Goal: Contribute content: Contribute content

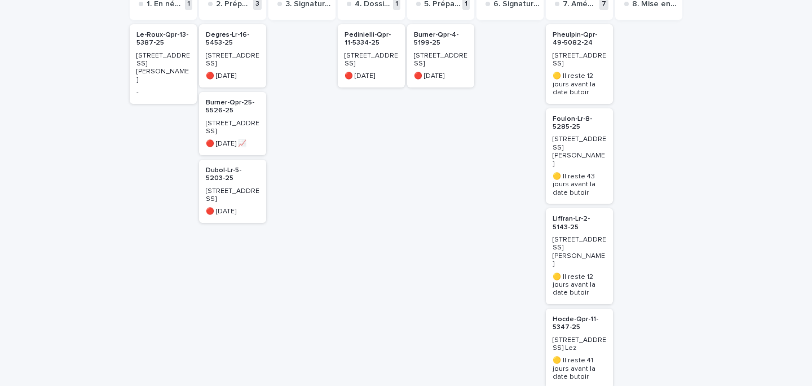
scroll to position [210, 0]
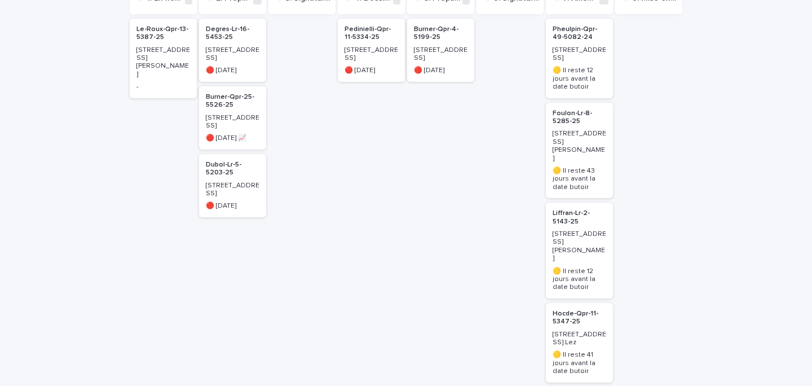
click at [208, 177] on p "Dubol-Lr-5-5203-25" at bounding box center [233, 169] width 54 height 16
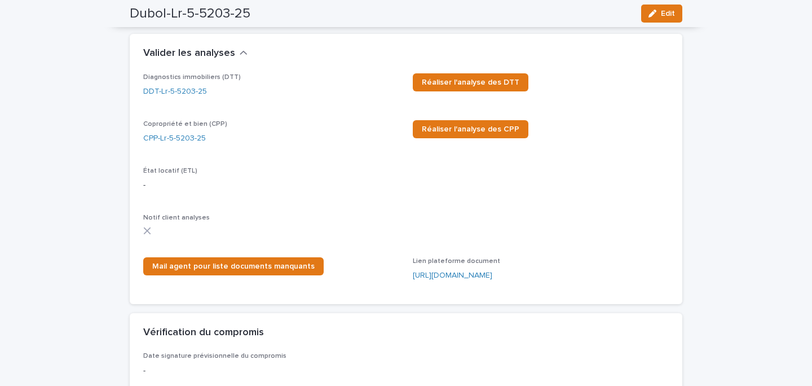
scroll to position [1320, 0]
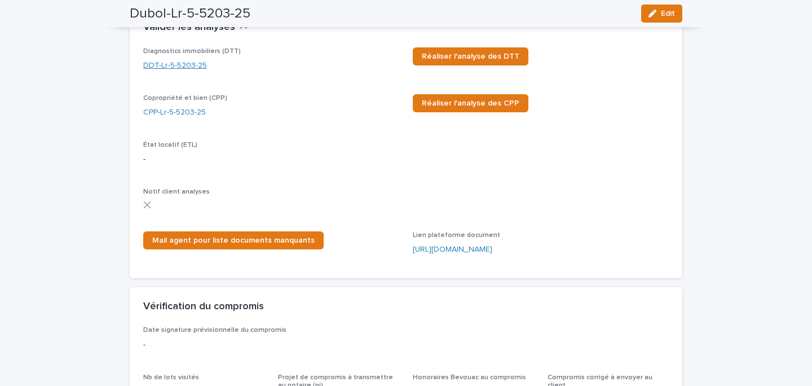
click at [174, 65] on link "DDT-Lr-5-5203-25" at bounding box center [175, 66] width 64 height 12
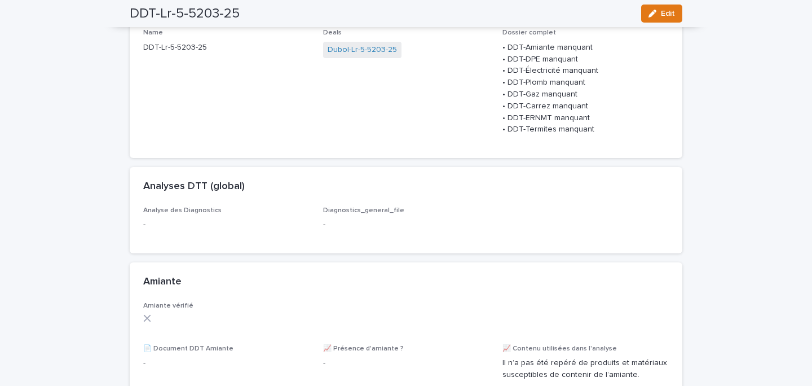
scroll to position [132, 0]
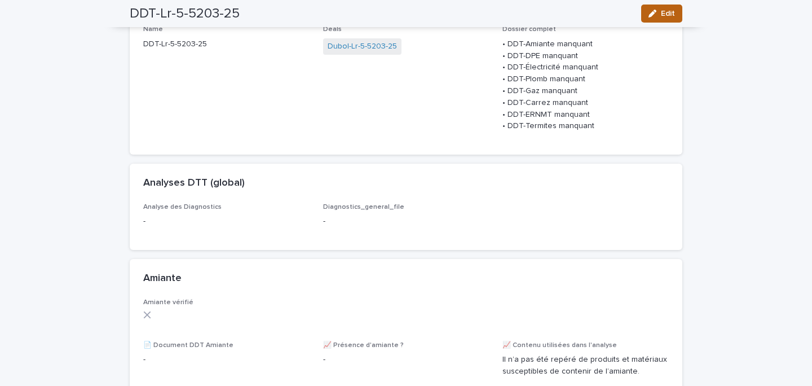
click at [666, 19] on button "Edit" at bounding box center [661, 14] width 41 height 18
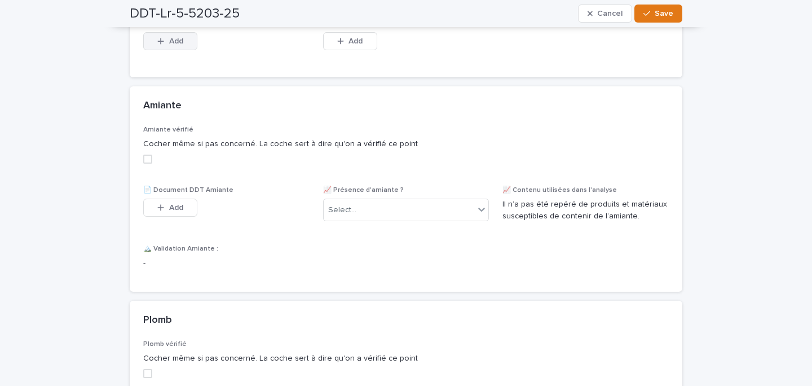
scroll to position [375, 0]
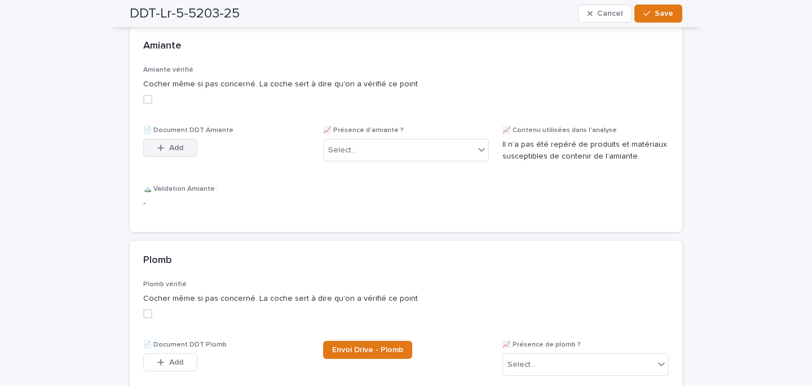
click at [170, 152] on span "Add" at bounding box center [176, 148] width 14 height 8
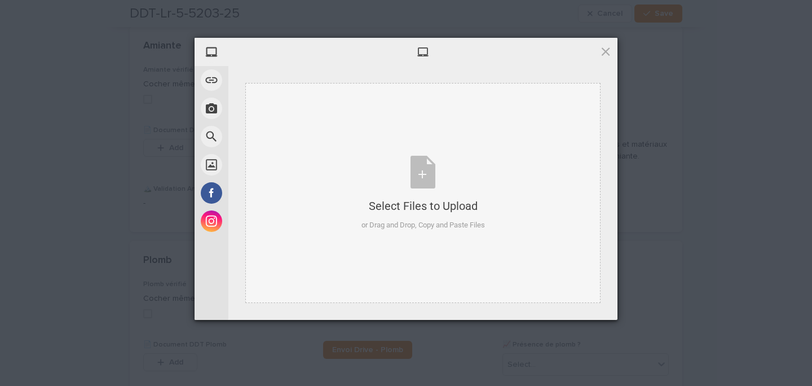
click at [338, 199] on div "Select Files to Upload or Drag and Drop, Copy and Paste Files" at bounding box center [422, 193] width 355 height 220
click at [607, 51] on span at bounding box center [606, 51] width 12 height 12
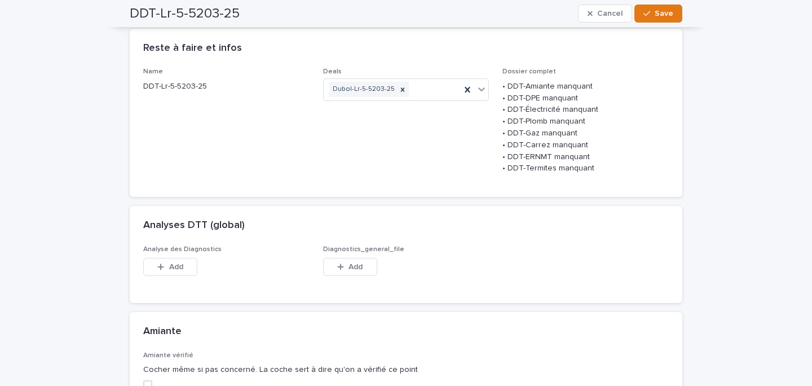
scroll to position [0, 0]
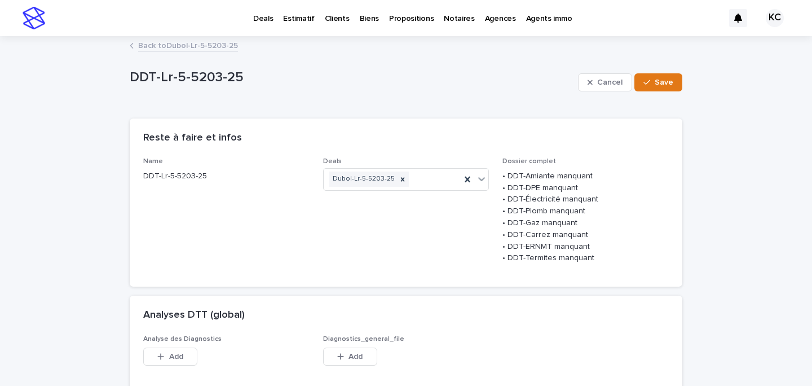
click at [262, 21] on p "Deals" at bounding box center [263, 12] width 20 height 24
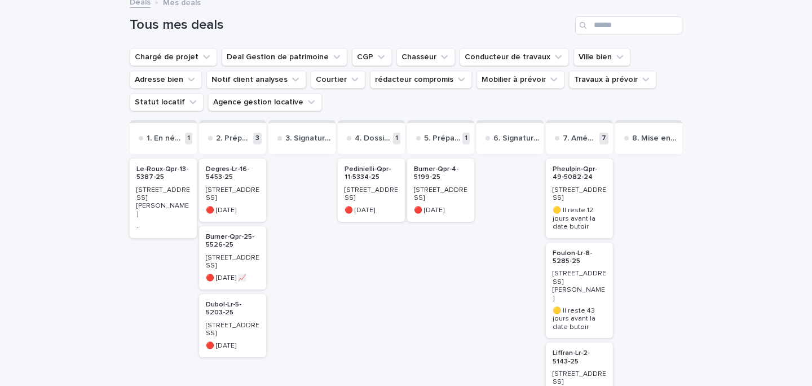
scroll to position [121, 0]
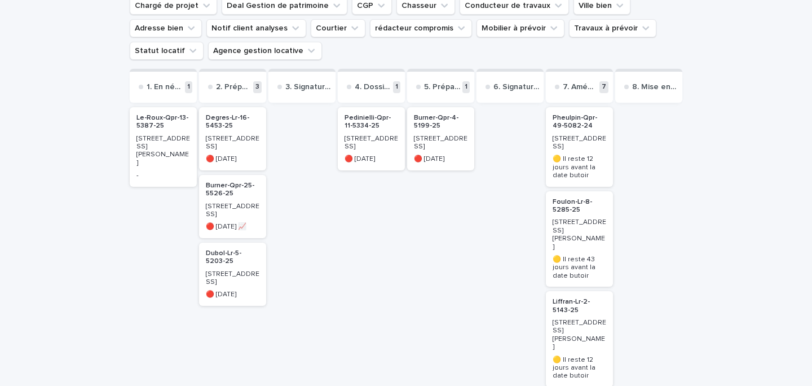
click at [232, 140] on p "8 cours de Chazelles" at bounding box center [233, 143] width 54 height 16
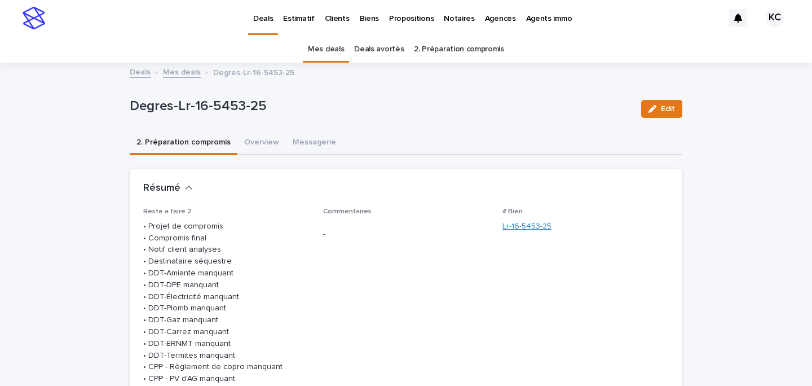
click at [528, 223] on link "Lr-16-5453-25" at bounding box center [527, 227] width 49 height 12
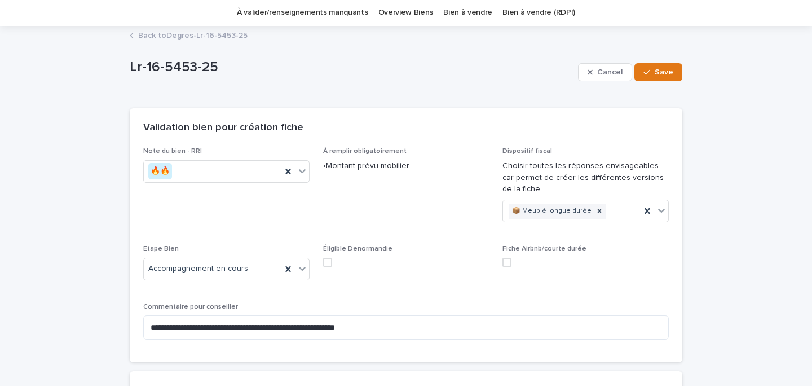
scroll to position [47, 0]
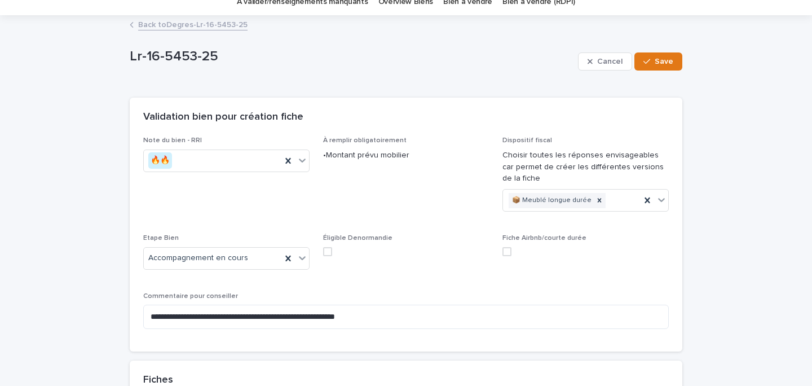
click at [191, 24] on link "Back to Degres-Lr-16-5453-25" at bounding box center [192, 23] width 109 height 13
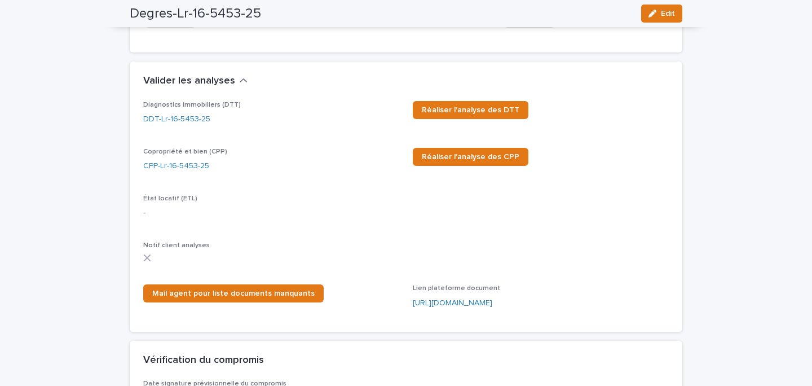
scroll to position [1249, 0]
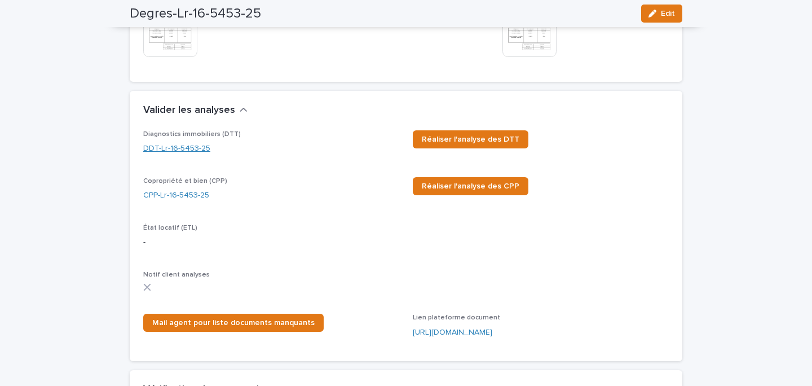
click at [180, 155] on link "DDT-Lr-16-5453-25" at bounding box center [176, 149] width 67 height 12
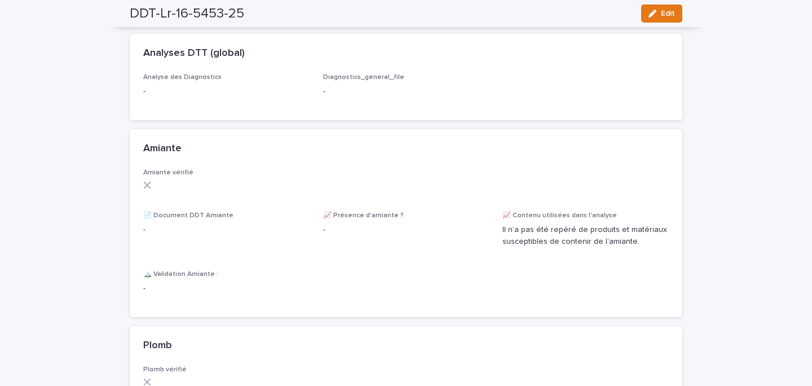
scroll to position [271, 0]
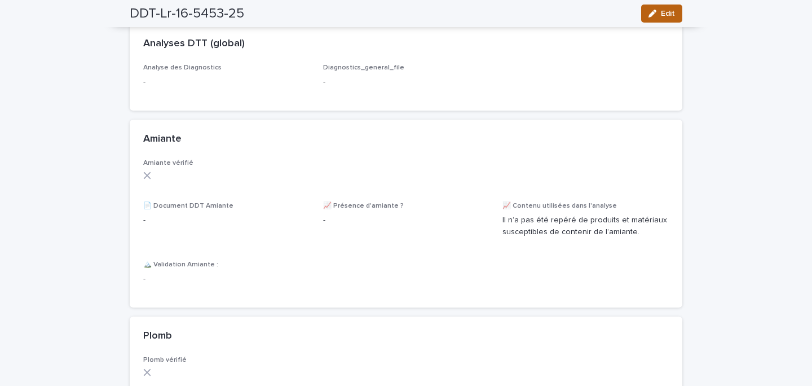
click at [665, 13] on span "Edit" at bounding box center [668, 14] width 14 height 8
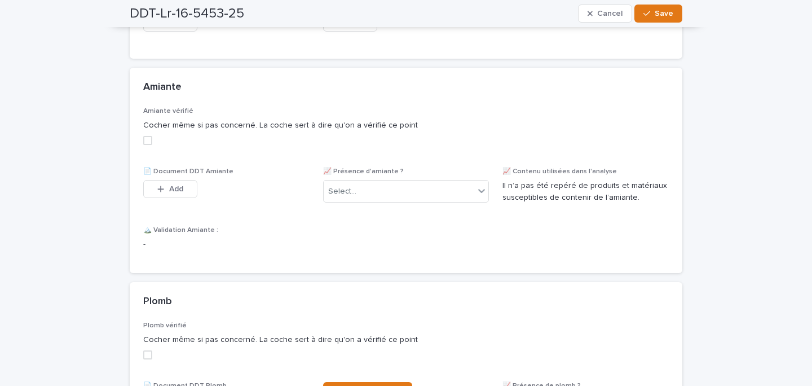
scroll to position [317, 0]
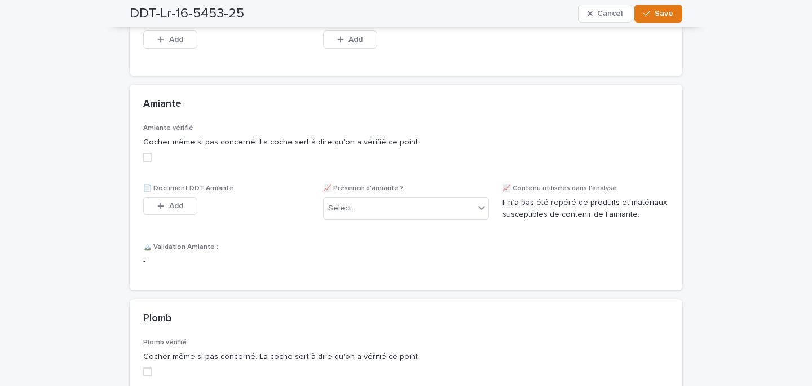
click at [150, 162] on span at bounding box center [147, 157] width 9 height 9
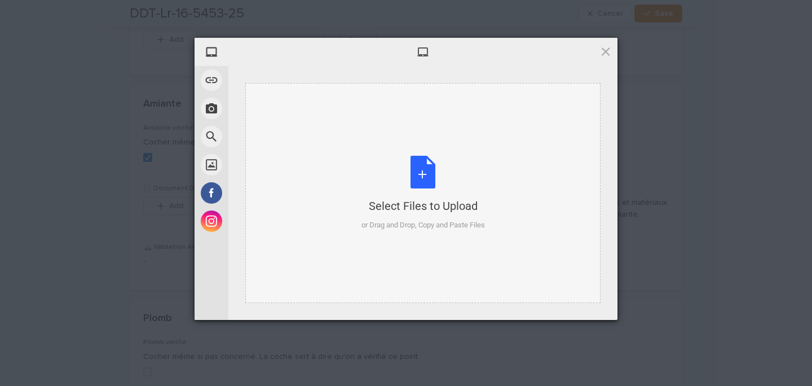
click at [363, 184] on div "Select Files to Upload or Drag and Drop, Copy and Paste Files" at bounding box center [424, 193] width 124 height 75
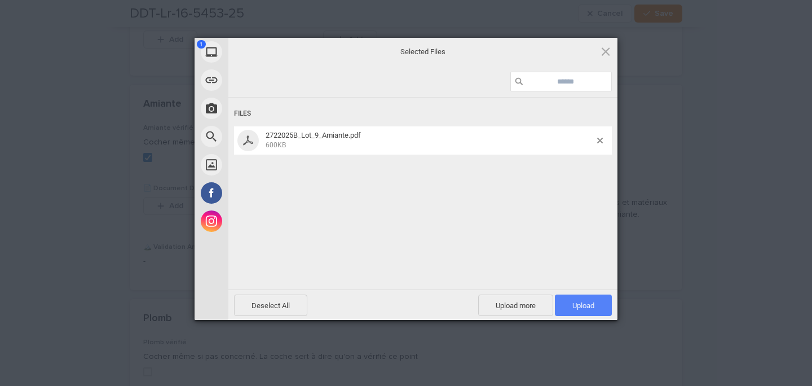
click at [566, 295] on span "Upload 1" at bounding box center [583, 304] width 57 height 21
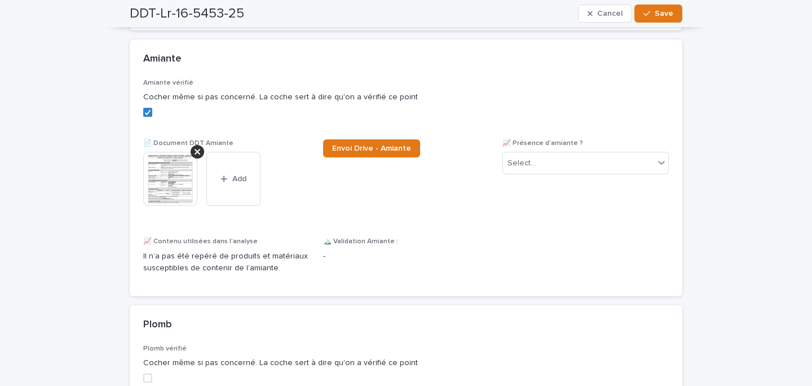
scroll to position [366, 0]
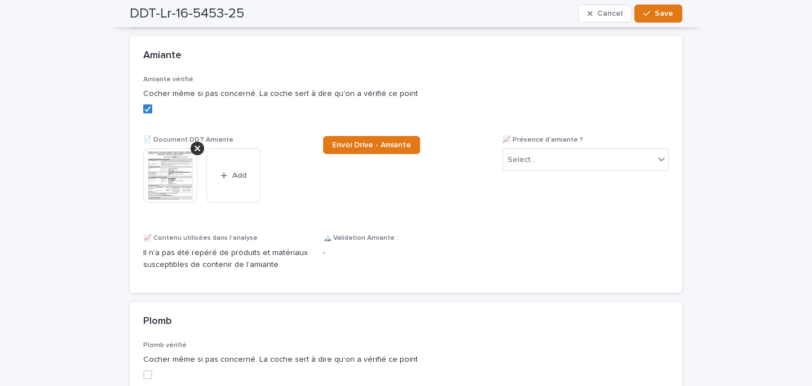
click at [533, 180] on div "📈 Présence d'amiante ? Select..." at bounding box center [586, 158] width 166 height 44
click at [533, 166] on div "Select..." at bounding box center [522, 160] width 28 height 12
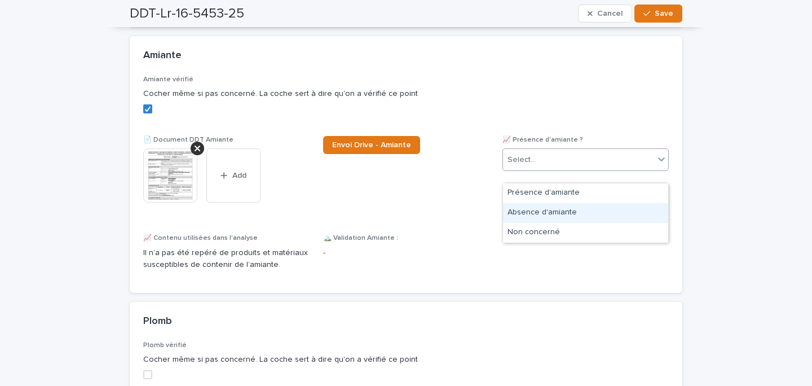
click at [531, 216] on div "Absence d'amiante" at bounding box center [585, 213] width 165 height 20
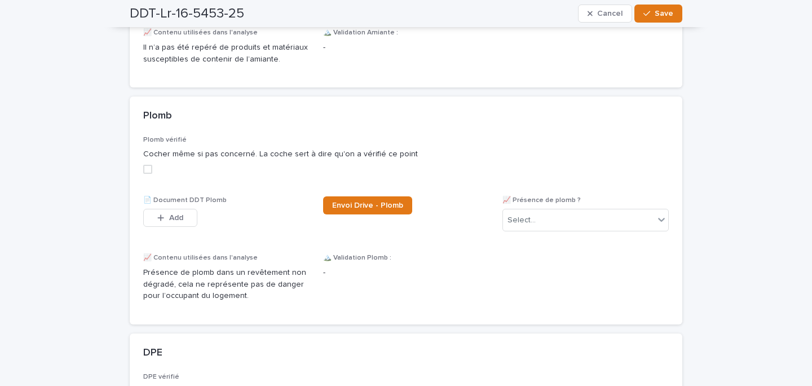
scroll to position [584, 0]
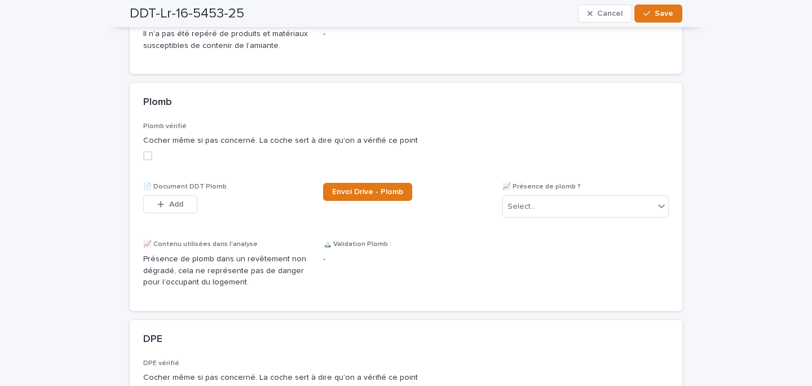
click at [155, 160] on label at bounding box center [406, 155] width 526 height 9
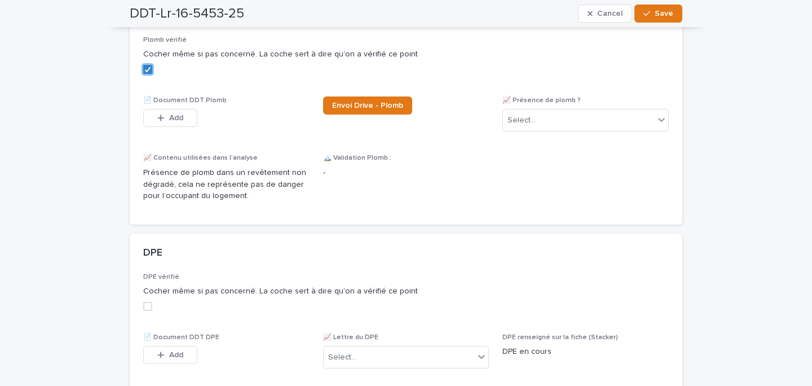
scroll to position [677, 0]
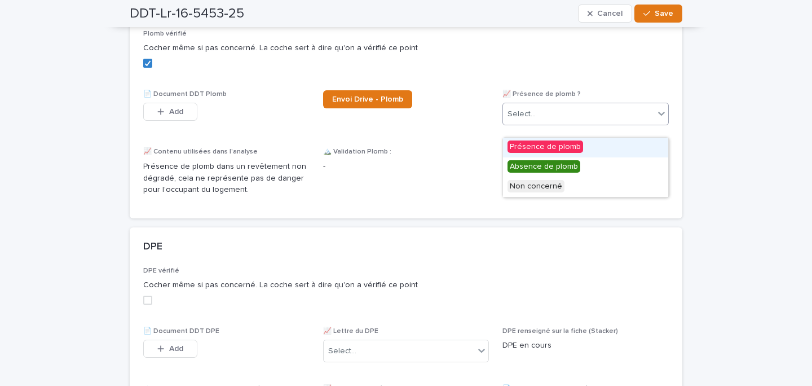
click at [540, 124] on div "Select..." at bounding box center [578, 114] width 151 height 19
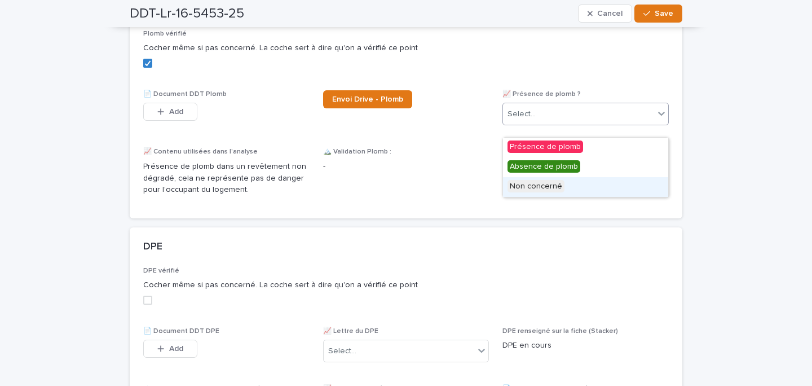
click at [547, 182] on span "Non concerné" at bounding box center [536, 186] width 57 height 12
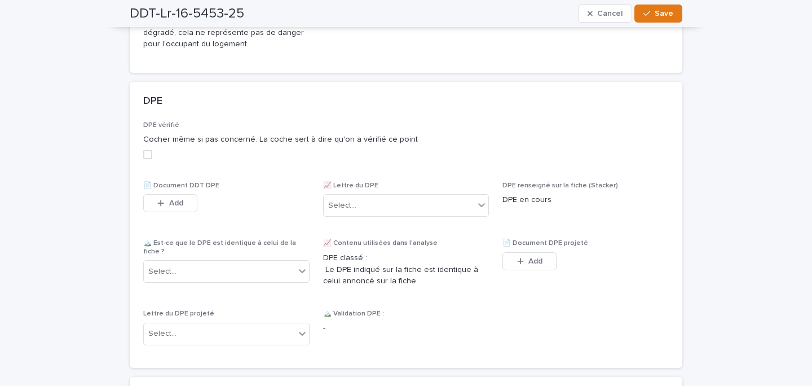
scroll to position [843, 0]
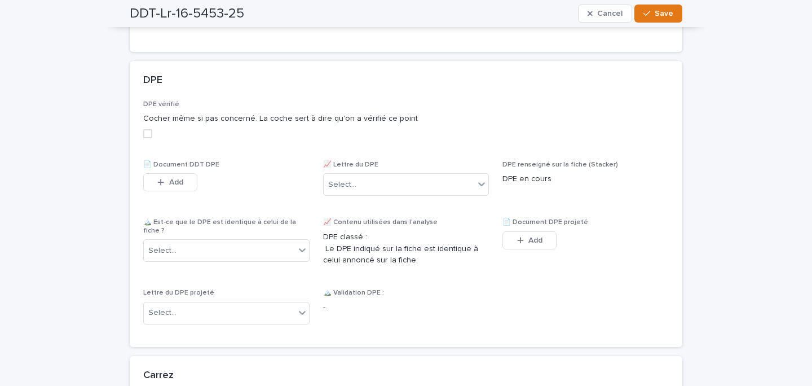
click at [151, 138] on span at bounding box center [147, 133] width 9 height 9
click at [170, 186] on span "Add" at bounding box center [176, 182] width 14 height 8
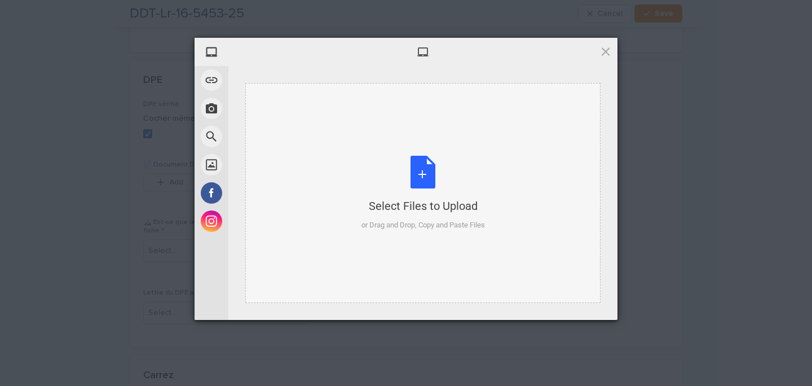
click at [427, 208] on div "Select Files to Upload" at bounding box center [424, 206] width 124 height 16
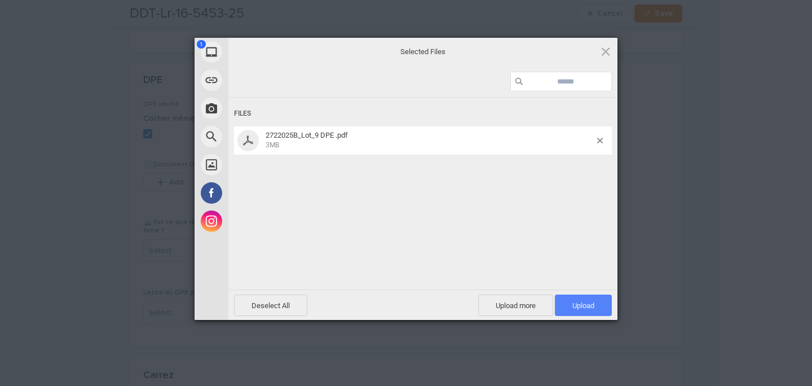
click at [577, 309] on span "Upload 1" at bounding box center [584, 305] width 22 height 8
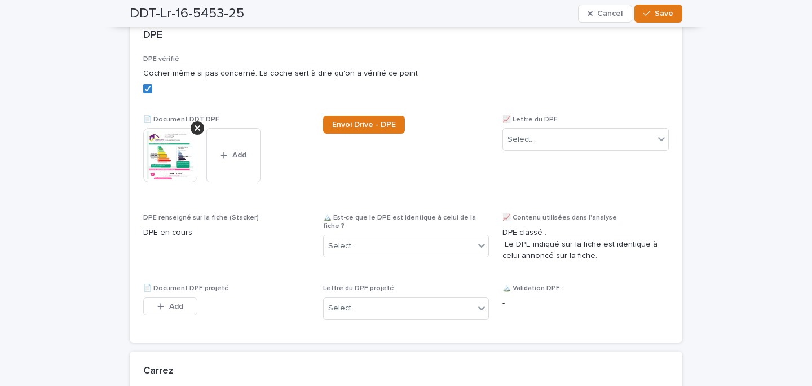
scroll to position [937, 0]
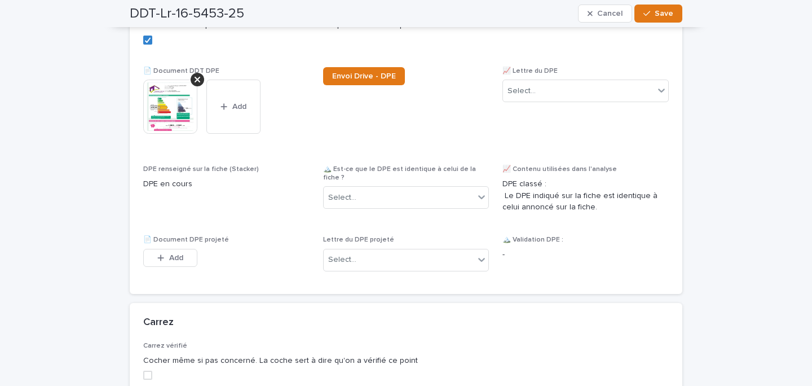
click at [534, 111] on div "📈 Lettre du DPE Select..." at bounding box center [586, 89] width 166 height 44
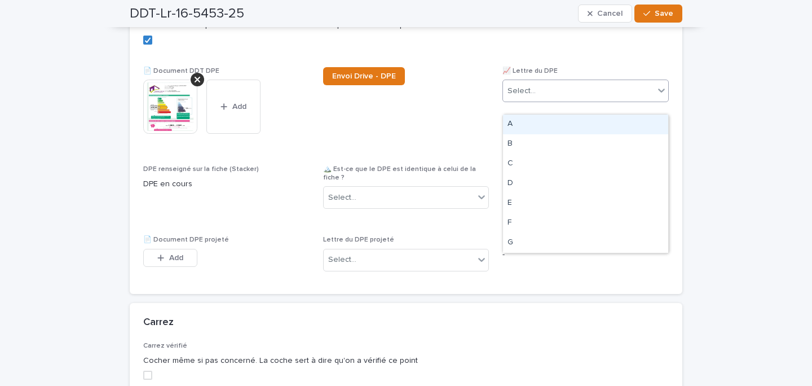
click at [540, 100] on div "Select..." at bounding box center [578, 91] width 151 height 19
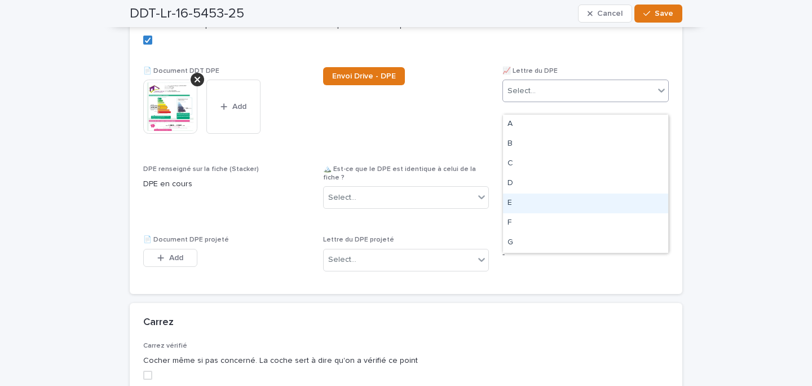
click at [522, 205] on div "E" at bounding box center [585, 203] width 165 height 20
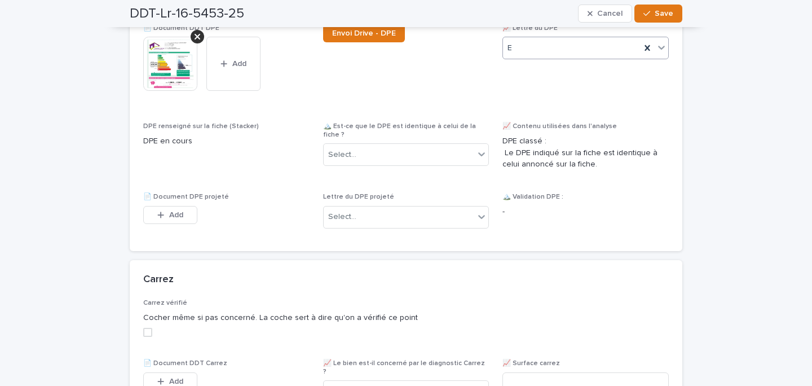
scroll to position [987, 0]
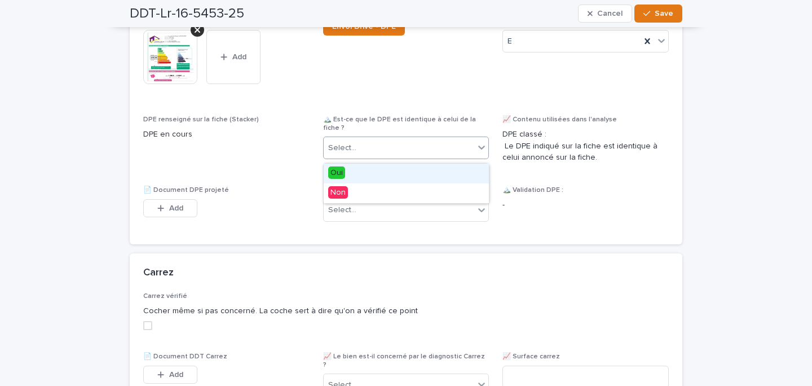
click at [380, 151] on div "Select..." at bounding box center [399, 148] width 151 height 19
click at [360, 178] on div "Oui" at bounding box center [406, 174] width 165 height 20
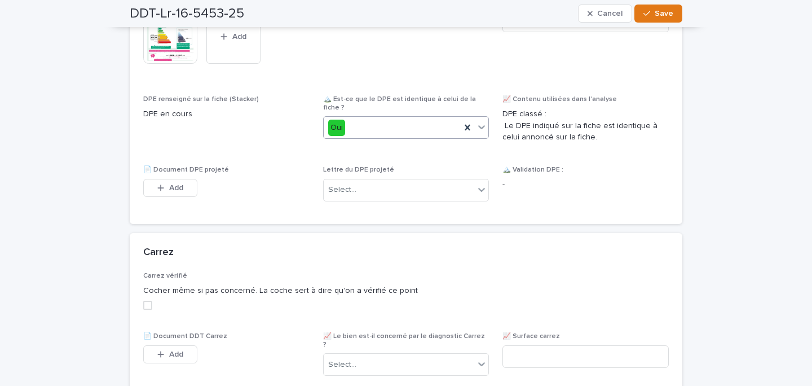
scroll to position [1009, 0]
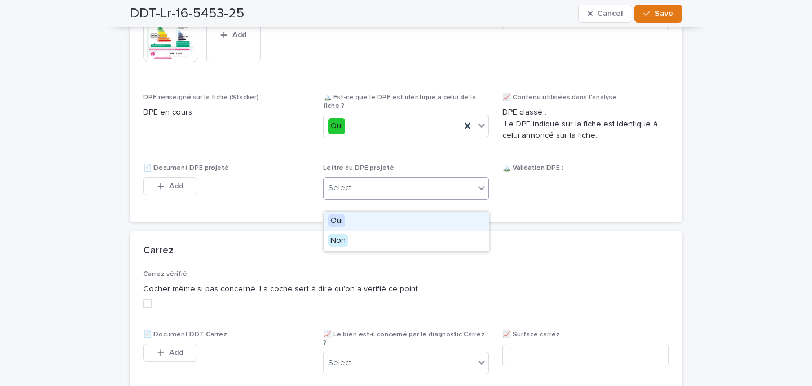
click at [376, 197] on div "Select..." at bounding box center [399, 188] width 151 height 19
click at [362, 146] on div "🏔️ Est-ce que le DPE est identique à celui de la fiche ? Oui" at bounding box center [406, 120] width 166 height 52
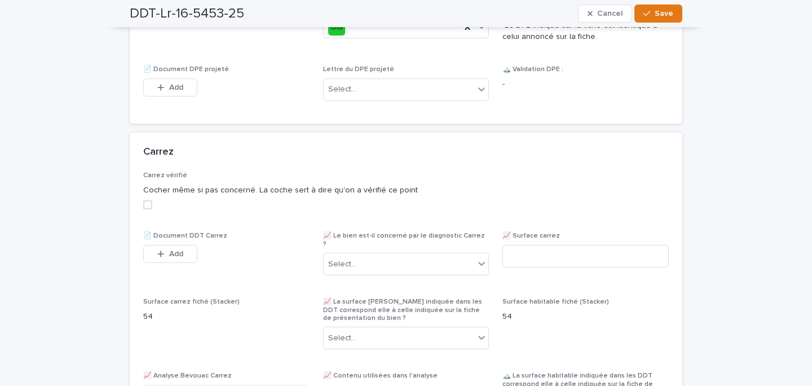
scroll to position [1111, 0]
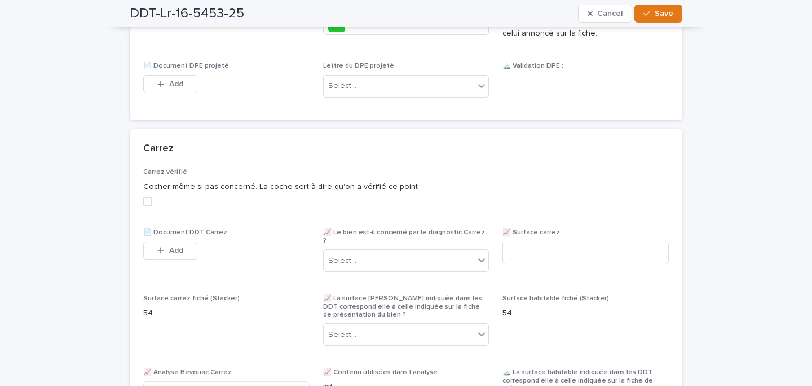
click at [148, 206] on span at bounding box center [147, 201] width 9 height 9
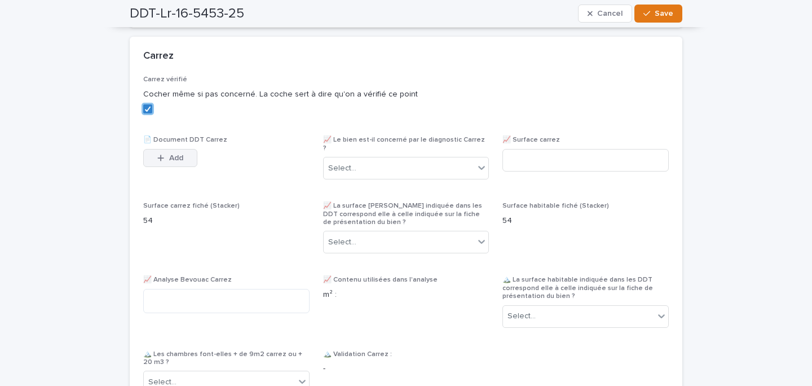
scroll to position [1221, 0]
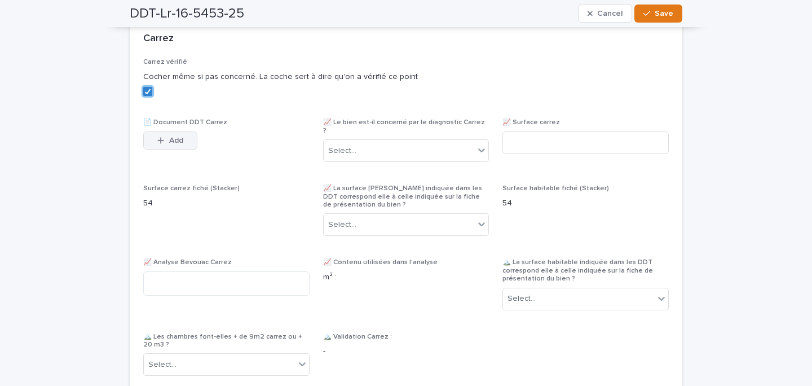
click at [174, 144] on span "Add" at bounding box center [176, 141] width 14 height 8
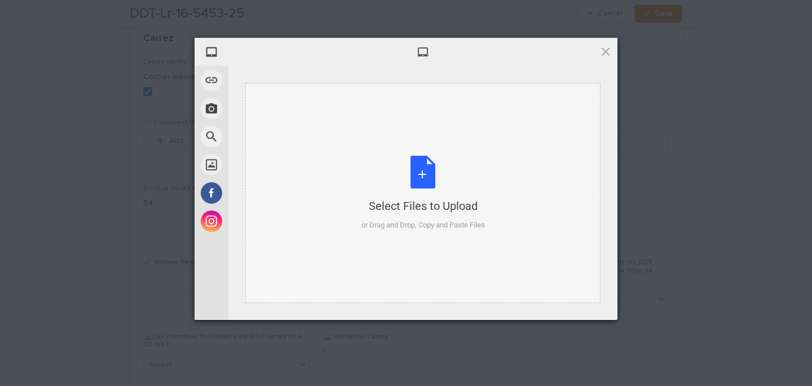
click at [434, 163] on div "Select Files to Upload or Drag and Drop, Copy and Paste Files" at bounding box center [424, 193] width 124 height 75
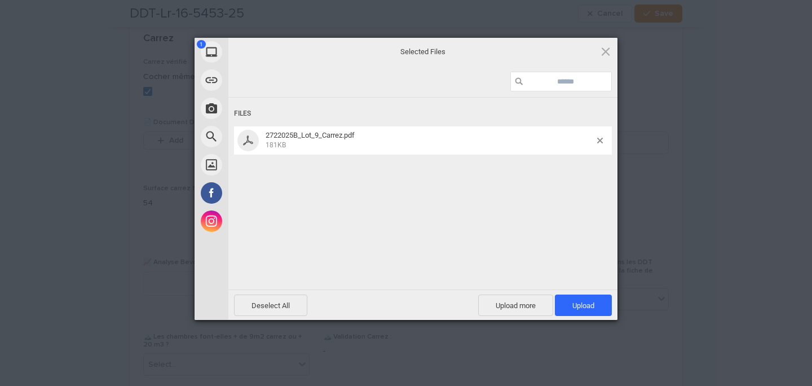
click at [573, 283] on div "Files 2722025B_Lot_9_Carrez.pdf 181KB" at bounding box center [422, 193] width 389 height 190
click at [571, 300] on span "Upload 1" at bounding box center [583, 304] width 57 height 21
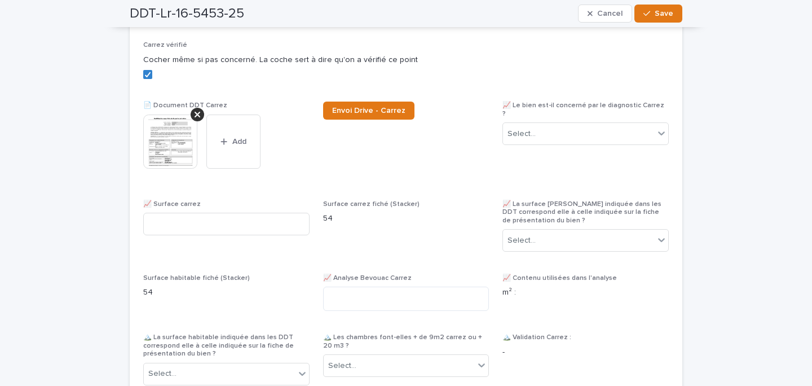
scroll to position [1283, 0]
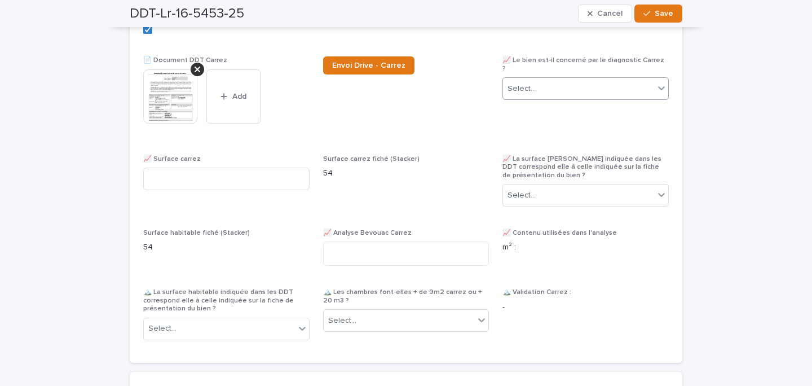
click at [539, 89] on div "Select..." at bounding box center [578, 89] width 151 height 19
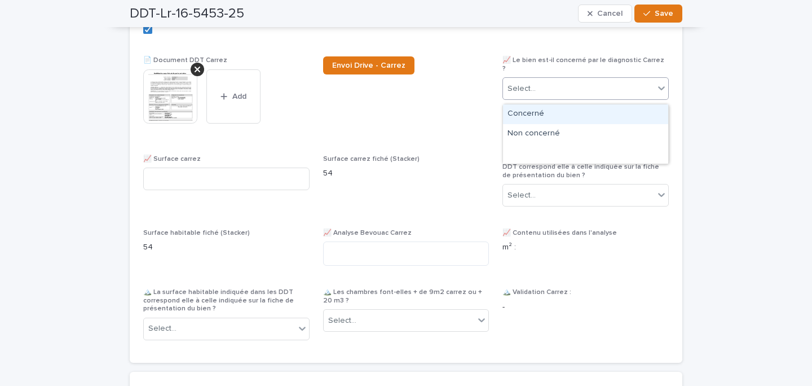
click at [539, 118] on div "Concerné" at bounding box center [585, 114] width 165 height 20
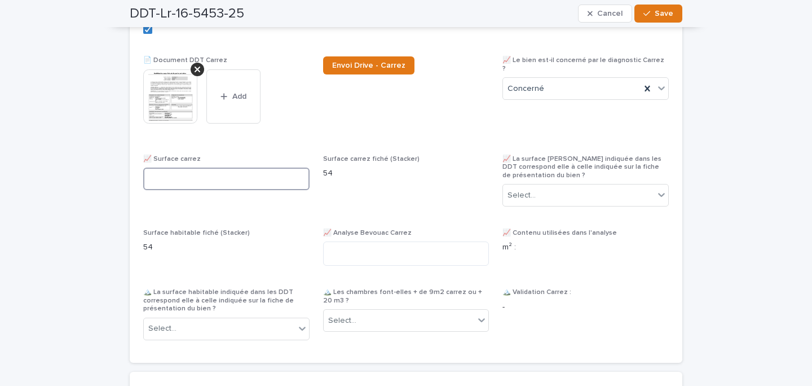
click at [215, 183] on input at bounding box center [226, 179] width 166 height 23
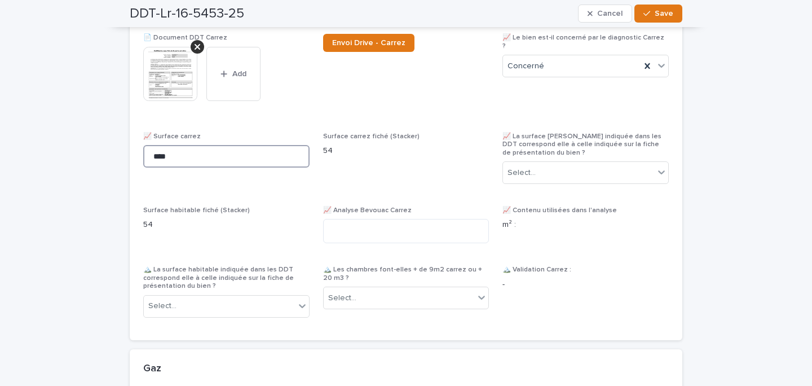
scroll to position [1321, 0]
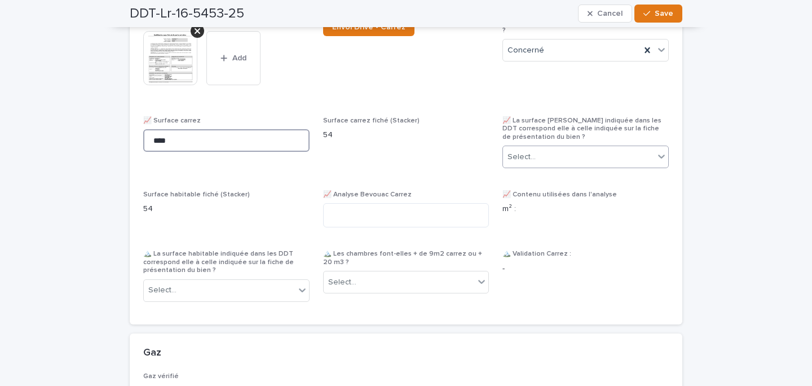
type input "****"
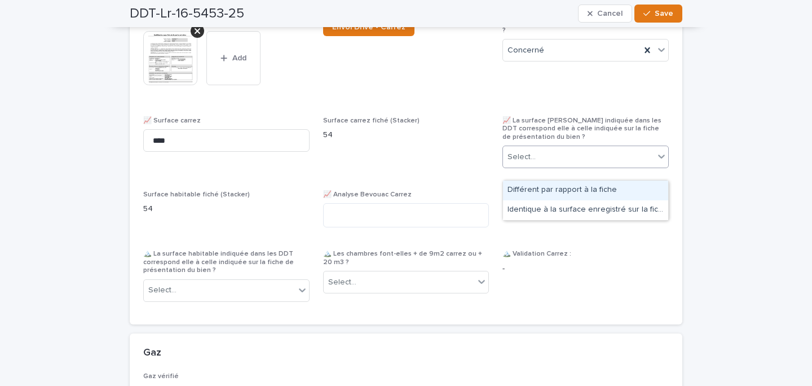
click at [561, 166] on div "Select..." at bounding box center [578, 157] width 151 height 19
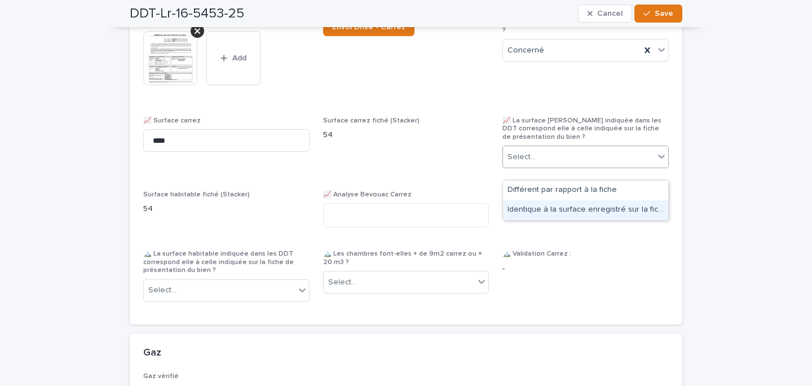
click at [541, 212] on div "Identique à la surface enregistré sur la fiche" at bounding box center [585, 210] width 165 height 20
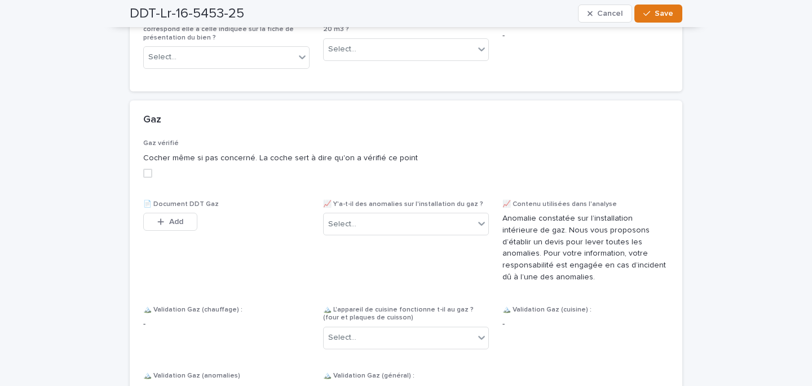
scroll to position [1627, 0]
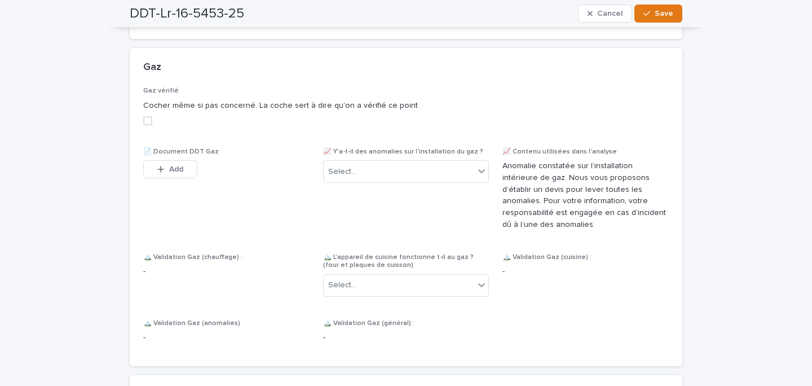
click at [148, 125] on span at bounding box center [147, 120] width 9 height 9
drag, startPoint x: 151, startPoint y: 135, endPoint x: 167, endPoint y: 172, distance: 40.7
click at [167, 172] on button "Add" at bounding box center [170, 169] width 54 height 18
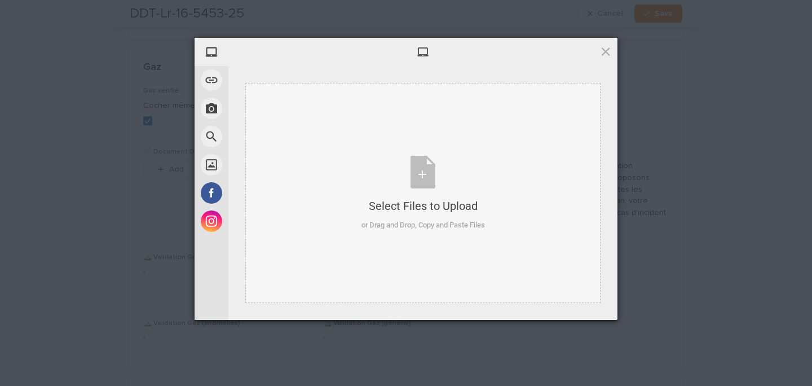
click at [306, 158] on div "Select Files to Upload or Drag and Drop, Copy and Paste Files" at bounding box center [422, 193] width 355 height 220
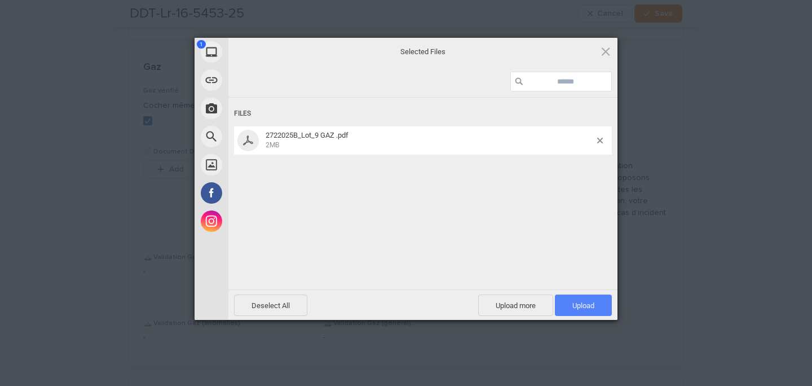
click at [567, 303] on span "Upload 1" at bounding box center [583, 304] width 57 height 21
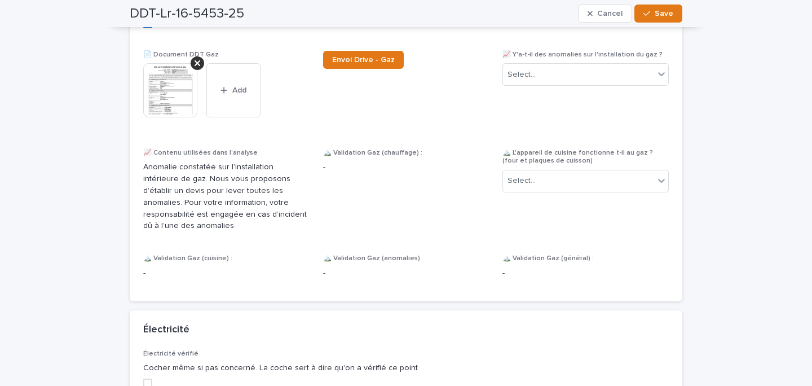
scroll to position [1729, 0]
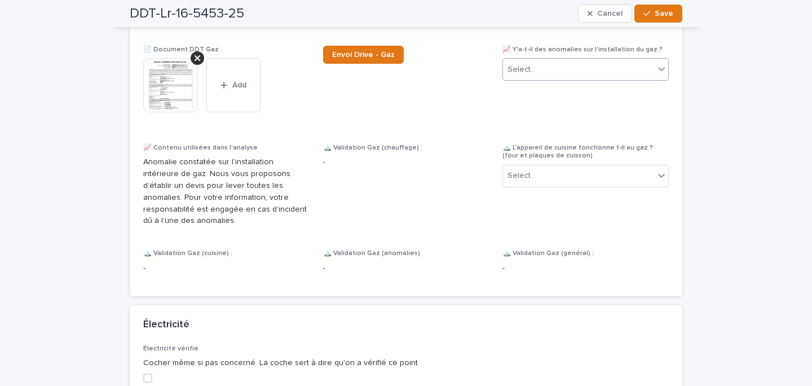
click at [540, 79] on div "Select..." at bounding box center [578, 69] width 151 height 19
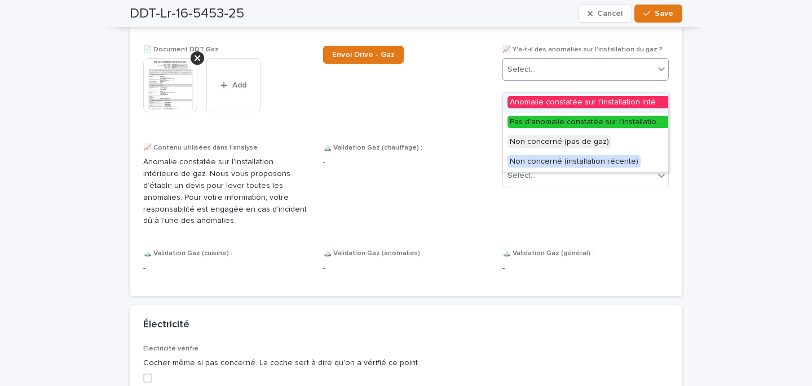
click at [599, 103] on span "Anomalie constatée sur l’installation intérieure de gaz" at bounding box center [608, 102] width 200 height 12
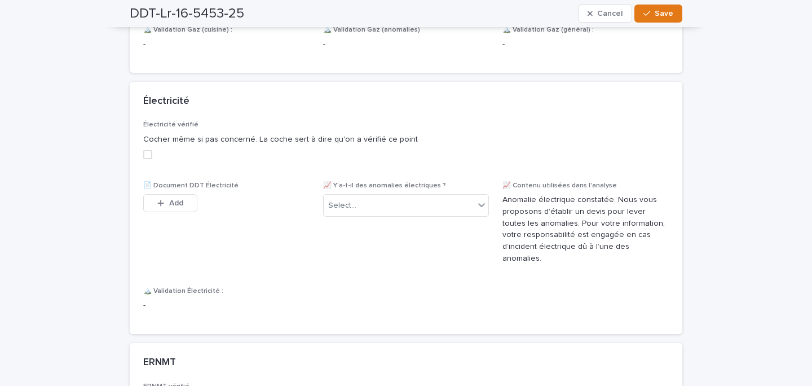
scroll to position [2110, 0]
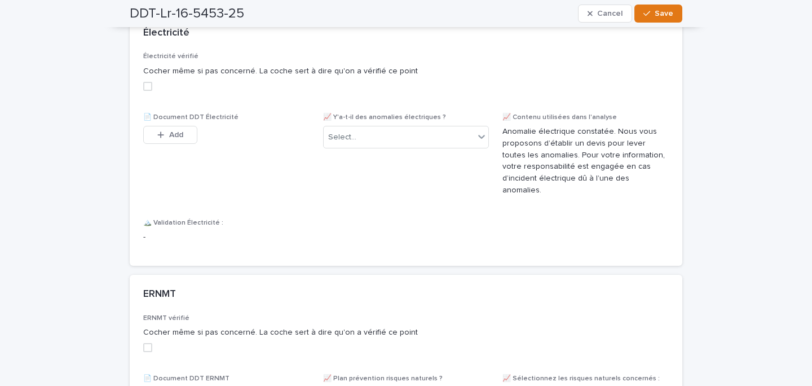
click at [151, 91] on span at bounding box center [147, 86] width 9 height 9
click at [160, 139] on icon "button" at bounding box center [160, 135] width 7 height 8
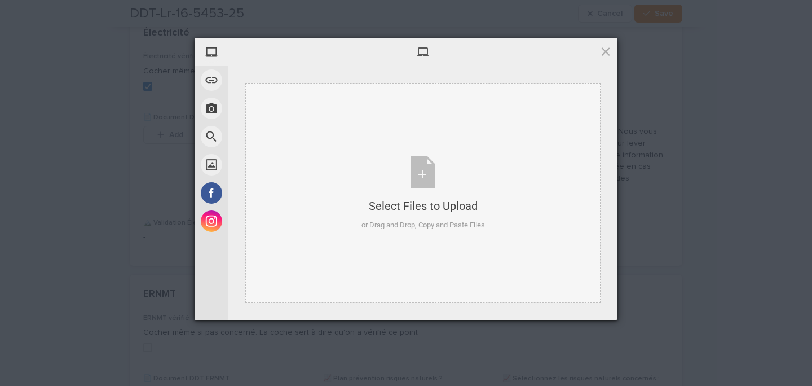
click at [356, 136] on div "Select Files to Upload or Drag and Drop, Copy and Paste Files" at bounding box center [422, 193] width 355 height 220
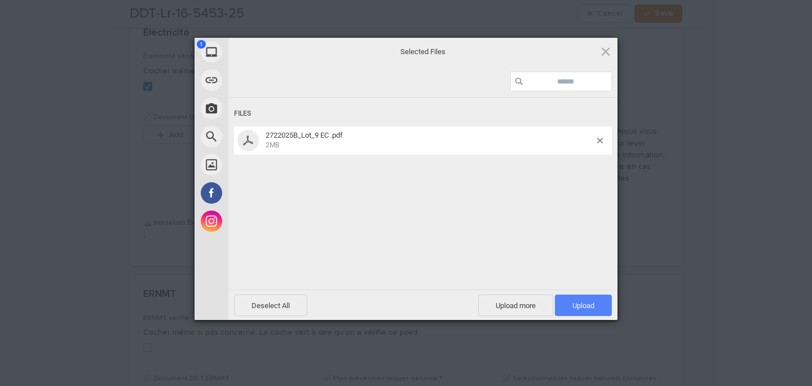
click at [584, 311] on span "Upload 1" at bounding box center [583, 304] width 57 height 21
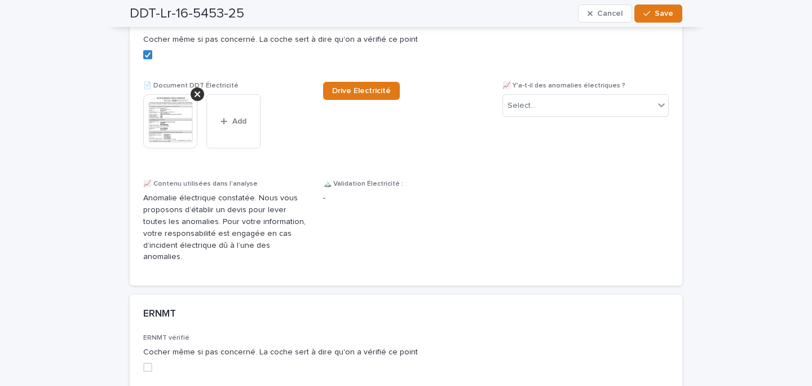
scroll to position [2128, 0]
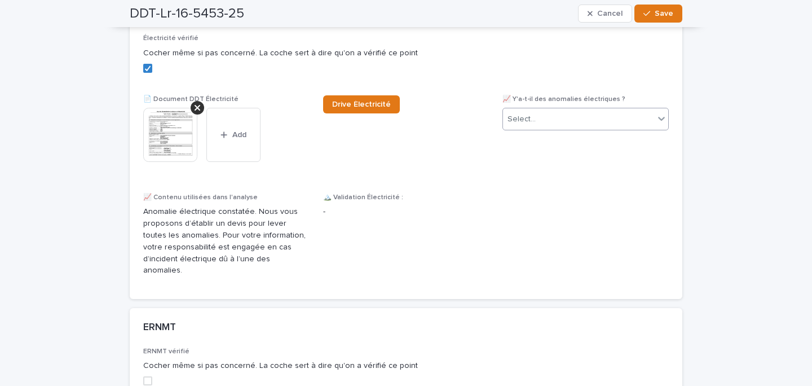
click at [537, 124] on input "text" at bounding box center [537, 120] width 1 height 10
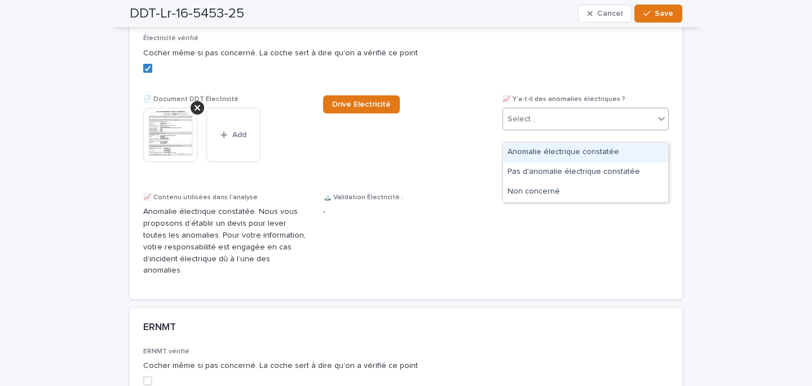
click at [541, 147] on div "Anomalie électrique constatée" at bounding box center [585, 153] width 165 height 20
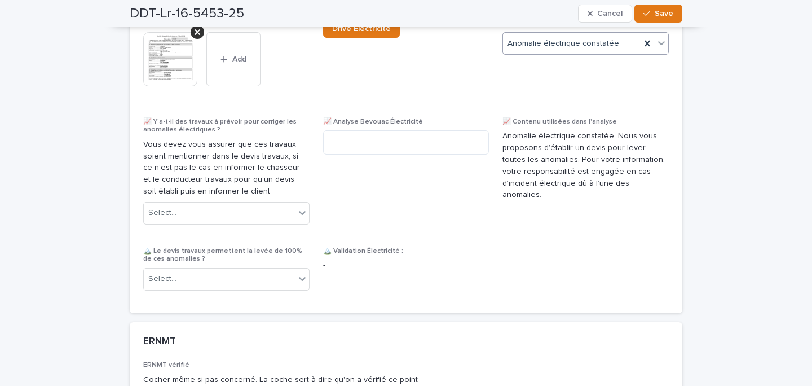
scroll to position [2209, 0]
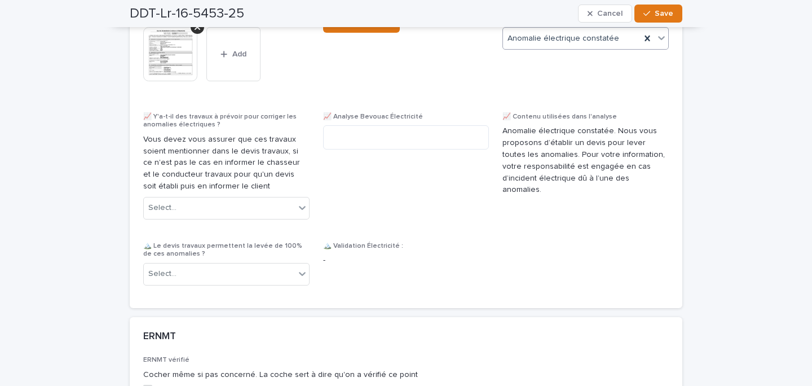
click at [215, 206] on div "📈 Y'a-t-il des travaux à prévoir pour corriger les anomalies électriques ? Vous…" at bounding box center [226, 171] width 166 height 116
click at [200, 217] on div "Select..." at bounding box center [219, 208] width 151 height 19
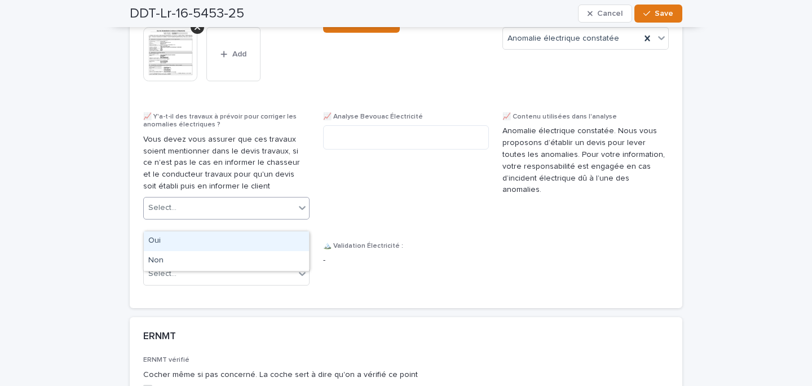
click at [188, 237] on div "Oui" at bounding box center [226, 241] width 165 height 20
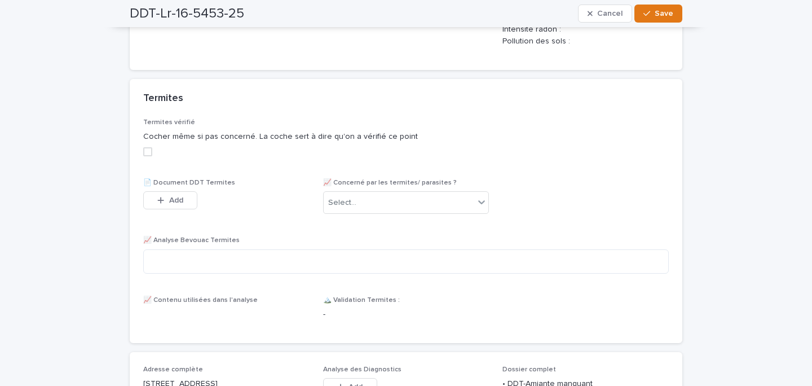
scroll to position [2791, 0]
click at [147, 154] on span at bounding box center [147, 149] width 9 height 9
click at [165, 202] on div "button" at bounding box center [162, 198] width 11 height 8
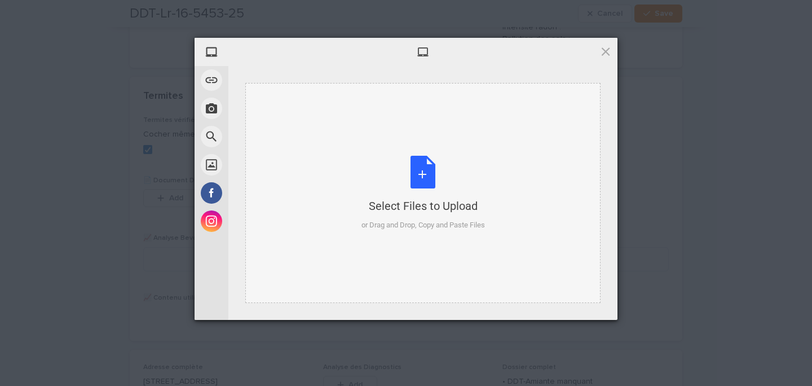
click at [394, 197] on div "Select Files to Upload or Drag and Drop, Copy and Paste Files" at bounding box center [424, 193] width 124 height 75
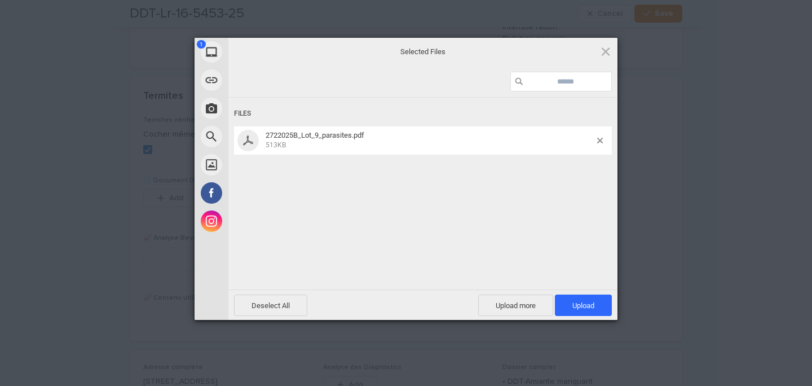
click at [581, 326] on div "Powered by Filestack" at bounding box center [406, 334] width 812 height 28
click at [580, 302] on span "Upload 1" at bounding box center [584, 305] width 22 height 8
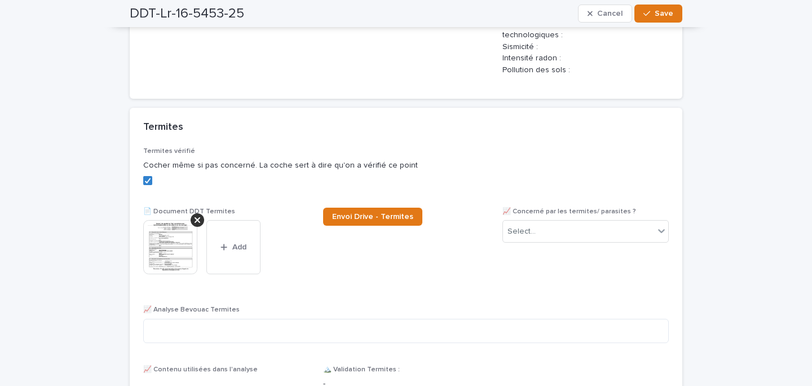
scroll to position [2759, 0]
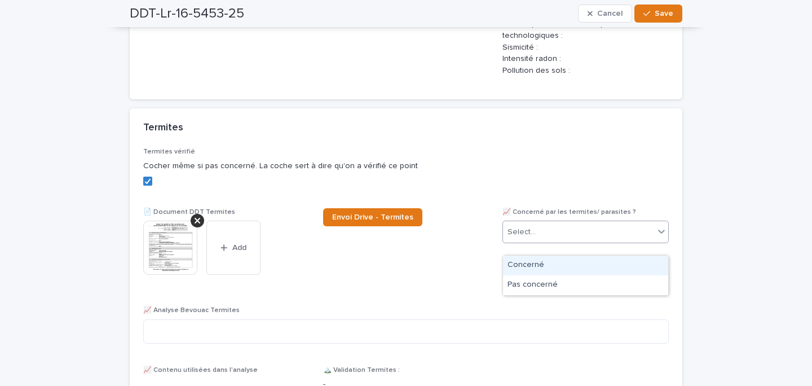
click at [524, 238] on div "Select..." at bounding box center [522, 232] width 28 height 12
click at [539, 269] on div "Concerné" at bounding box center [585, 266] width 165 height 20
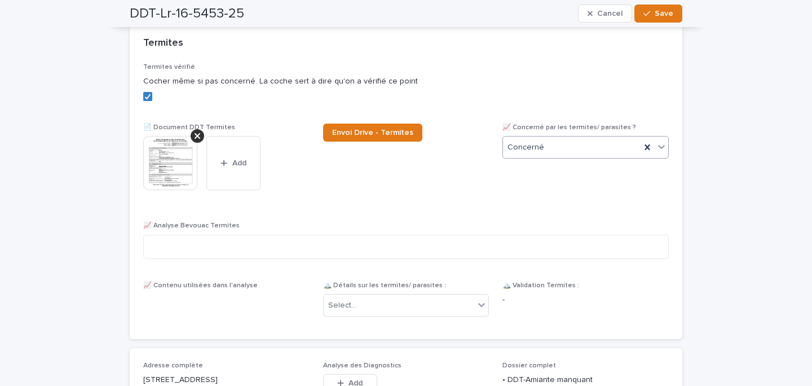
scroll to position [2858, 0]
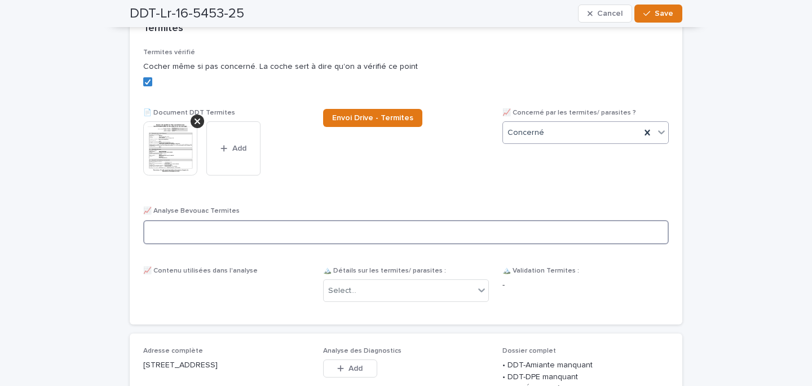
click at [329, 242] on textarea at bounding box center [406, 232] width 526 height 24
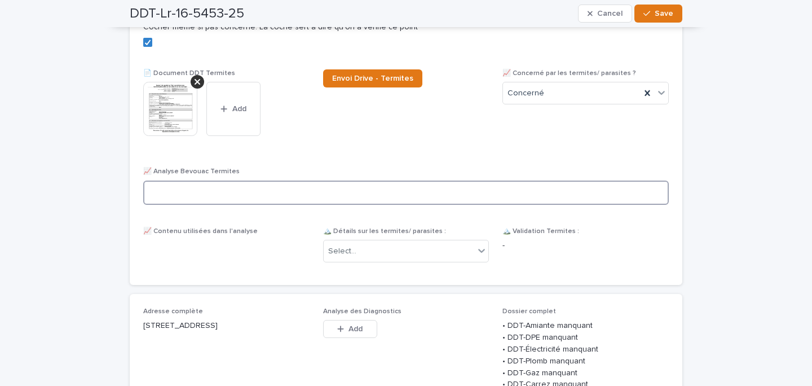
scroll to position [2899, 0]
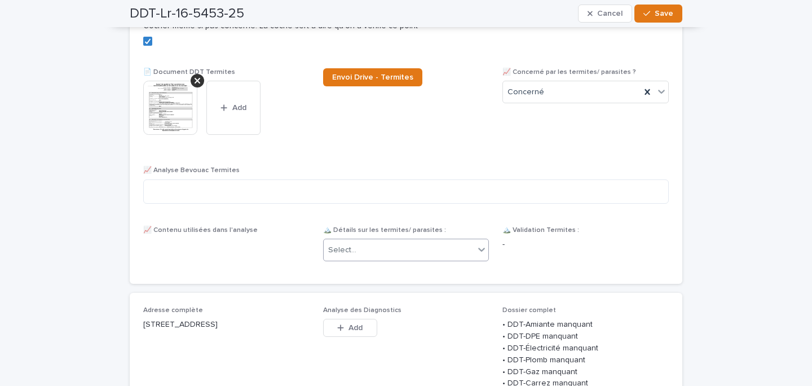
click at [377, 259] on div "Select..." at bounding box center [399, 250] width 151 height 19
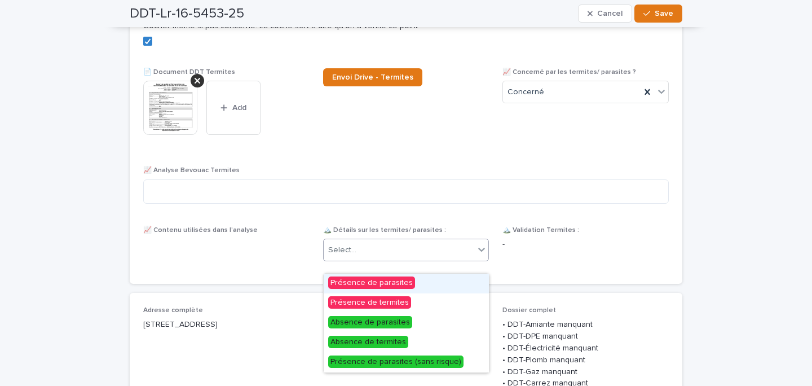
click at [410, 283] on div "Présence de parasites" at bounding box center [406, 284] width 165 height 20
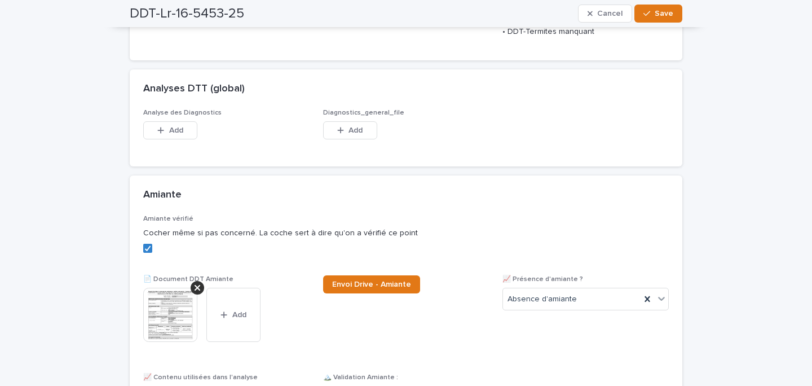
scroll to position [0, 0]
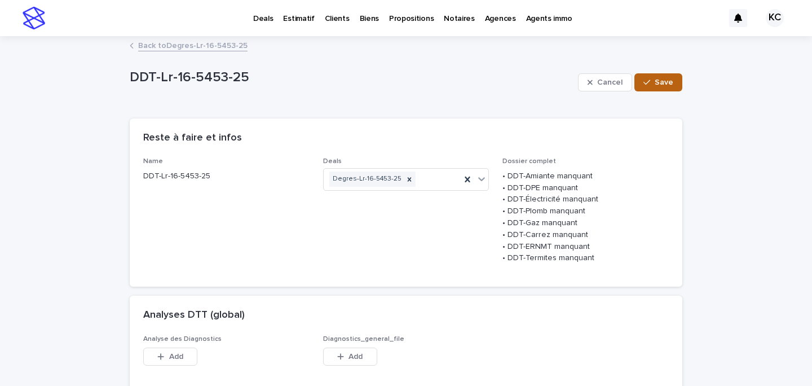
click at [664, 83] on span "Save" at bounding box center [664, 82] width 19 height 8
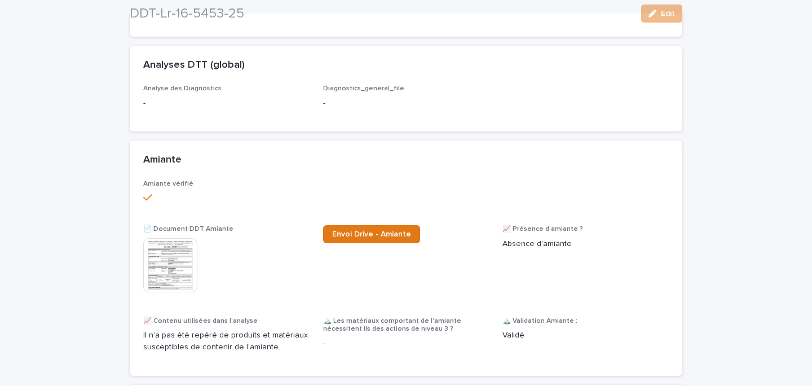
scroll to position [186, 0]
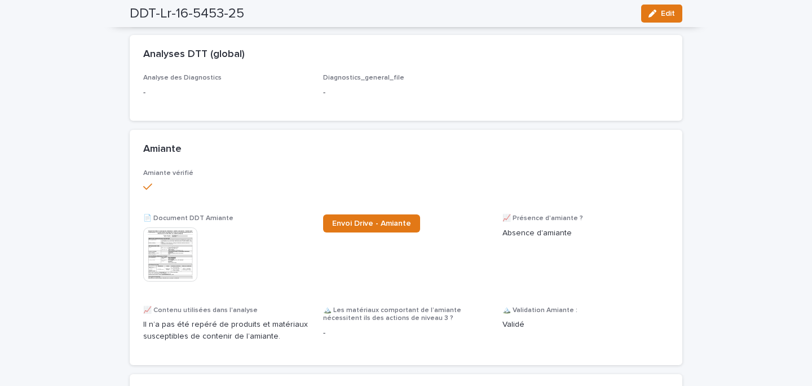
click at [363, 217] on div "Amiante vérifié 📄 Document DDT Amiante This file cannot be opened Download File…" at bounding box center [406, 260] width 526 height 182
click at [355, 227] on span "Envoi Drive - Amiante" at bounding box center [371, 223] width 79 height 8
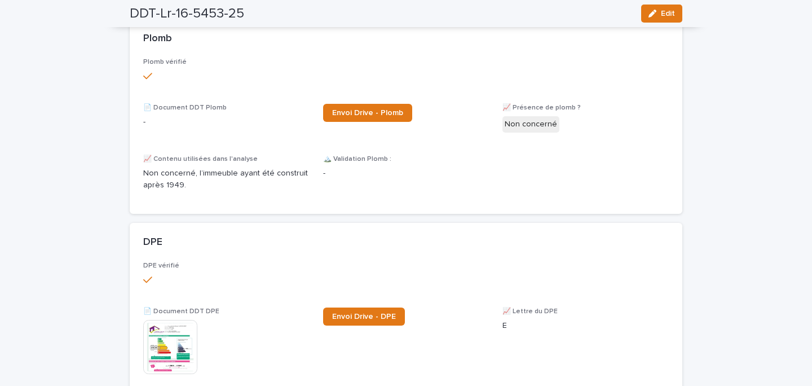
scroll to position [547, 0]
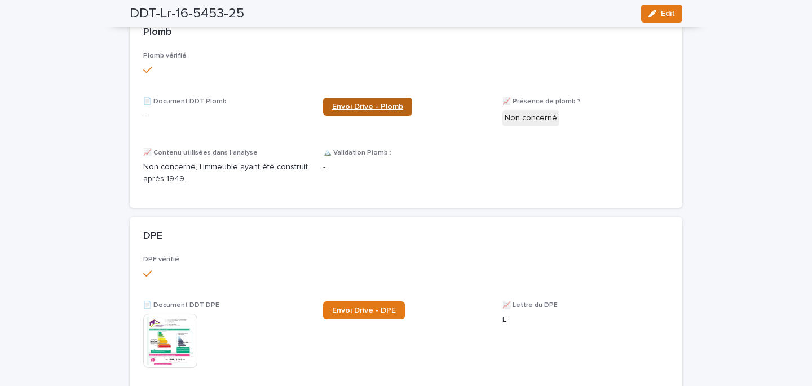
click at [372, 109] on span "Envoi Drive - Plomb" at bounding box center [367, 107] width 71 height 8
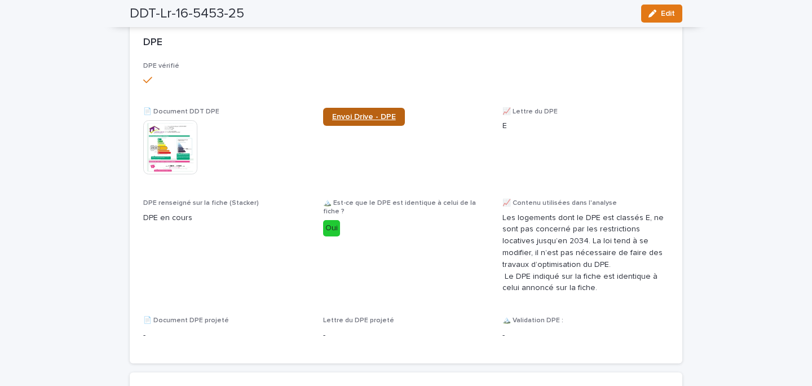
scroll to position [744, 0]
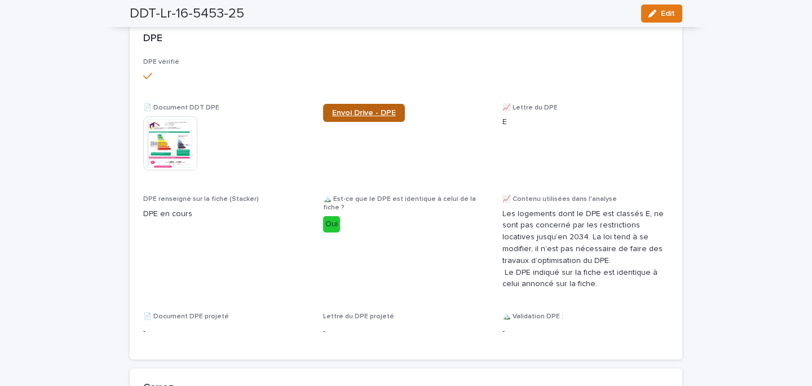
click at [362, 115] on span "Envoi Drive - DPE" at bounding box center [364, 113] width 64 height 8
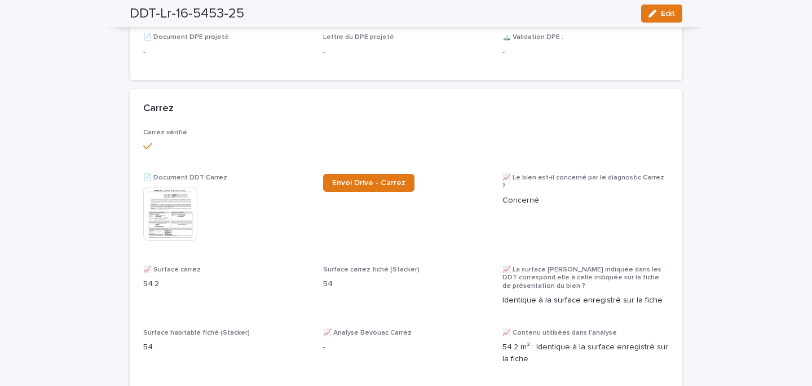
scroll to position [1039, 0]
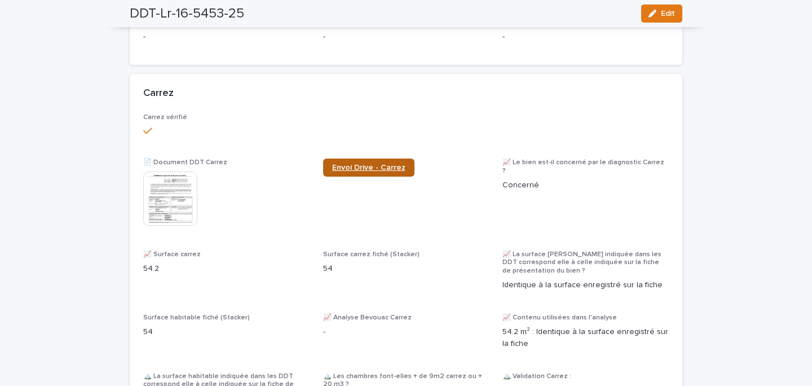
click at [359, 167] on link "Envoi Drive - Carrez" at bounding box center [368, 168] width 91 height 18
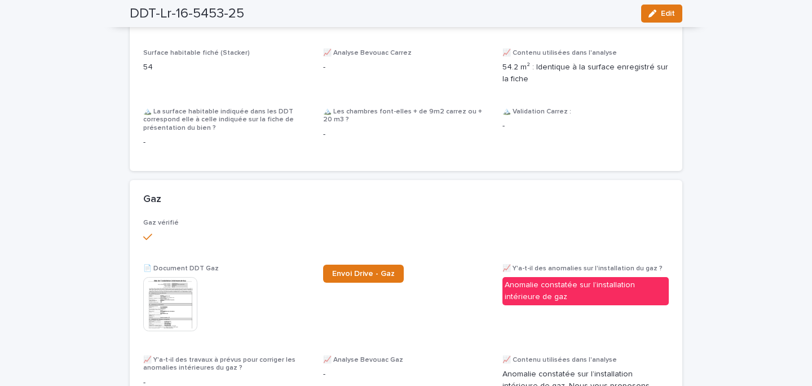
scroll to position [1344, 0]
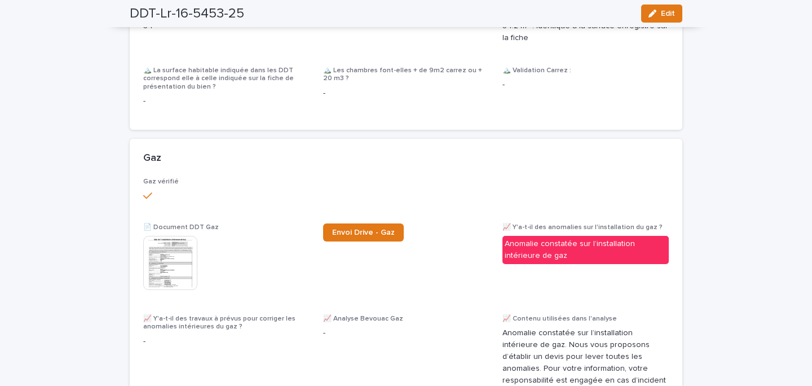
click at [360, 227] on div "Gaz vérifié 📄 Document DDT Gaz This file cannot be opened Download File Envoi D…" at bounding box center [406, 343] width 526 height 331
click at [358, 236] on span "Envoi Drive - Gaz" at bounding box center [363, 232] width 63 height 8
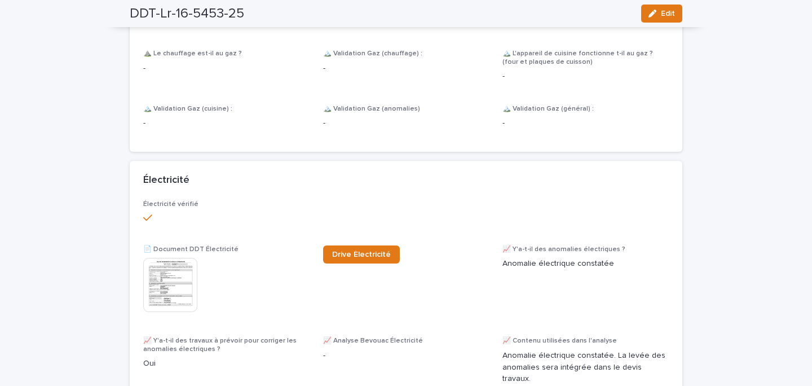
scroll to position [1727, 0]
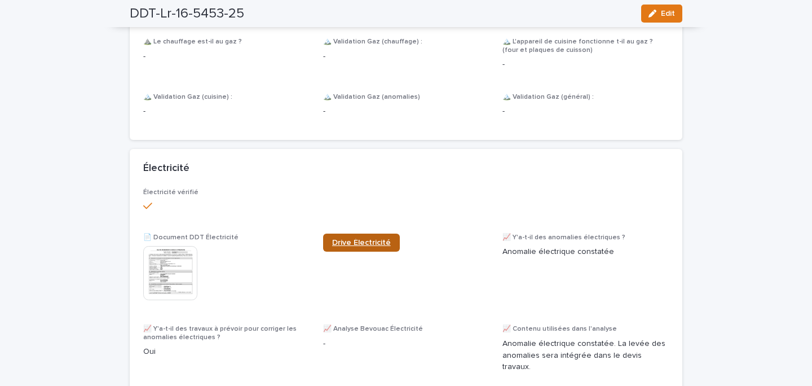
click at [360, 239] on span "Drive Électricité" at bounding box center [361, 243] width 59 height 8
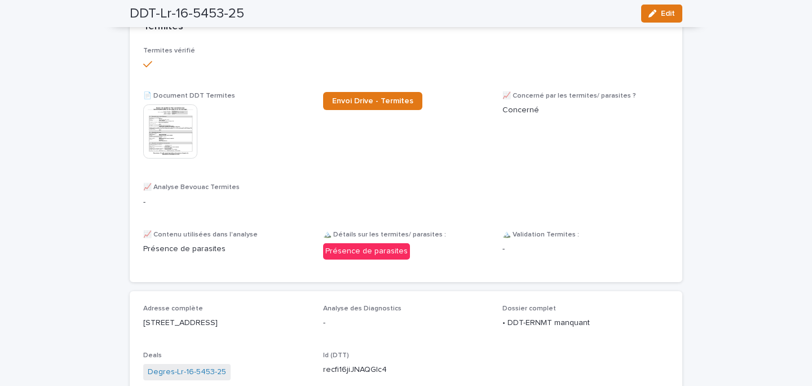
scroll to position [2494, 0]
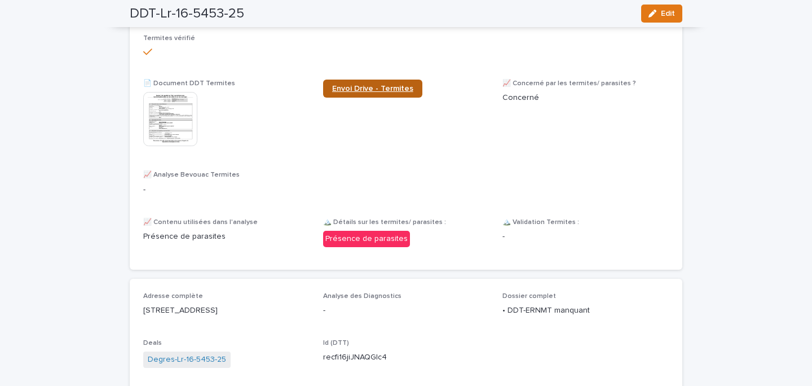
click at [374, 80] on link "Envoi Drive - Termites" at bounding box center [372, 89] width 99 height 18
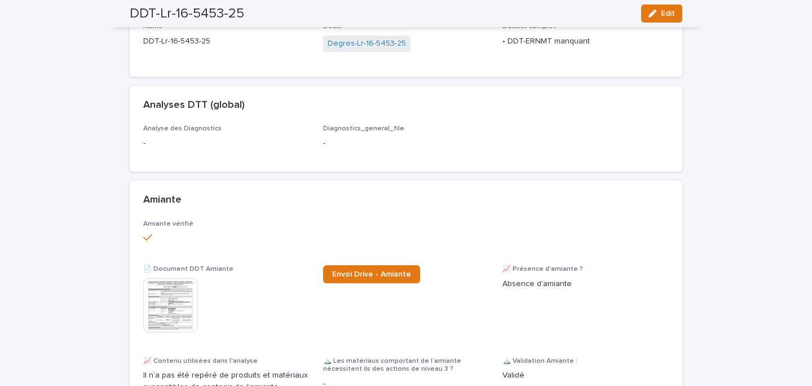
scroll to position [0, 0]
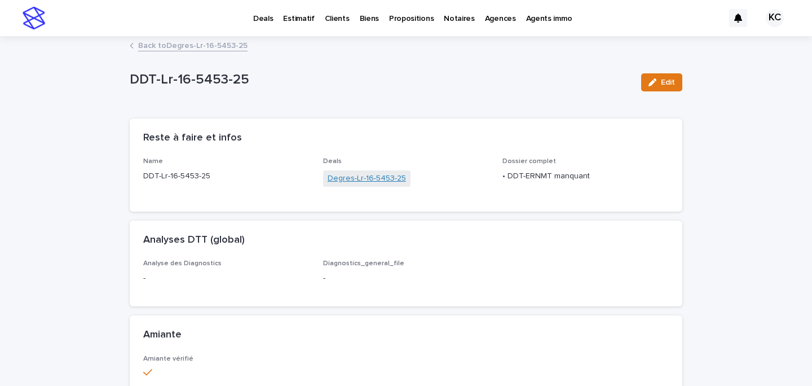
click at [342, 173] on link "Degres-Lr-16-5453-25" at bounding box center [367, 179] width 78 height 12
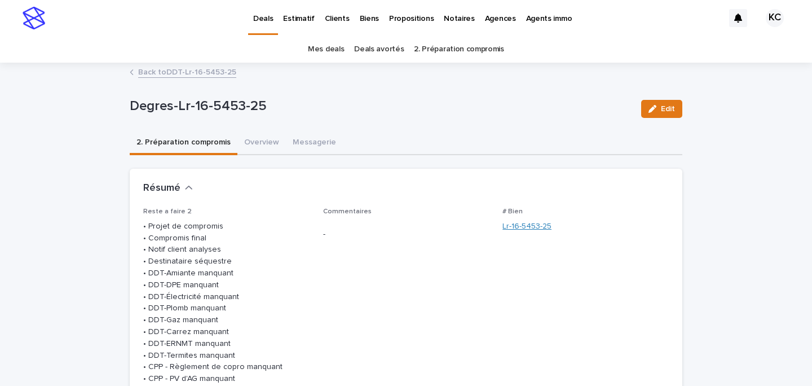
click at [512, 224] on link "Lr-16-5453-25" at bounding box center [527, 227] width 49 height 12
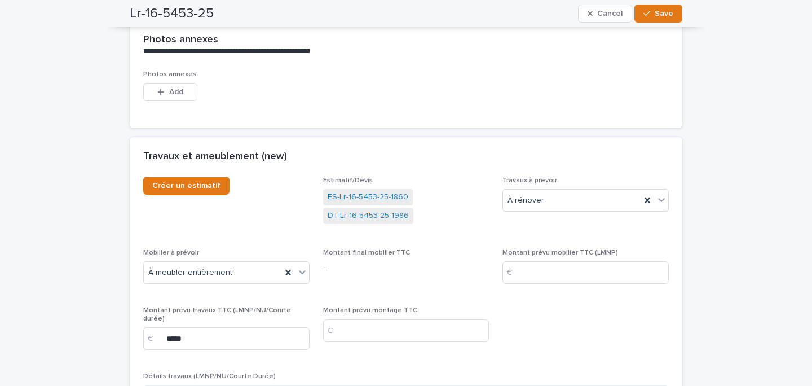
scroll to position [3046, 0]
click at [363, 193] on link "ES-Lr-16-5453-25-1860" at bounding box center [368, 198] width 81 height 12
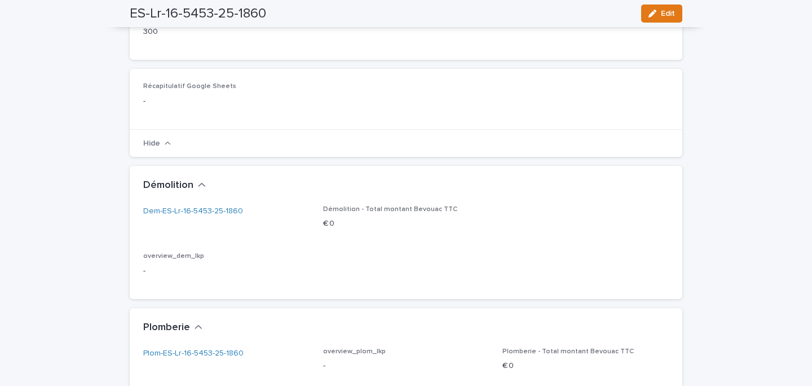
scroll to position [684, 0]
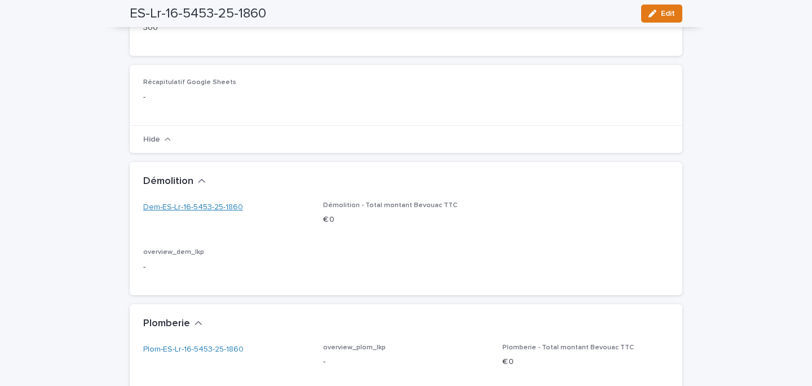
click at [211, 204] on link "Dem-ES-Lr-16-5453-25-1860" at bounding box center [193, 207] width 100 height 12
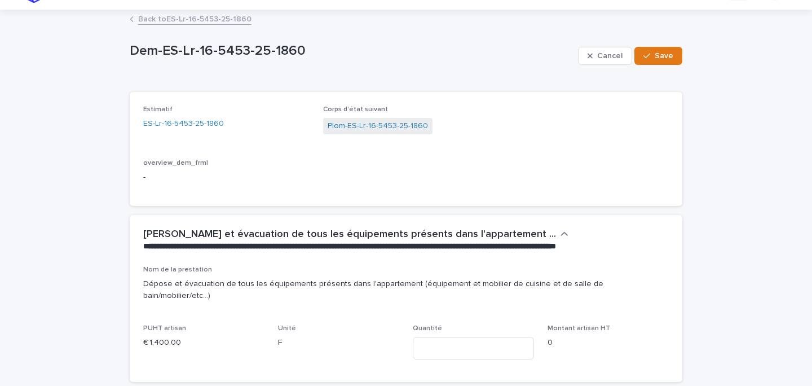
scroll to position [96, 0]
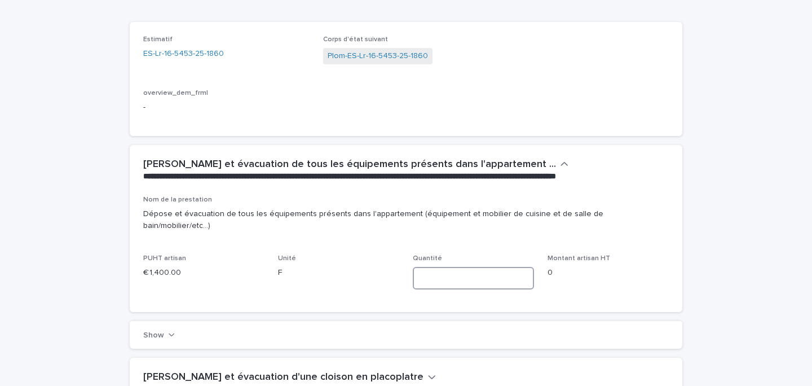
click at [425, 267] on input at bounding box center [473, 278] width 121 height 23
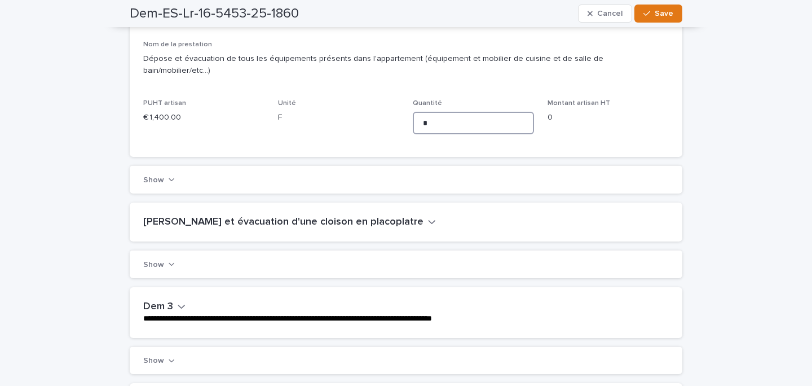
scroll to position [248, 0]
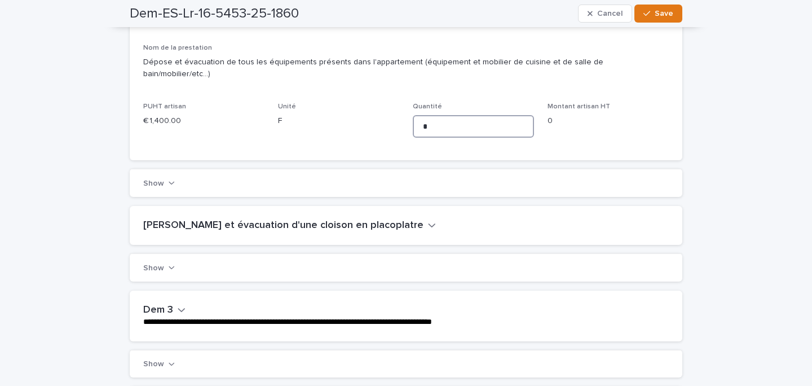
type input "*"
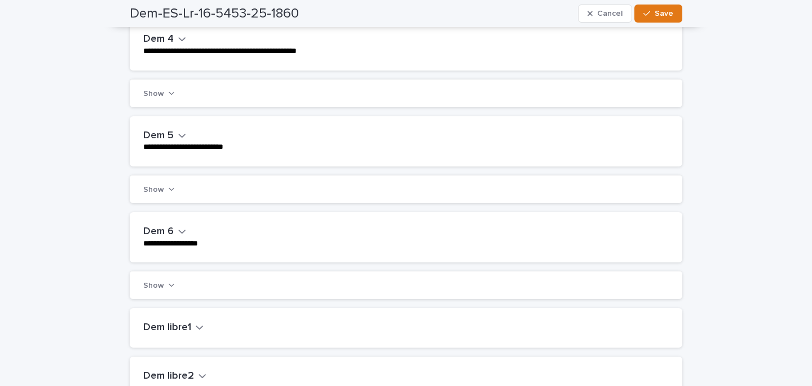
scroll to position [632, 0]
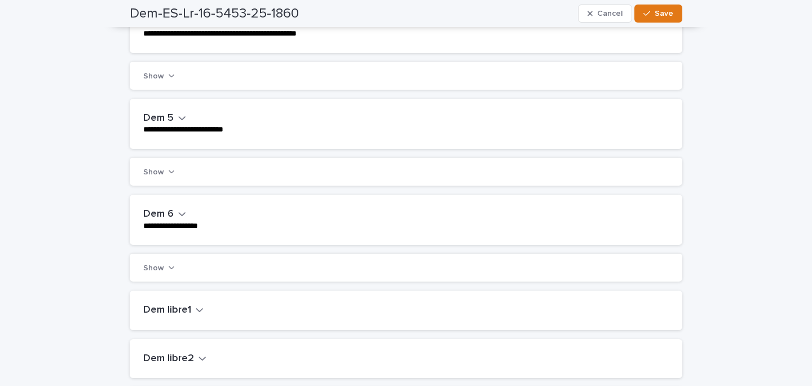
click at [168, 208] on h2 "Dem 6" at bounding box center [158, 214] width 30 height 12
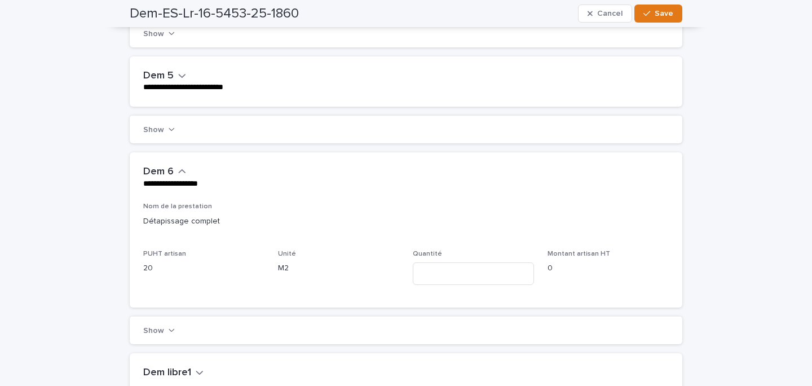
scroll to position [688, 0]
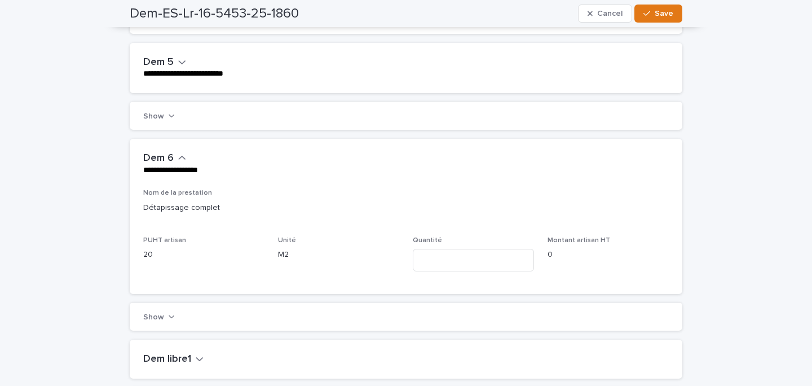
click at [475, 236] on div "Quantité" at bounding box center [473, 258] width 121 height 44
click at [439, 254] on input at bounding box center [473, 260] width 121 height 23
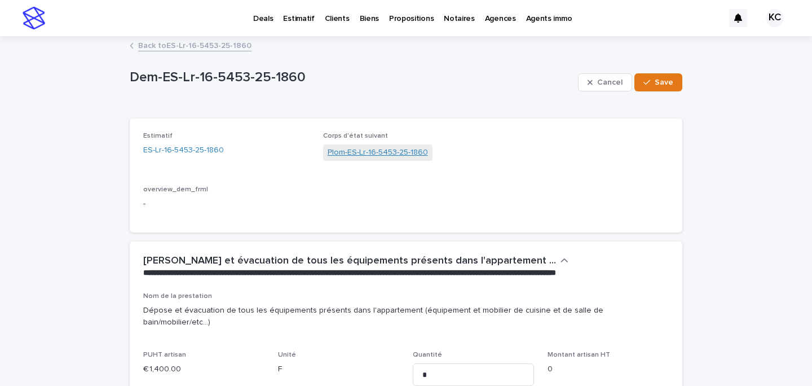
type input "***"
click at [371, 155] on link "Plom-ES-Lr-16-5453-25-1860" at bounding box center [378, 153] width 100 height 12
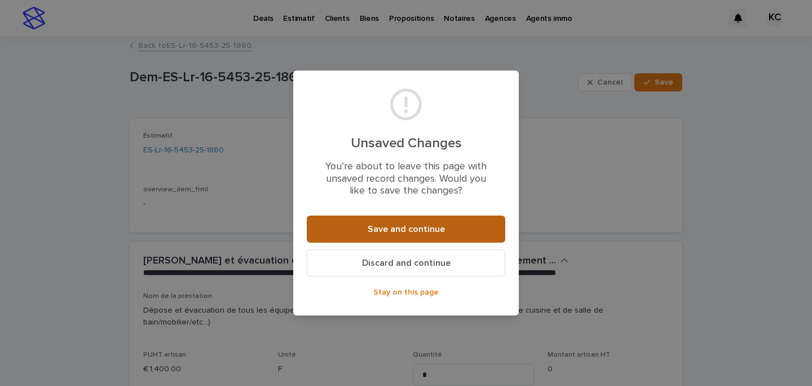
click at [366, 230] on button "Save and continue" at bounding box center [406, 228] width 199 height 27
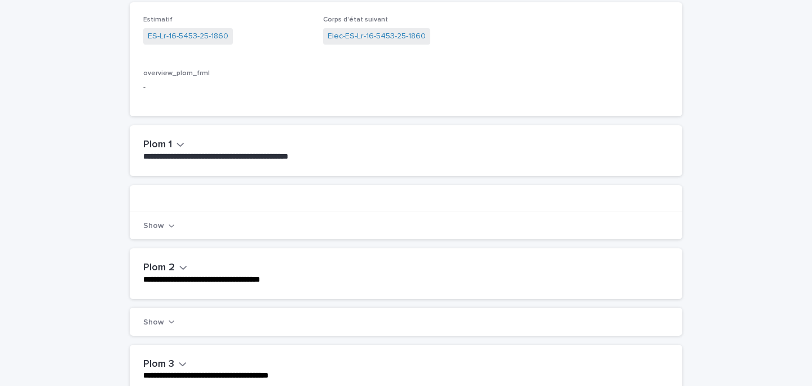
scroll to position [139, 0]
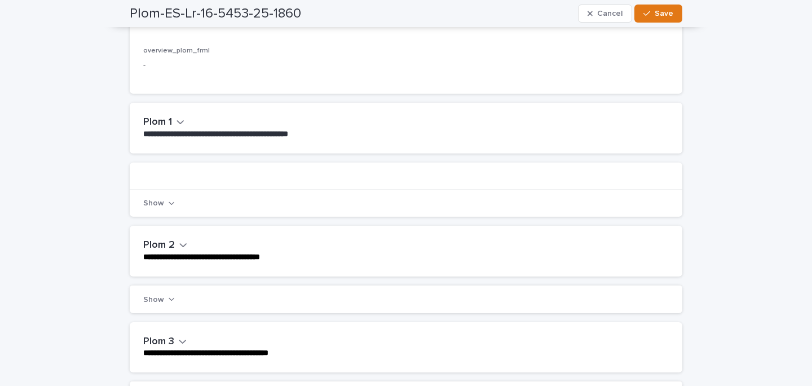
click at [178, 115] on div "**********" at bounding box center [406, 128] width 553 height 50
click at [169, 121] on h2 "Plom 1" at bounding box center [157, 122] width 29 height 12
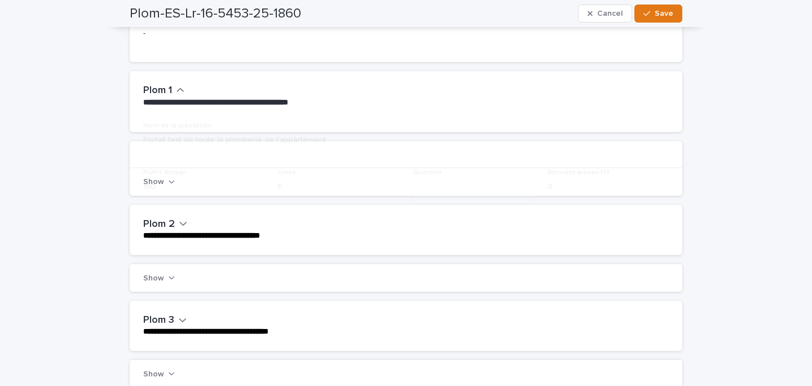
scroll to position [191, 0]
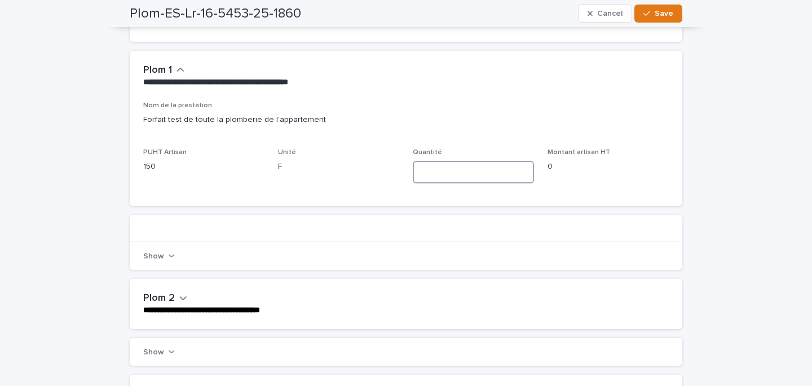
click at [499, 169] on input at bounding box center [473, 172] width 121 height 23
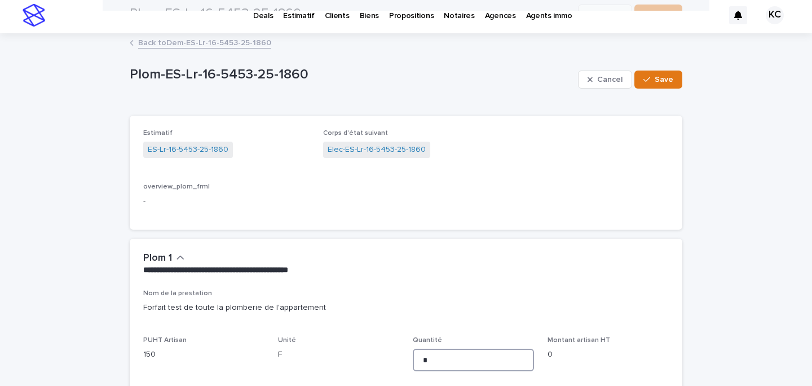
scroll to position [0, 0]
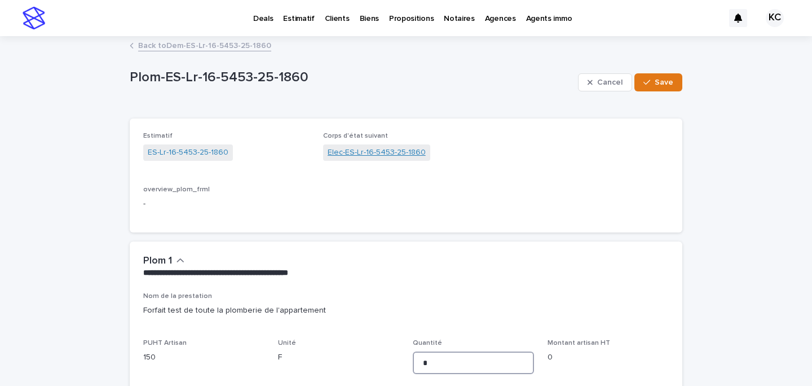
type input "*"
click at [350, 156] on link "Elec-ES-Lr-16-5453-25-1860" at bounding box center [377, 153] width 98 height 12
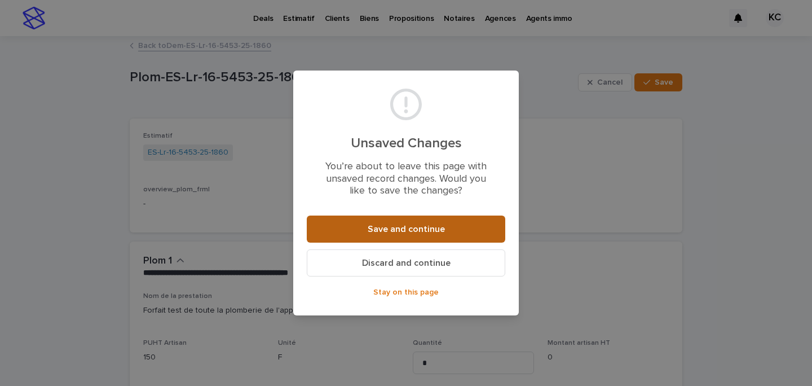
click at [407, 239] on button "Save and continue" at bounding box center [406, 228] width 199 height 27
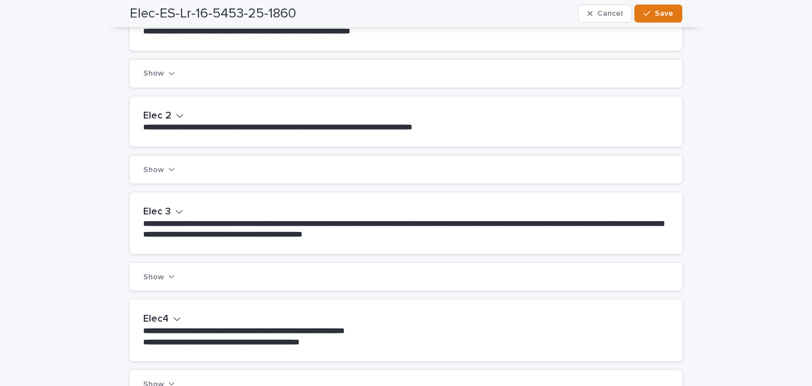
scroll to position [269, 0]
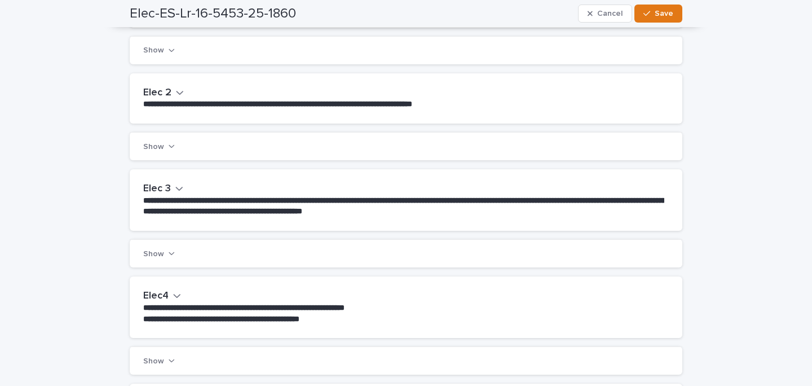
click at [149, 190] on h2 "Elec 3" at bounding box center [157, 189] width 28 height 12
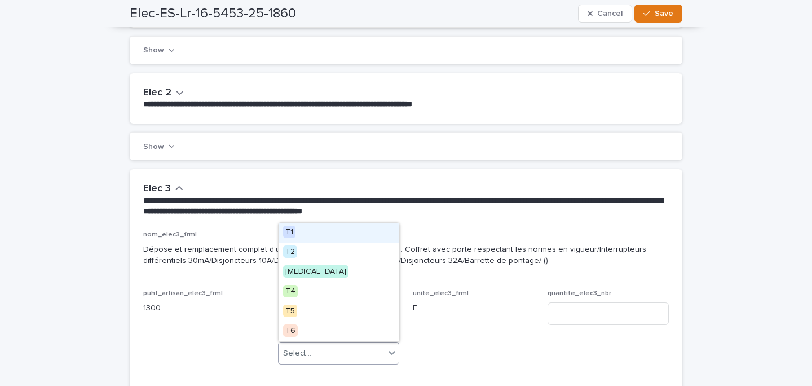
click at [340, 354] on div "Select..." at bounding box center [332, 353] width 106 height 19
click at [321, 251] on div "T2" at bounding box center [339, 253] width 120 height 20
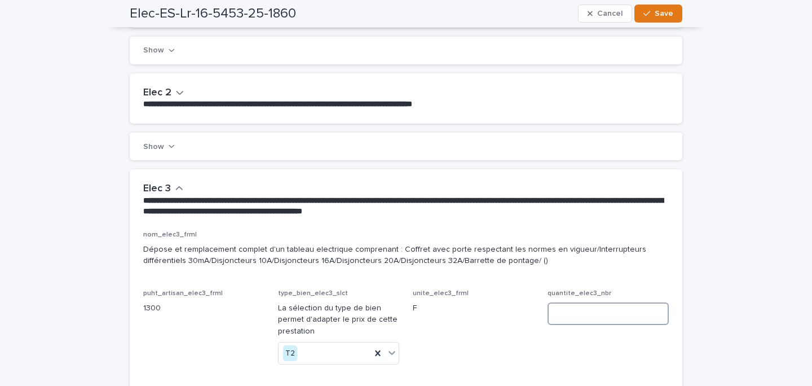
click at [575, 310] on input at bounding box center [608, 313] width 121 height 23
type input "*"
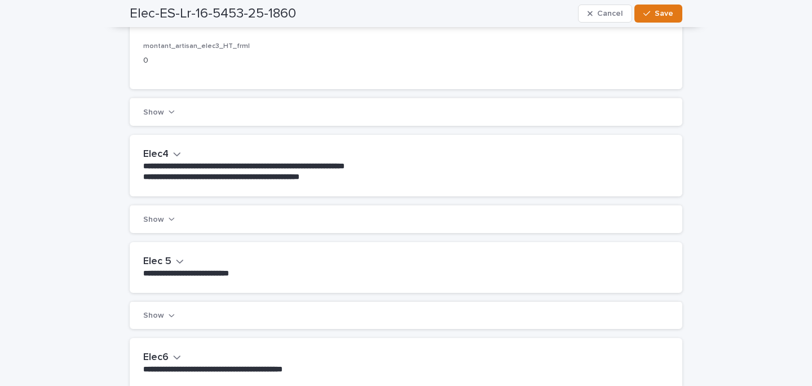
scroll to position [615, 0]
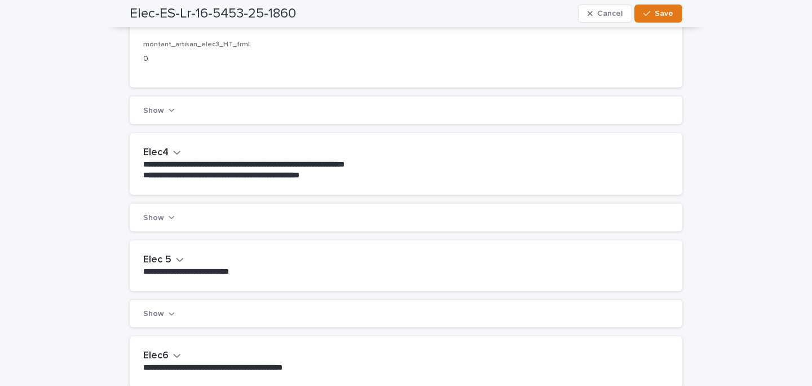
click at [379, 135] on div "**********" at bounding box center [406, 163] width 553 height 61
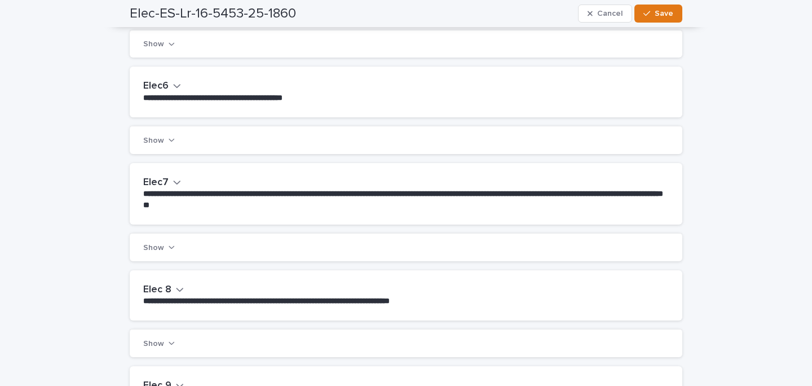
scroll to position [886, 0]
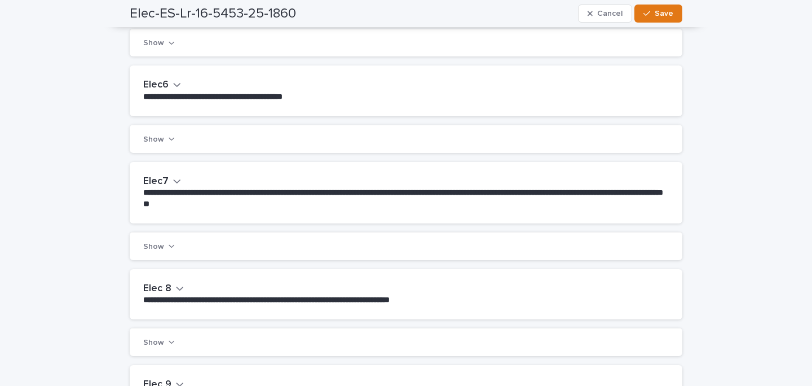
click at [160, 183] on h2 "Elec7" at bounding box center [155, 181] width 25 height 12
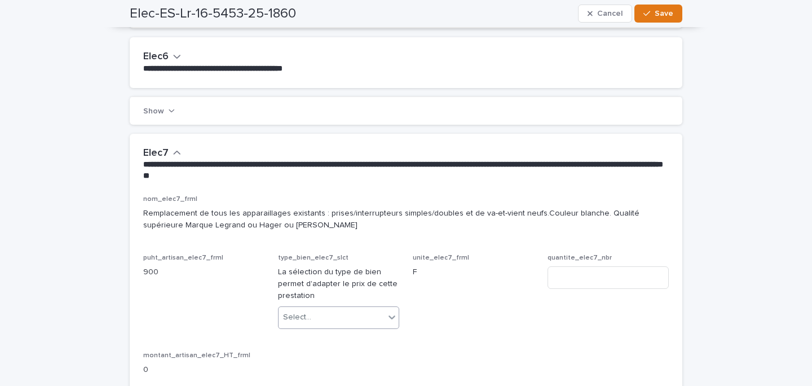
scroll to position [945, 0]
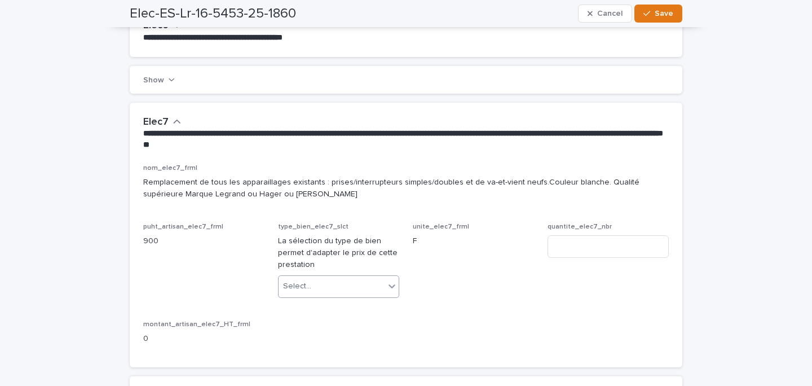
click at [346, 280] on div "Select..." at bounding box center [332, 286] width 106 height 19
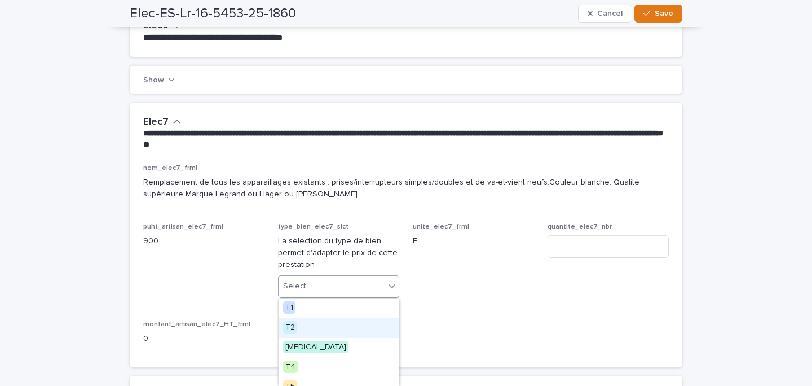
click at [315, 324] on div "T2" at bounding box center [339, 328] width 120 height 20
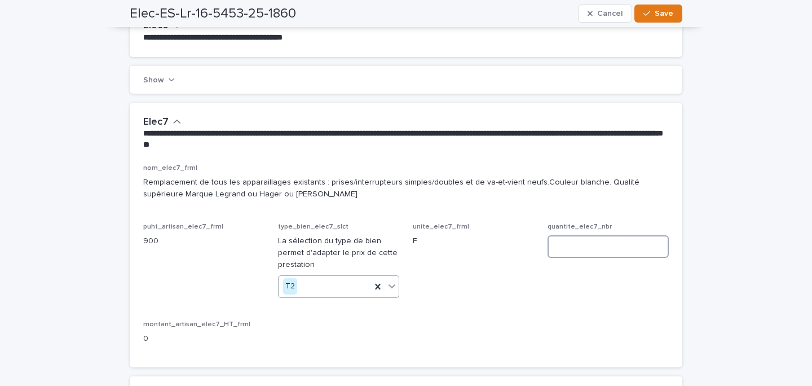
click at [582, 252] on input at bounding box center [608, 246] width 121 height 23
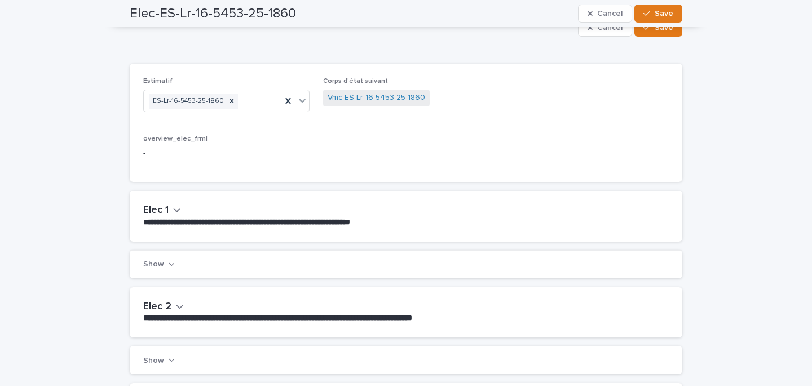
scroll to position [0, 0]
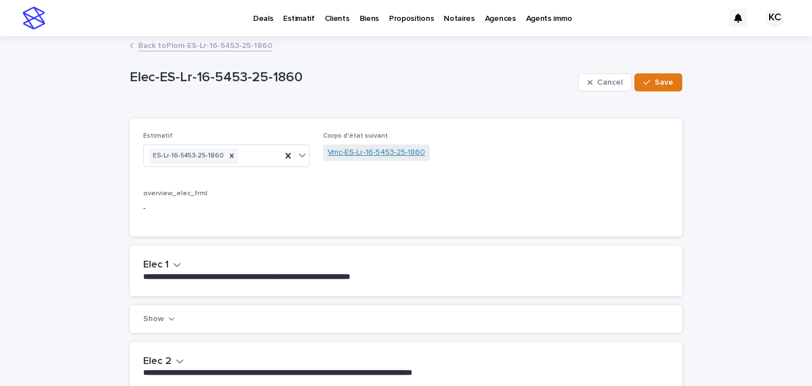
type input "*"
click at [370, 151] on link "Vmc-ES-Lr-16-5453-25-1860" at bounding box center [377, 153] width 98 height 12
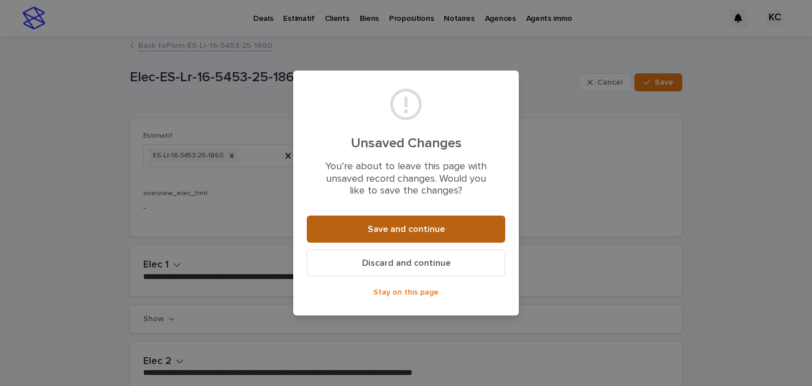
click at [376, 225] on span "Save and continue" at bounding box center [406, 229] width 77 height 9
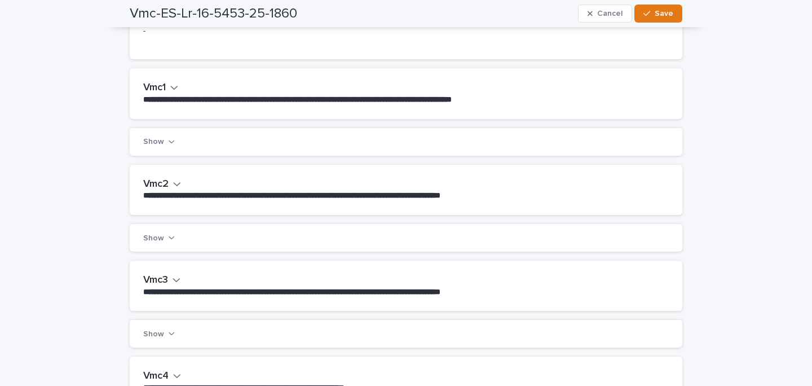
scroll to position [170, 0]
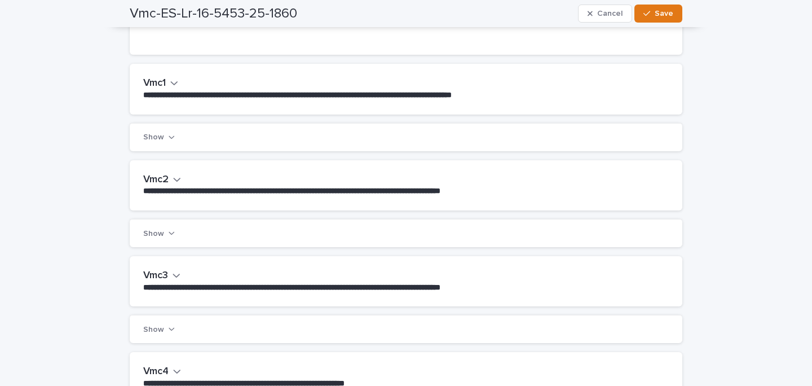
click at [177, 85] on icon "button" at bounding box center [174, 83] width 8 height 10
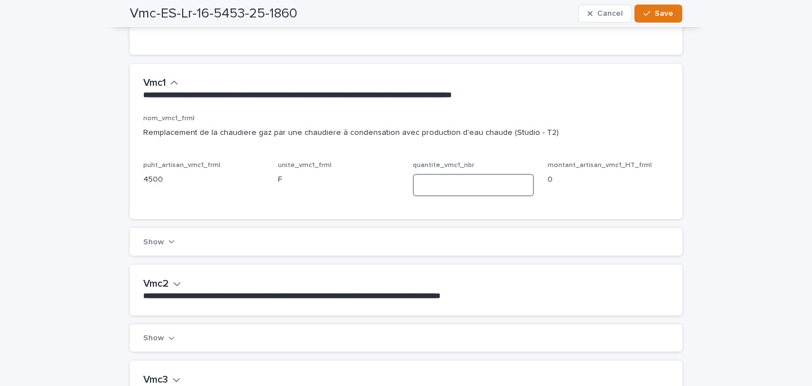
click at [431, 181] on input at bounding box center [473, 185] width 121 height 23
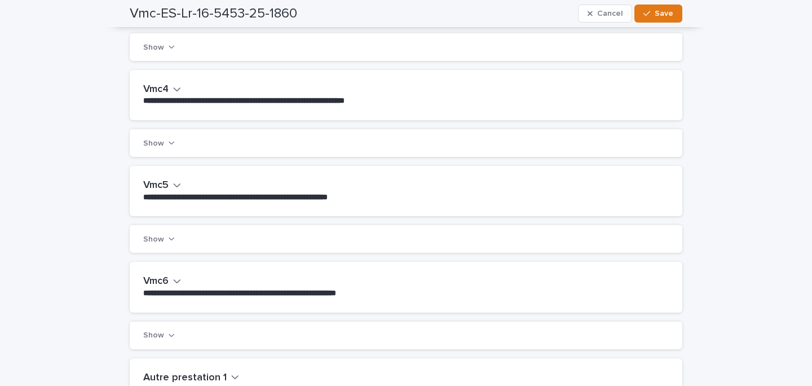
type input "*"
click at [174, 93] on icon "button" at bounding box center [177, 89] width 8 height 10
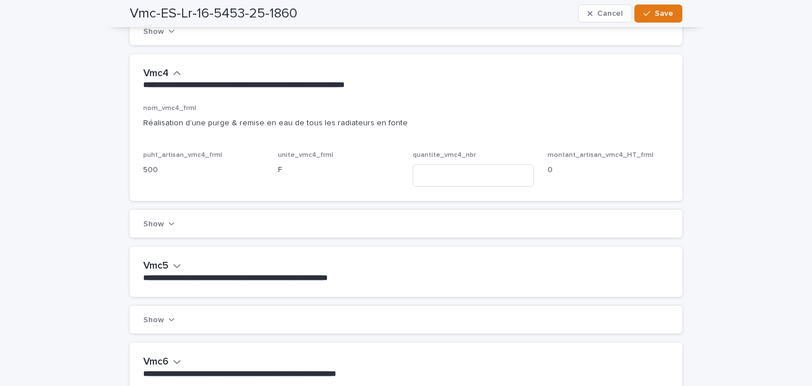
scroll to position [610, 0]
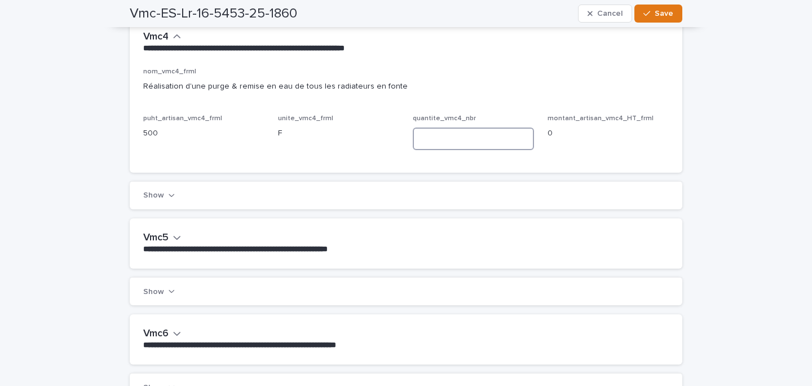
click at [475, 138] on input at bounding box center [473, 138] width 121 height 23
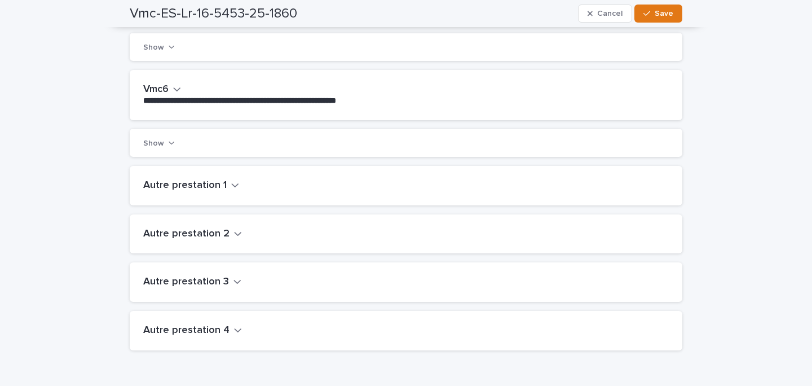
scroll to position [0, 0]
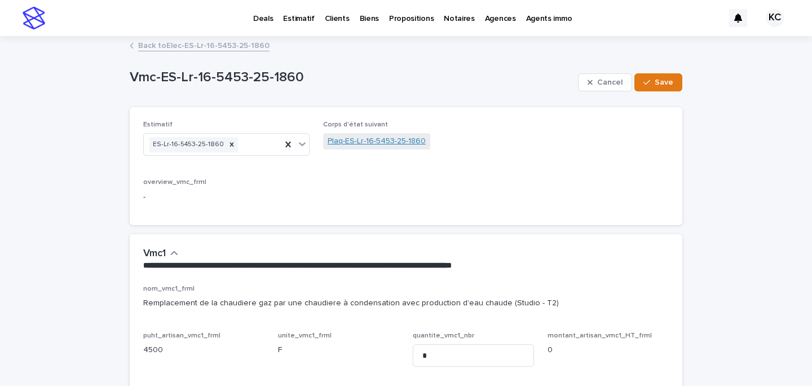
type input "*"
click at [391, 145] on link "Plaq-ES-Lr-16-5453-25-1860" at bounding box center [377, 141] width 98 height 12
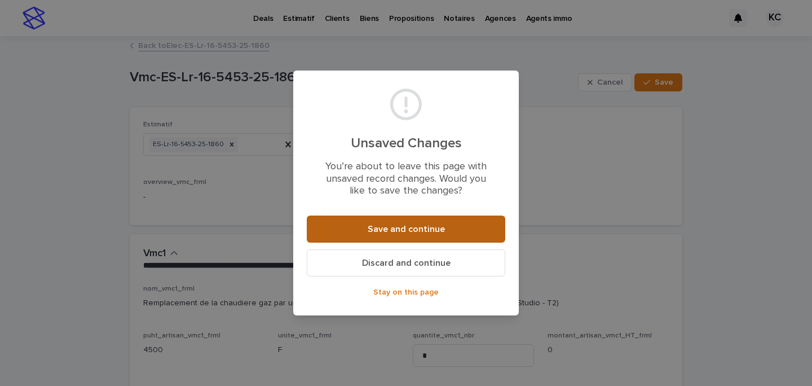
click at [413, 220] on button "Save and continue" at bounding box center [406, 228] width 199 height 27
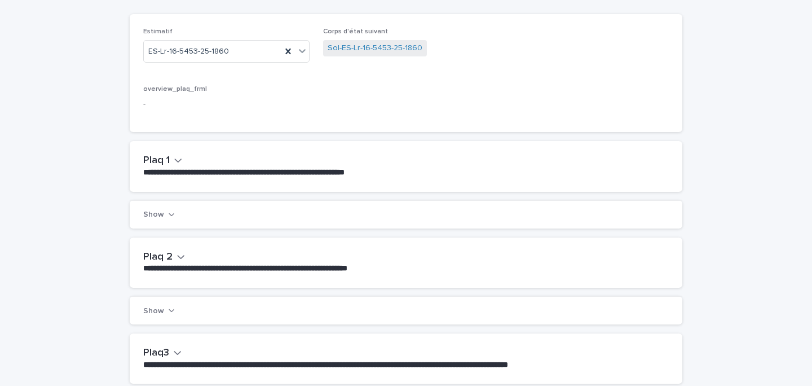
scroll to position [112, 0]
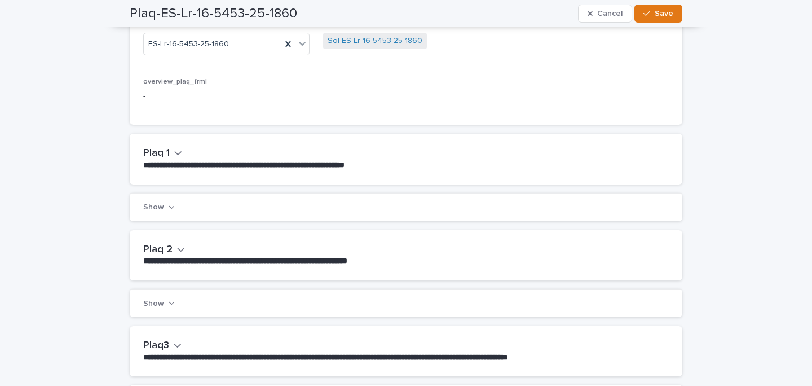
click at [165, 152] on h2 "Plaq 1" at bounding box center [156, 153] width 27 height 12
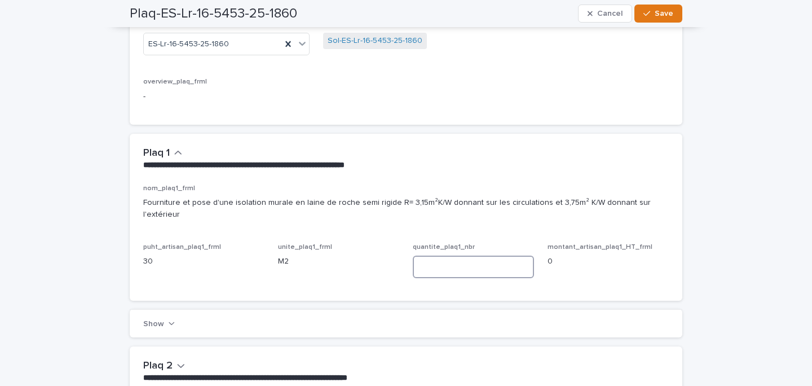
click at [419, 256] on input at bounding box center [473, 267] width 121 height 23
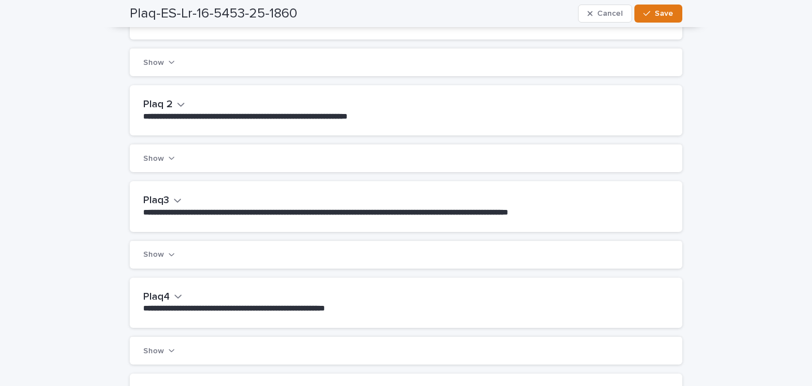
scroll to position [388, 0]
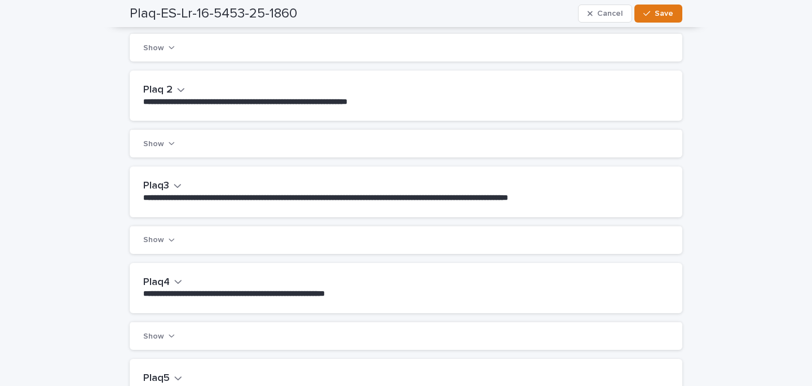
type input "**"
click at [167, 180] on h2 "Plaq3" at bounding box center [156, 186] width 26 height 12
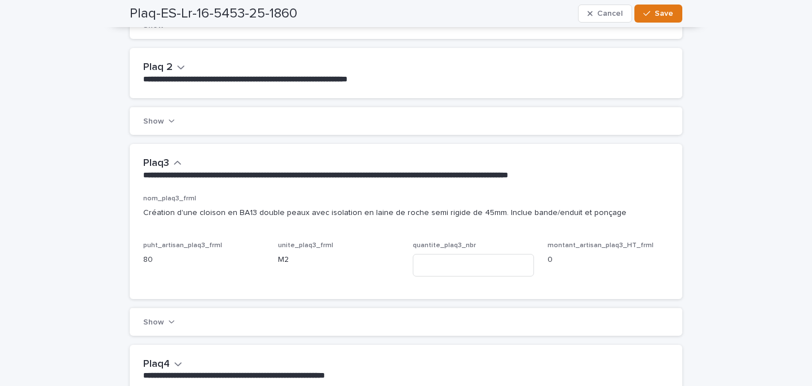
scroll to position [439, 0]
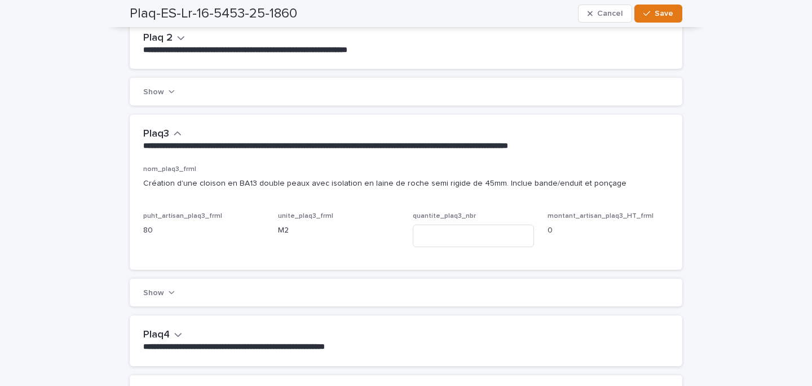
click at [172, 128] on button "Plaq3" at bounding box center [162, 134] width 38 height 12
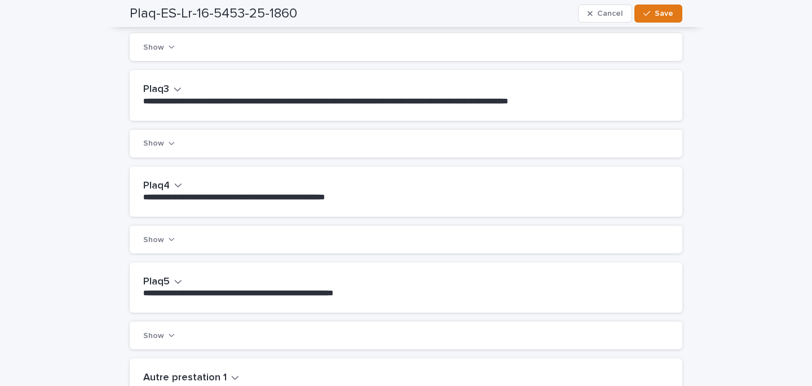
scroll to position [485, 0]
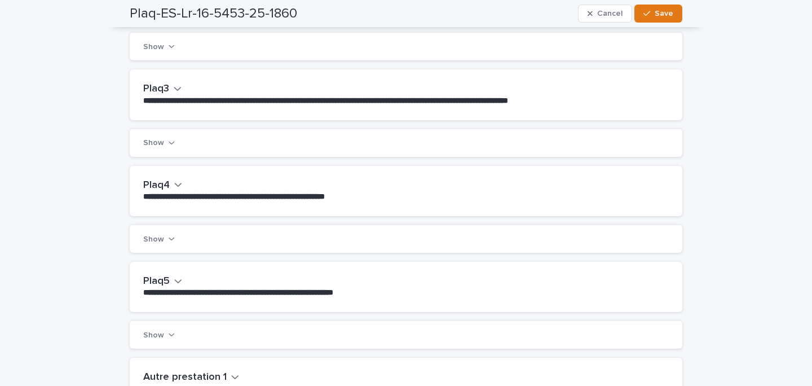
click at [173, 179] on button "Plaq4" at bounding box center [162, 185] width 39 height 12
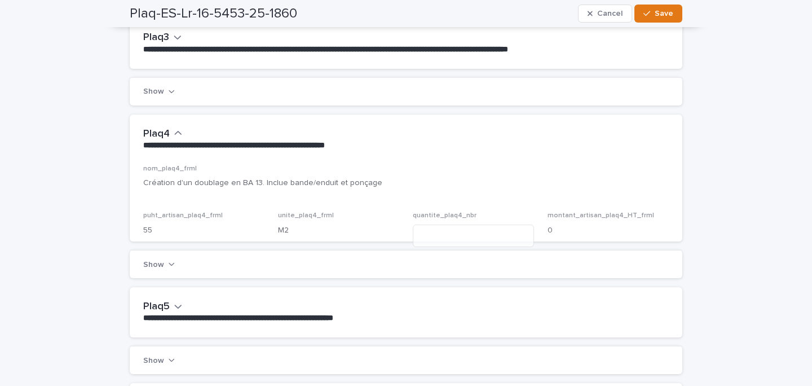
scroll to position [536, 0]
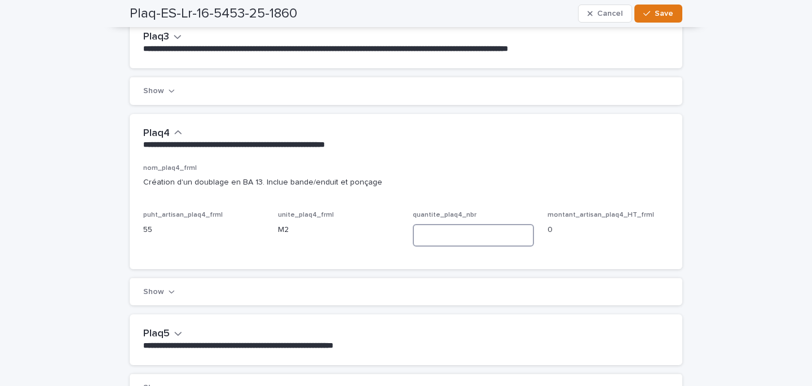
click at [429, 225] on input at bounding box center [473, 235] width 121 height 23
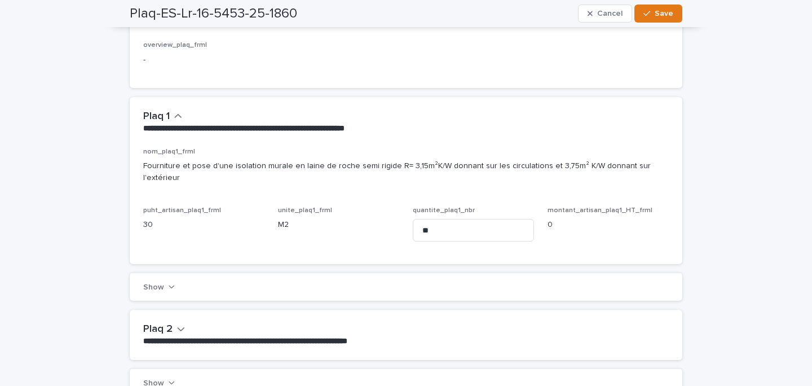
scroll to position [144, 0]
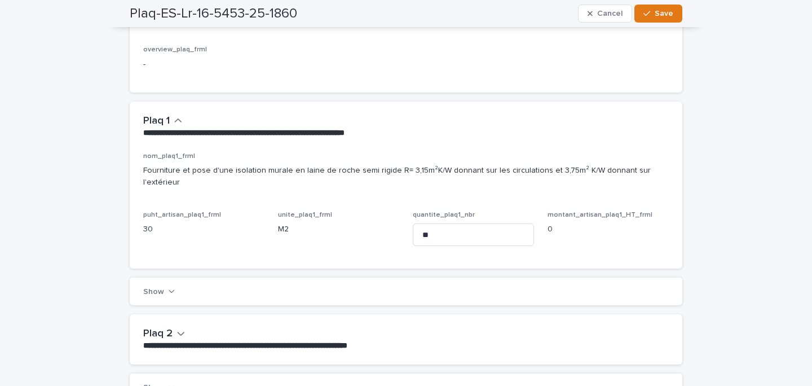
type input "**"
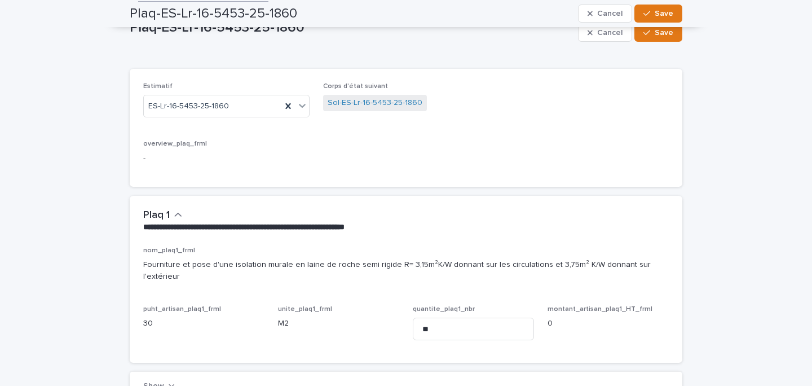
scroll to position [0, 0]
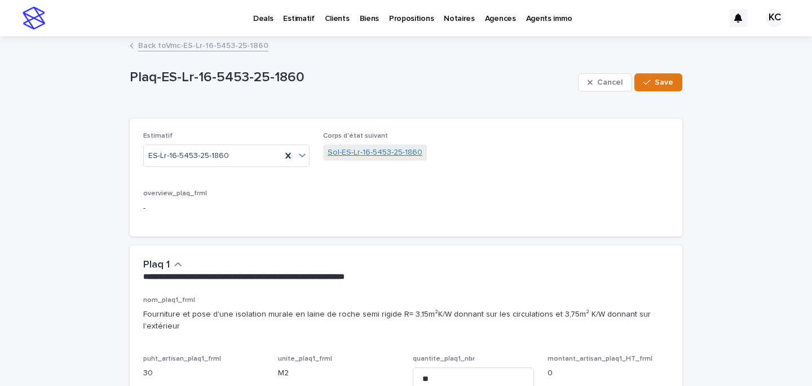
click at [366, 156] on link "Sol-ES-Lr-16-5453-25-1860" at bounding box center [375, 153] width 95 height 12
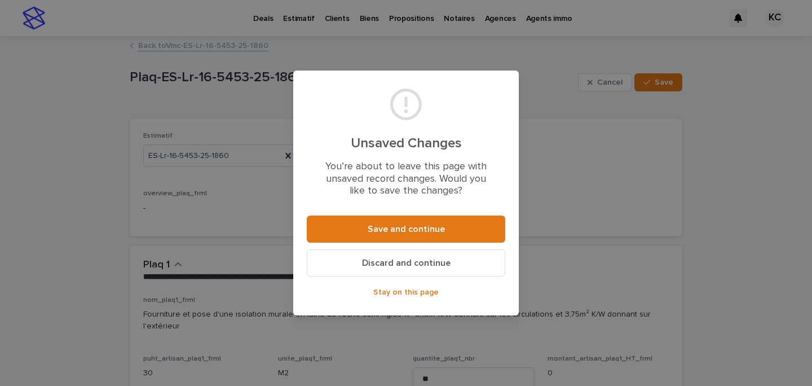
click at [401, 222] on button "Save and continue" at bounding box center [406, 228] width 199 height 27
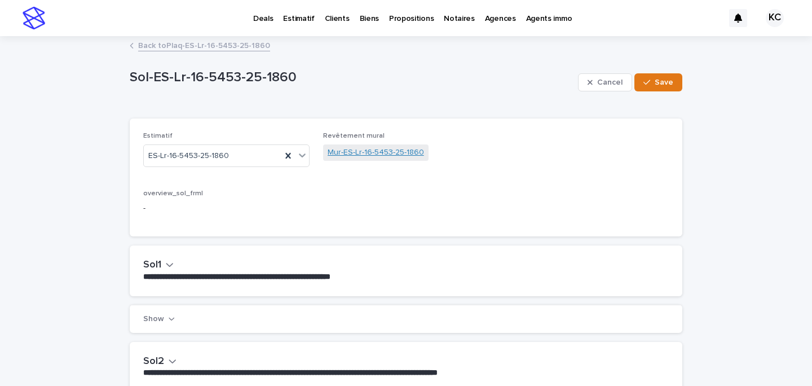
click at [342, 153] on link "Mur-ES-Lr-16-5453-25-1860" at bounding box center [376, 153] width 96 height 12
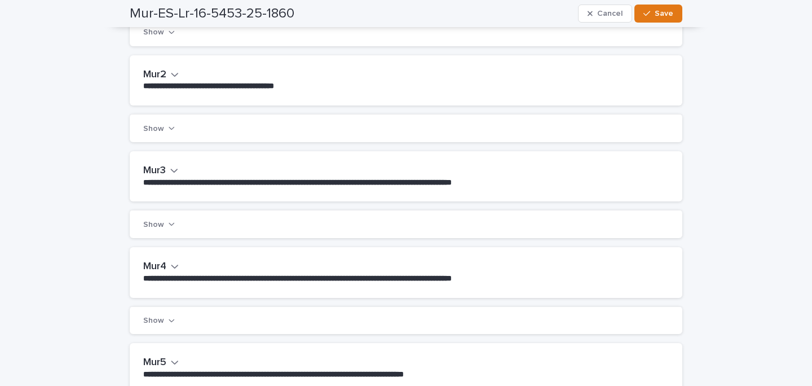
scroll to position [303, 0]
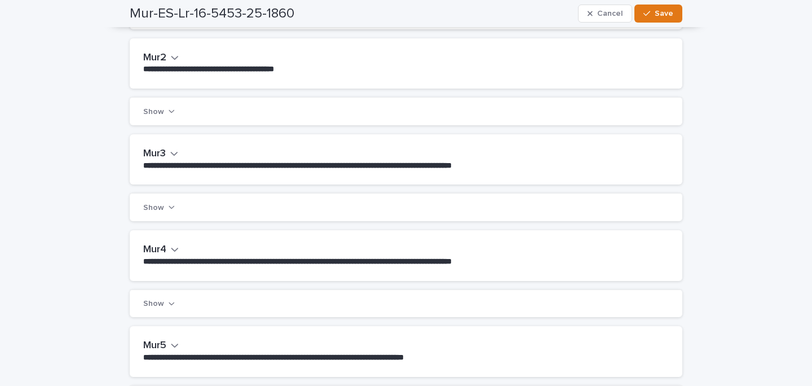
click at [161, 151] on h2 "Mur3" at bounding box center [154, 154] width 23 height 12
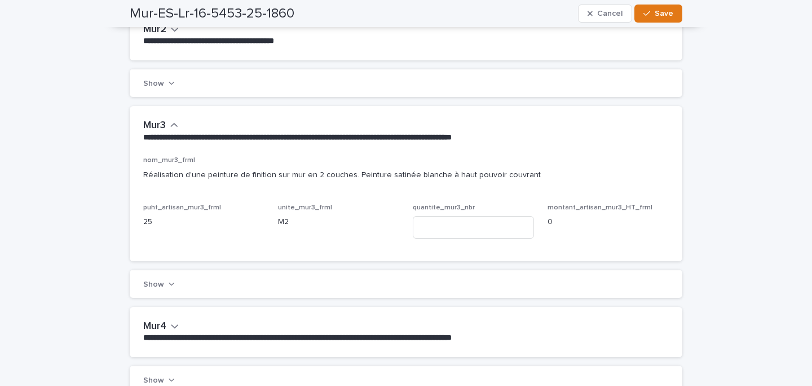
scroll to position [335, 0]
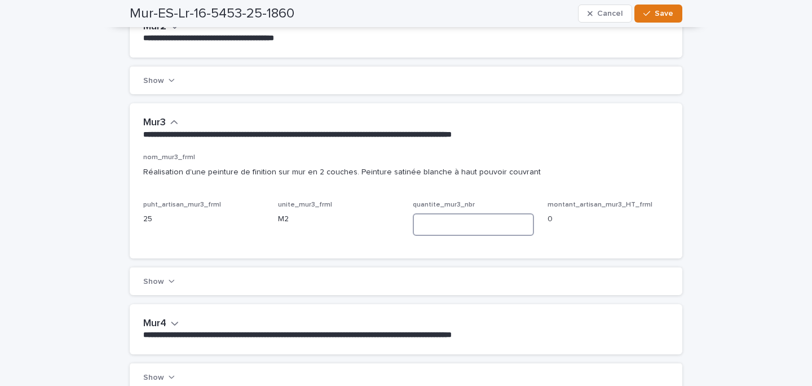
click at [466, 222] on input at bounding box center [473, 224] width 121 height 23
type input "*"
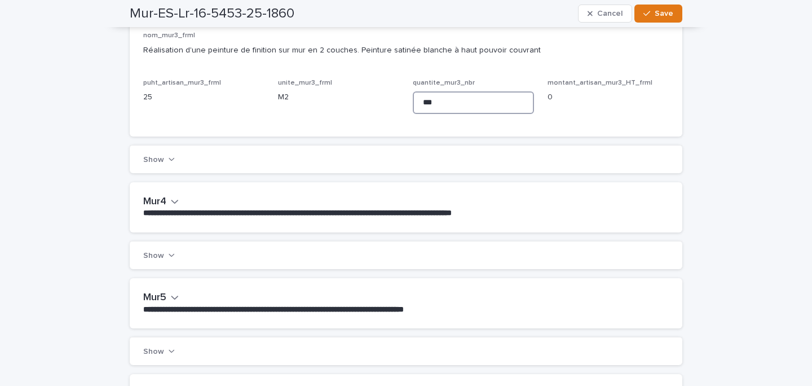
type input "***"
click at [162, 197] on h2 "Mur4" at bounding box center [154, 202] width 23 height 12
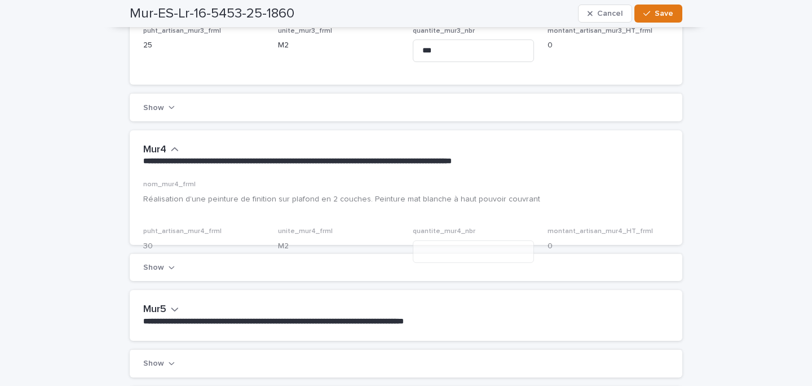
scroll to position [509, 0]
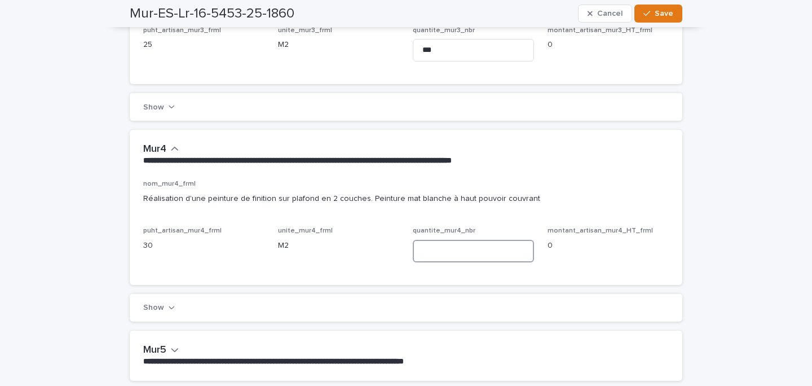
click at [463, 247] on input at bounding box center [473, 251] width 121 height 23
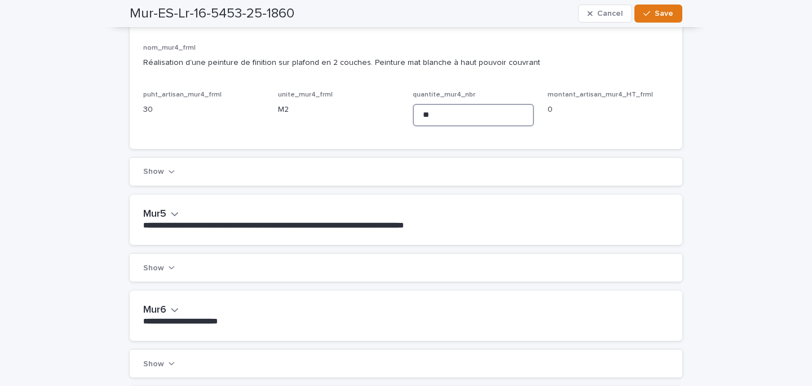
type input "**"
click at [172, 210] on icon "button" at bounding box center [175, 214] width 8 height 10
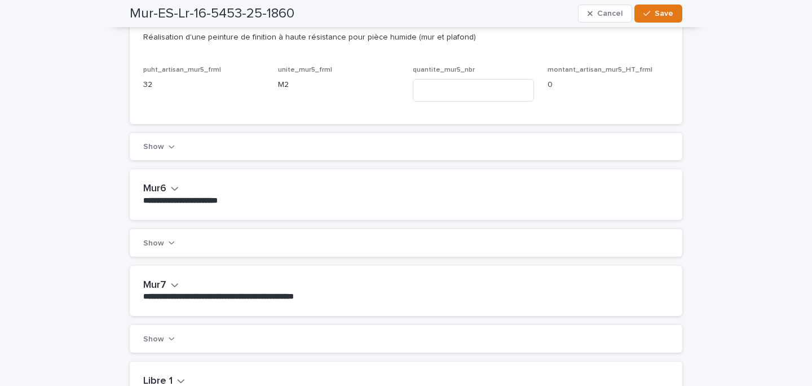
scroll to position [886, 0]
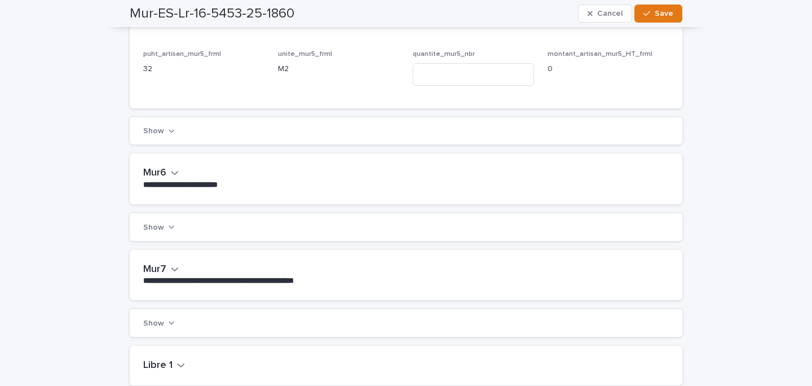
click at [170, 177] on button "Mur6" at bounding box center [161, 173] width 36 height 12
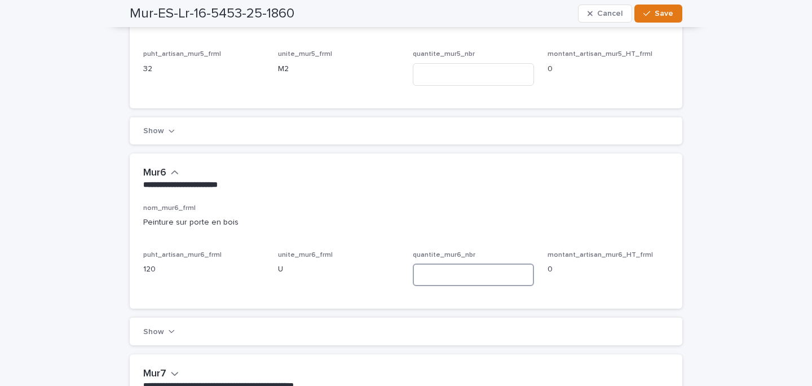
click at [485, 278] on input at bounding box center [473, 274] width 121 height 23
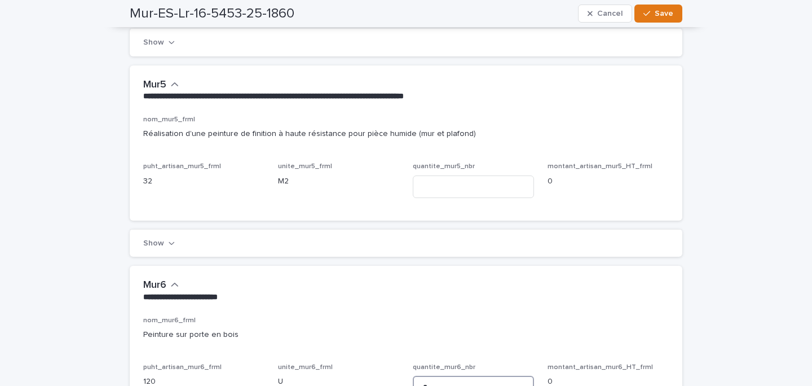
scroll to position [850, 0]
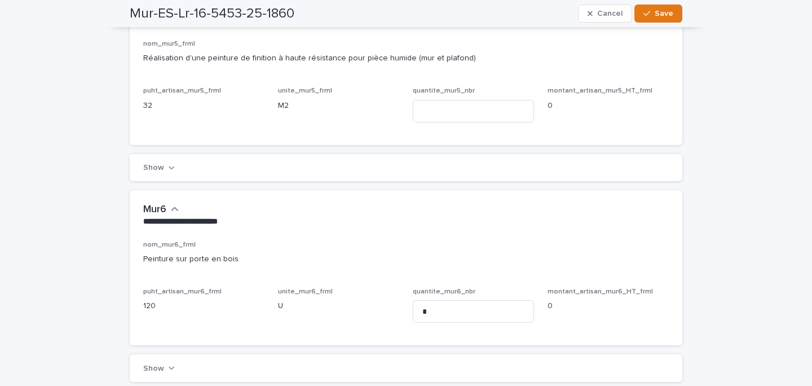
click at [437, 297] on div "quantite_mur6_nbr *" at bounding box center [473, 310] width 121 height 44
drag, startPoint x: 437, startPoint y: 303, endPoint x: 431, endPoint y: 309, distance: 8.4
click at [427, 308] on input "*" at bounding box center [473, 311] width 121 height 23
drag, startPoint x: 432, startPoint y: 310, endPoint x: 415, endPoint y: 311, distance: 17.5
click at [415, 311] on input "*" at bounding box center [473, 311] width 121 height 23
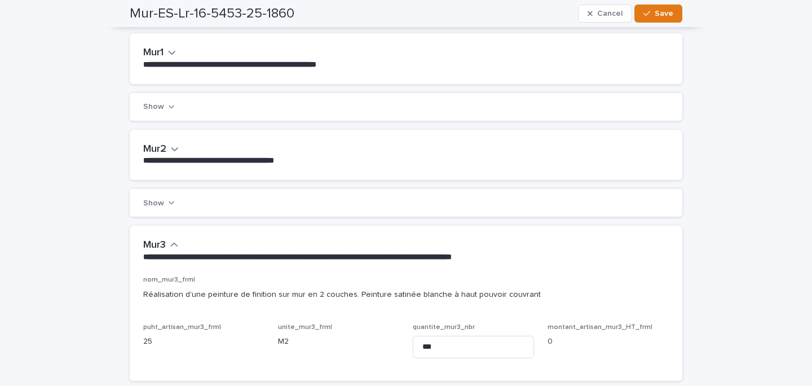
scroll to position [0, 0]
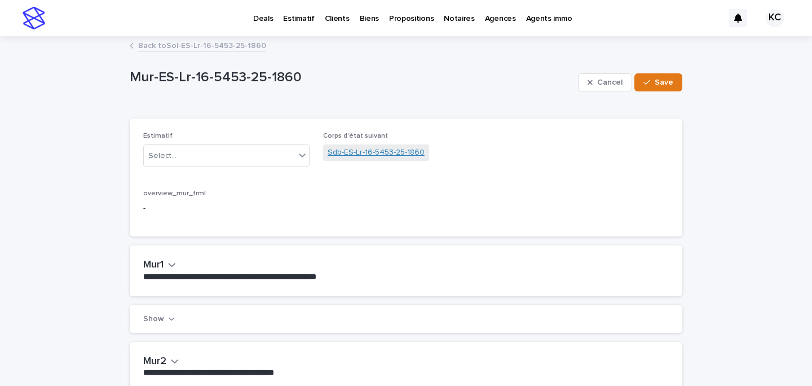
type input "**"
click at [346, 153] on link "Sdb-ES-Lr-16-5453-25-1860" at bounding box center [376, 153] width 97 height 12
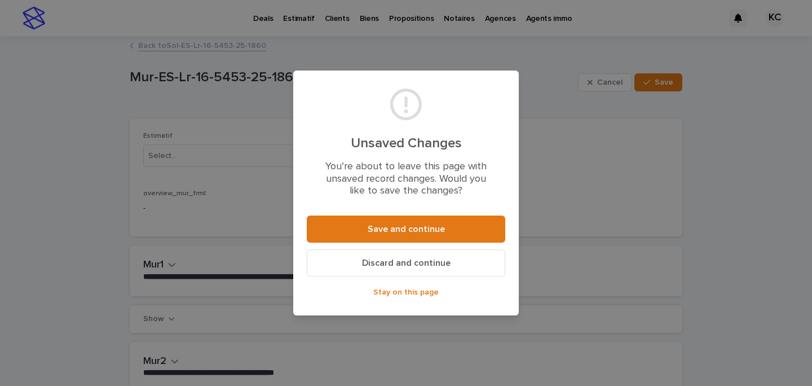
click at [415, 236] on button "Save and continue" at bounding box center [406, 228] width 199 height 27
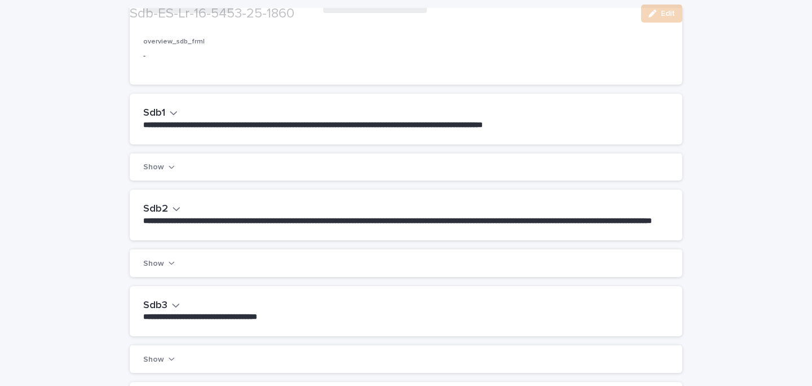
scroll to position [181, 0]
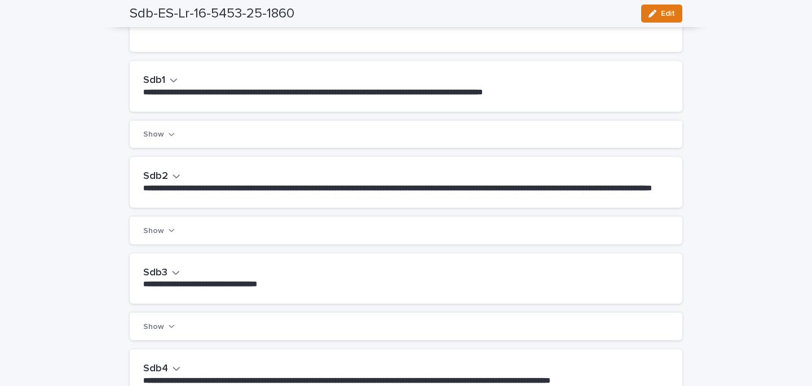
click at [170, 82] on icon "button" at bounding box center [174, 80] width 8 height 10
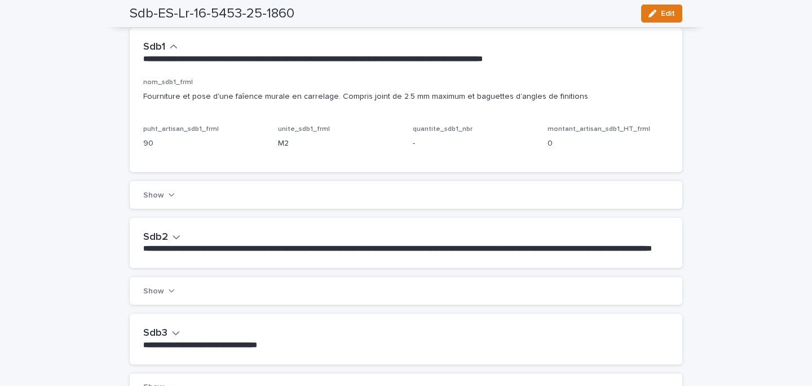
scroll to position [212, 0]
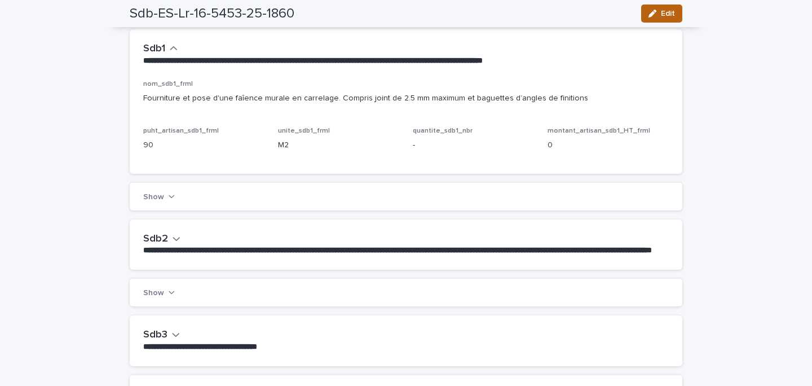
click at [668, 16] on span "Edit" at bounding box center [668, 14] width 14 height 8
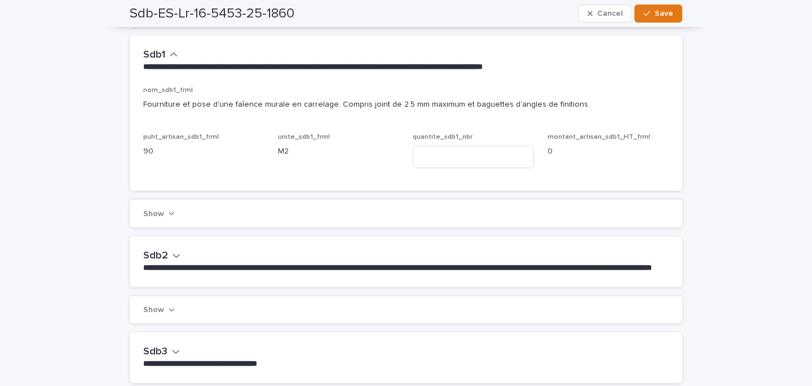
click at [425, 159] on input at bounding box center [473, 157] width 121 height 23
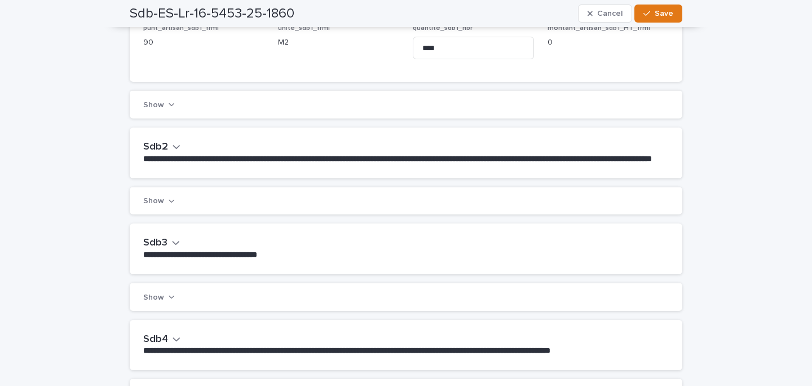
scroll to position [341, 0]
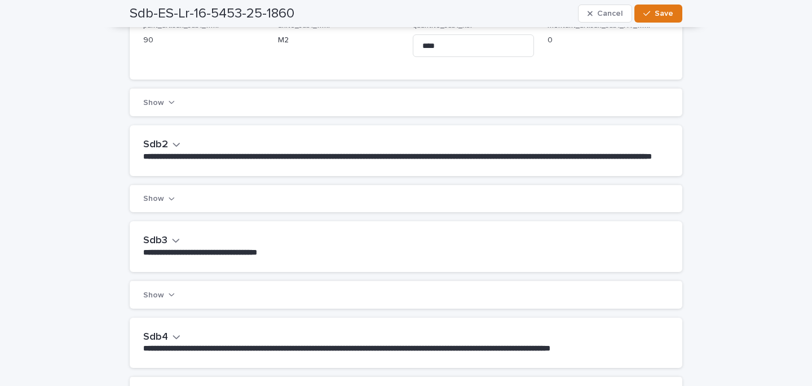
type input "****"
click at [151, 143] on h2 "Sdb2" at bounding box center [155, 145] width 25 height 12
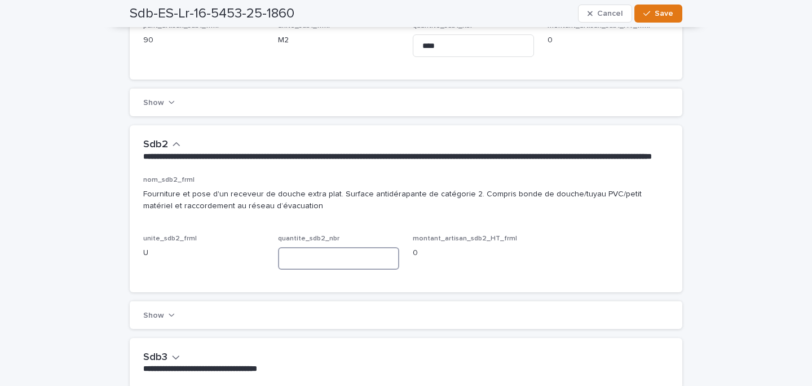
click at [303, 267] on input at bounding box center [338, 258] width 121 height 23
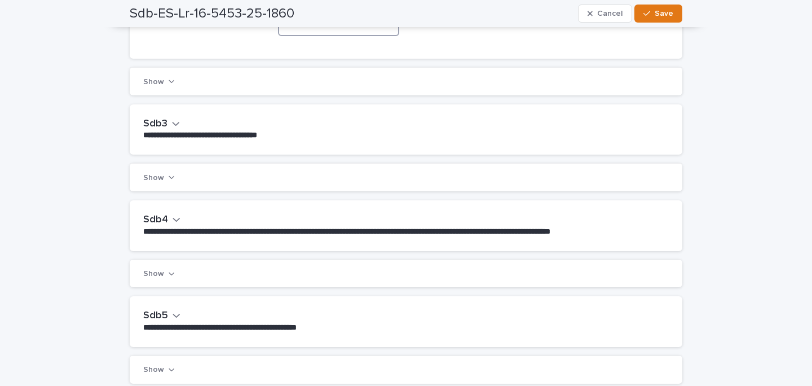
type input "*"
click at [168, 130] on button "Sdb3" at bounding box center [161, 124] width 37 height 12
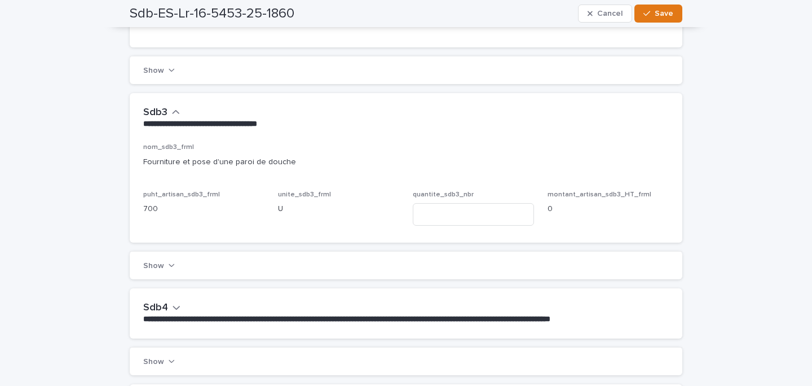
scroll to position [627, 0]
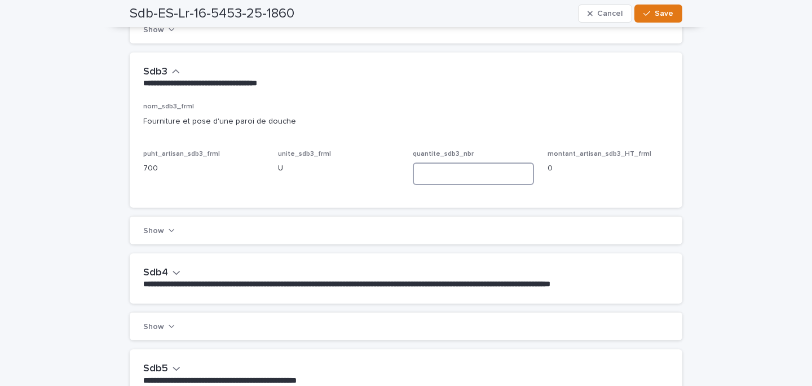
click at [460, 184] on input at bounding box center [473, 173] width 121 height 23
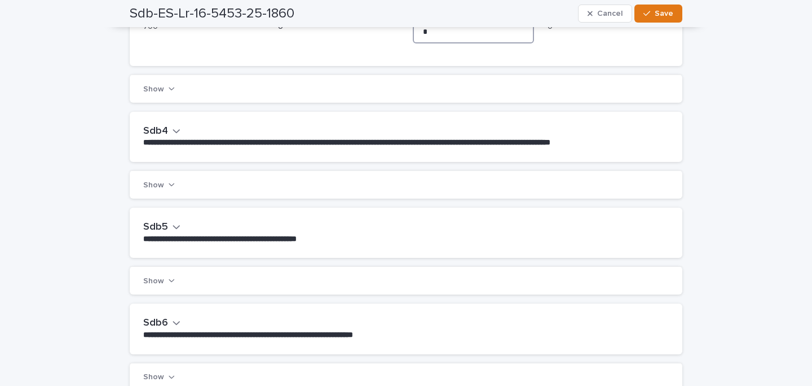
type input "*"
click at [155, 138] on h2 "Sdb4" at bounding box center [155, 131] width 25 height 12
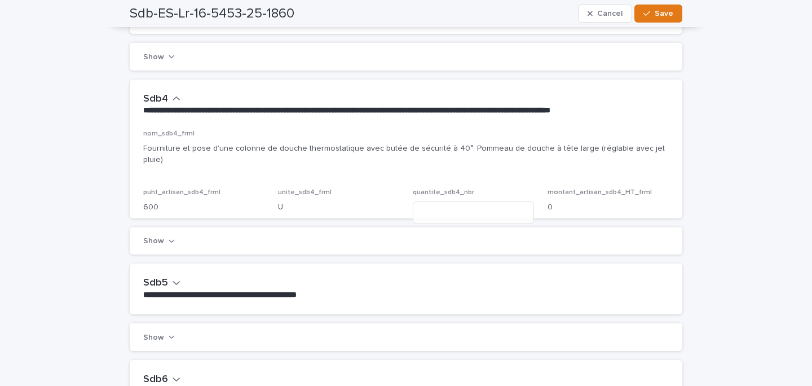
scroll to position [821, 0]
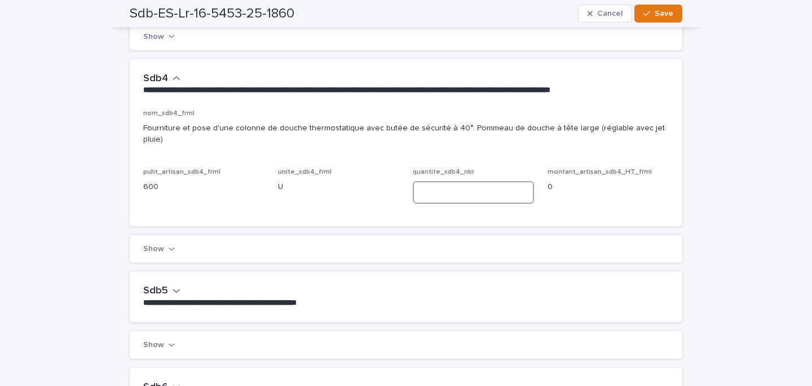
click at [452, 195] on input at bounding box center [473, 192] width 121 height 23
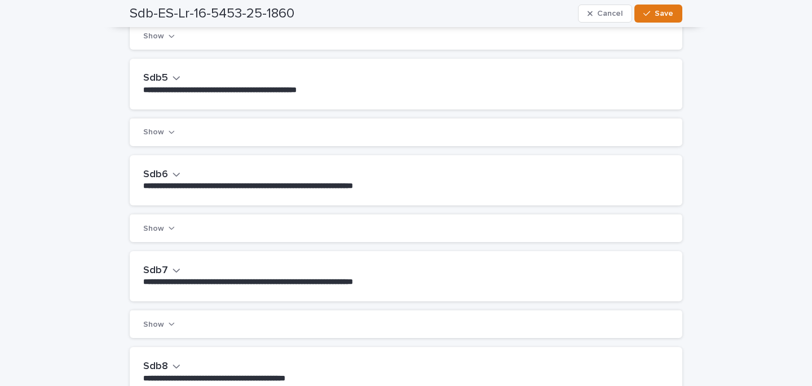
scroll to position [1044, 0]
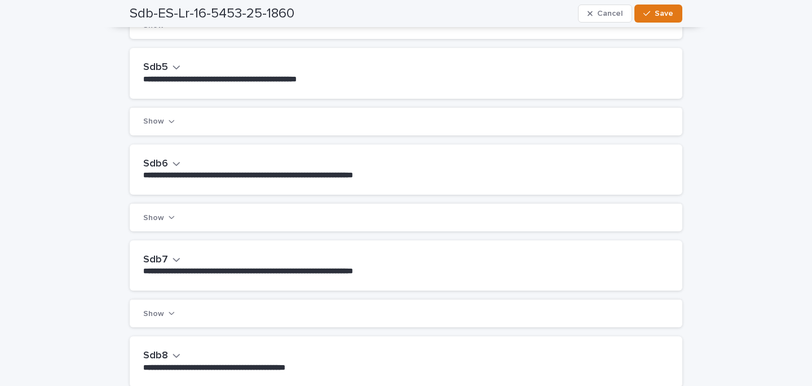
type input "*"
click at [163, 158] on h2 "Sdb6" at bounding box center [155, 164] width 25 height 12
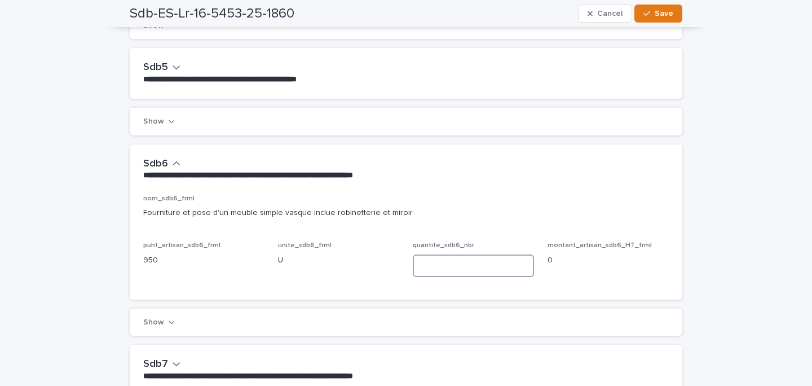
click at [507, 256] on input at bounding box center [473, 265] width 121 height 23
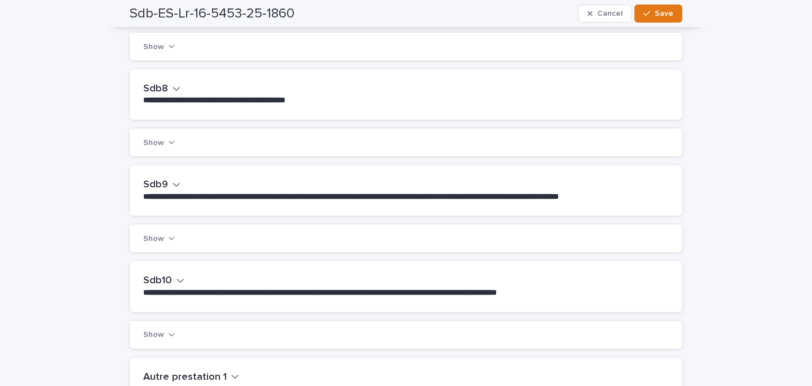
scroll to position [1430, 0]
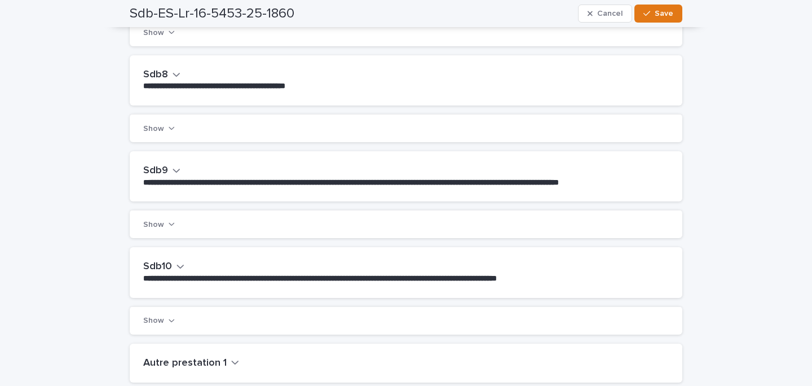
type input "*"
click at [161, 167] on h2 "Sdb9" at bounding box center [155, 171] width 25 height 12
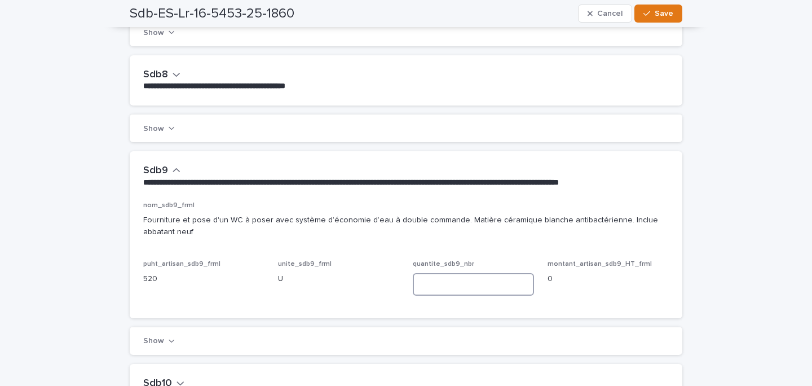
click at [460, 296] on input at bounding box center [473, 284] width 121 height 23
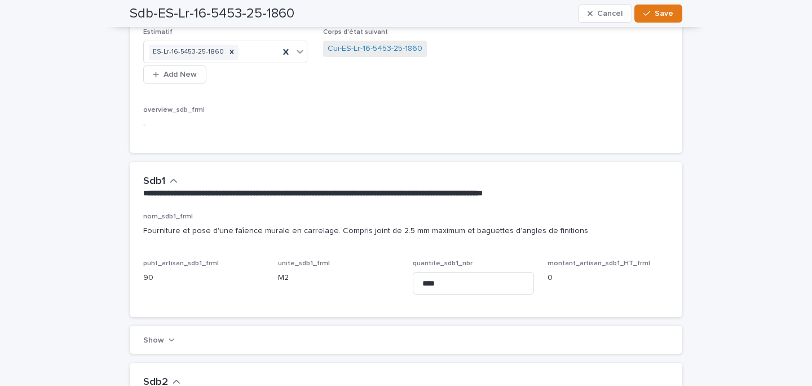
scroll to position [0, 0]
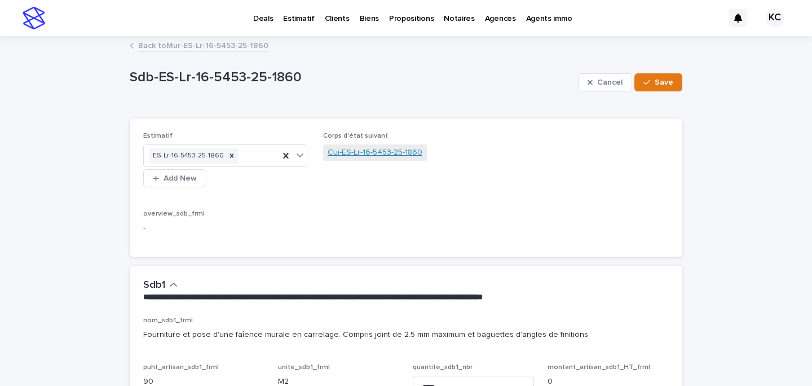
type input "*"
click at [359, 152] on link "Cui-ES-Lr-16-5453-25-1860" at bounding box center [375, 153] width 95 height 12
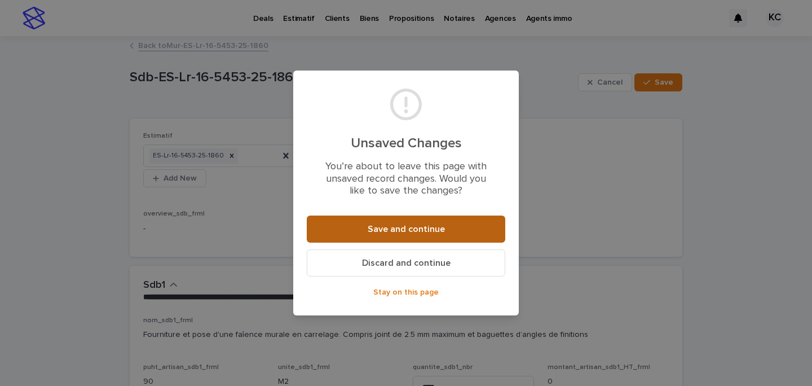
click at [403, 230] on span "Save and continue" at bounding box center [406, 229] width 77 height 9
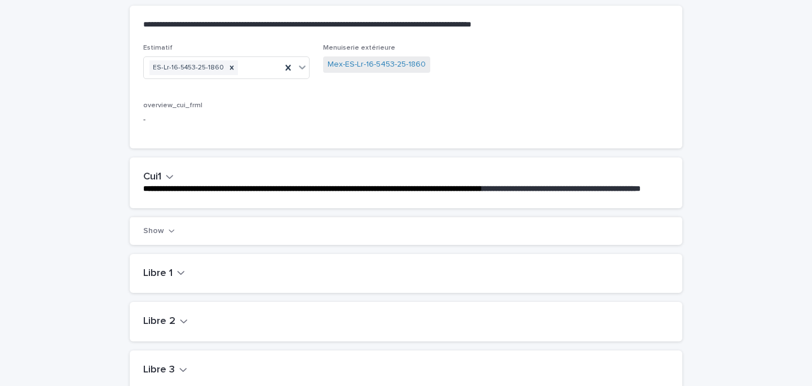
scroll to position [173, 0]
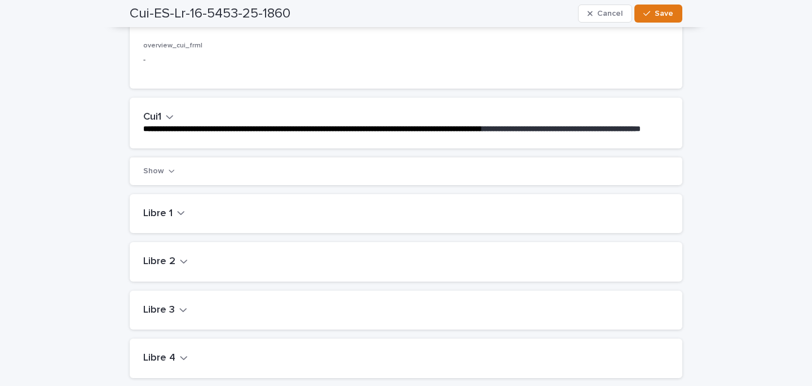
click at [160, 117] on h2 "Cui1" at bounding box center [152, 117] width 18 height 12
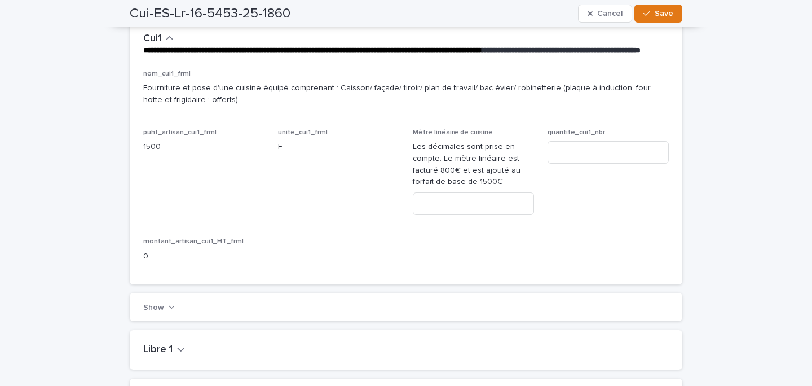
scroll to position [280, 0]
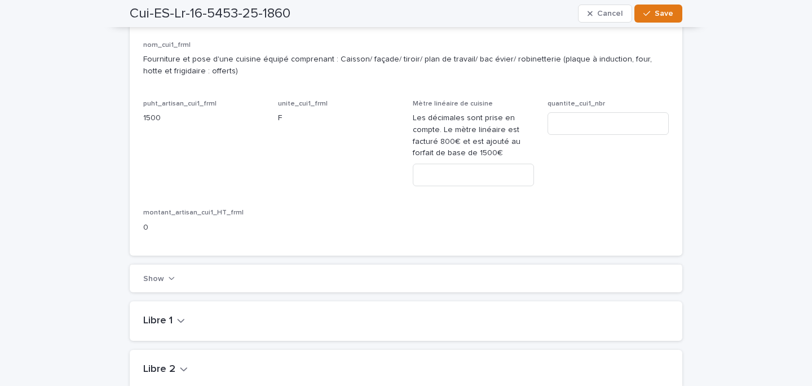
click at [447, 196] on div "Mètre linéaire de cuisine Les décimales sont prise en compte. Le mètre linéaire…" at bounding box center [473, 148] width 121 height 96
click at [447, 186] on input at bounding box center [473, 175] width 121 height 23
type input "*"
click at [573, 135] on input at bounding box center [608, 123] width 121 height 23
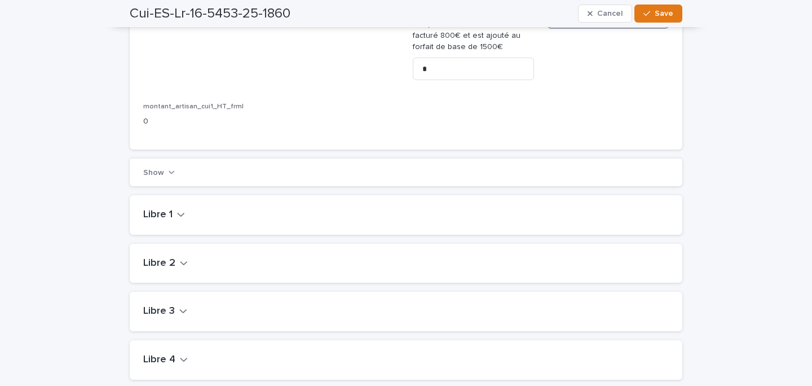
scroll to position [0, 0]
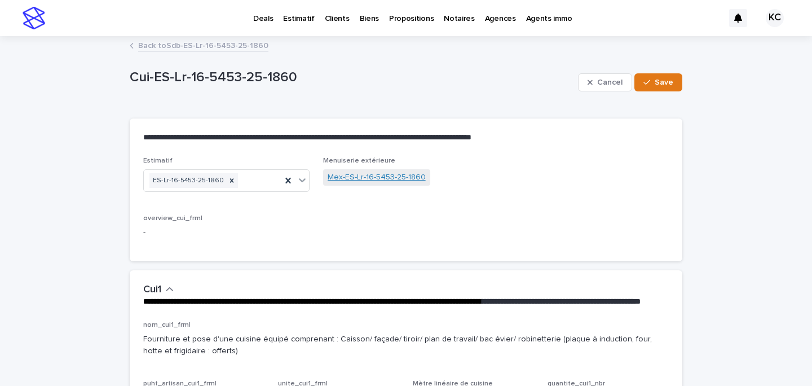
type input "*"
click at [347, 182] on link "Mex-ES-Lr-16-5453-25-1860" at bounding box center [377, 177] width 98 height 12
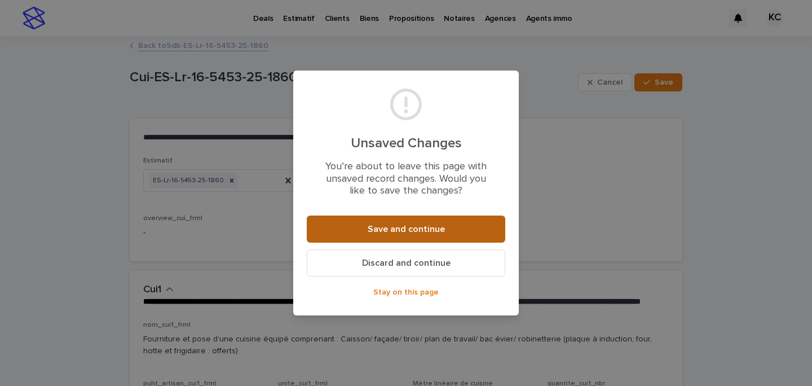
click at [391, 216] on button "Save and continue" at bounding box center [406, 228] width 199 height 27
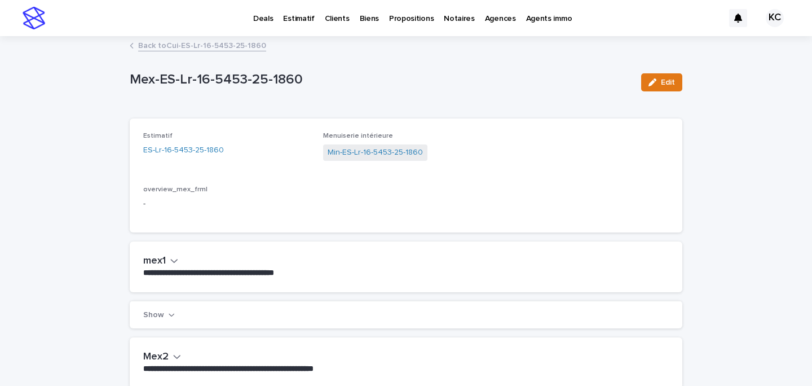
click at [355, 146] on span "Min-ES-Lr-16-5453-25-1860" at bounding box center [375, 152] width 104 height 16
click at [372, 153] on link "Min-ES-Lr-16-5453-25-1860" at bounding box center [375, 153] width 95 height 12
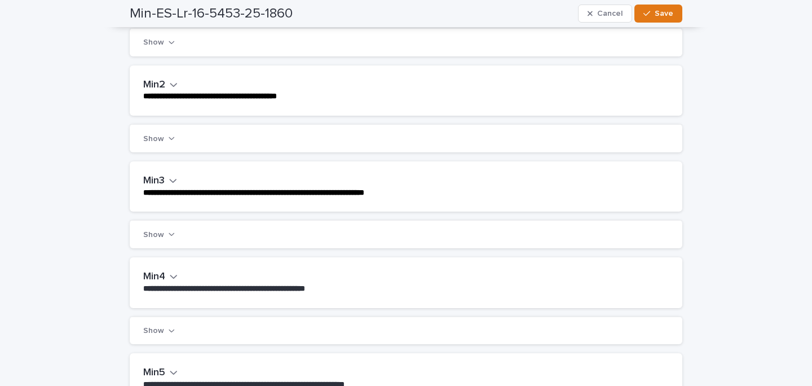
click at [161, 82] on h2 "Min2" at bounding box center [154, 85] width 22 height 12
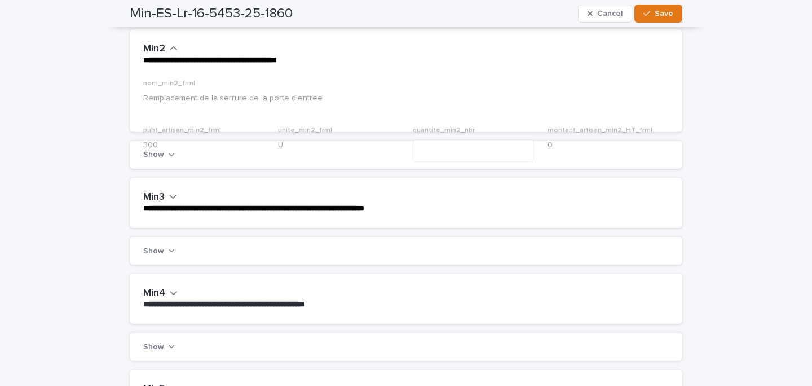
scroll to position [328, 0]
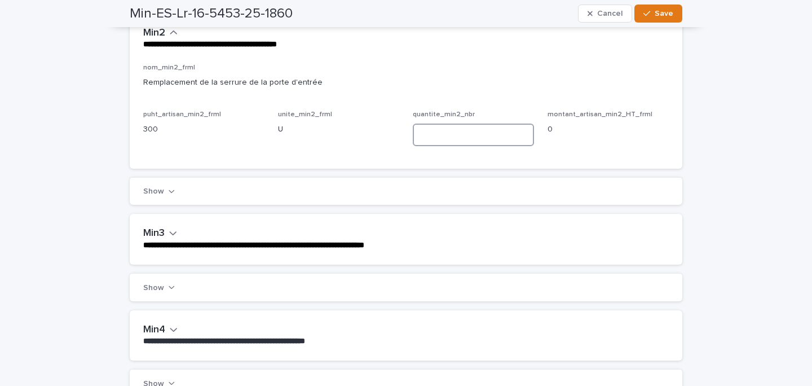
click at [421, 134] on input at bounding box center [473, 135] width 121 height 23
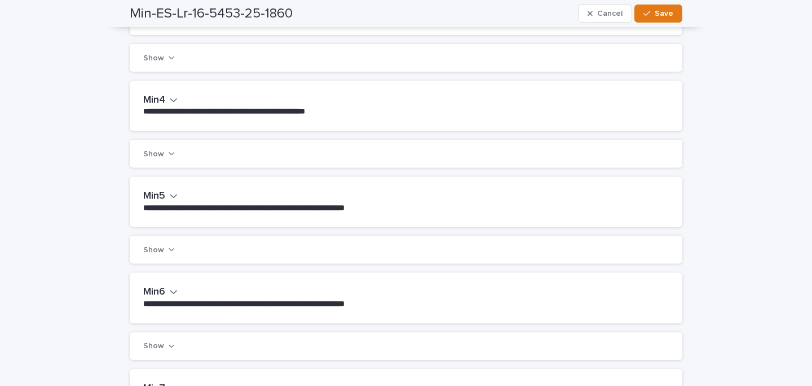
scroll to position [560, 0]
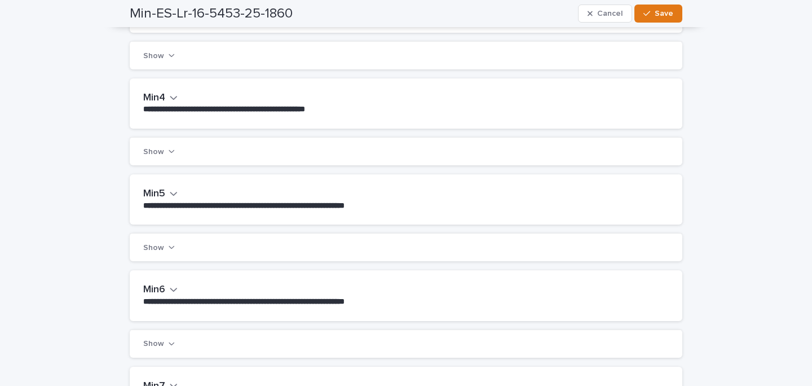
type input "*"
click at [166, 95] on button "Min4" at bounding box center [160, 98] width 34 height 12
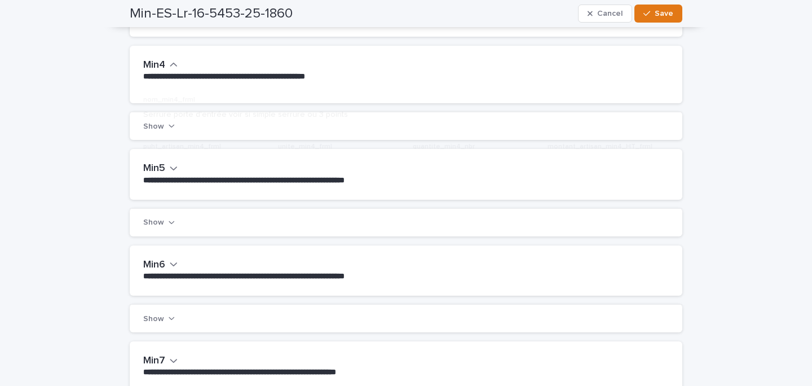
scroll to position [613, 0]
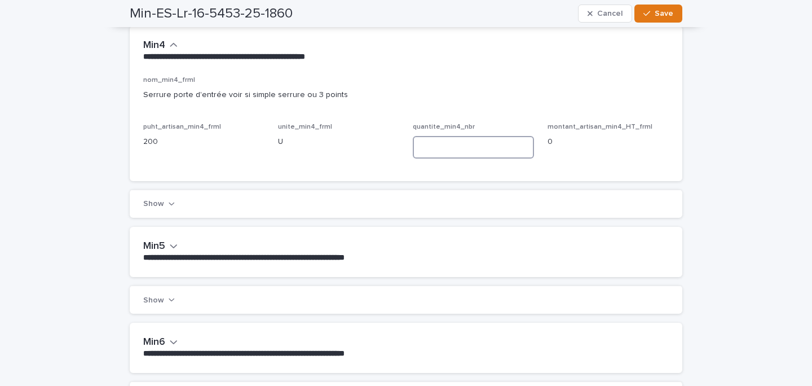
click at [449, 147] on input at bounding box center [473, 147] width 121 height 23
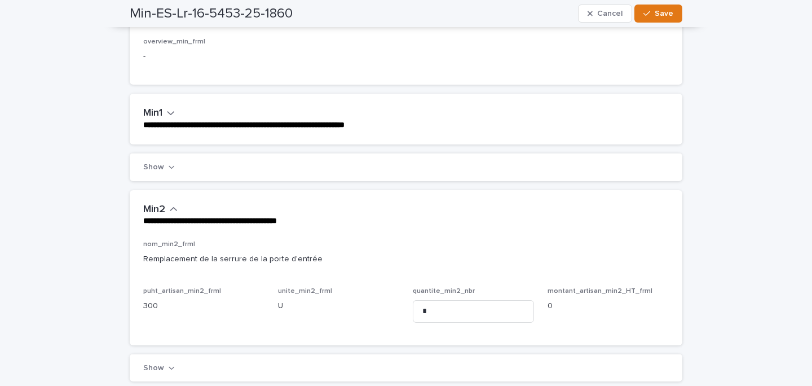
scroll to position [0, 0]
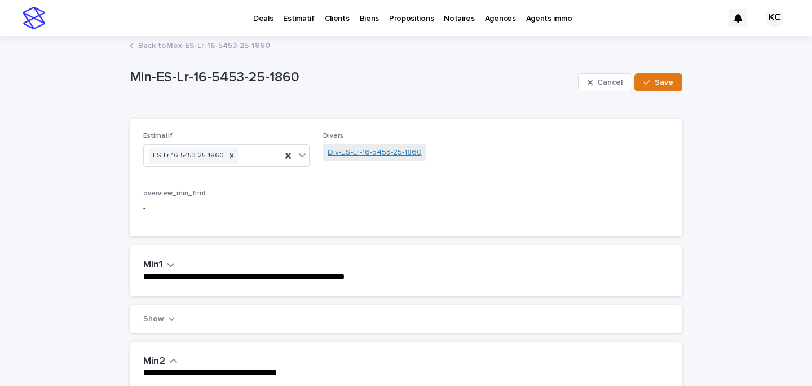
type input "*"
click at [354, 156] on link "Div-ES-Lr-16-5453-25-1860" at bounding box center [375, 153] width 94 height 12
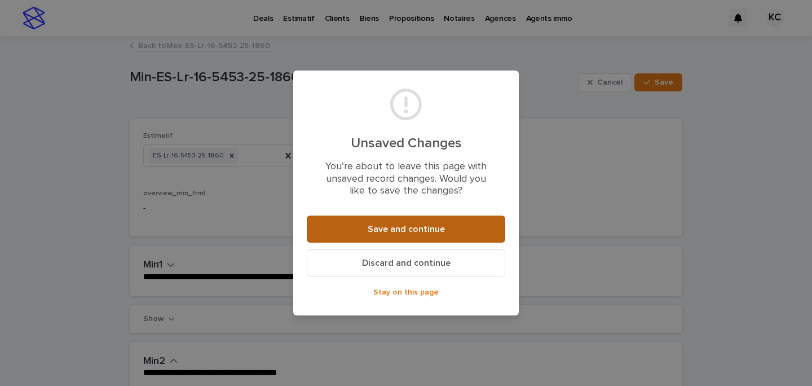
click at [407, 226] on span "Save and continue" at bounding box center [406, 229] width 77 height 9
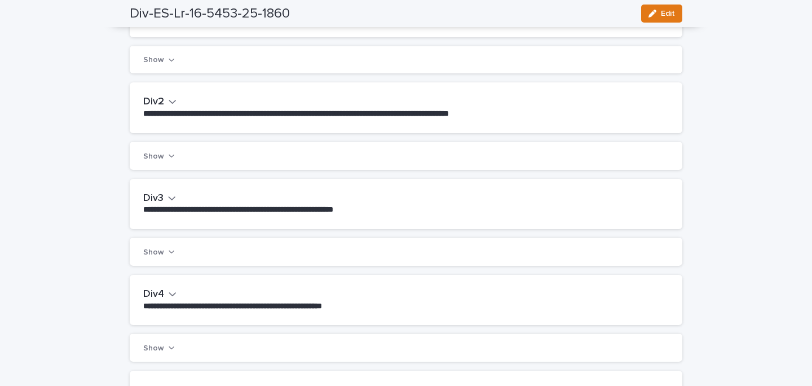
scroll to position [269, 0]
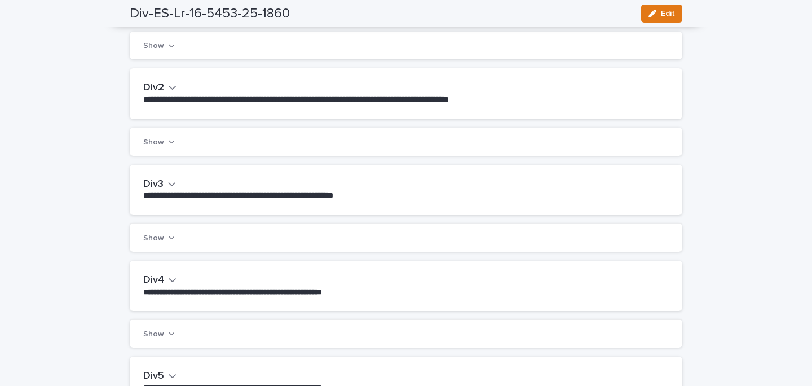
click at [157, 178] on div "**********" at bounding box center [406, 190] width 553 height 50
click at [157, 181] on h2 "Div3" at bounding box center [153, 184] width 20 height 12
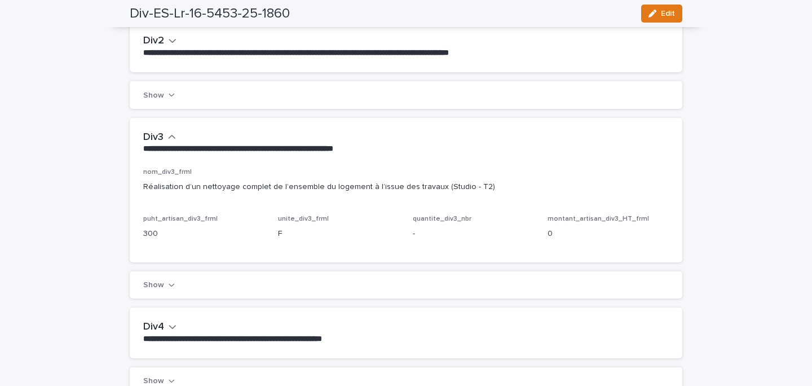
scroll to position [341, 0]
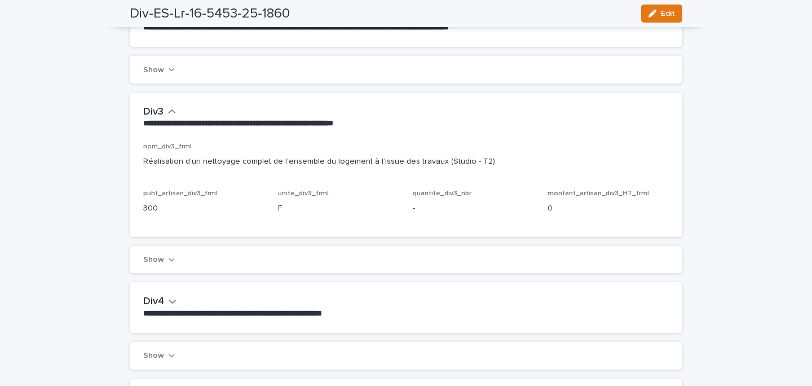
click at [671, 17] on span "Edit" at bounding box center [668, 14] width 14 height 8
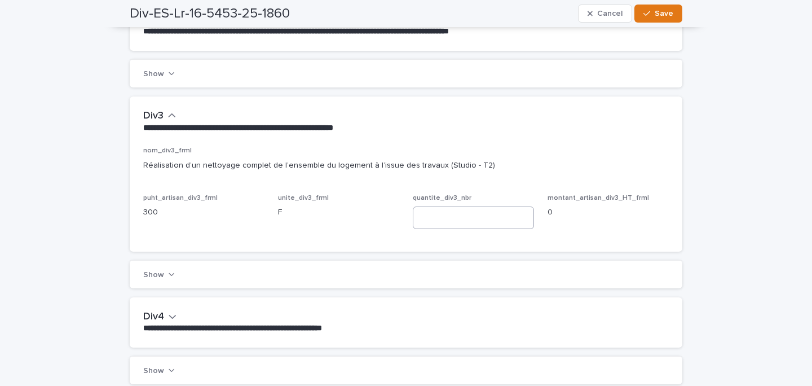
scroll to position [349, 0]
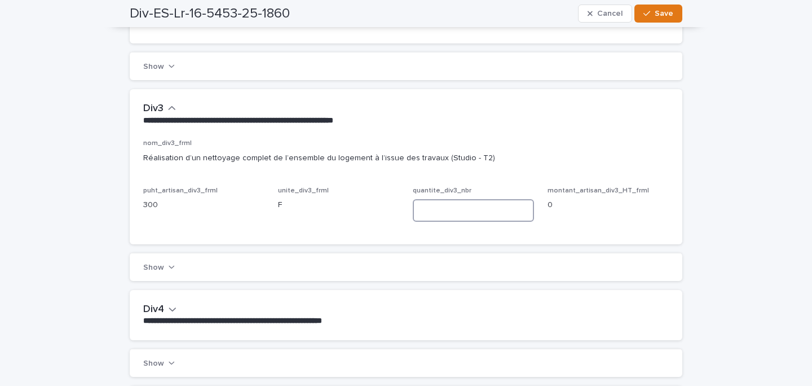
click at [443, 218] on input at bounding box center [473, 210] width 121 height 23
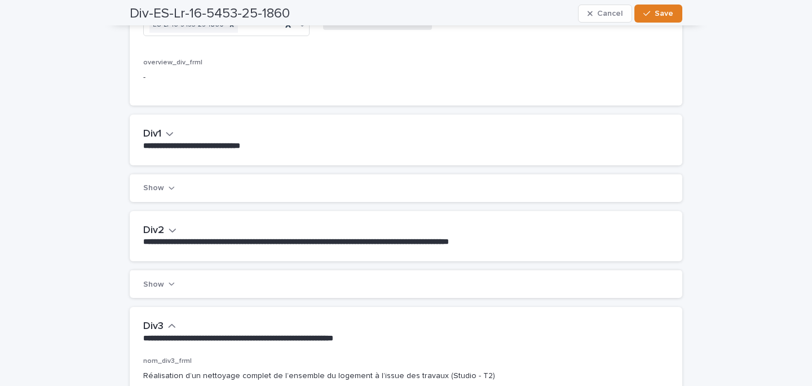
scroll to position [0, 0]
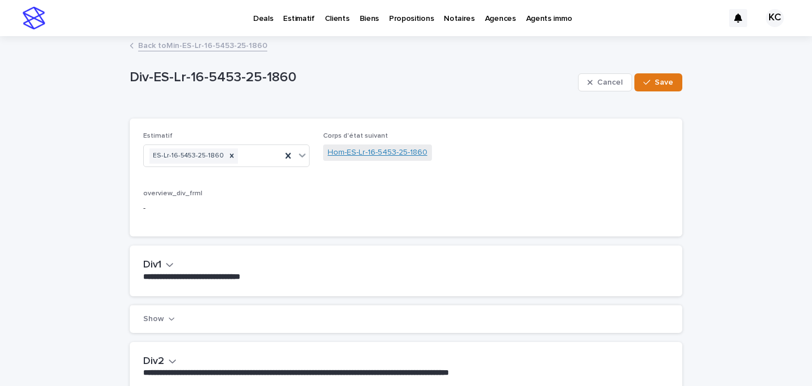
type input "*"
click at [349, 151] on link "Hom-ES-Lr-16-5453-25-1860" at bounding box center [378, 153] width 100 height 12
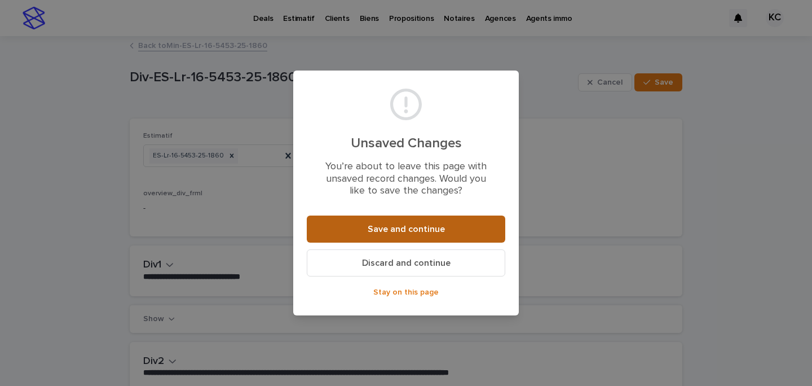
click at [369, 217] on button "Save and continue" at bounding box center [406, 228] width 199 height 27
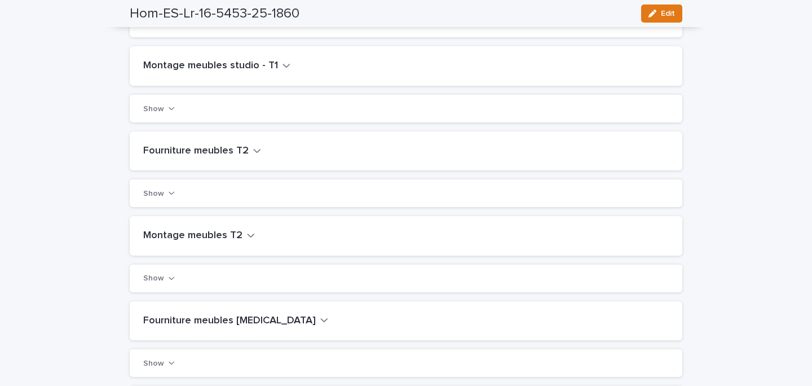
scroll to position [237, 0]
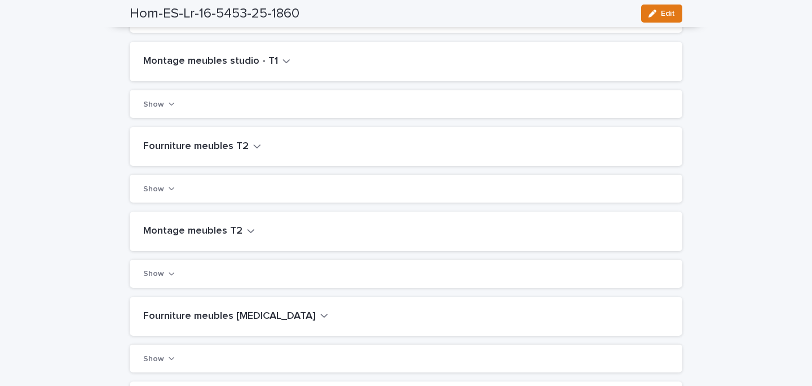
click at [211, 148] on h2 "Fourniture meubles T2" at bounding box center [195, 146] width 105 height 12
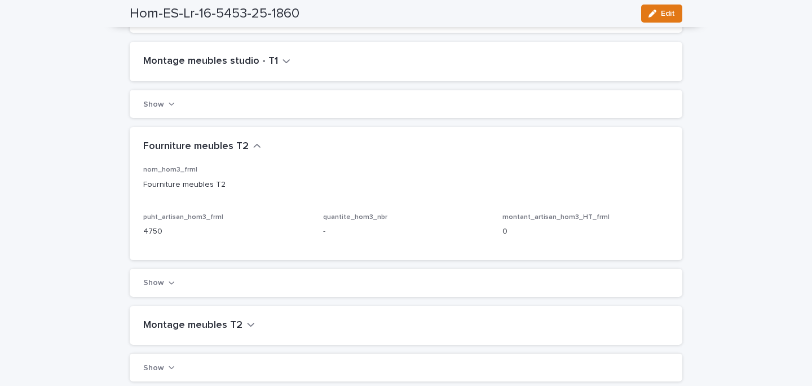
click at [668, 16] on span "Edit" at bounding box center [668, 14] width 14 height 8
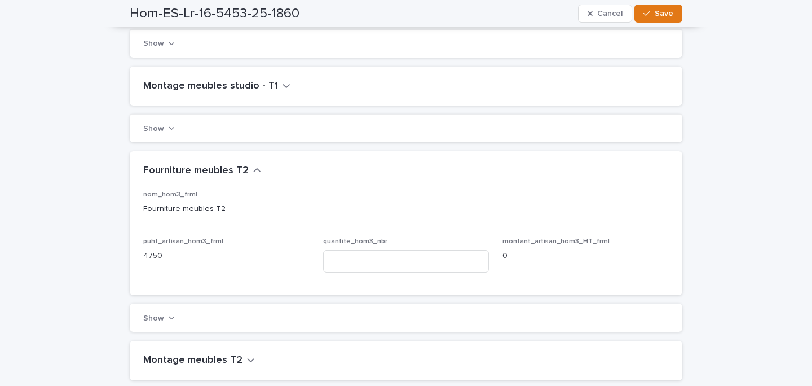
click at [381, 270] on div "quantite_hom3_nbr" at bounding box center [406, 259] width 166 height 44
click at [381, 267] on input at bounding box center [406, 261] width 166 height 23
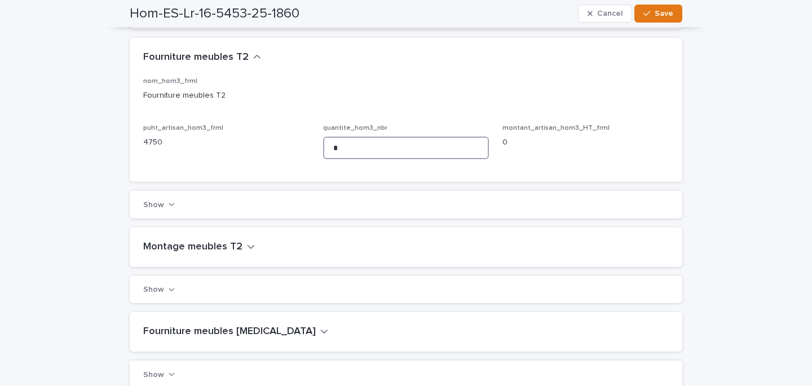
type input "*"
click at [192, 241] on h2 "Montage meubles T2" at bounding box center [192, 247] width 99 height 12
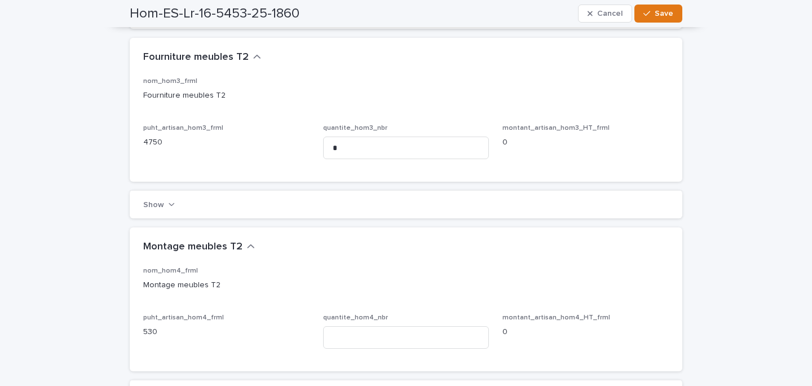
scroll to position [430, 0]
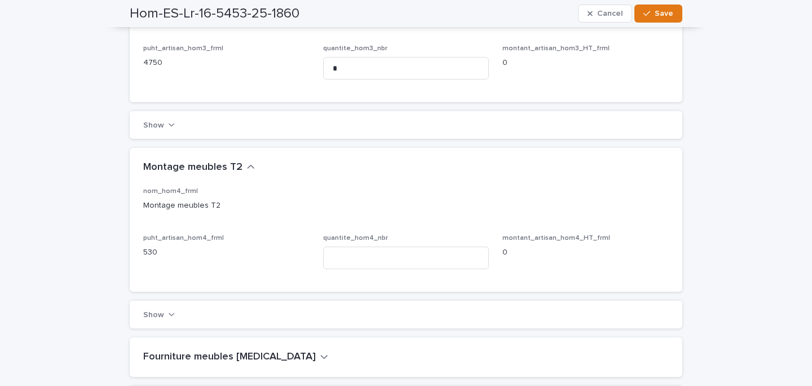
click at [367, 241] on div "quantite_hom4_nbr" at bounding box center [406, 256] width 166 height 44
click at [364, 249] on input at bounding box center [406, 258] width 166 height 23
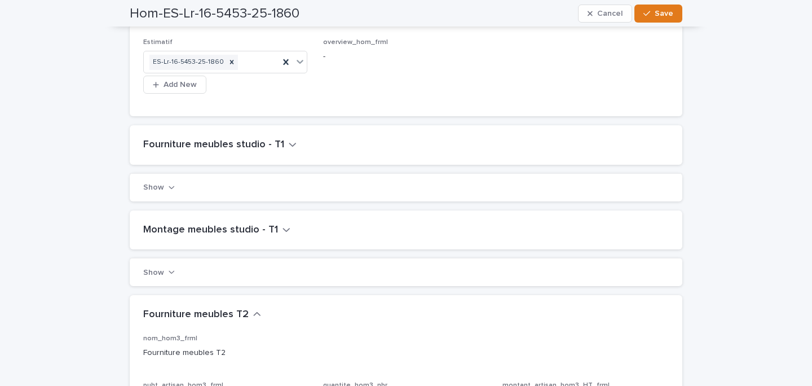
scroll to position [0, 0]
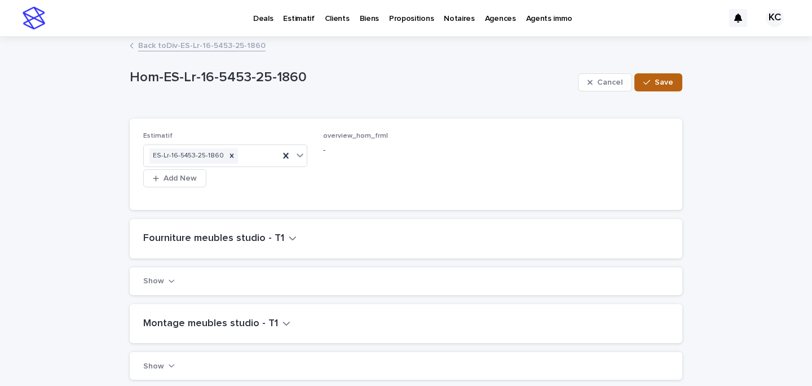
type input "*"
click at [648, 84] on icon "button" at bounding box center [647, 82] width 7 height 8
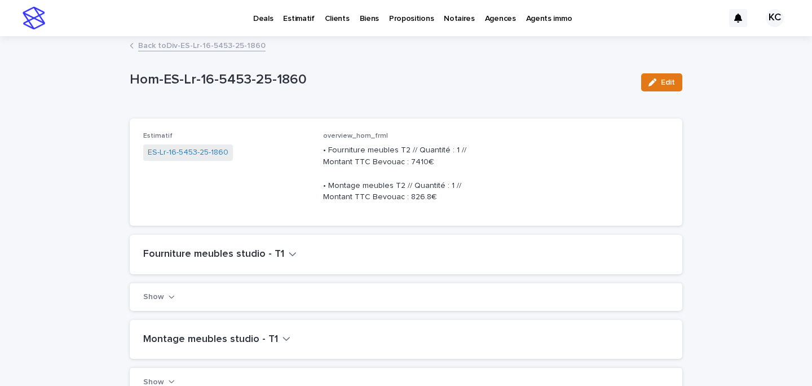
click at [182, 144] on span "ES-Lr-16-5453-25-1860" at bounding box center [188, 152] width 90 height 16
click at [195, 156] on link "ES-Lr-16-5453-25-1860" at bounding box center [188, 153] width 81 height 12
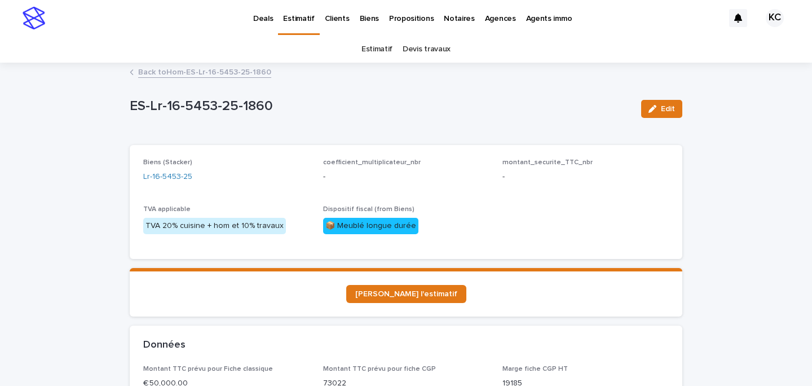
click at [263, 22] on p "Deals" at bounding box center [263, 12] width 20 height 24
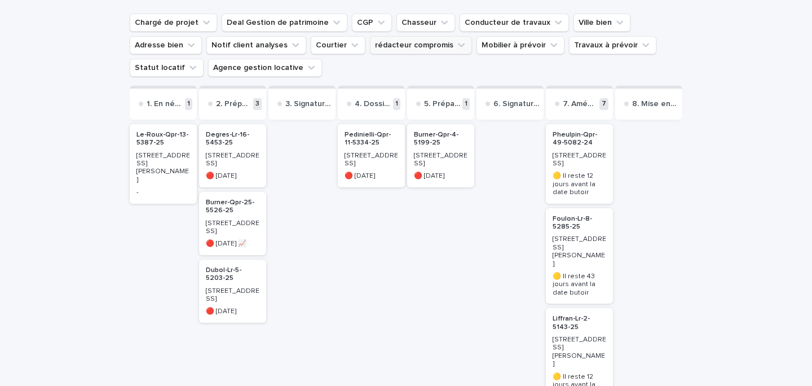
scroll to position [158, 0]
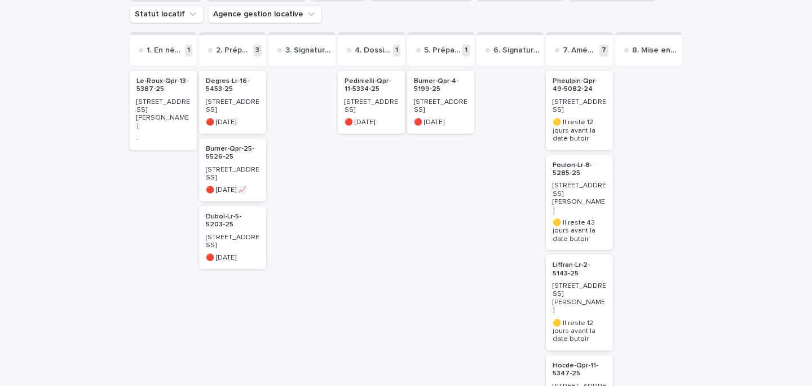
click at [243, 108] on p "8 cours de Chazelles" at bounding box center [233, 106] width 54 height 16
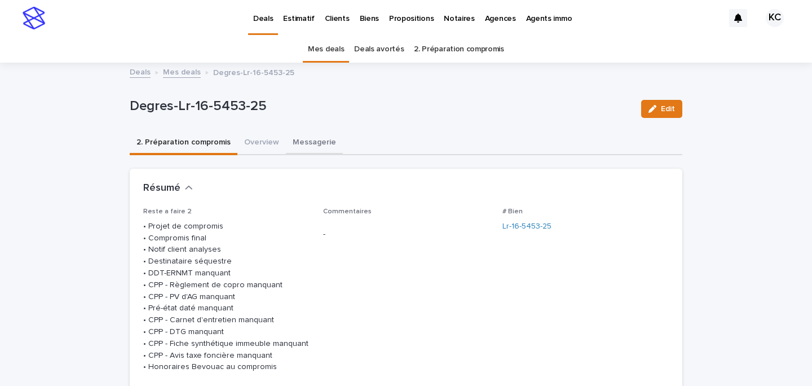
click at [307, 140] on button "Messagerie" at bounding box center [314, 143] width 57 height 24
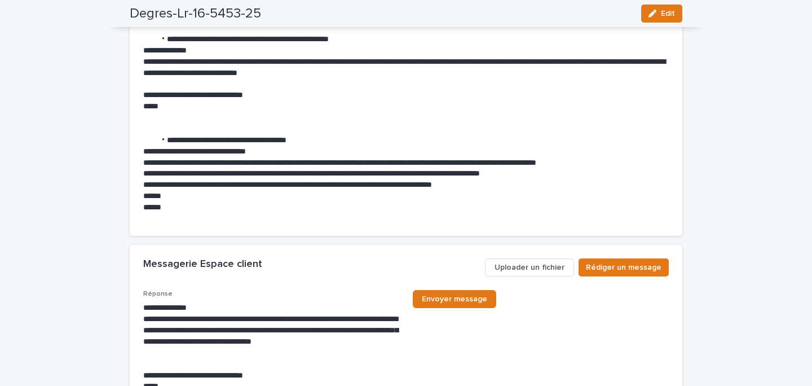
scroll to position [730, 0]
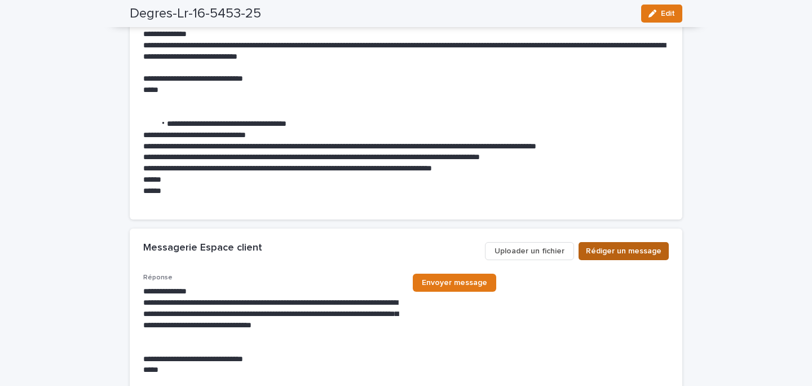
click at [636, 247] on span "Rédiger un message" at bounding box center [624, 250] width 76 height 11
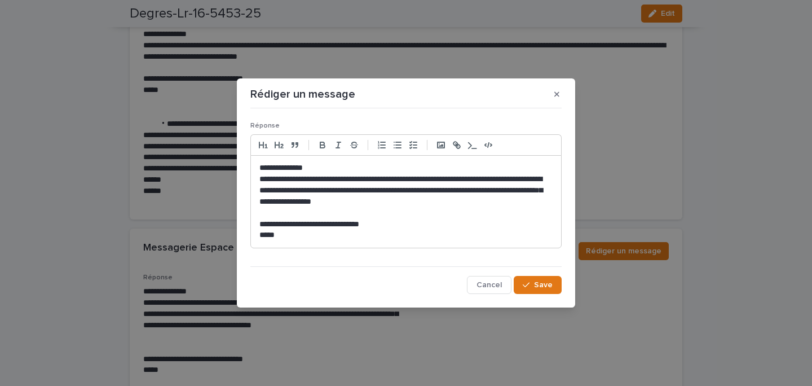
click at [420, 235] on p "*****" at bounding box center [405, 235] width 293 height 11
drag, startPoint x: 407, startPoint y: 87, endPoint x: 498, endPoint y: 127, distance: 99.3
click at [498, 127] on section "**********" at bounding box center [406, 193] width 338 height 230
click at [414, 196] on p "**********" at bounding box center [405, 191] width 293 height 34
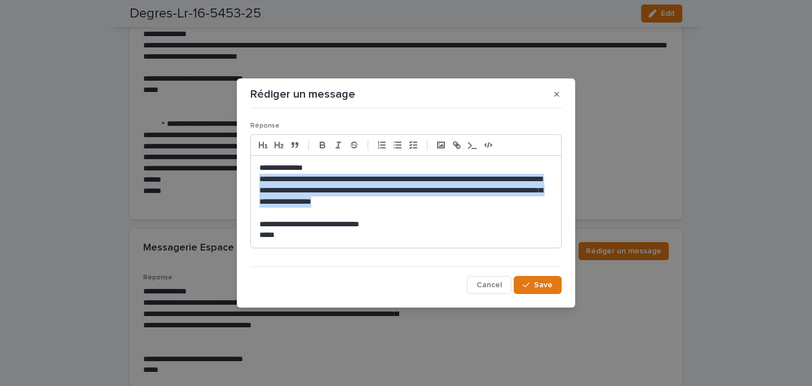
drag, startPoint x: 475, startPoint y: 199, endPoint x: 243, endPoint y: 181, distance: 232.6
click at [243, 181] on section "**********" at bounding box center [406, 193] width 338 height 230
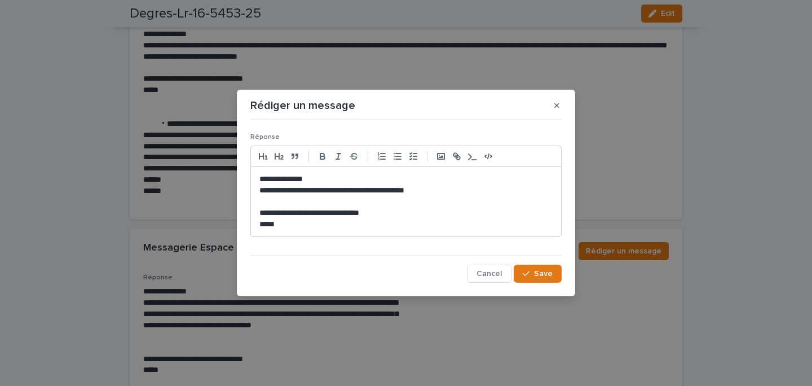
click at [358, 192] on p "**********" at bounding box center [405, 190] width 293 height 11
click at [492, 190] on p "**********" at bounding box center [405, 190] width 293 height 11
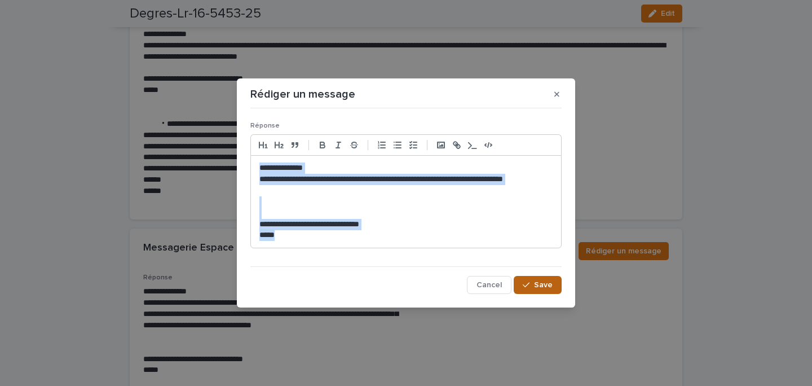
click at [545, 285] on span "Save" at bounding box center [543, 285] width 19 height 8
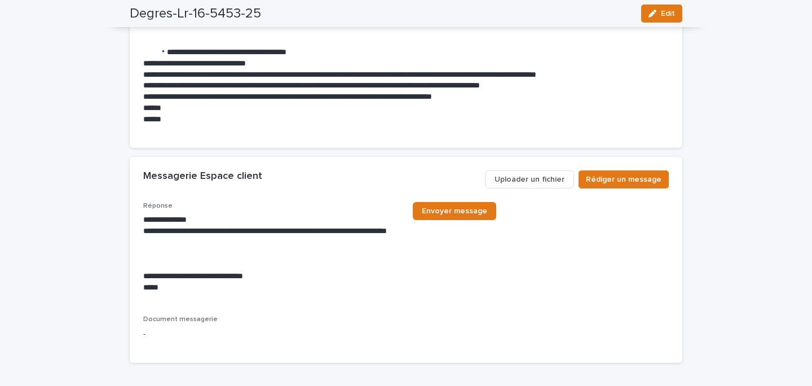
scroll to position [805, 0]
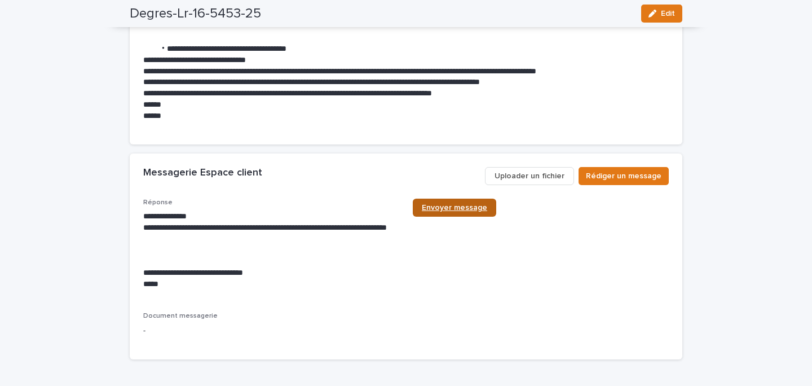
click at [435, 213] on link "Envoyer message" at bounding box center [454, 208] width 83 height 18
click at [622, 174] on span "Rédiger un message" at bounding box center [624, 175] width 76 height 11
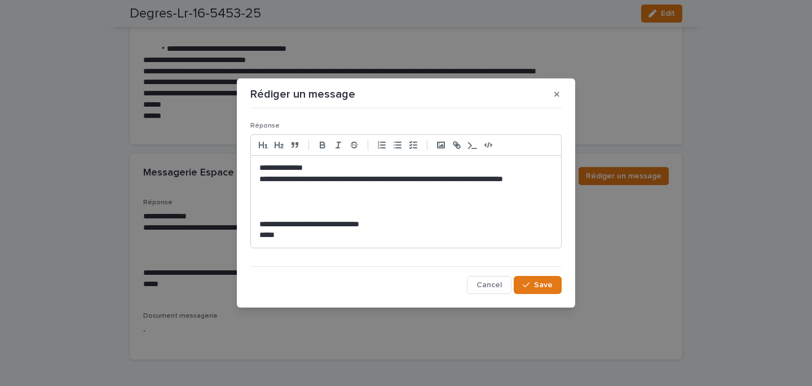
click at [349, 219] on p "**********" at bounding box center [405, 224] width 293 height 11
click at [316, 205] on p at bounding box center [405, 201] width 293 height 11
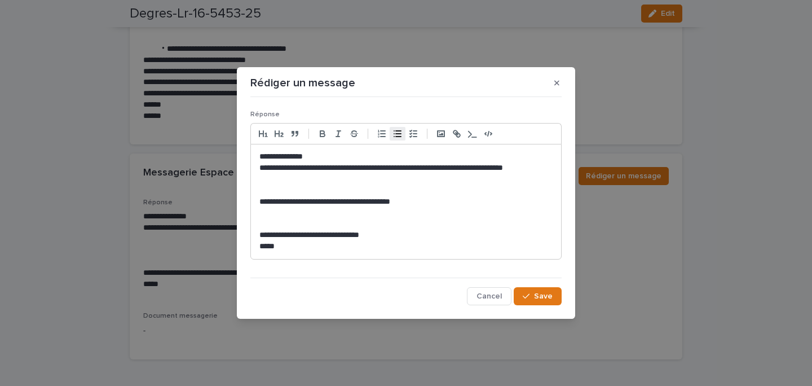
click at [394, 134] on line "button" at bounding box center [394, 134] width 0 height 0
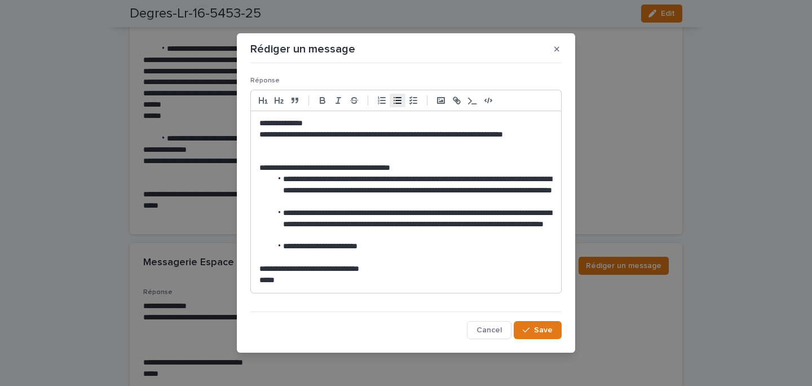
scroll to position [1, 0]
click at [542, 327] on span "Save" at bounding box center [543, 329] width 19 height 8
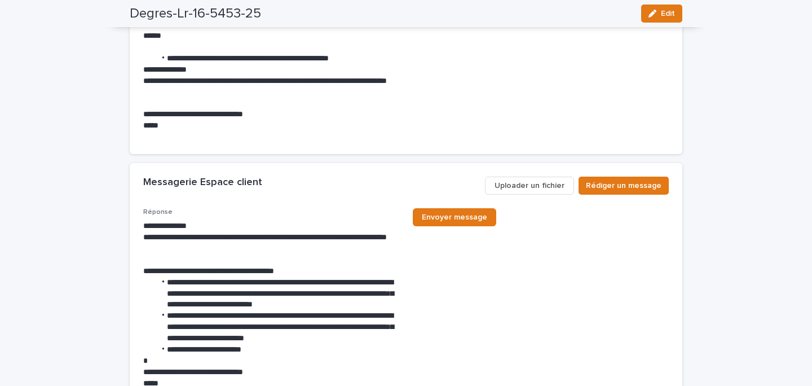
scroll to position [898, 0]
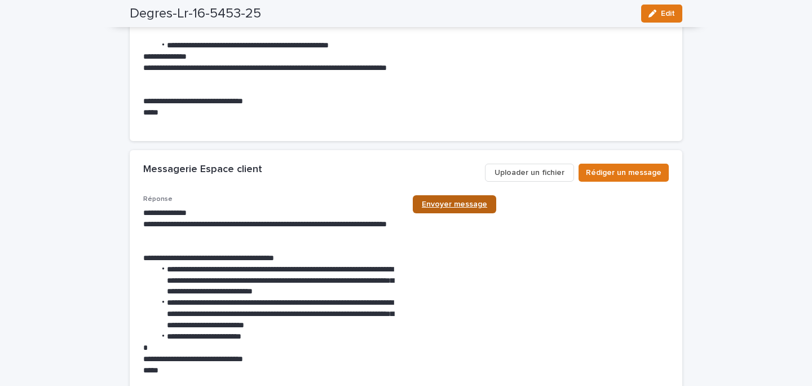
click at [449, 199] on link "Envoyer message" at bounding box center [454, 204] width 83 height 18
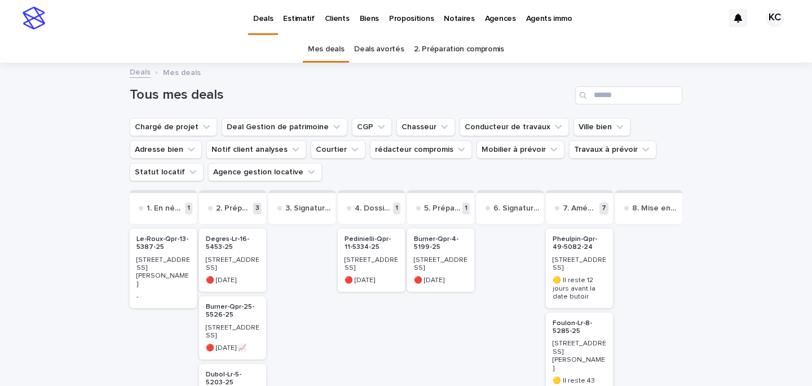
click at [375, 9] on div "Biens" at bounding box center [369, 12] width 29 height 24
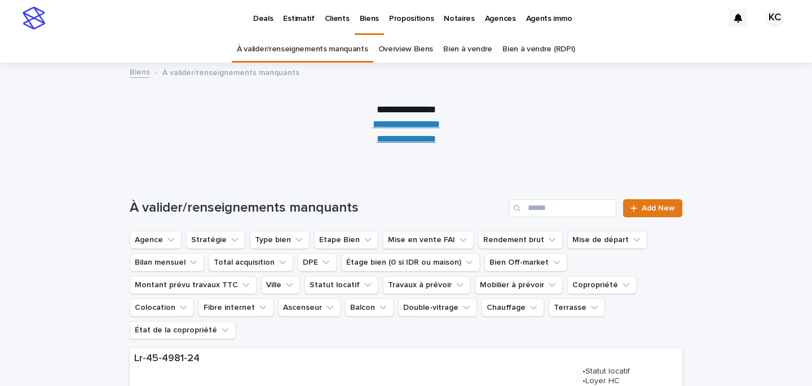
click at [398, 142] on link "**********" at bounding box center [406, 139] width 59 height 10
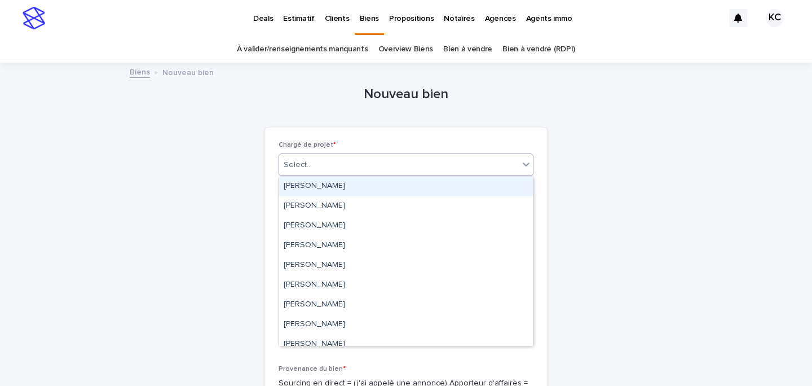
click at [355, 160] on div "Select..." at bounding box center [399, 165] width 240 height 19
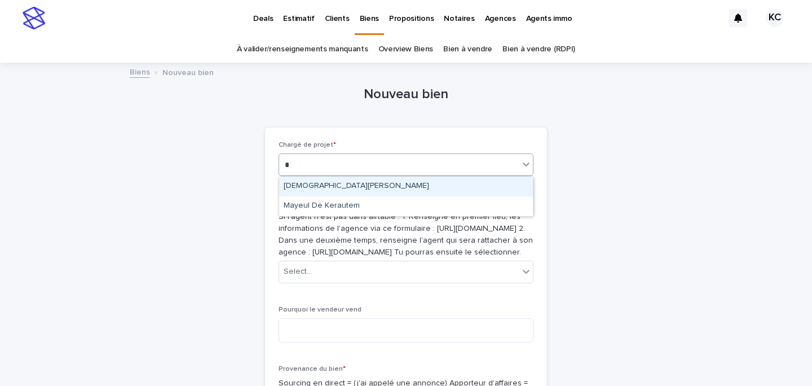
type input "**"
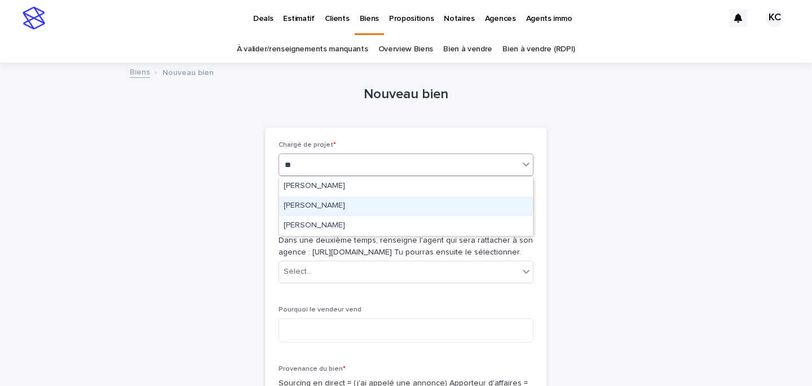
click at [349, 199] on div "[PERSON_NAME]" at bounding box center [406, 206] width 254 height 20
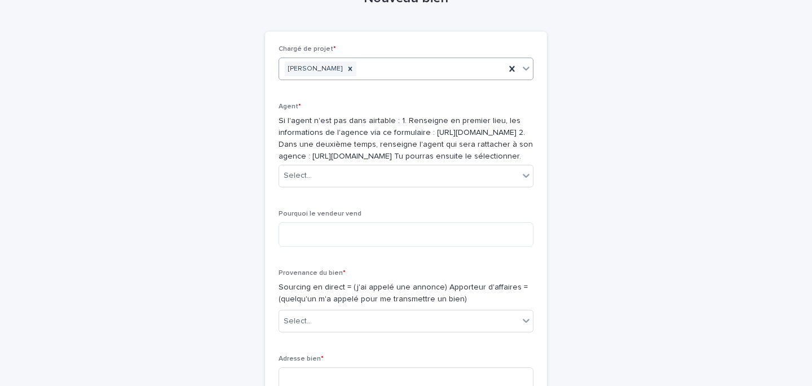
scroll to position [132, 0]
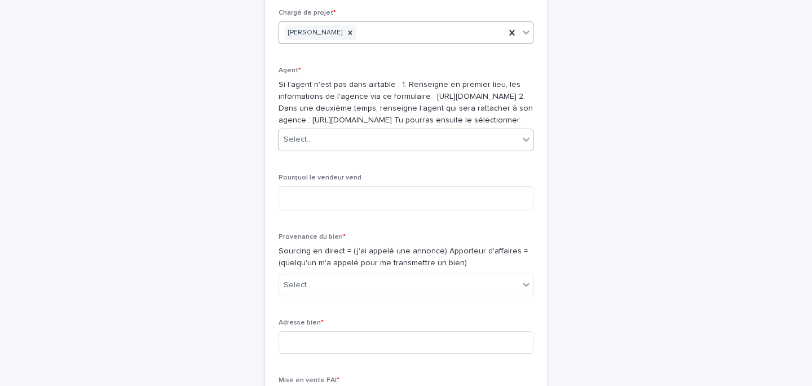
click at [327, 149] on div "Select..." at bounding box center [399, 139] width 240 height 19
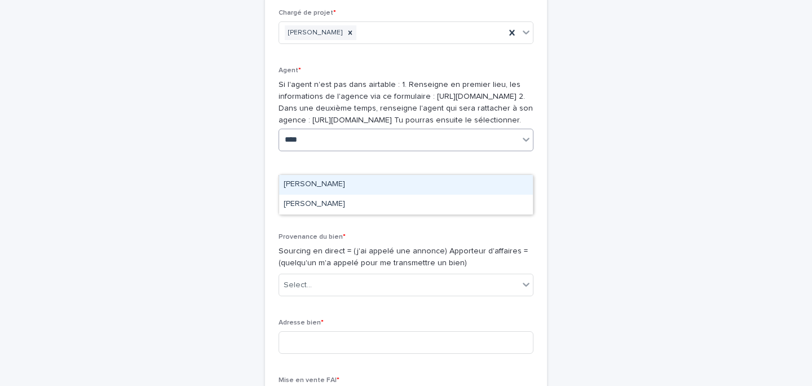
type input "*****"
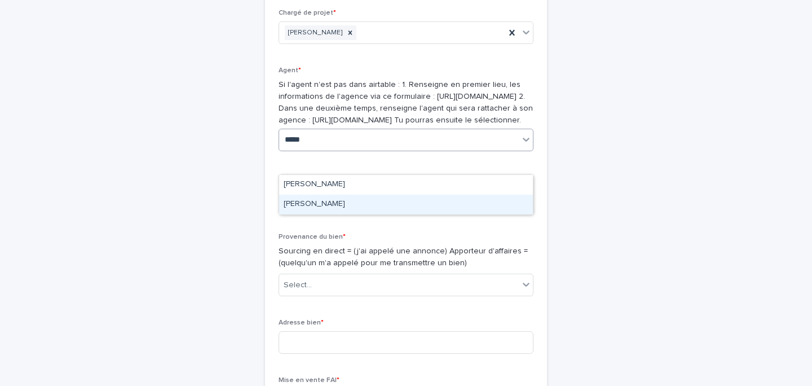
click at [355, 197] on div "[PERSON_NAME]" at bounding box center [406, 205] width 254 height 20
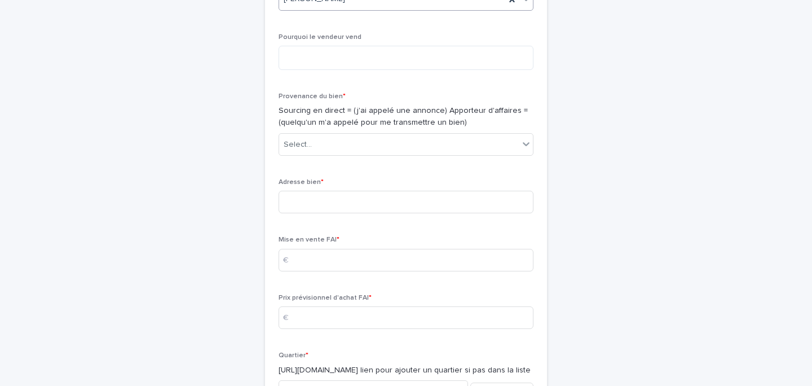
scroll to position [292, 0]
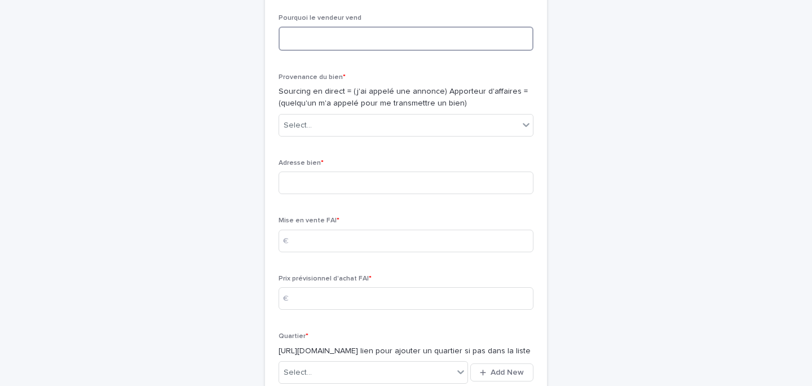
click at [332, 51] on textarea at bounding box center [406, 39] width 255 height 24
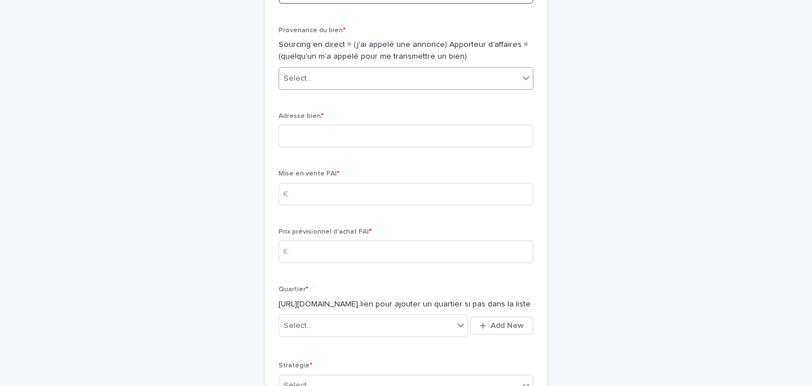
scroll to position [341, 0]
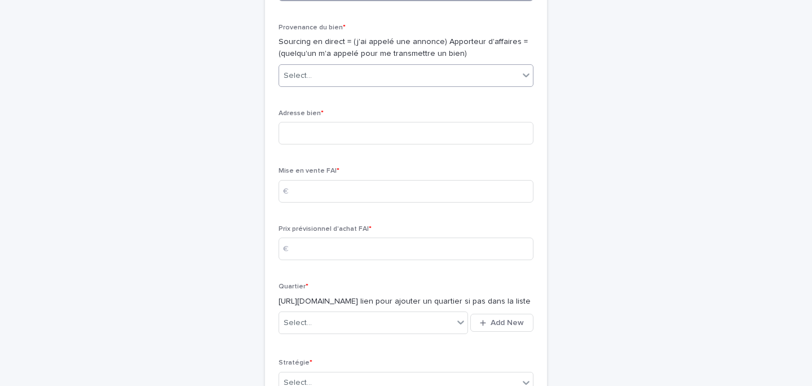
type textarea "**********"
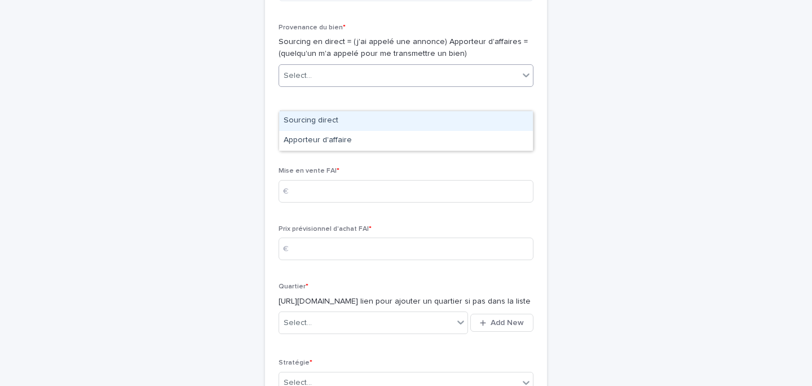
click at [347, 85] on div "Select..." at bounding box center [399, 76] width 240 height 19
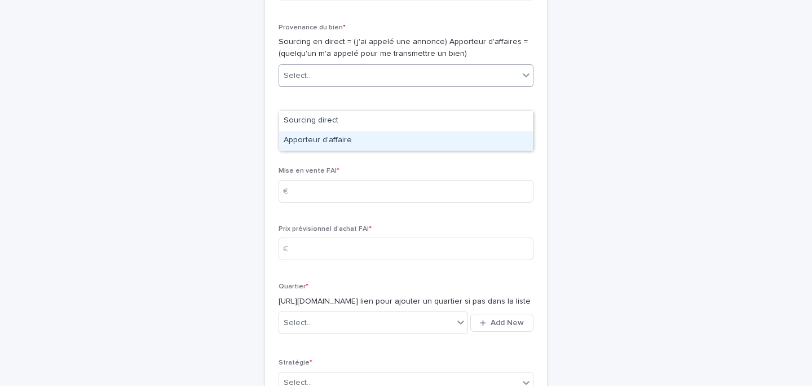
click at [338, 140] on div "Apporteur d'affaire" at bounding box center [406, 141] width 254 height 20
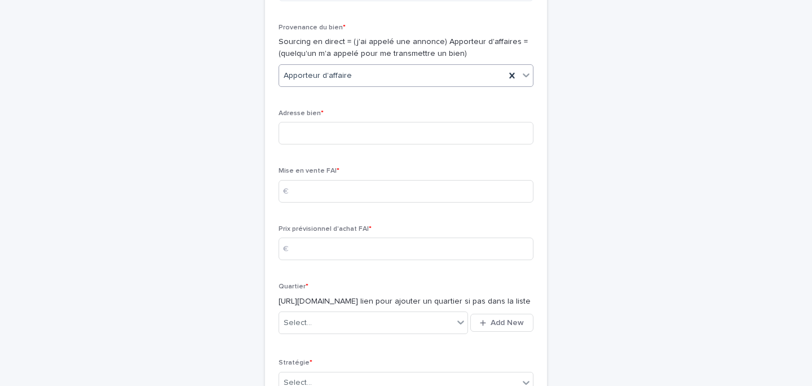
scroll to position [367, 0]
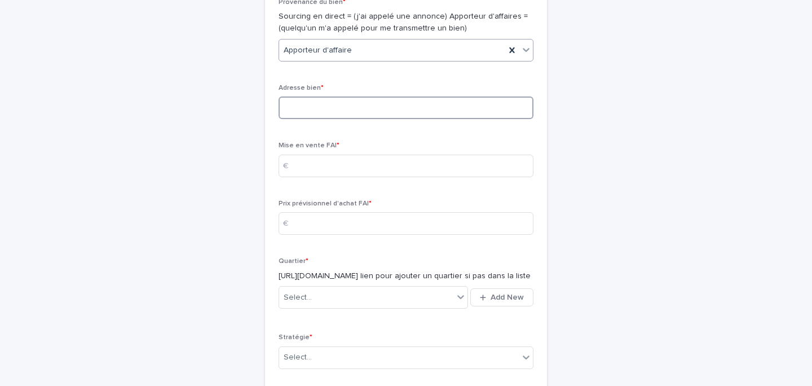
click at [337, 119] on input at bounding box center [406, 107] width 255 height 23
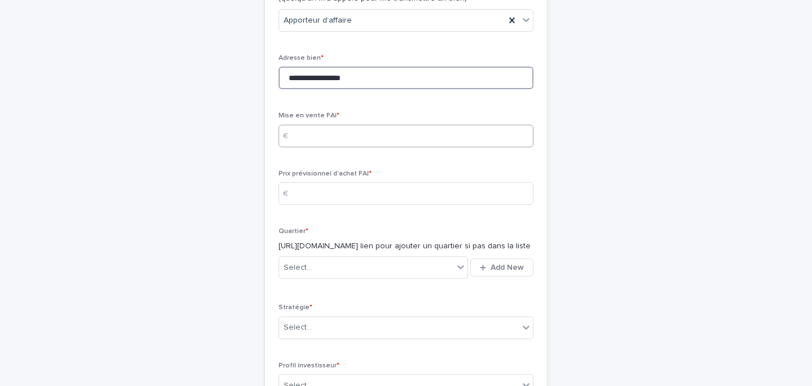
type input "**********"
click at [326, 147] on input at bounding box center [406, 136] width 255 height 23
type input "*****"
click at [348, 205] on input at bounding box center [406, 193] width 255 height 23
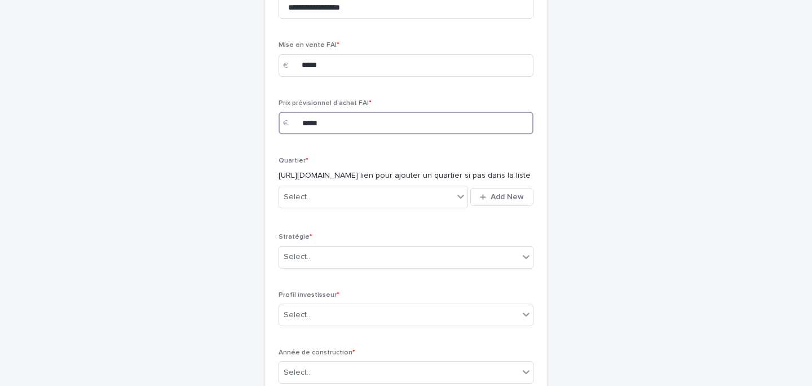
scroll to position [498, 0]
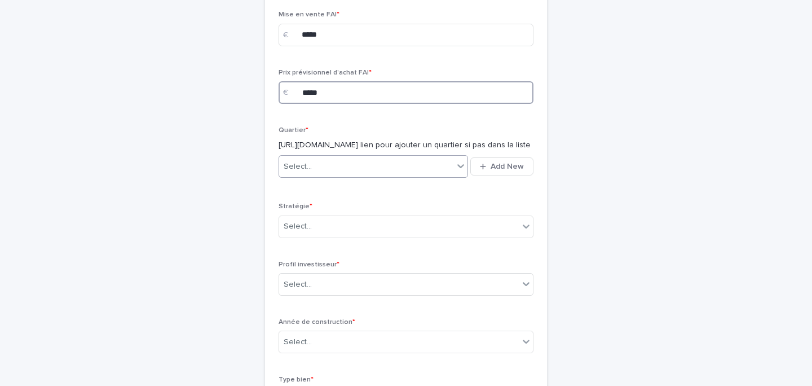
type input "*****"
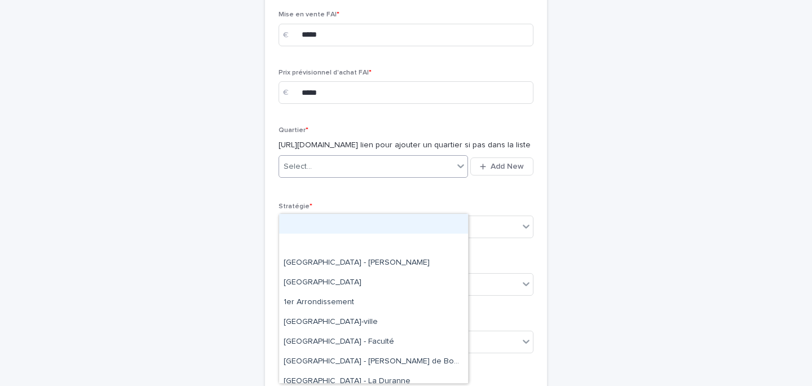
click at [317, 176] on div "Select..." at bounding box center [366, 166] width 174 height 19
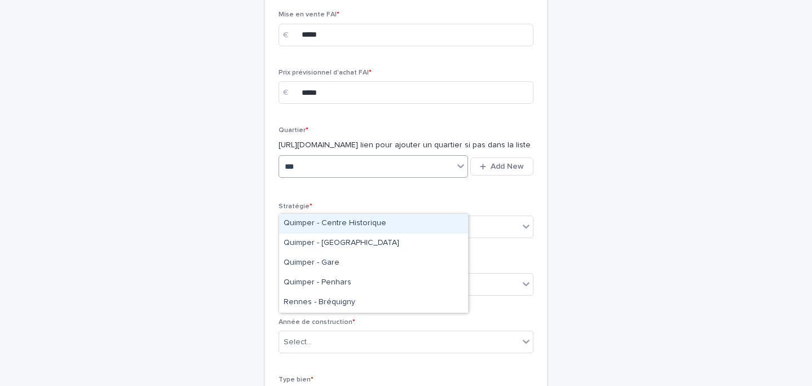
type input "****"
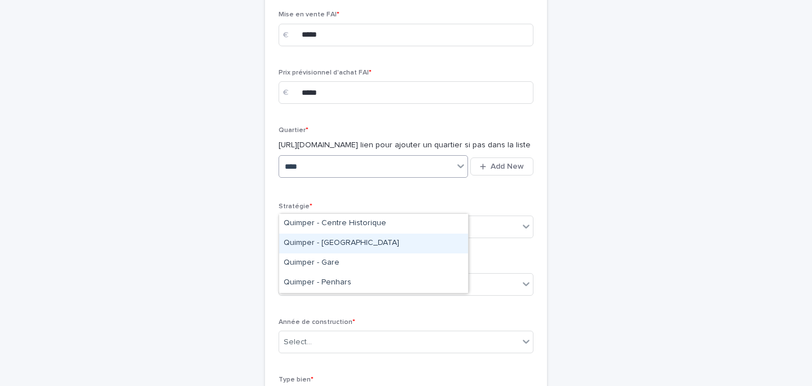
click at [367, 242] on div "Quimper - [GEOGRAPHIC_DATA]" at bounding box center [373, 244] width 189 height 20
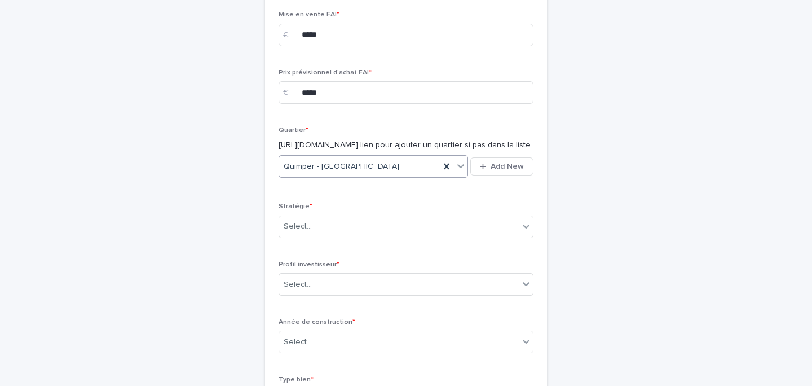
scroll to position [543, 0]
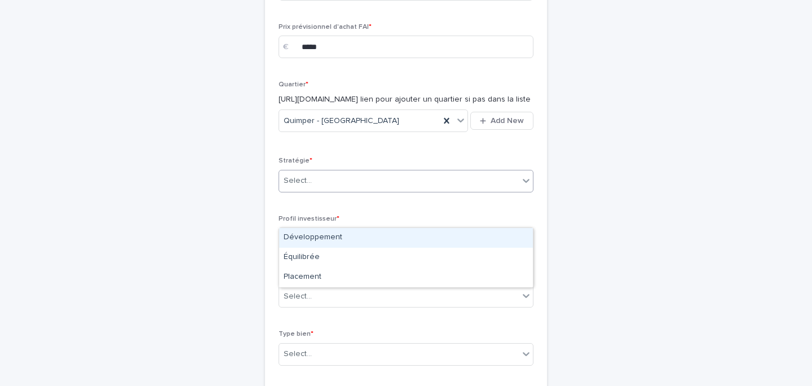
click at [326, 190] on div "Select..." at bounding box center [399, 180] width 240 height 19
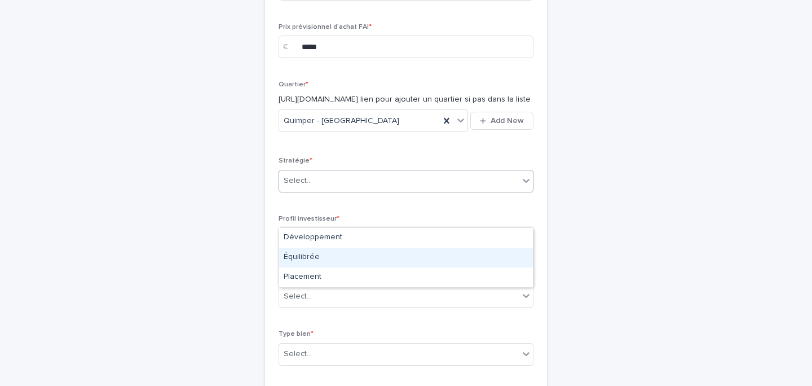
click at [327, 257] on div "Équilibrée" at bounding box center [406, 258] width 254 height 20
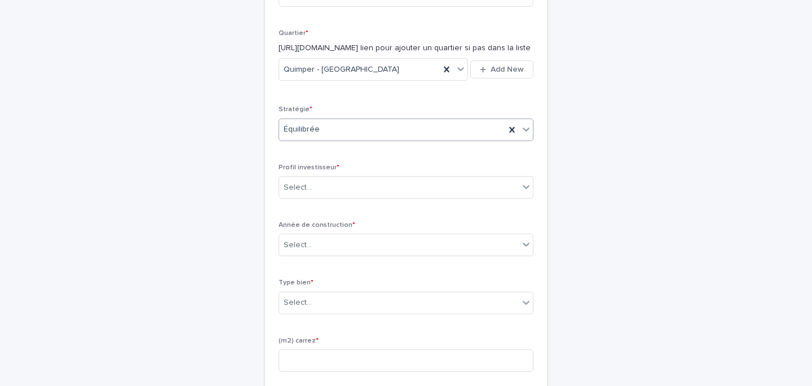
scroll to position [615, 0]
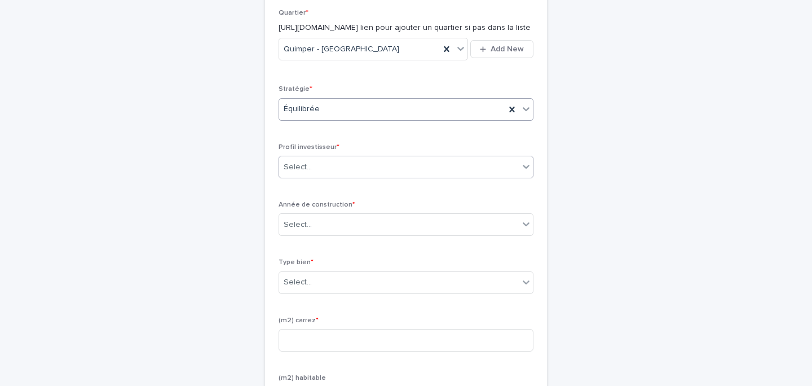
click at [321, 177] on div "Select..." at bounding box center [399, 167] width 240 height 19
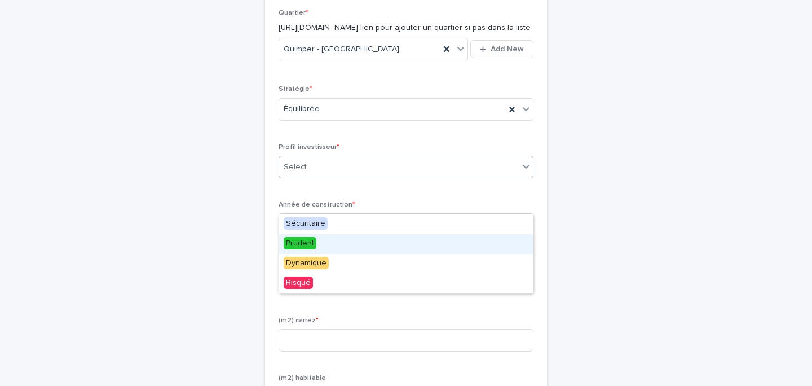
click at [316, 237] on div "Prudent" at bounding box center [406, 244] width 254 height 20
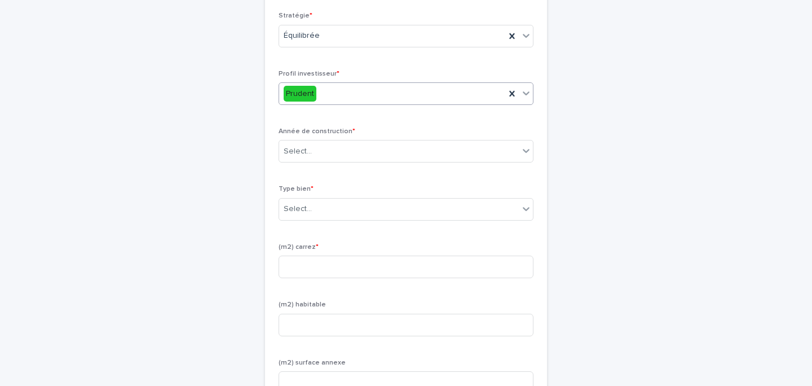
scroll to position [701, 0]
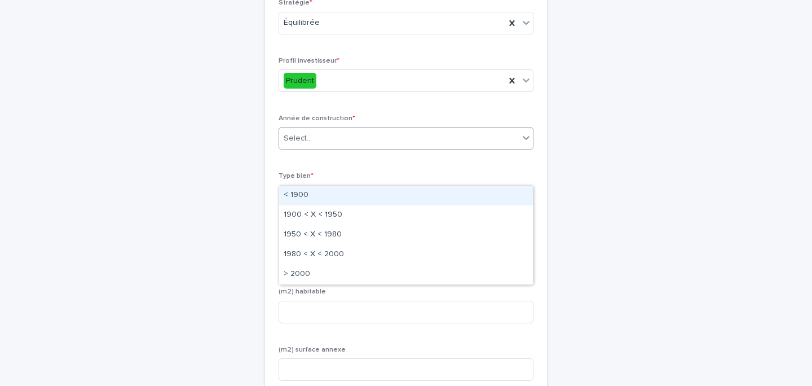
click at [329, 148] on div "Select..." at bounding box center [399, 138] width 240 height 19
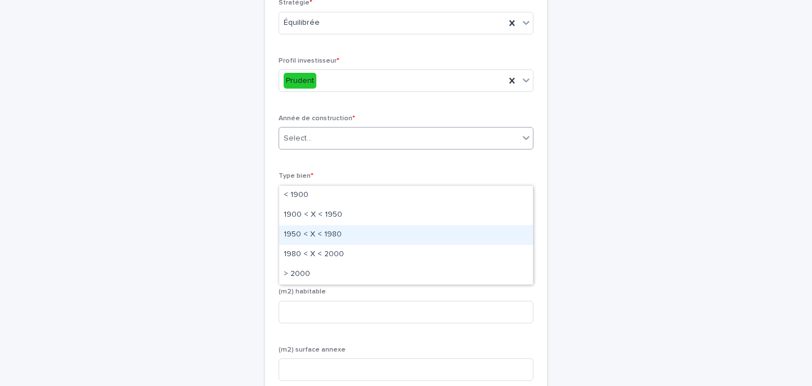
click at [323, 231] on div "1950 < X < 1980" at bounding box center [406, 235] width 254 height 20
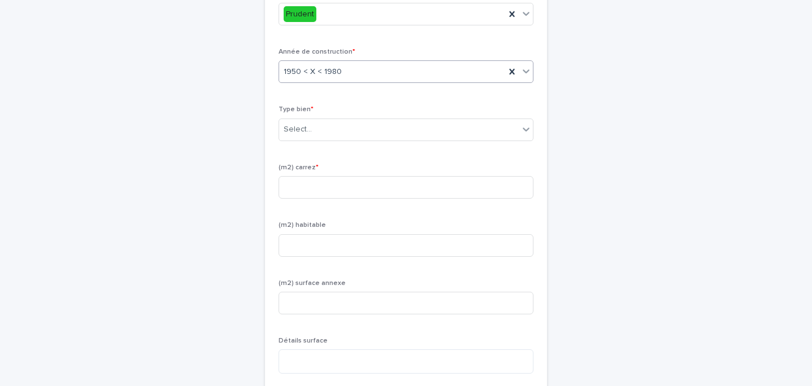
scroll to position [799, 0]
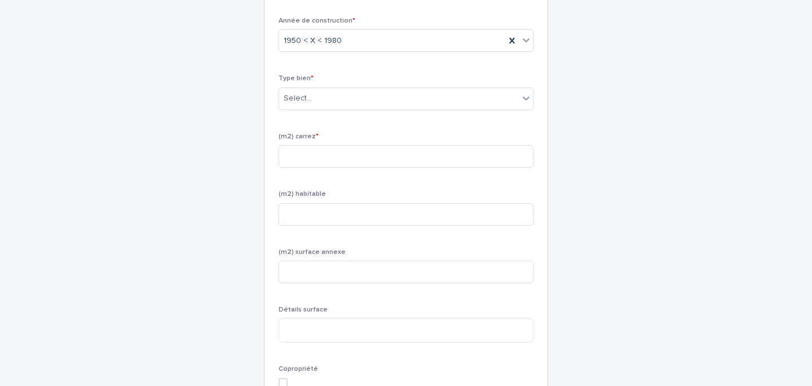
click at [325, 118] on div "Type bien * Select..." at bounding box center [406, 96] width 255 height 44
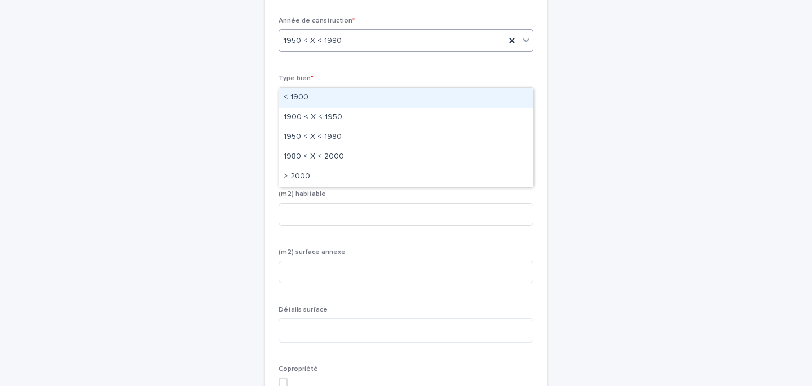
click at [343, 46] on input "text" at bounding box center [343, 41] width 1 height 10
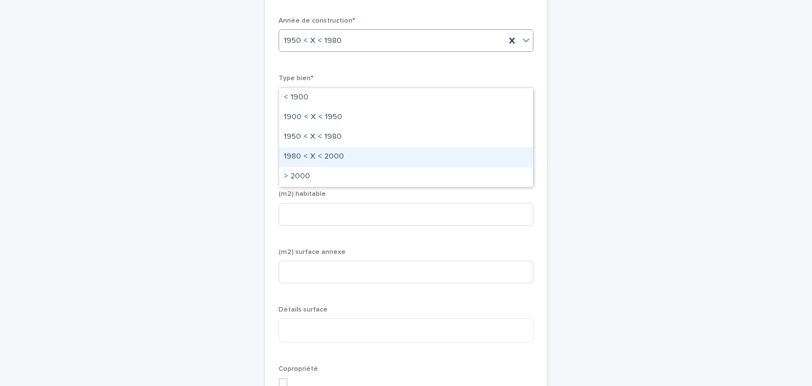
click at [319, 149] on div "1980 < X < 2000" at bounding box center [406, 157] width 254 height 20
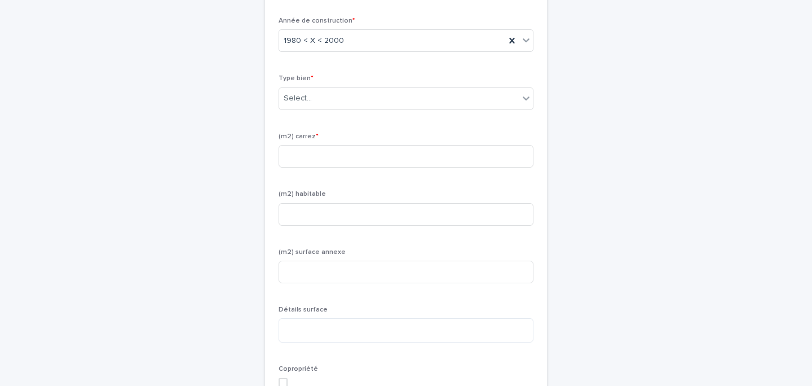
click at [317, 118] on div "Type bien * Select..." at bounding box center [406, 96] width 255 height 44
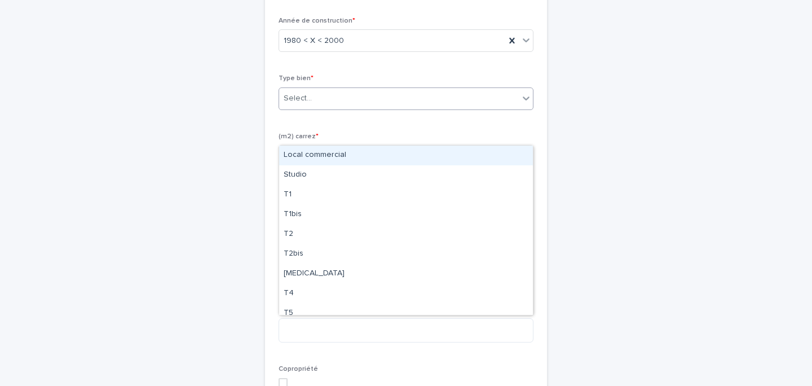
click at [317, 110] on div "Select..." at bounding box center [406, 98] width 255 height 23
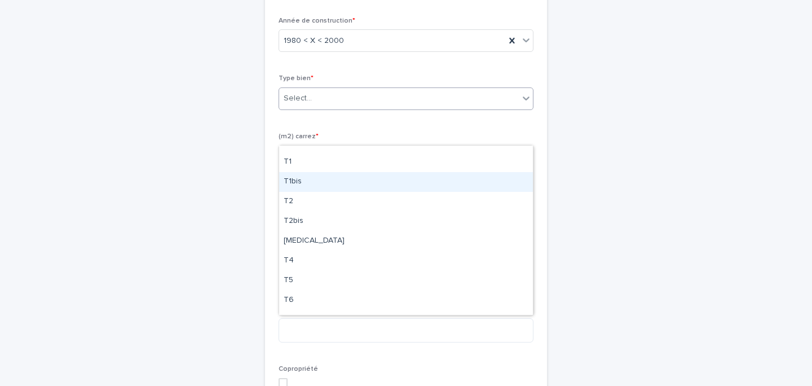
scroll to position [17, 0]
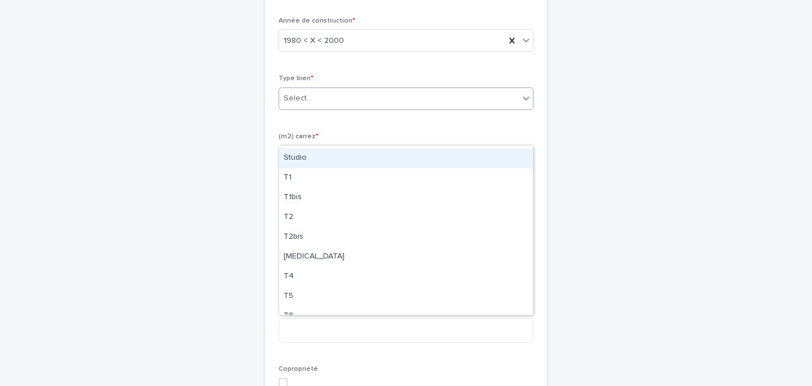
click at [311, 159] on div "Studio" at bounding box center [406, 158] width 254 height 20
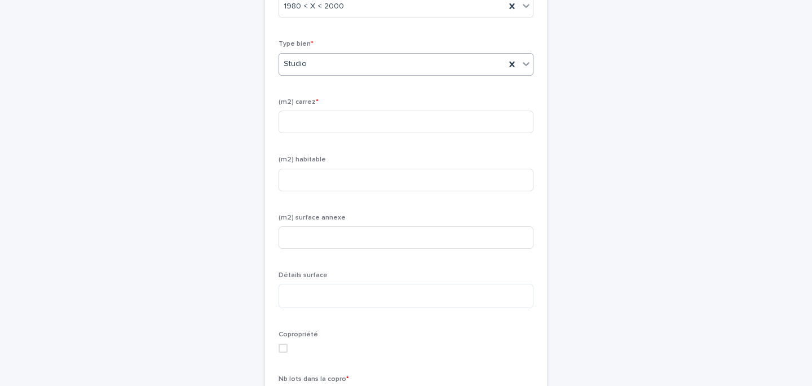
scroll to position [857, 0]
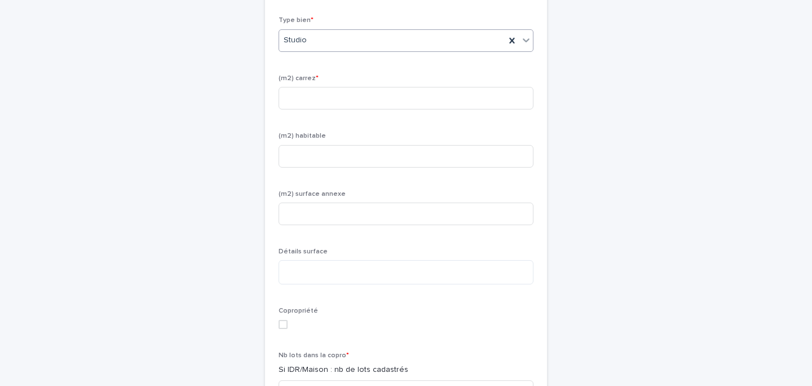
click at [327, 50] on div "Studio" at bounding box center [392, 40] width 226 height 19
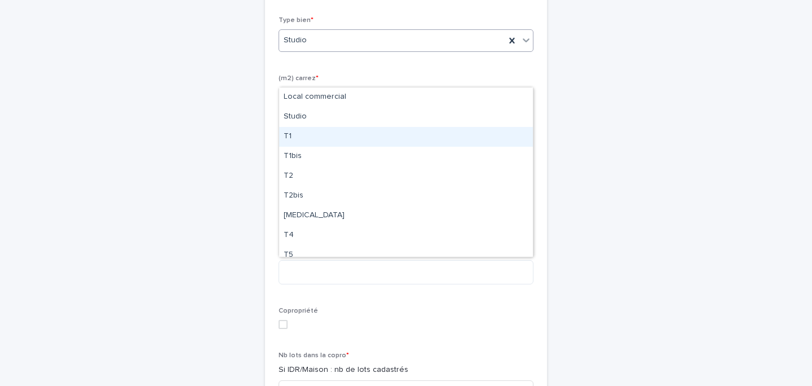
click at [300, 141] on div "T1" at bounding box center [406, 137] width 254 height 20
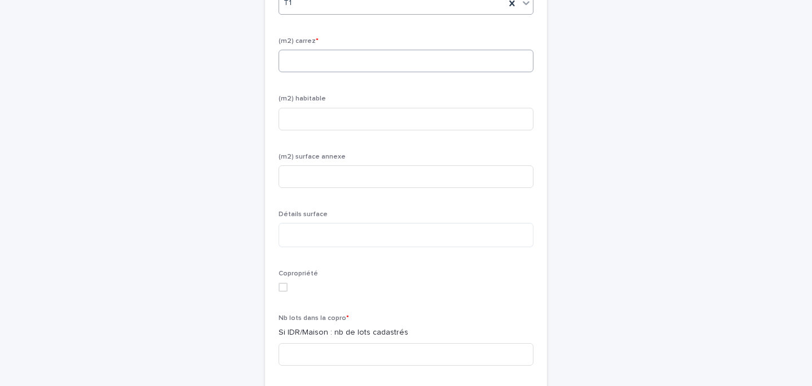
scroll to position [905, 0]
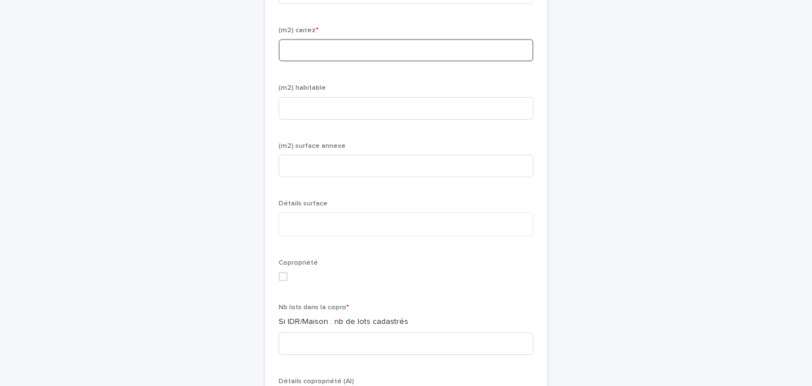
click at [312, 61] on input at bounding box center [406, 50] width 255 height 23
click at [310, 61] on input at bounding box center [406, 50] width 255 height 23
type input "**"
click at [316, 128] on div "(m2) habitable" at bounding box center [406, 106] width 255 height 44
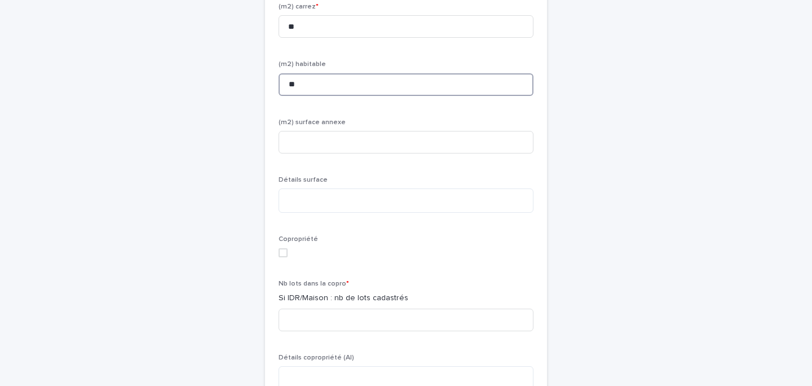
scroll to position [943, 0]
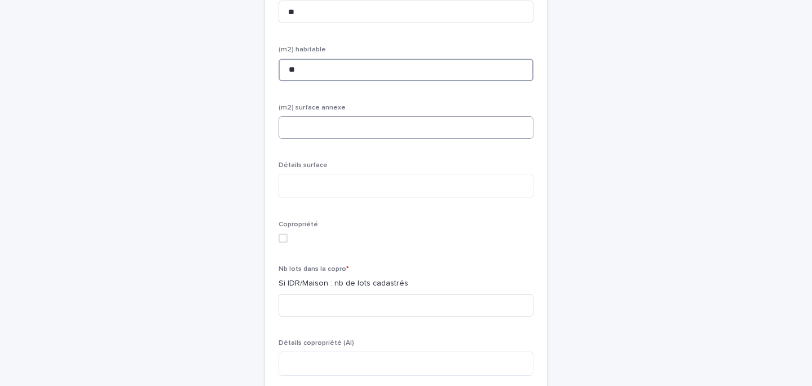
type input "**"
click at [314, 139] on input at bounding box center [406, 127] width 255 height 23
type input "*"
click at [306, 198] on textarea at bounding box center [406, 186] width 255 height 24
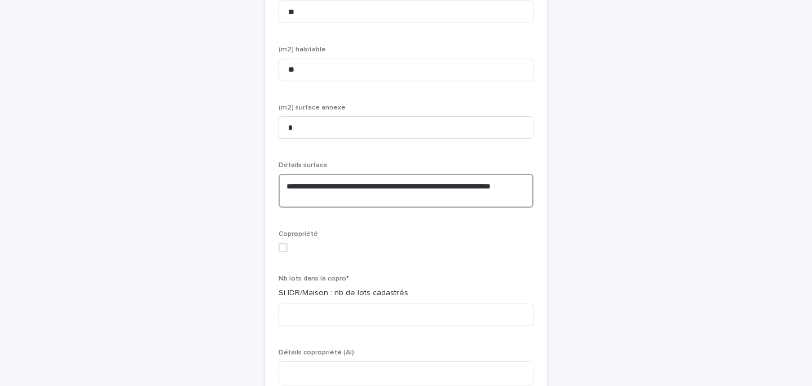
scroll to position [1070, 0]
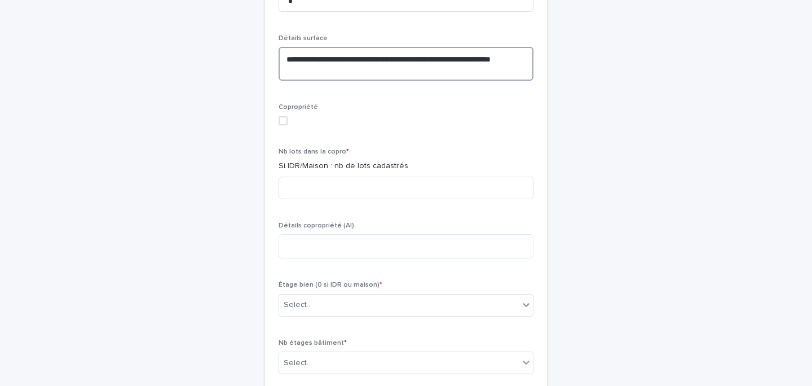
click at [283, 125] on span at bounding box center [283, 120] width 9 height 9
type textarea "**********"
click at [303, 199] on input at bounding box center [406, 188] width 255 height 23
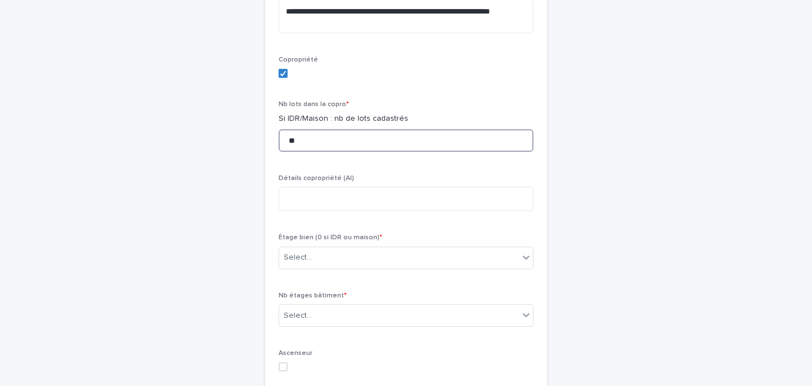
scroll to position [1121, 0]
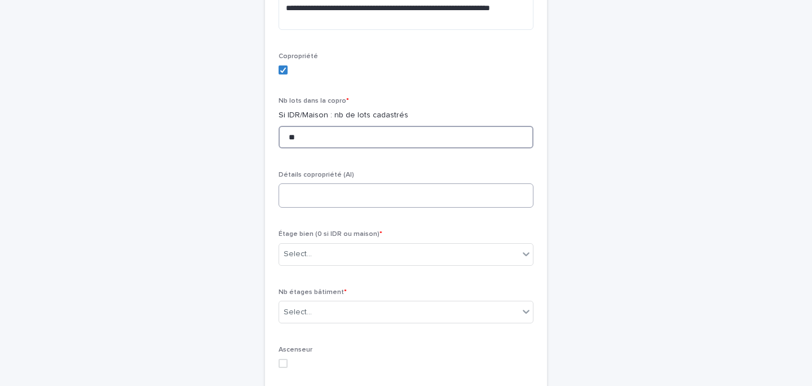
type input "**"
click at [320, 208] on textarea at bounding box center [406, 195] width 255 height 24
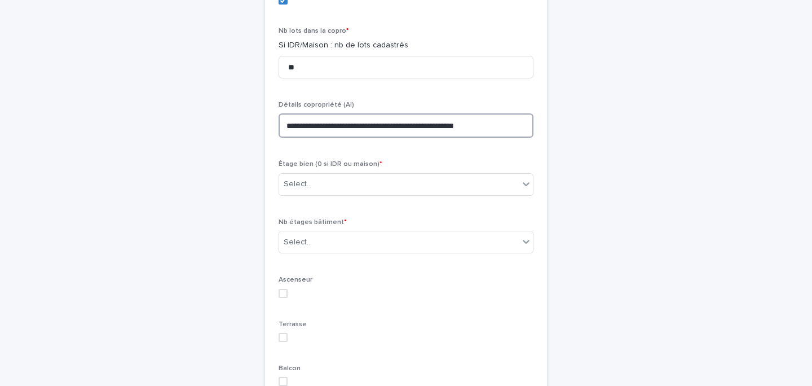
scroll to position [1204, 0]
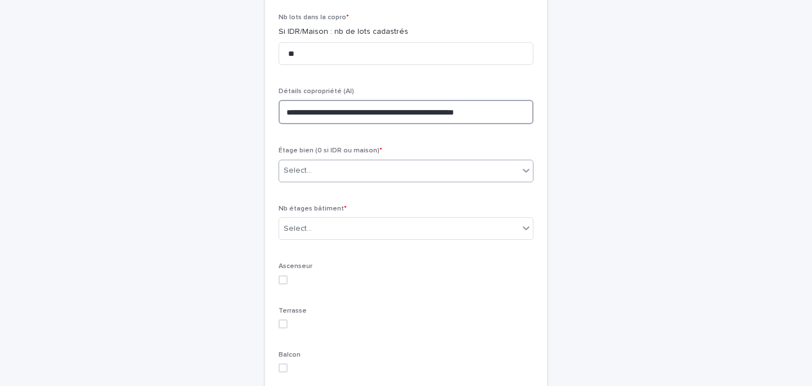
type textarea "**********"
click at [296, 177] on div "Select..." at bounding box center [298, 171] width 28 height 12
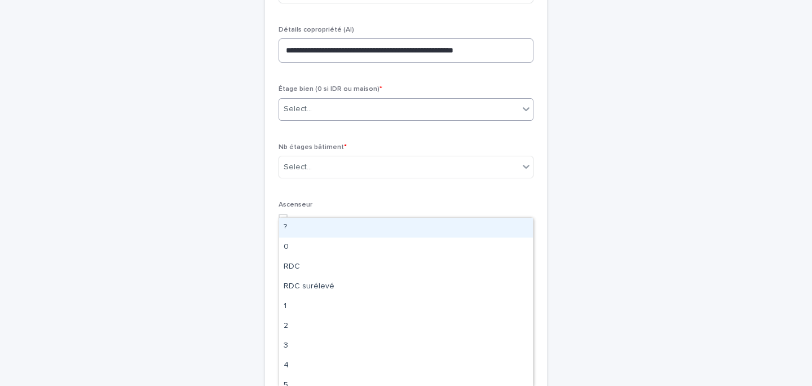
scroll to position [1303, 0]
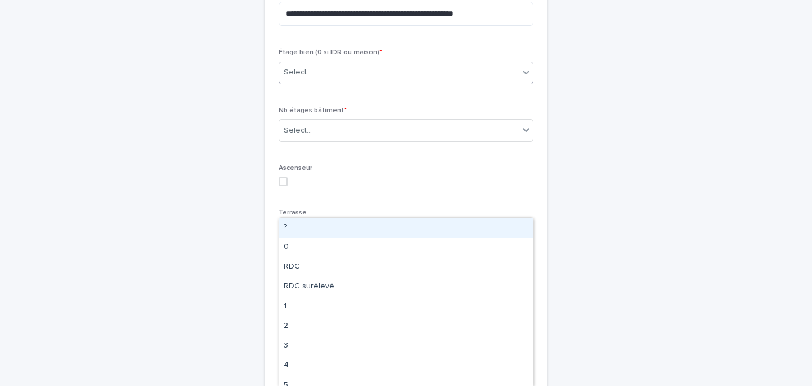
click at [323, 56] on p "Étage bien (0 si IDR ou maison) *" at bounding box center [406, 53] width 255 height 8
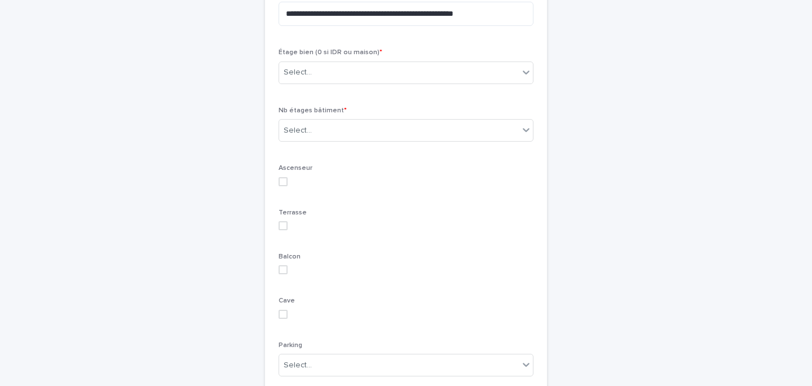
click at [314, 93] on div "Étage bien (0 si IDR ou maison) * Select..." at bounding box center [406, 71] width 255 height 44
click at [310, 78] on div "Select..." at bounding box center [298, 73] width 28 height 12
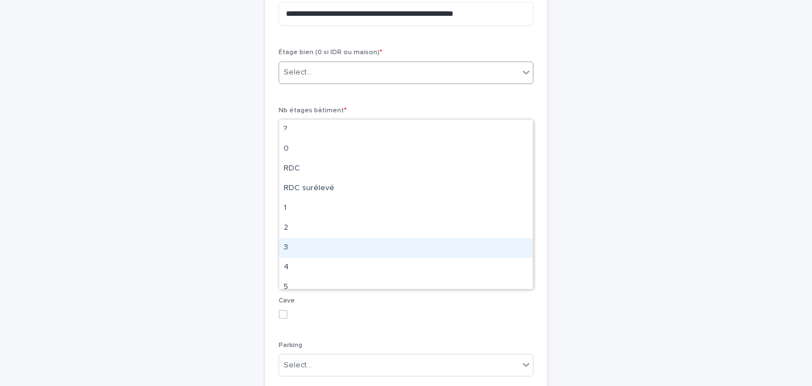
click at [301, 241] on div "3" at bounding box center [406, 248] width 254 height 20
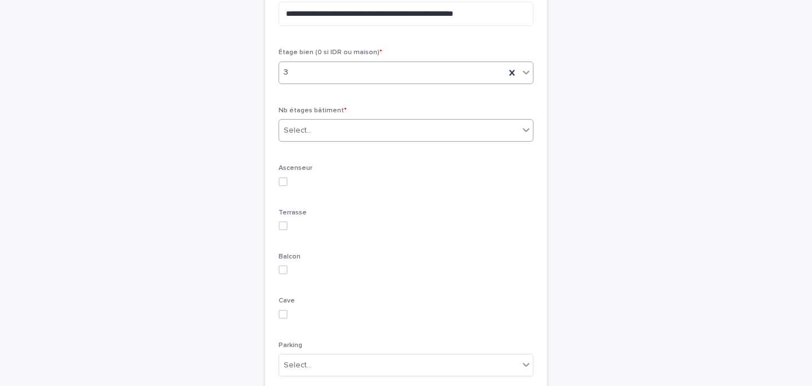
click at [343, 140] on div "Select..." at bounding box center [399, 130] width 240 height 19
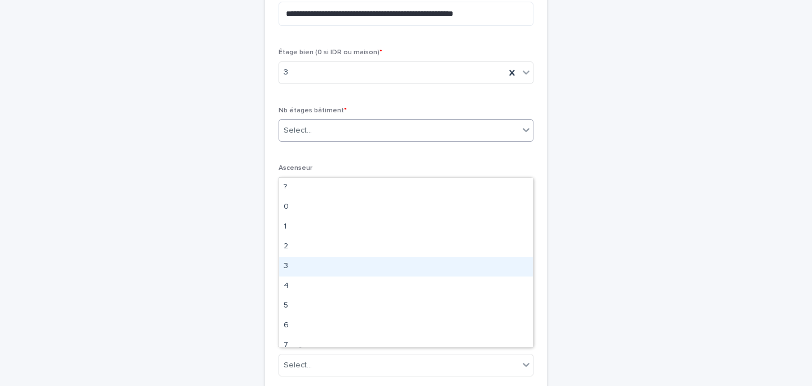
click at [307, 263] on div "3" at bounding box center [406, 267] width 254 height 20
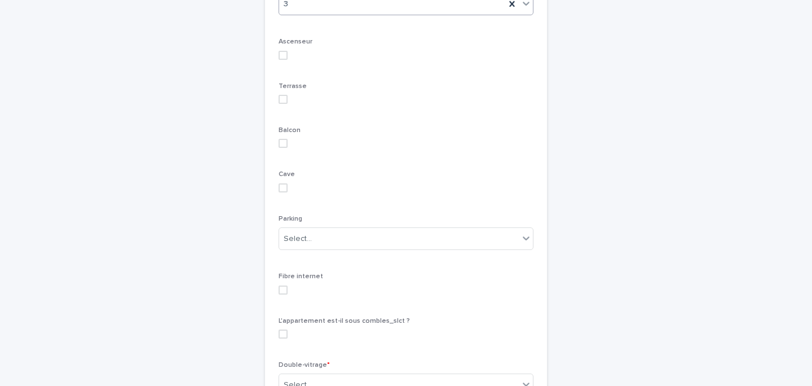
scroll to position [1433, 0]
click at [282, 100] on span at bounding box center [283, 95] width 9 height 9
click at [284, 144] on span at bounding box center [283, 139] width 9 height 9
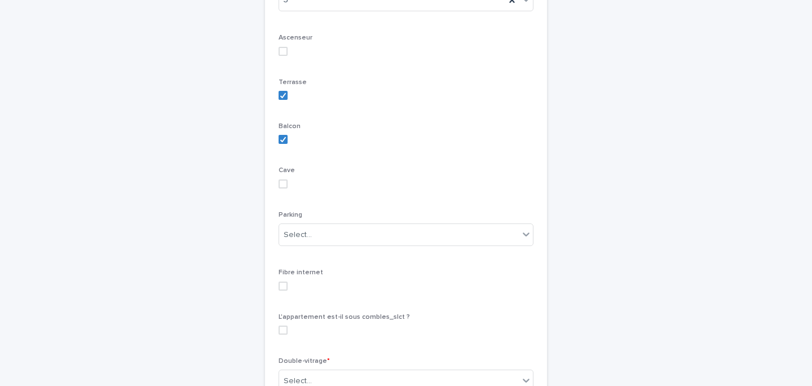
click at [284, 109] on div "Terrasse" at bounding box center [406, 93] width 255 height 30
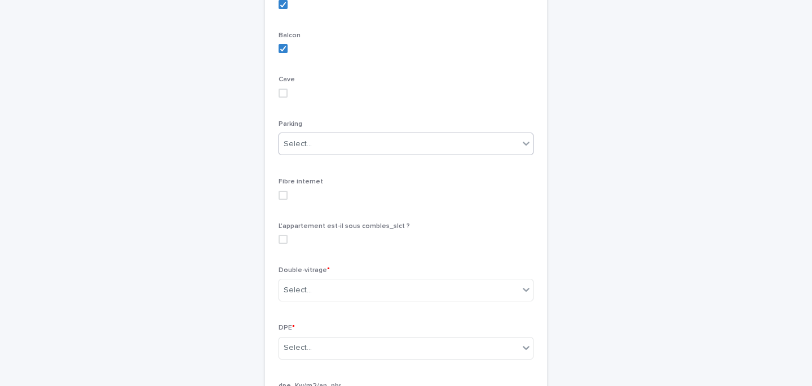
scroll to position [1526, 0]
click at [301, 147] on div "Select..." at bounding box center [298, 141] width 28 height 12
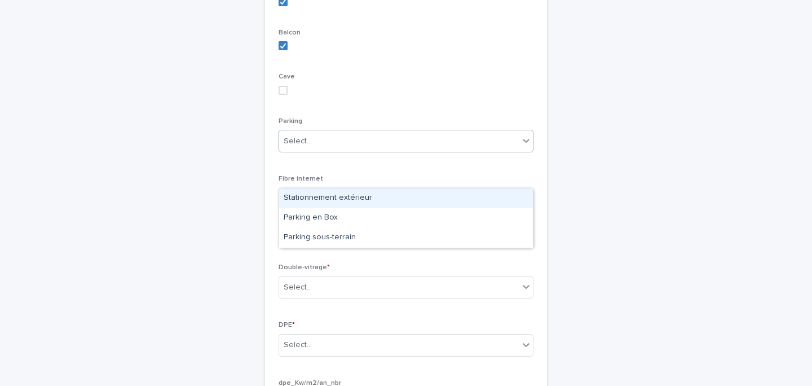
click at [331, 193] on div "Stationnement extérieur" at bounding box center [406, 198] width 254 height 20
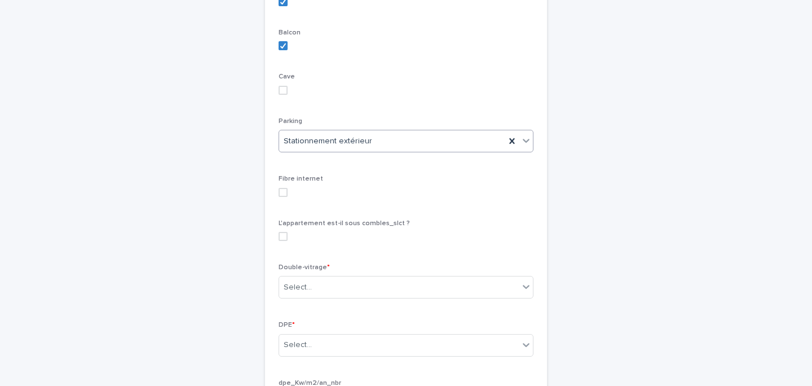
scroll to position [1583, 0]
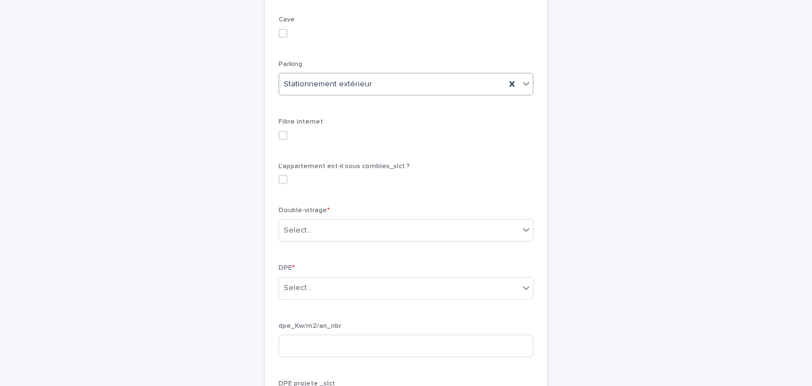
click at [282, 140] on span at bounding box center [283, 135] width 9 height 9
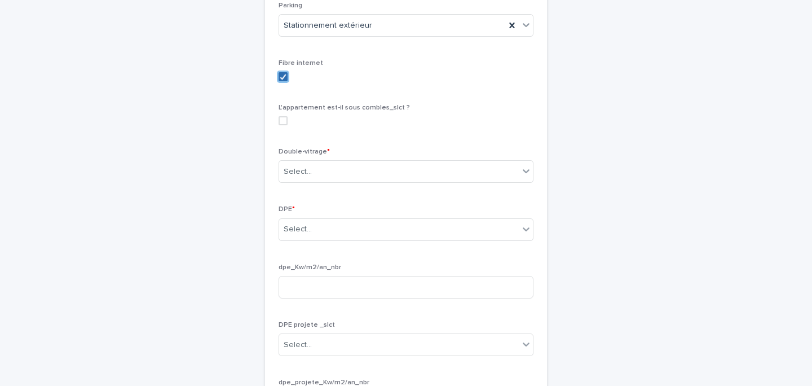
scroll to position [1675, 0]
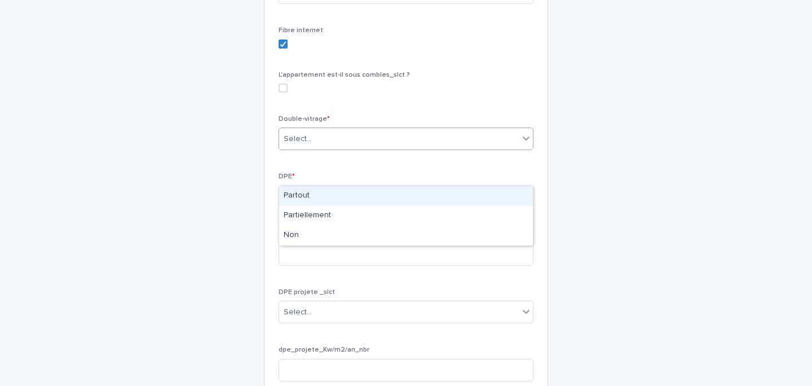
click at [322, 150] on div "Select..." at bounding box center [406, 138] width 255 height 23
click at [327, 194] on div "Partout" at bounding box center [406, 196] width 254 height 20
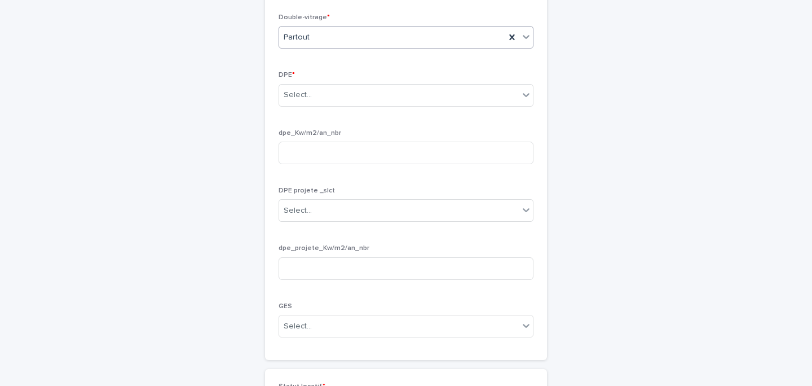
scroll to position [1787, 0]
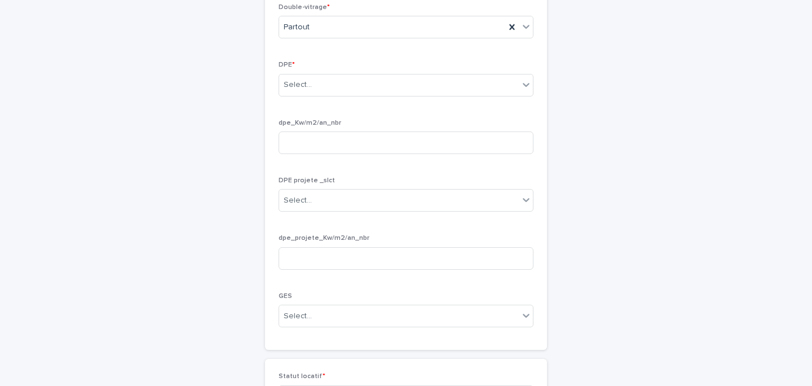
click at [311, 105] on div "DPE * Select..." at bounding box center [406, 83] width 255 height 44
click at [327, 105] on div "DPE * Select..." at bounding box center [406, 83] width 255 height 44
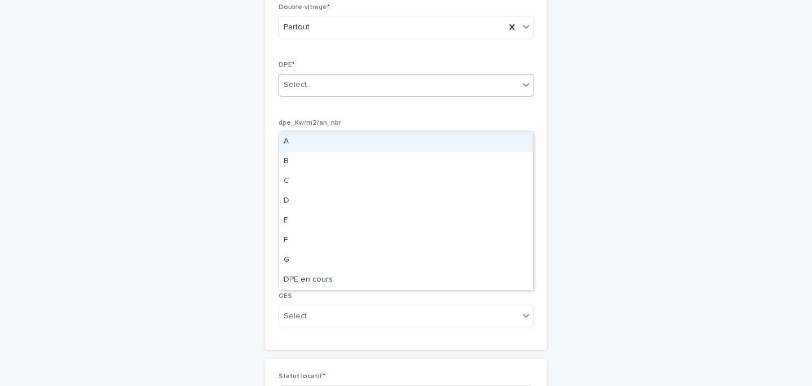
click at [337, 94] on div "Select..." at bounding box center [399, 85] width 240 height 19
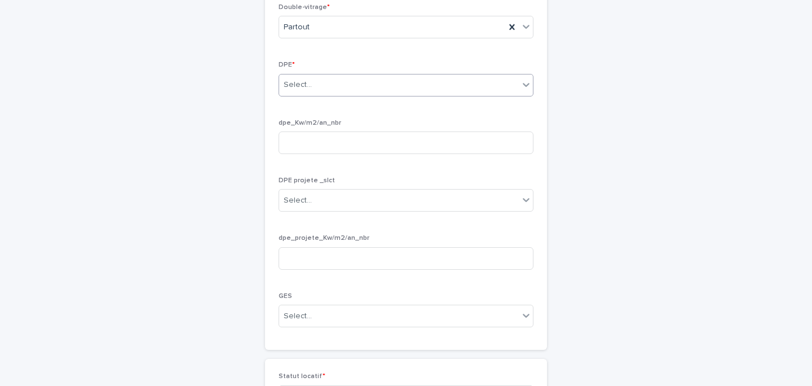
click at [335, 94] on div "Select..." at bounding box center [399, 85] width 240 height 19
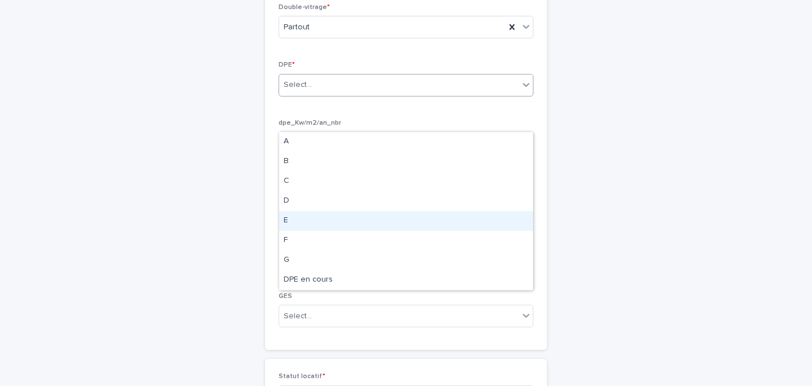
click at [292, 222] on div "E" at bounding box center [406, 221] width 254 height 20
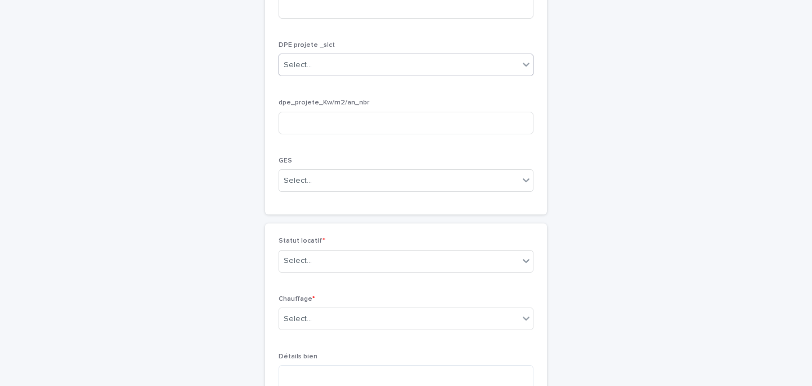
scroll to position [1946, 0]
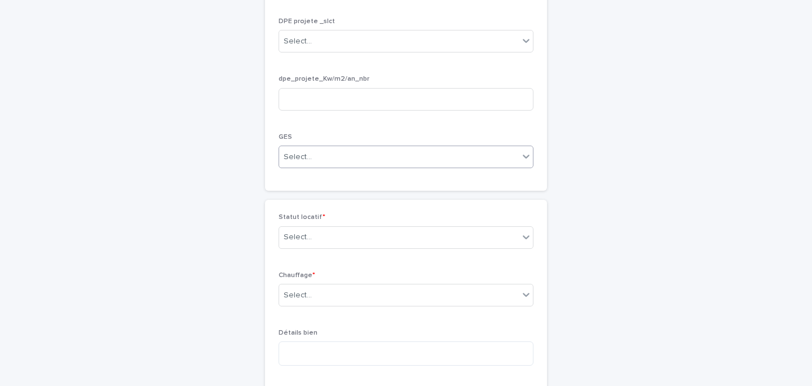
click at [313, 166] on div "Select..." at bounding box center [399, 157] width 240 height 19
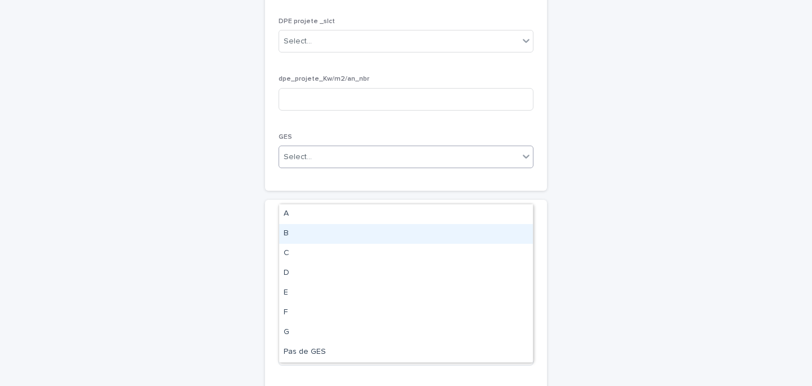
click at [335, 239] on div "B" at bounding box center [406, 234] width 254 height 20
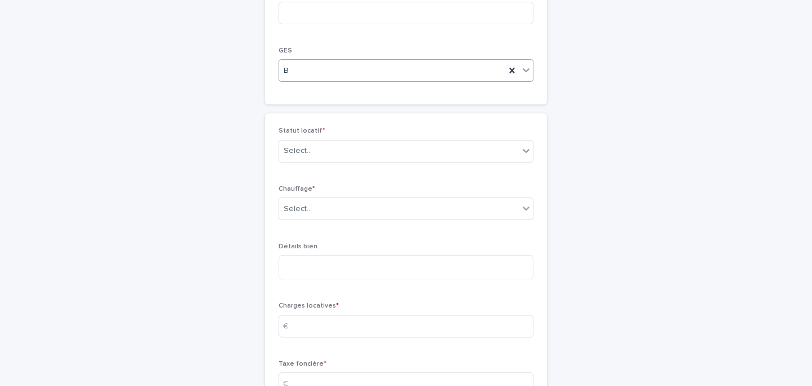
scroll to position [2035, 0]
click at [323, 157] on div "Select..." at bounding box center [399, 148] width 240 height 19
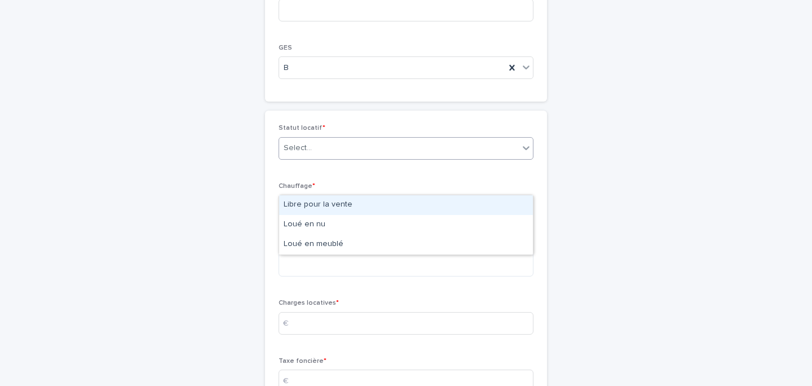
click at [315, 206] on div "Libre pour la vente" at bounding box center [406, 205] width 254 height 20
click at [307, 189] on div "Statut locatif * option Libre pour la vente, selected. option Libre pour la ven…" at bounding box center [406, 379] width 255 height 510
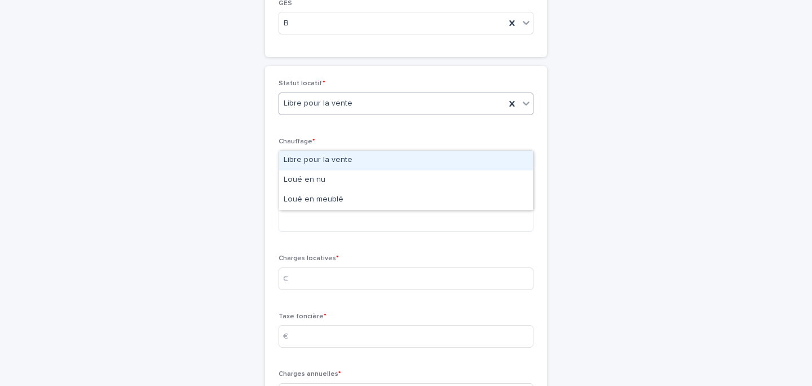
click at [244, 149] on div "**********" at bounding box center [406, 68] width 553 height 4168
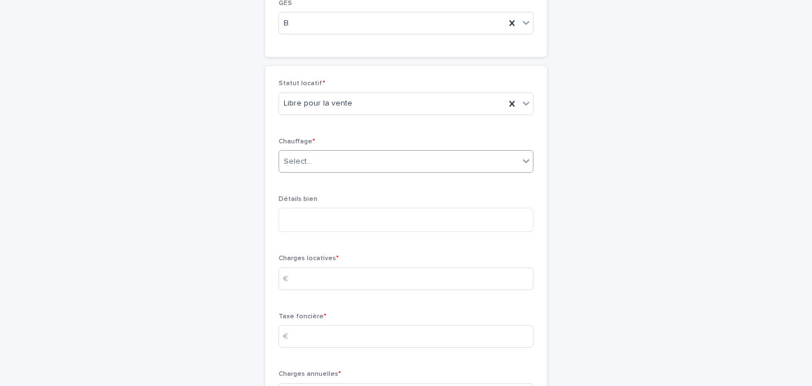
click at [298, 171] on div "Select..." at bounding box center [399, 161] width 240 height 19
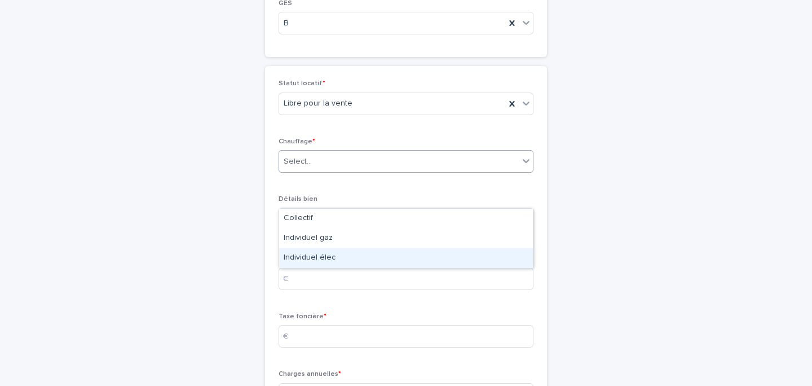
click at [339, 255] on div "Individuel élec" at bounding box center [406, 258] width 254 height 20
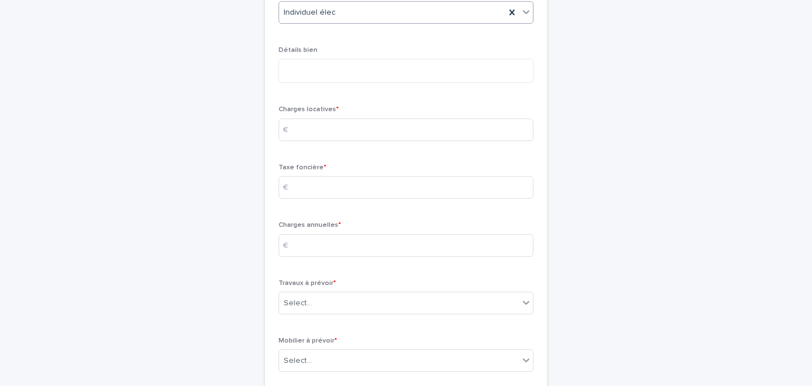
scroll to position [2237, 0]
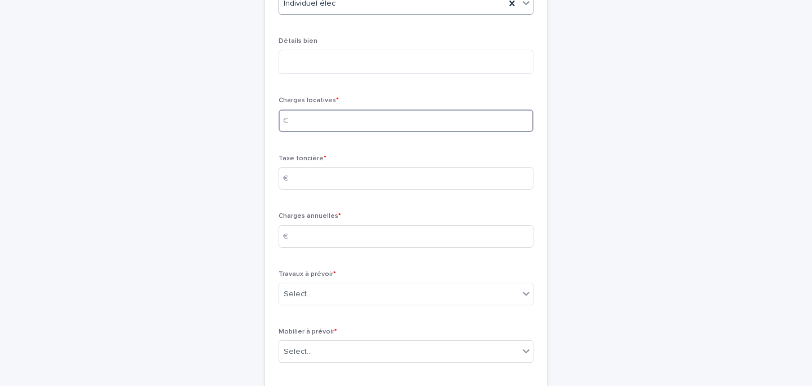
click at [316, 132] on input at bounding box center [406, 120] width 255 height 23
type input "**"
click at [333, 190] on input at bounding box center [406, 178] width 255 height 23
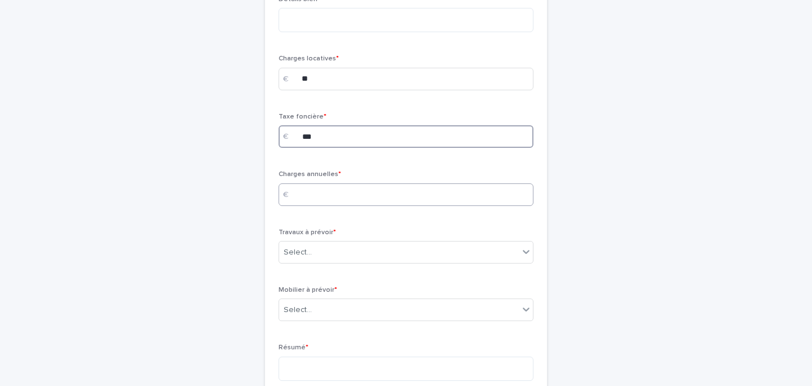
type input "***"
click at [320, 206] on input at bounding box center [406, 194] width 255 height 23
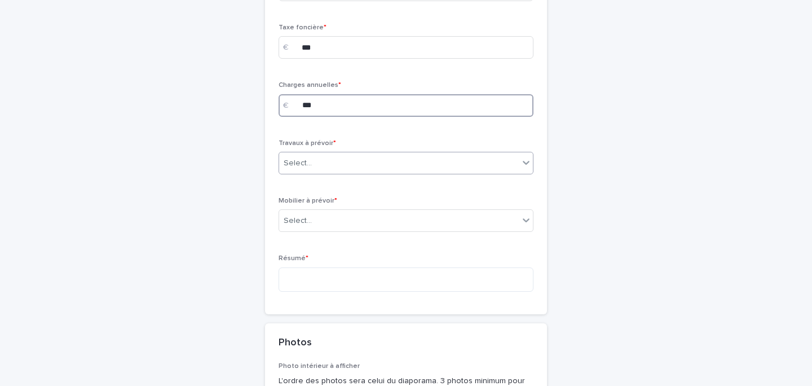
type input "***"
click at [294, 169] on div "Select..." at bounding box center [298, 163] width 28 height 12
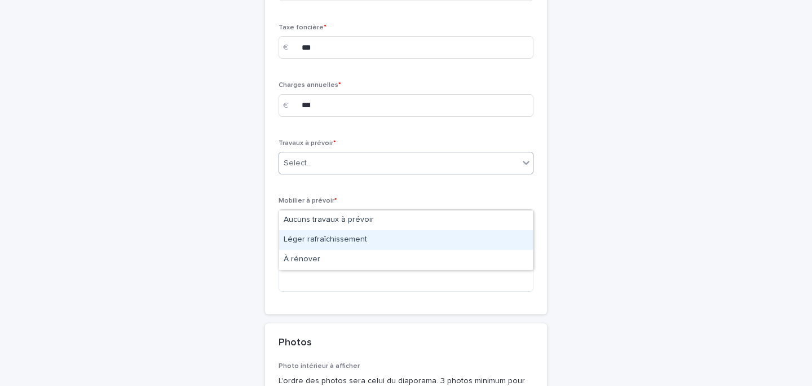
click at [335, 241] on div "Léger rafraîchissement" at bounding box center [406, 240] width 254 height 20
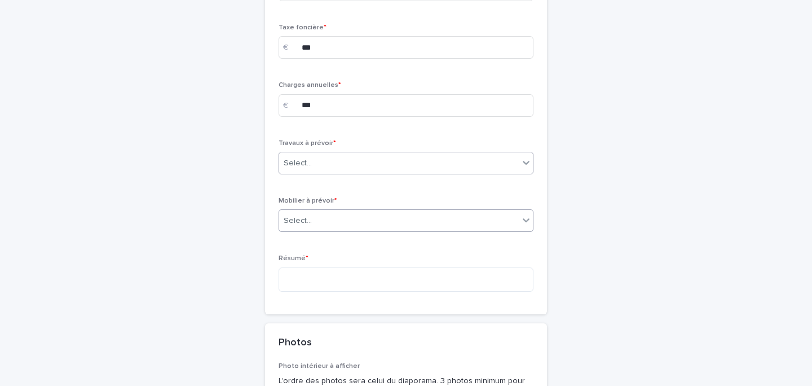
click at [328, 230] on div "Select..." at bounding box center [399, 221] width 240 height 19
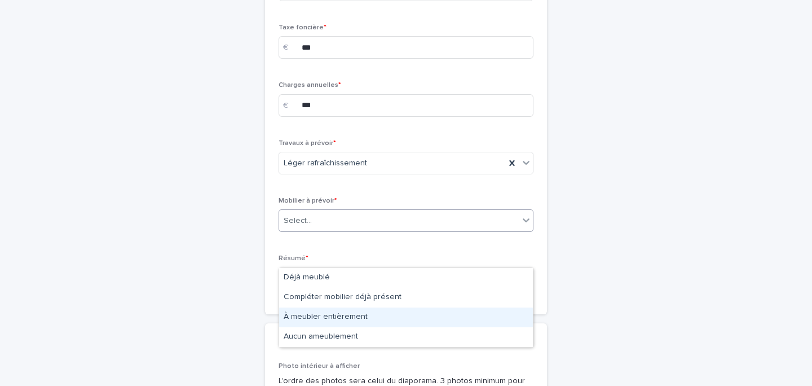
click at [347, 314] on div "À meubler entièrement" at bounding box center [406, 317] width 254 height 20
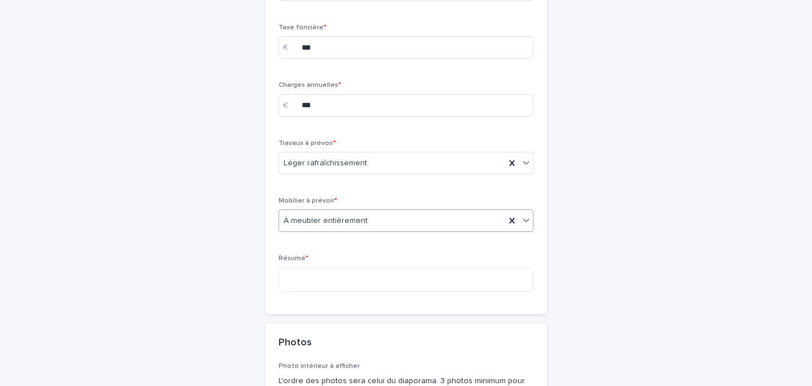
scroll to position [2465, 0]
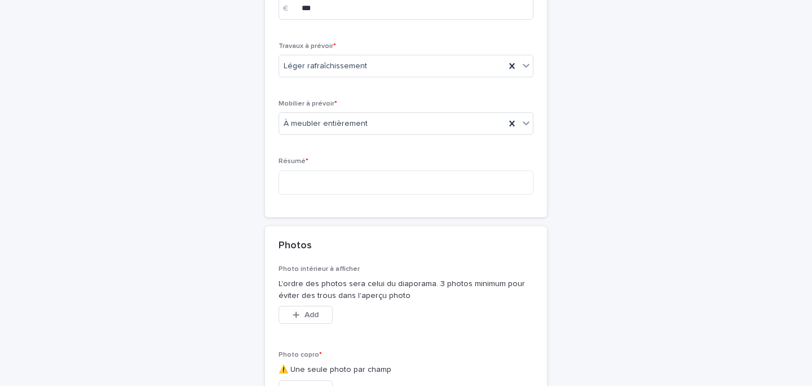
click at [324, 203] on div "Résumé *" at bounding box center [406, 180] width 255 height 46
click at [324, 195] on textarea at bounding box center [406, 182] width 255 height 24
type textarea "*"
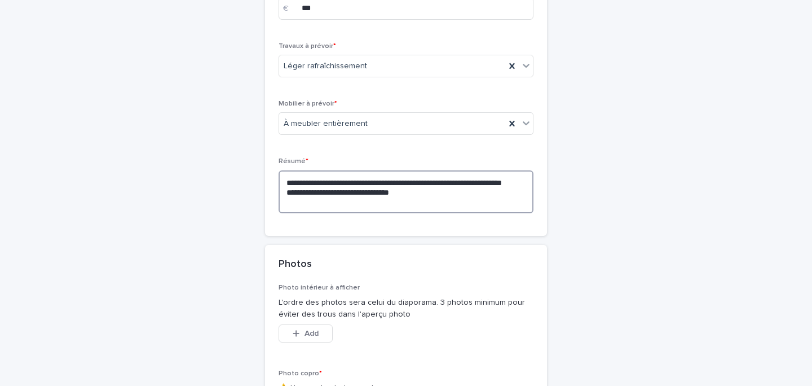
scroll to position [2490, 0]
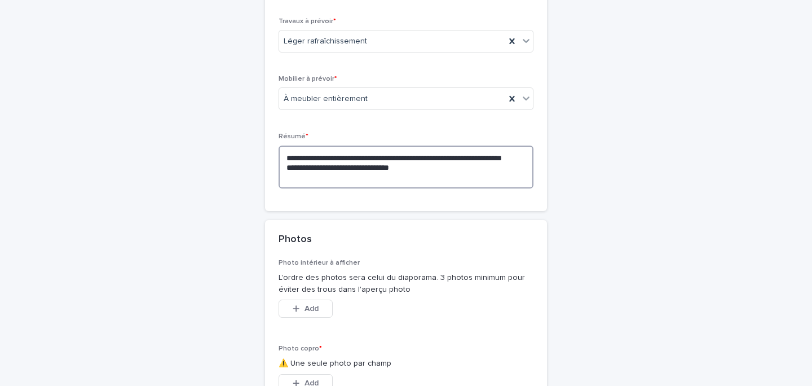
click at [381, 188] on textarea "**********" at bounding box center [406, 167] width 255 height 43
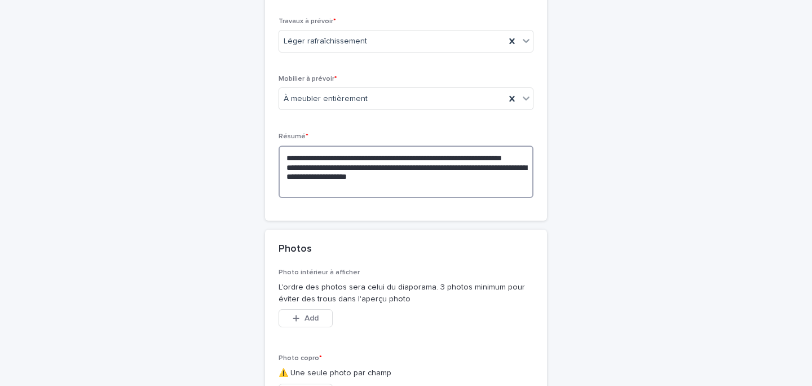
drag, startPoint x: 466, startPoint y: 228, endPoint x: 432, endPoint y: 223, distance: 34.1
click at [432, 198] on textarea "**********" at bounding box center [406, 172] width 255 height 52
click at [384, 198] on textarea "**********" at bounding box center [406, 172] width 255 height 52
click at [370, 198] on textarea "**********" at bounding box center [406, 172] width 255 height 52
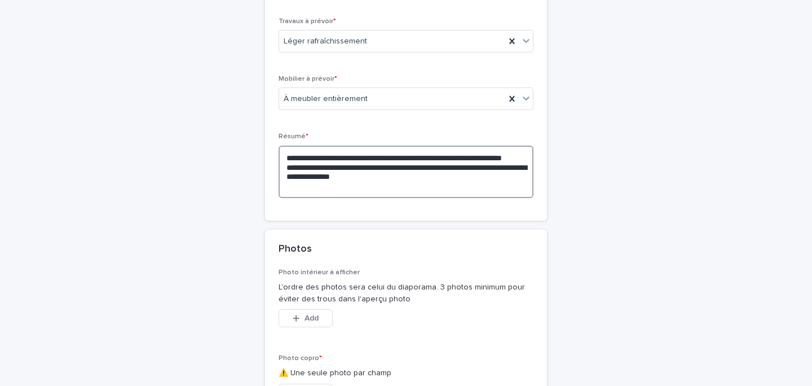
click at [370, 198] on textarea "**********" at bounding box center [406, 172] width 255 height 52
click at [394, 198] on textarea "**********" at bounding box center [406, 172] width 255 height 52
click at [371, 198] on textarea "**********" at bounding box center [406, 172] width 255 height 52
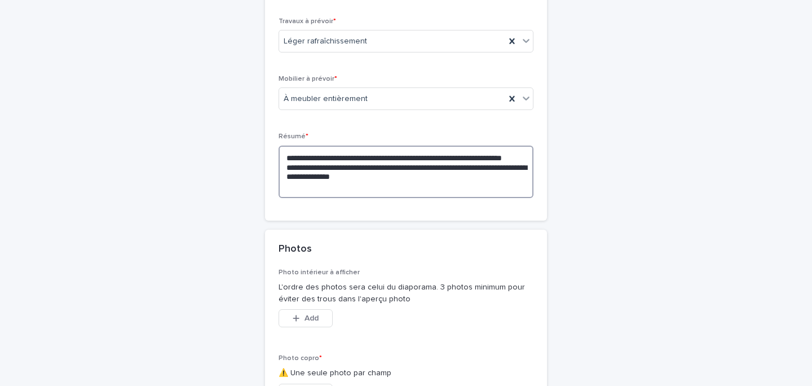
click at [371, 198] on textarea "**********" at bounding box center [406, 172] width 255 height 52
click at [419, 198] on textarea "**********" at bounding box center [406, 172] width 255 height 52
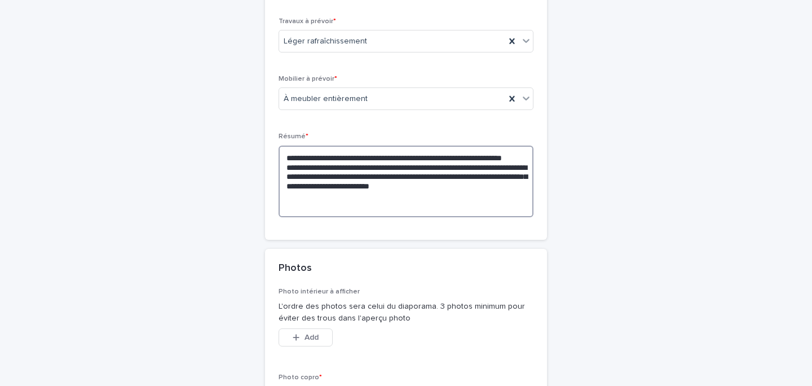
scroll to position [2505, 0]
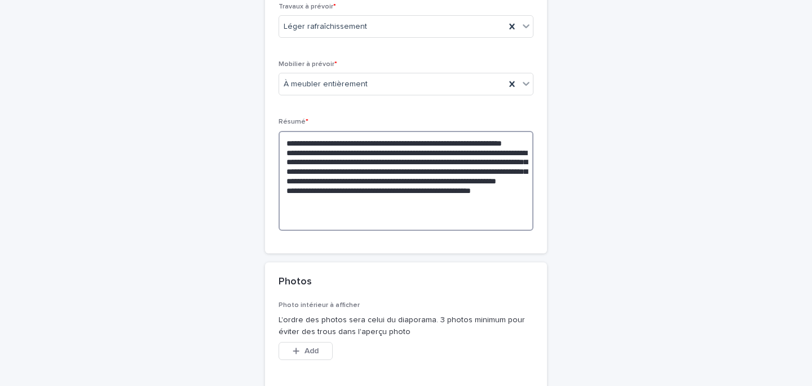
click at [433, 231] on textarea "**********" at bounding box center [406, 181] width 255 height 100
click at [512, 231] on textarea "**********" at bounding box center [406, 181] width 255 height 100
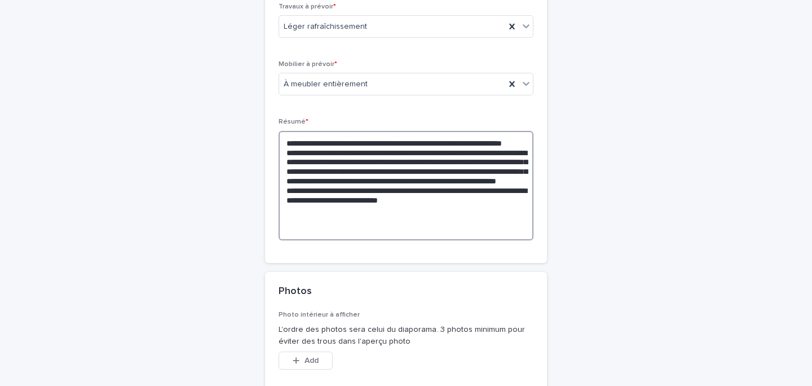
click at [372, 240] on textarea "**********" at bounding box center [406, 185] width 255 height 109
click at [436, 240] on textarea "**********" at bounding box center [406, 185] width 255 height 109
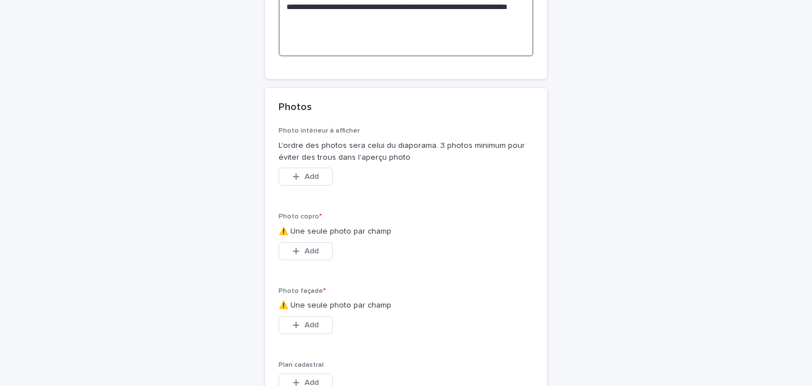
scroll to position [2710, 0]
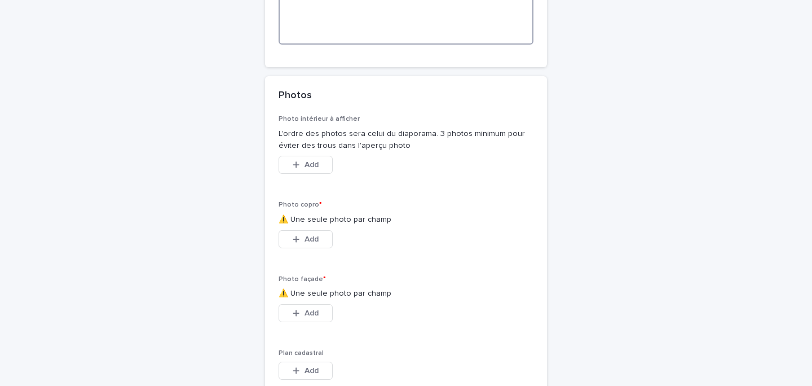
type textarea "**********"
click at [305, 248] on button "Add" at bounding box center [306, 239] width 54 height 18
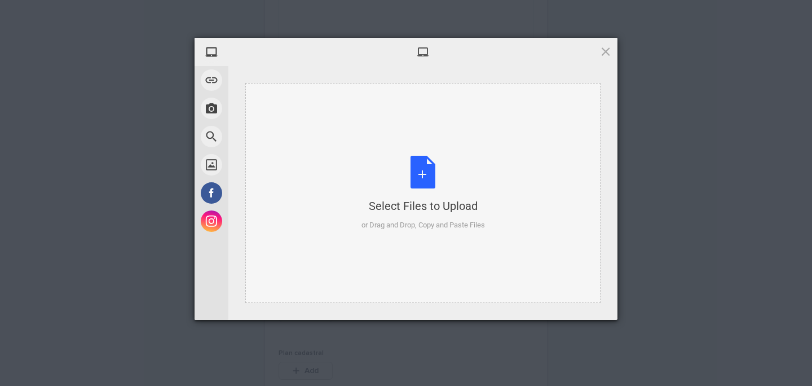
click at [403, 176] on div "Select Files to Upload or Drag and Drop, Copy and Paste Files" at bounding box center [424, 193] width 124 height 75
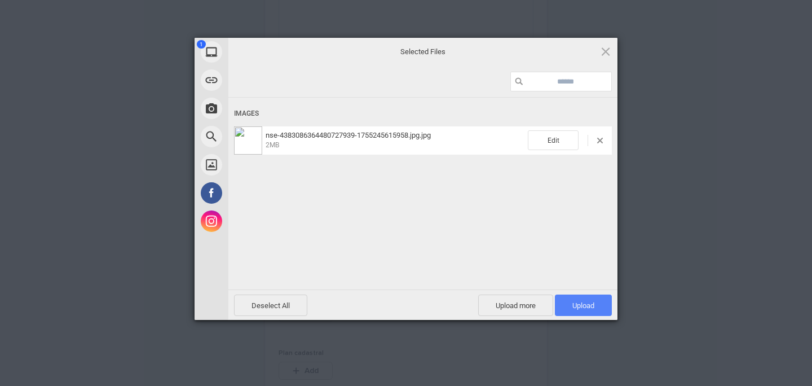
click at [580, 296] on span "Upload 1" at bounding box center [583, 304] width 57 height 21
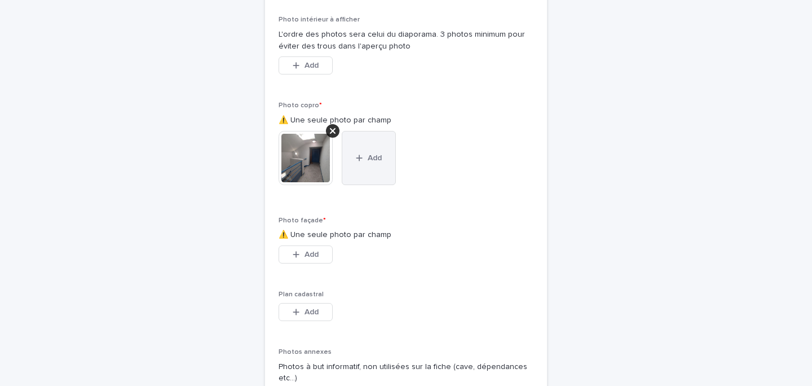
scroll to position [2835, 0]
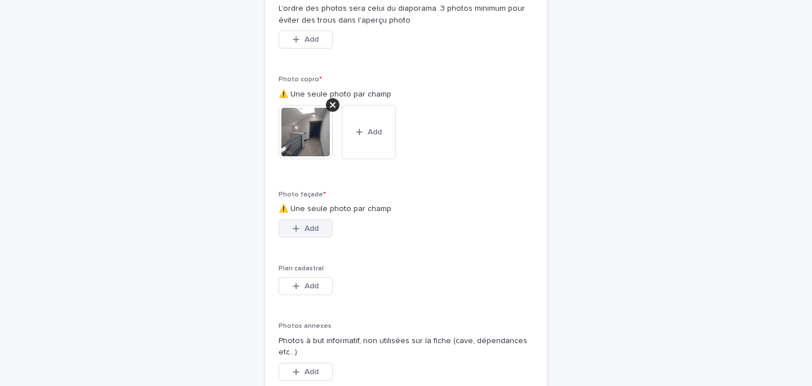
click at [310, 232] on span "Add" at bounding box center [312, 229] width 14 height 8
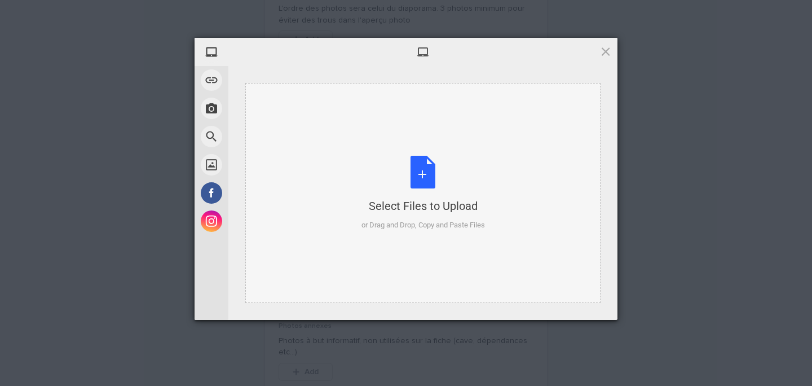
click at [454, 195] on div "Select Files to Upload or Drag and Drop, Copy and Paste Files" at bounding box center [424, 193] width 124 height 75
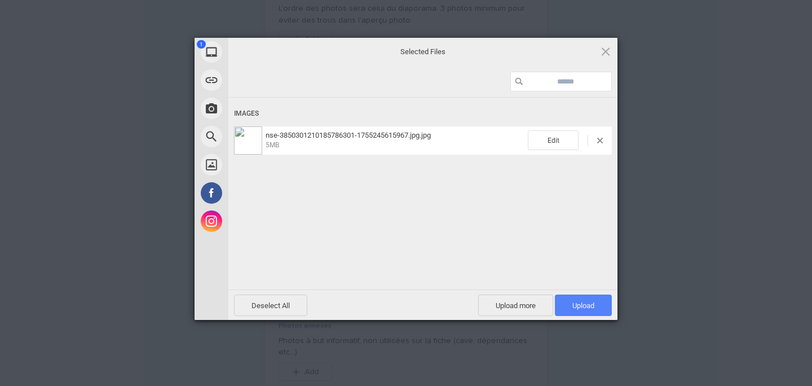
click at [599, 302] on span "Upload 1" at bounding box center [583, 304] width 57 height 21
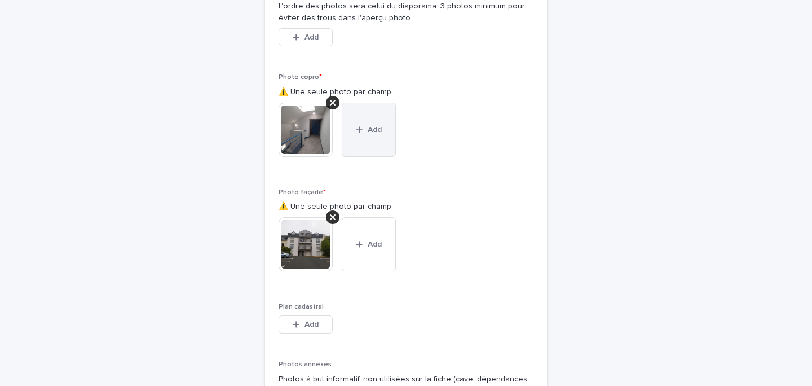
scroll to position [2822, 0]
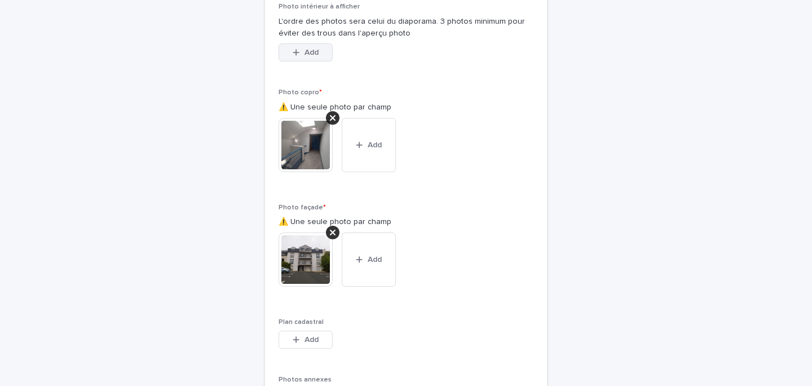
click at [300, 56] on div "button" at bounding box center [298, 53] width 11 height 8
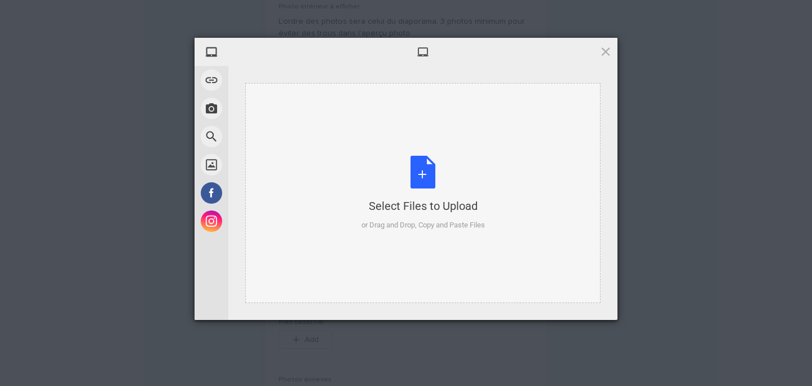
click at [460, 161] on div "Select Files to Upload or Drag and Drop, Copy and Paste Files" at bounding box center [424, 193] width 124 height 75
click at [393, 180] on div "Select Files to Upload or Drag and Drop, Copy and Paste Files" at bounding box center [424, 193] width 124 height 75
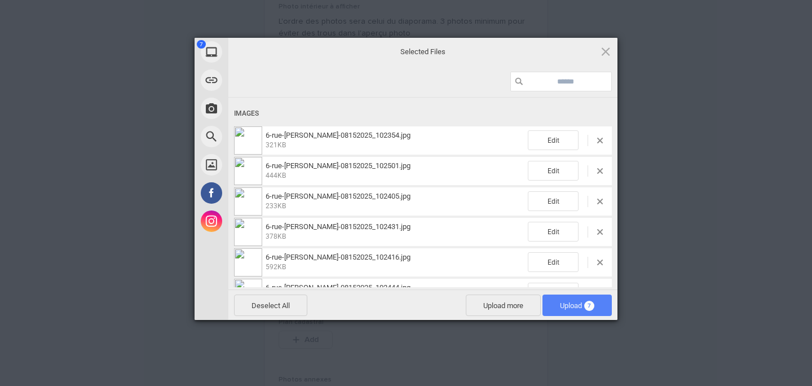
click at [584, 303] on span "Upload 7" at bounding box center [577, 305] width 34 height 8
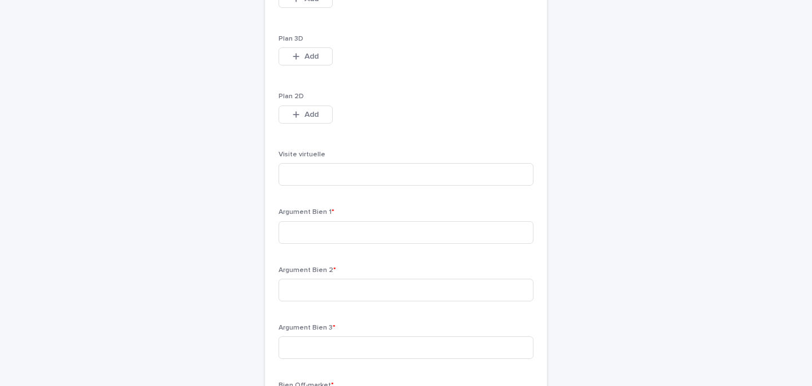
scroll to position [3443, 0]
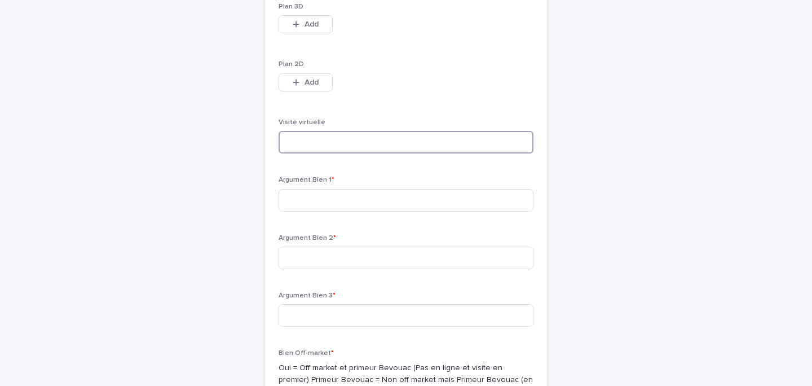
click at [299, 153] on input at bounding box center [406, 142] width 255 height 23
paste input "**********"
type input "**********"
click at [311, 264] on div "**********" at bounding box center [406, 75] width 255 height 1386
click at [314, 212] on input at bounding box center [406, 200] width 255 height 23
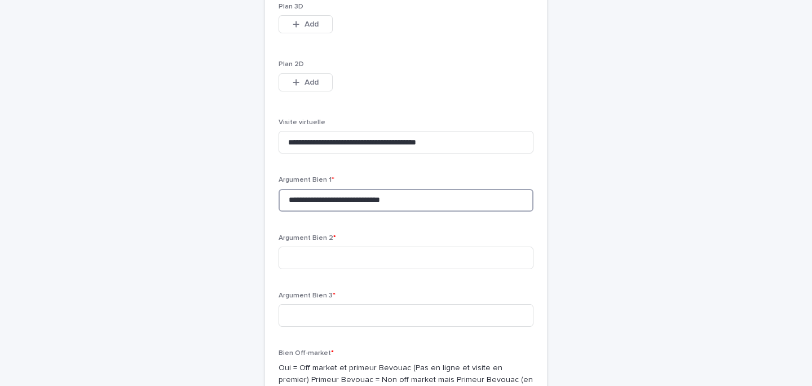
scroll to position [3510, 0]
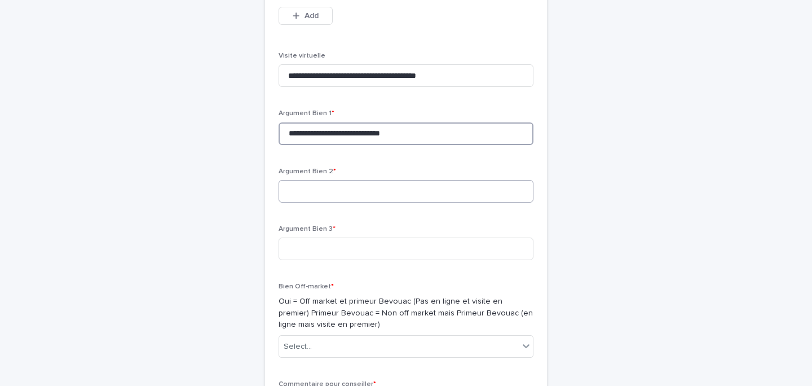
type input "**********"
click at [303, 203] on input at bounding box center [406, 191] width 255 height 23
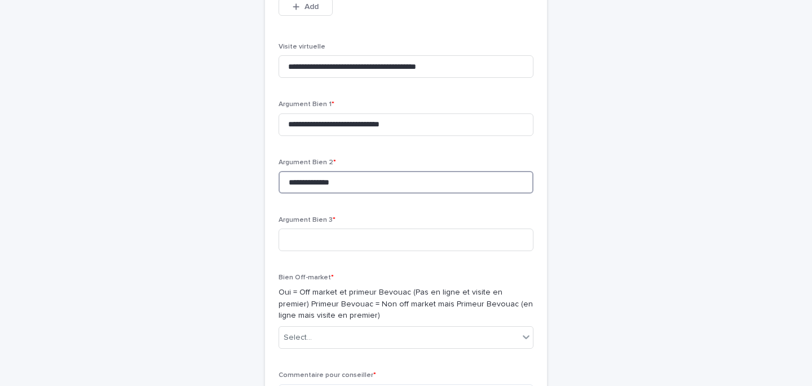
type input "**********"
type input "*"
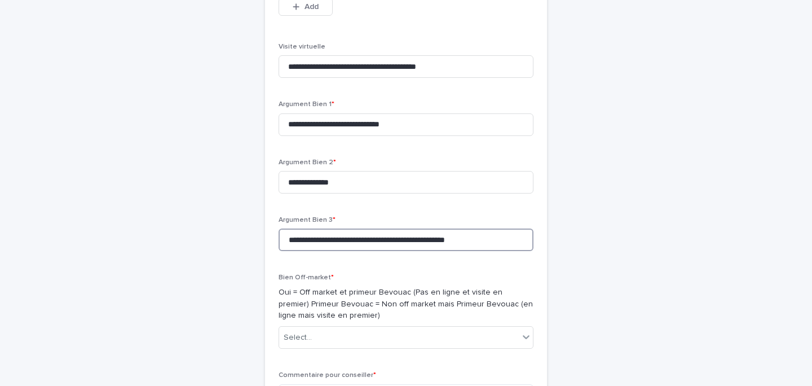
click at [351, 251] on input "**********" at bounding box center [406, 239] width 255 height 23
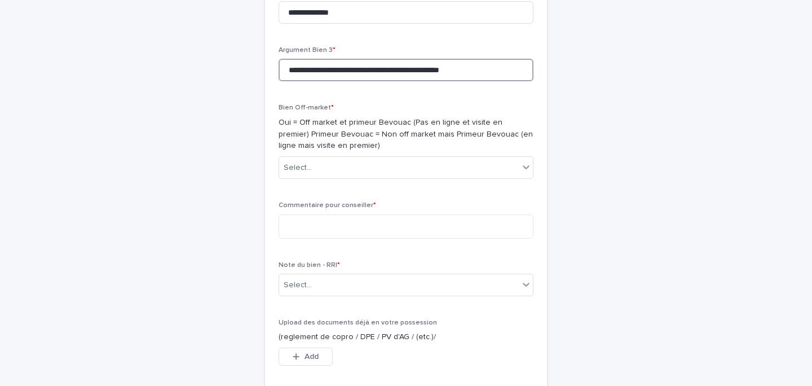
scroll to position [3707, 0]
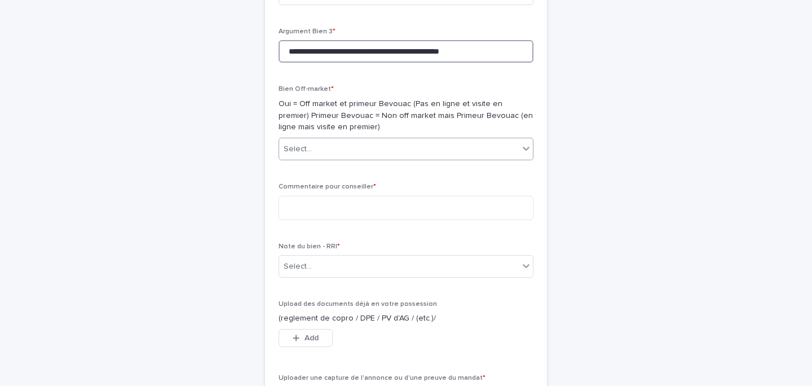
type input "**********"
click at [330, 159] on div "Select..." at bounding box center [399, 149] width 240 height 19
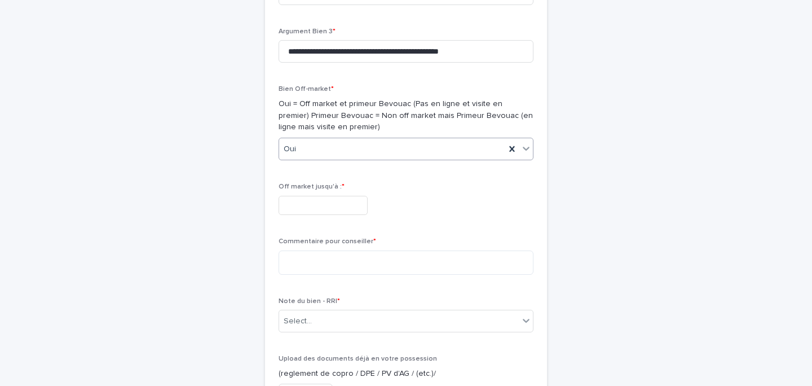
scroll to position [3764, 0]
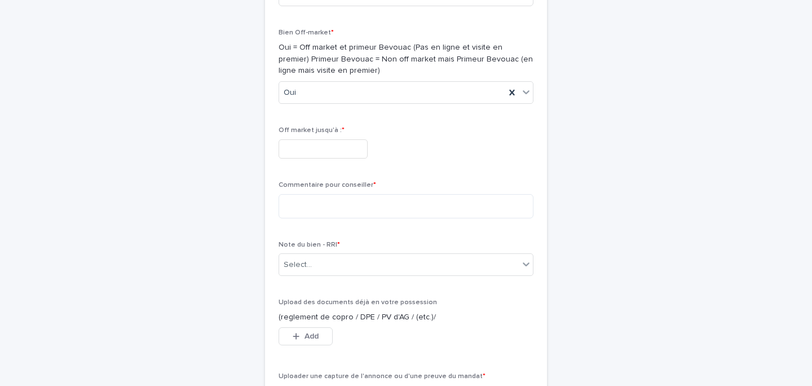
click at [314, 168] on div "Off market jusqu'à : *" at bounding box center [406, 146] width 255 height 41
click at [310, 159] on input "text" at bounding box center [323, 149] width 89 height 20
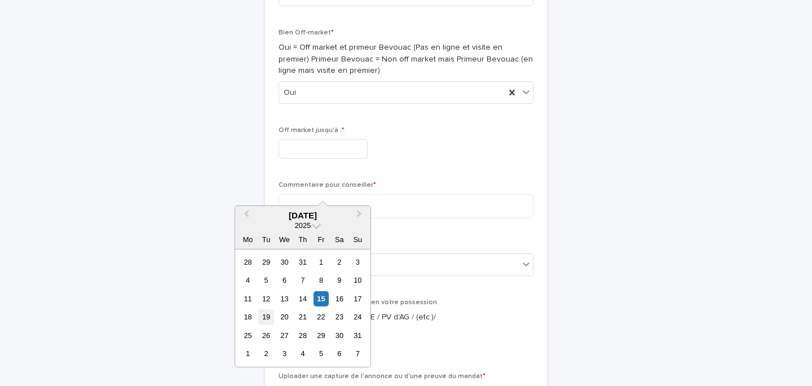
click at [269, 319] on div "19" at bounding box center [265, 316] width 15 height 15
type input "*********"
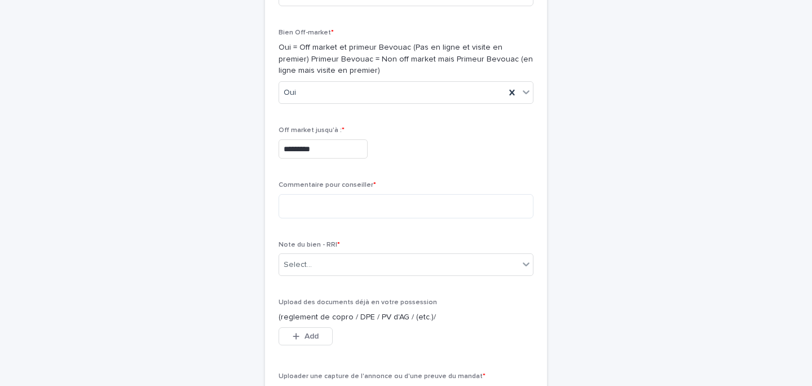
scroll to position [3831, 0]
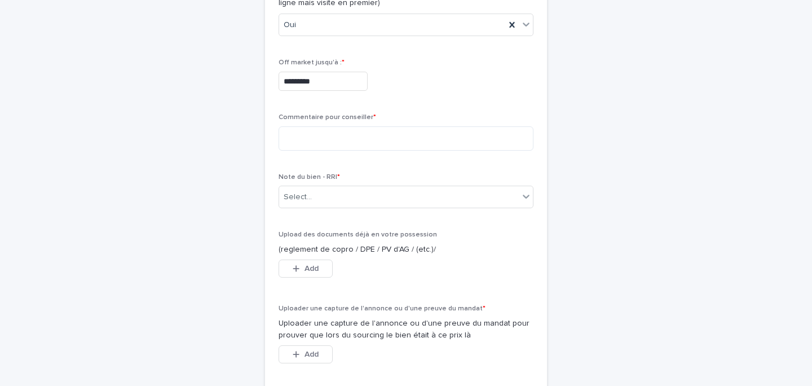
click at [329, 159] on div "Commentaire pour conseiller *" at bounding box center [406, 136] width 255 height 46
click at [337, 151] on textarea at bounding box center [406, 138] width 255 height 24
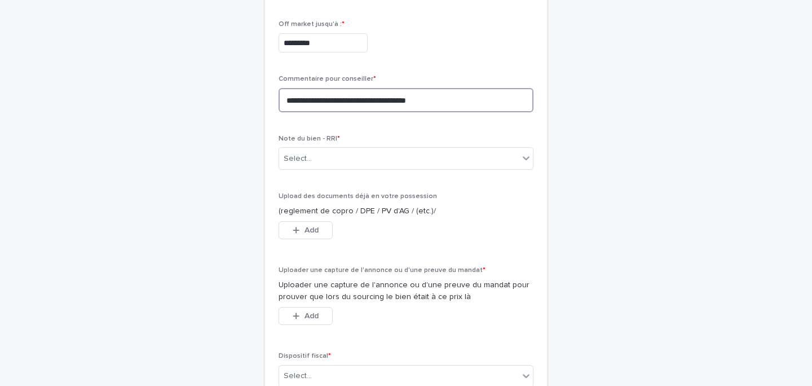
scroll to position [3967, 0]
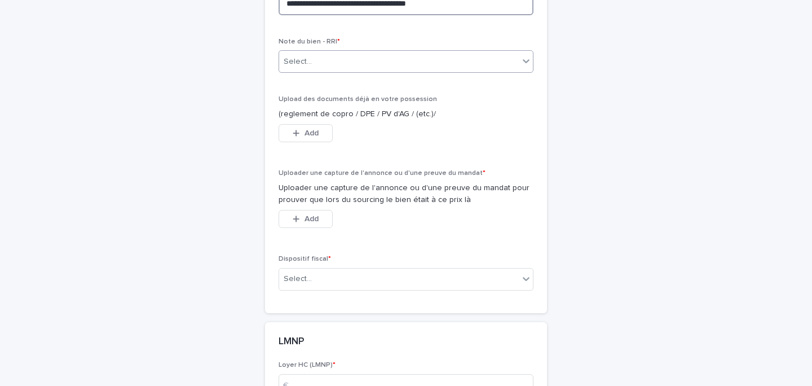
type textarea "**********"
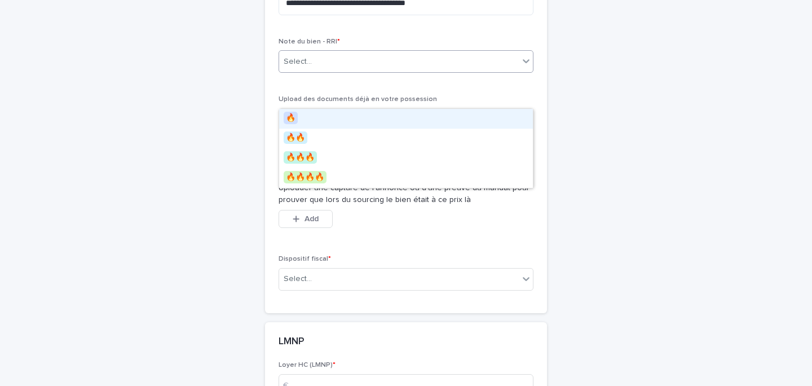
click at [372, 71] on div "Select..." at bounding box center [399, 61] width 240 height 19
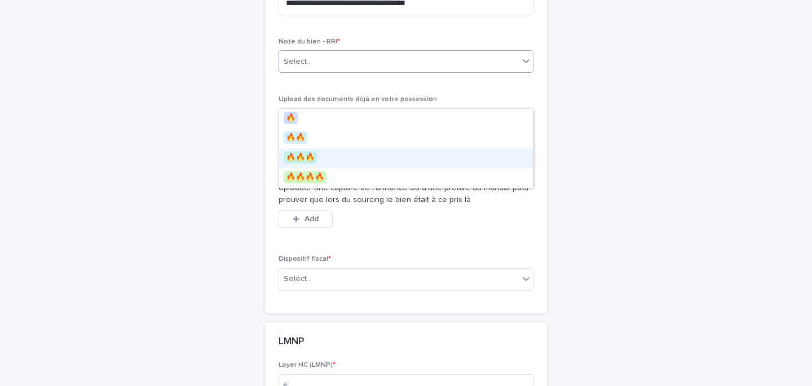
click at [317, 167] on div "🔥🔥🔥" at bounding box center [406, 158] width 254 height 20
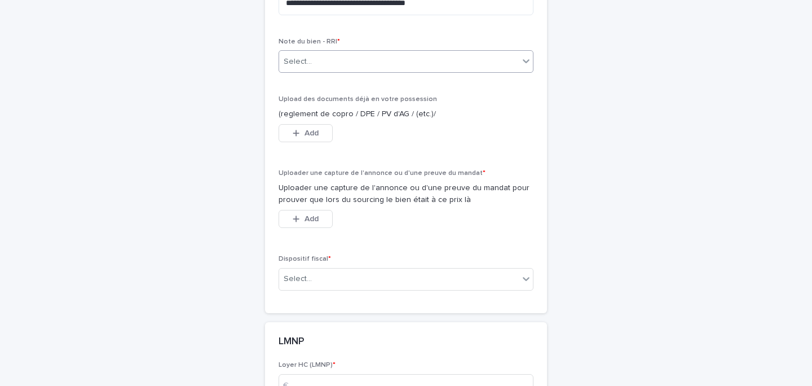
click at [360, 82] on div "Note du bien - RRI * option 🔥🔥🔥, selected. 0 results available. Select is focus…" at bounding box center [406, 60] width 255 height 44
click at [359, 71] on div "🔥🔥🔥" at bounding box center [392, 61] width 226 height 19
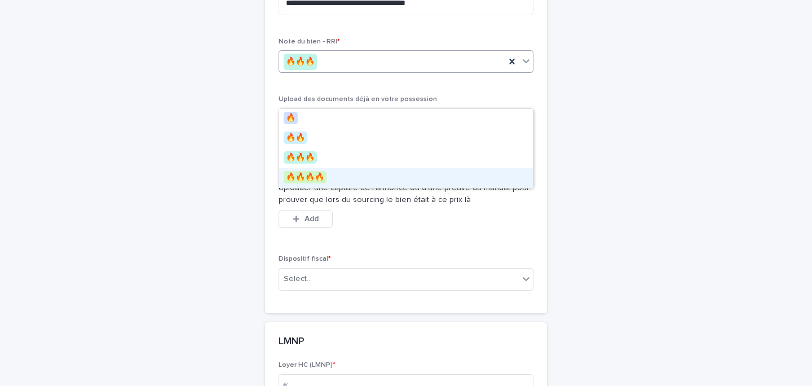
click at [337, 184] on div "🔥🔥🔥🔥" at bounding box center [406, 178] width 254 height 20
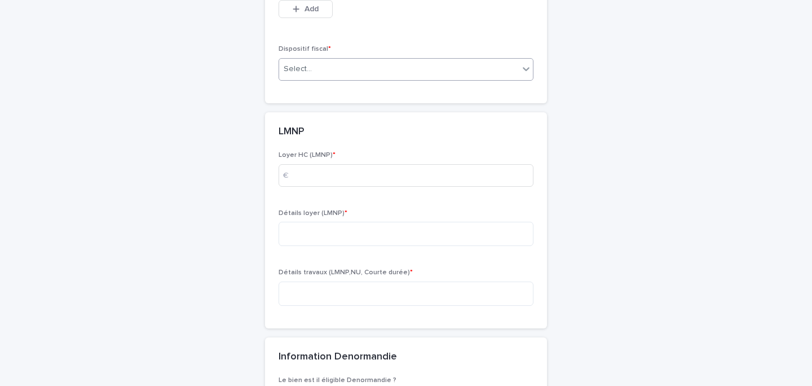
scroll to position [4198, 0]
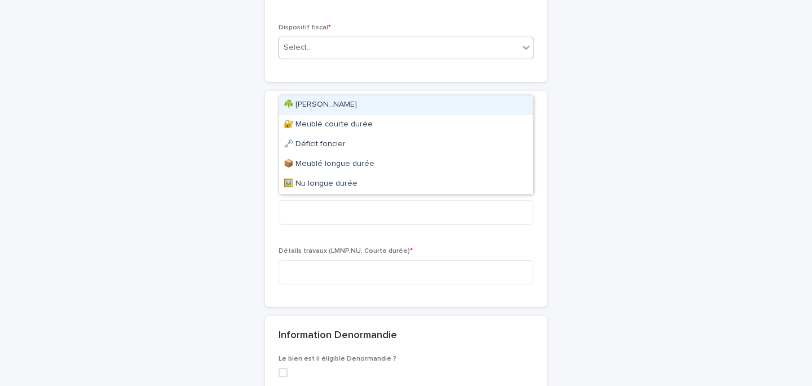
click at [386, 57] on div "Select..." at bounding box center [399, 47] width 240 height 19
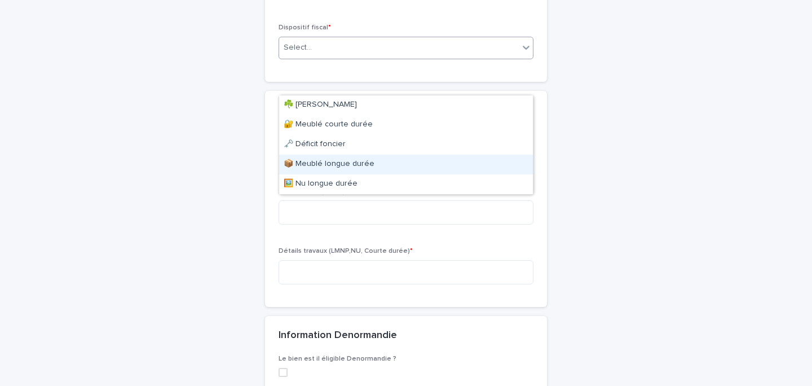
click at [340, 162] on div "📦 Meublé longue durée" at bounding box center [406, 165] width 254 height 20
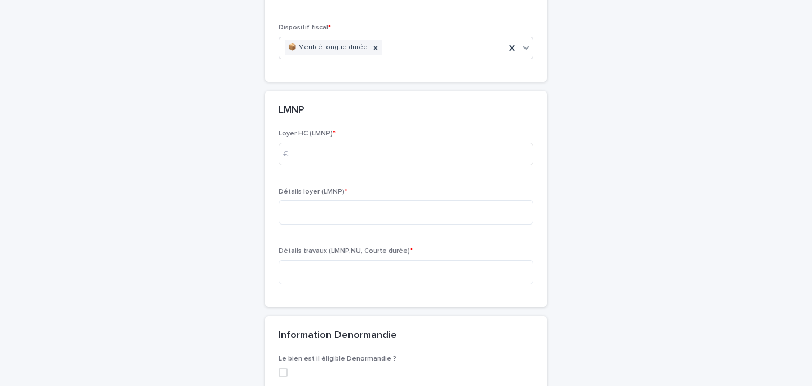
scroll to position [4207, 0]
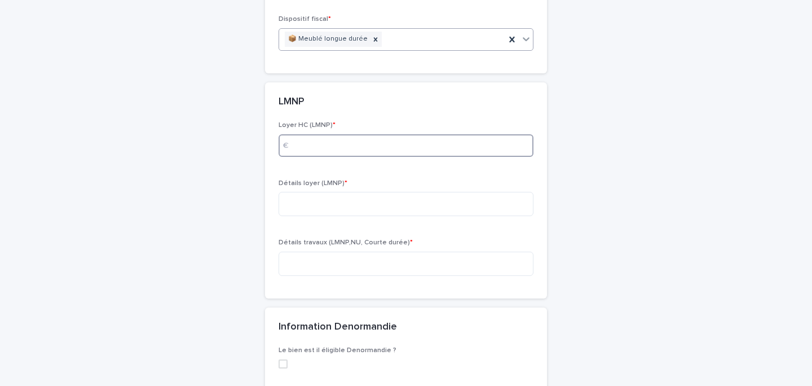
click at [327, 157] on input at bounding box center [406, 145] width 255 height 23
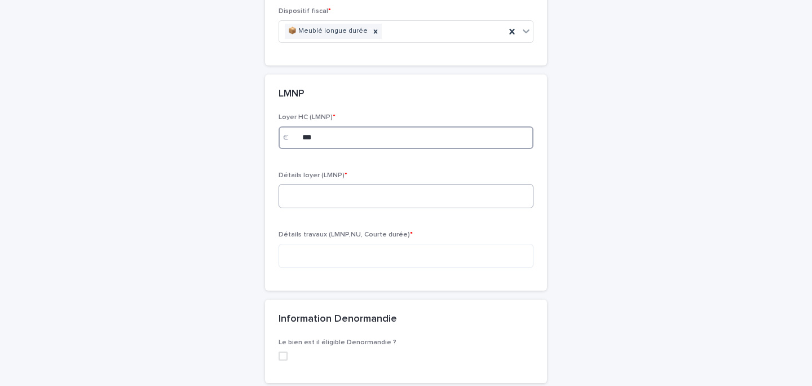
type input "***"
click at [320, 208] on textarea at bounding box center [406, 196] width 255 height 24
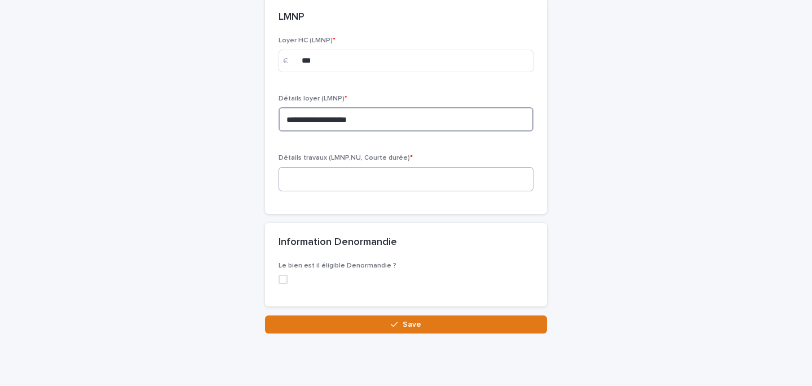
type textarea "**********"
click at [312, 191] on textarea at bounding box center [406, 179] width 255 height 24
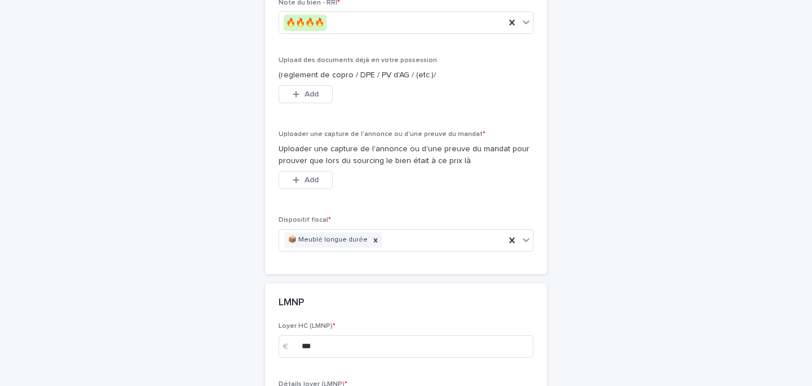
scroll to position [4003, 0]
click at [318, 186] on span "Add" at bounding box center [312, 182] width 14 height 8
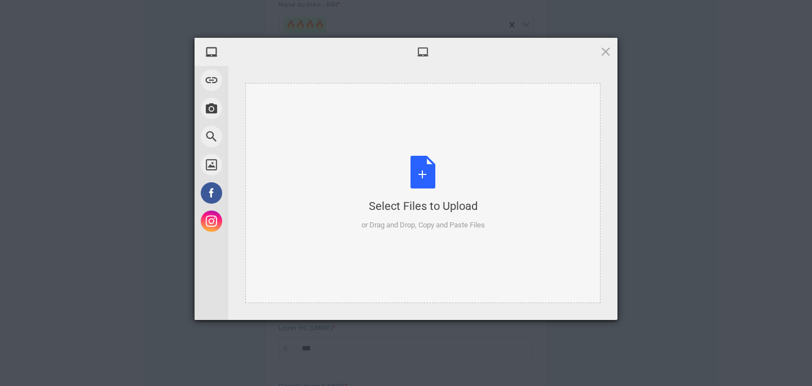
click at [435, 179] on div "Select Files to Upload or Drag and Drop, Copy and Paste Files" at bounding box center [424, 193] width 124 height 75
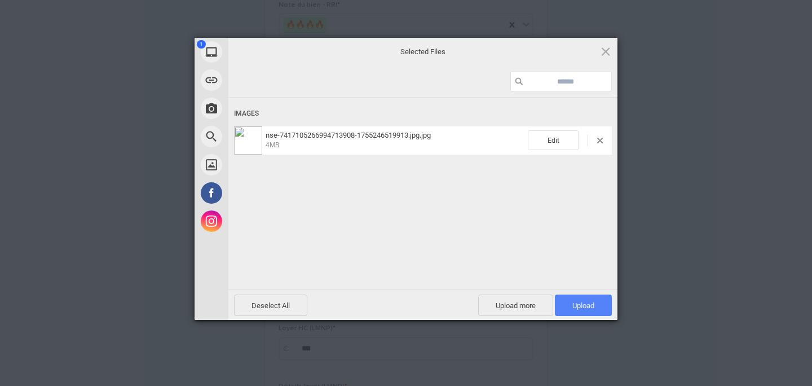
click at [593, 298] on span "Upload 1" at bounding box center [583, 304] width 57 height 21
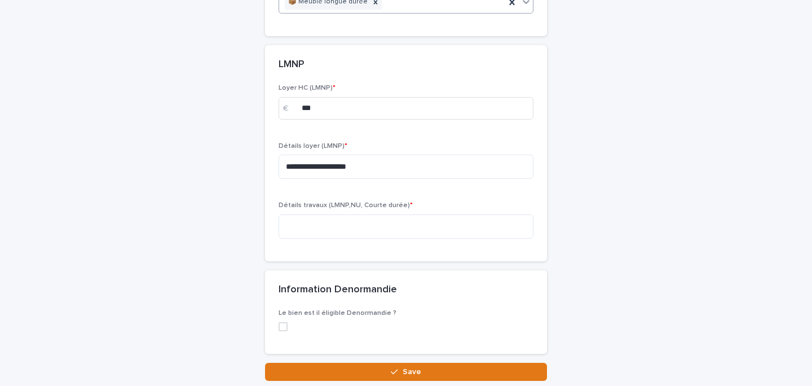
scroll to position [4403, 0]
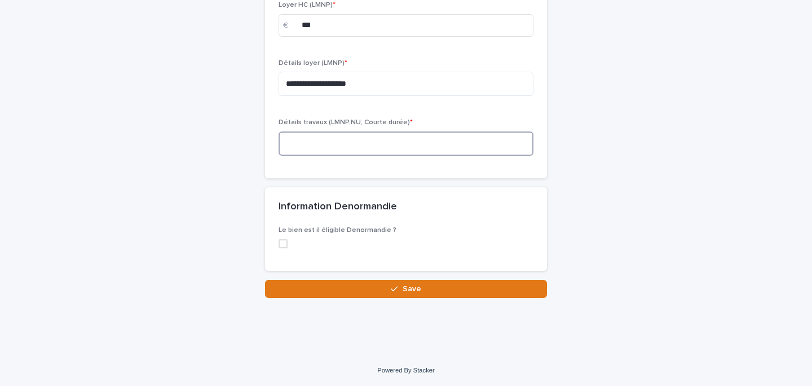
click at [341, 143] on textarea at bounding box center [406, 143] width 255 height 24
paste textarea "**********"
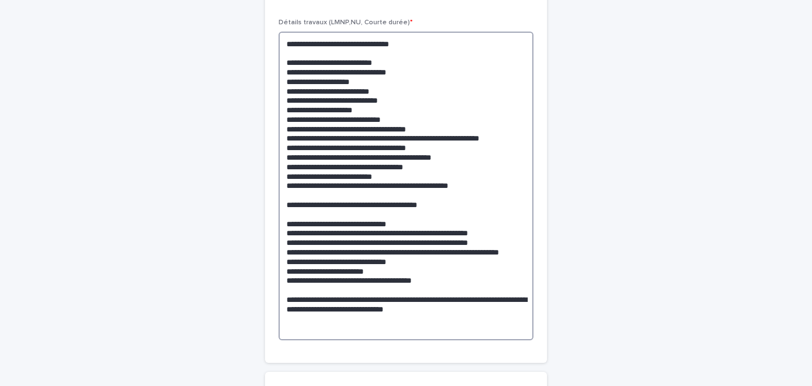
scroll to position [4479, 0]
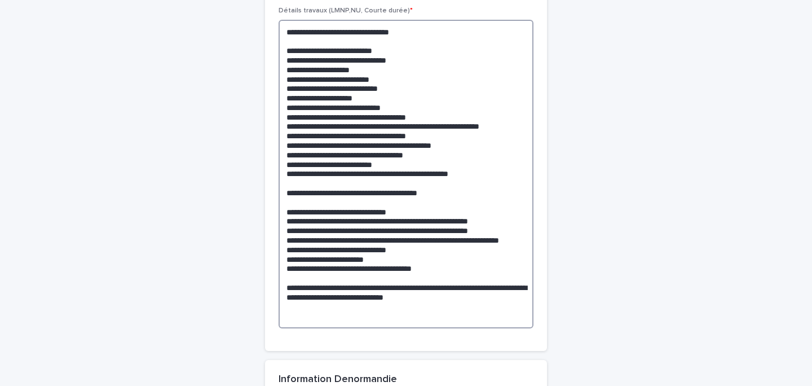
click at [332, 74] on textarea at bounding box center [406, 174] width 255 height 309
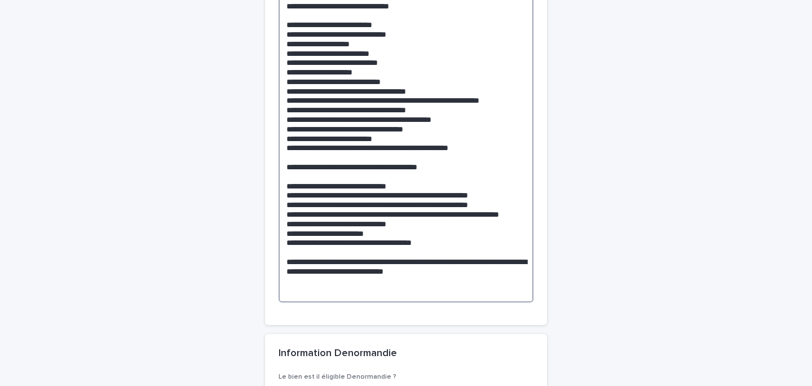
scroll to position [4507, 0]
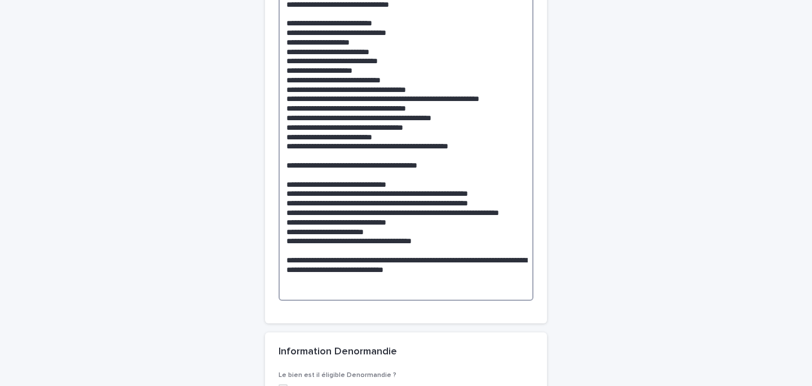
drag, startPoint x: 424, startPoint y: 68, endPoint x: 284, endPoint y: 69, distance: 139.9
click at [284, 69] on textarea at bounding box center [406, 146] width 255 height 309
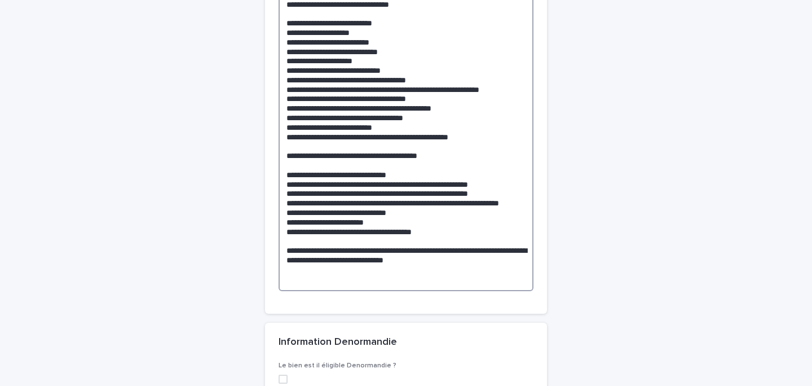
click at [320, 76] on textarea at bounding box center [406, 141] width 255 height 299
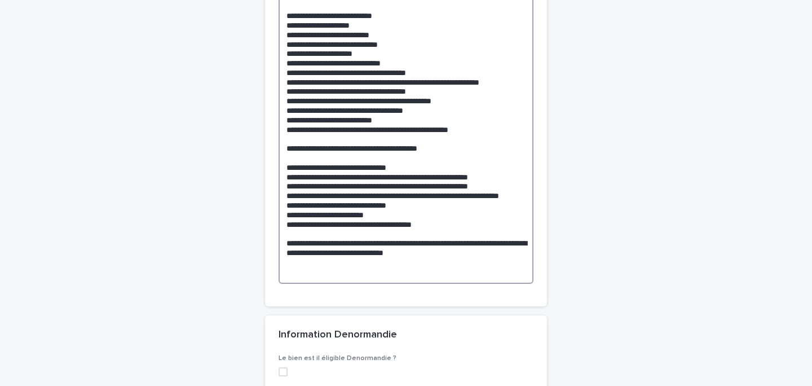
click at [352, 99] on textarea at bounding box center [406, 134] width 255 height 299
drag, startPoint x: 381, startPoint y: 89, endPoint x: 283, endPoint y: 90, distance: 98.7
click at [283, 90] on textarea at bounding box center [406, 134] width 255 height 299
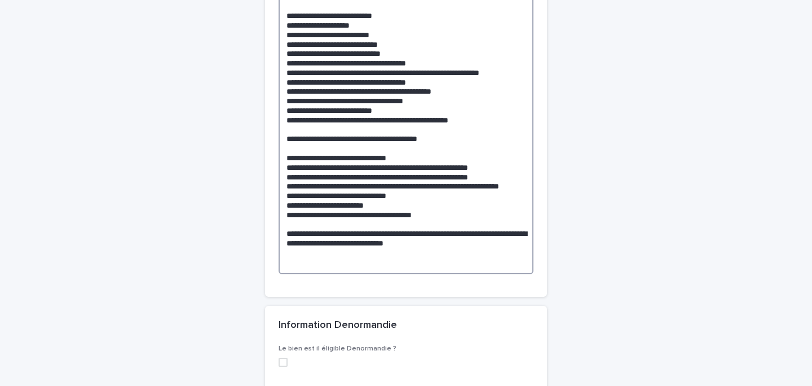
click at [355, 76] on textarea at bounding box center [406, 129] width 255 height 289
click at [363, 84] on textarea at bounding box center [406, 129] width 255 height 289
drag, startPoint x: 409, startPoint y: 88, endPoint x: 284, endPoint y: 89, distance: 125.2
click at [284, 89] on textarea at bounding box center [406, 129] width 255 height 289
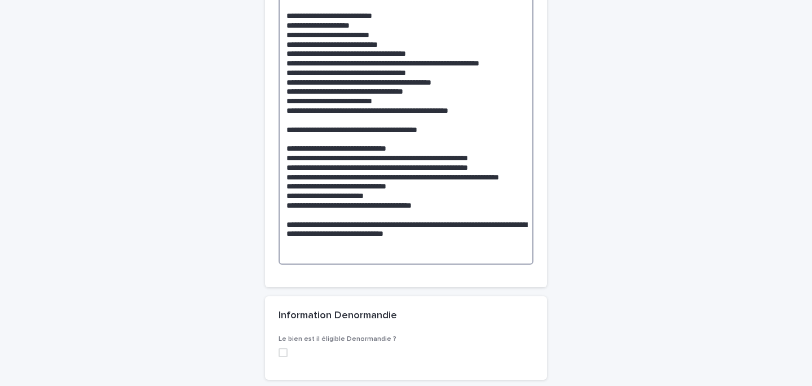
click at [346, 113] on textarea "**********" at bounding box center [406, 125] width 255 height 280
click at [401, 113] on textarea "**********" at bounding box center [406, 125] width 255 height 280
drag, startPoint x: 457, startPoint y: 116, endPoint x: 272, endPoint y: 113, distance: 185.6
click at [272, 113] on div "**********" at bounding box center [406, 70] width 282 height 432
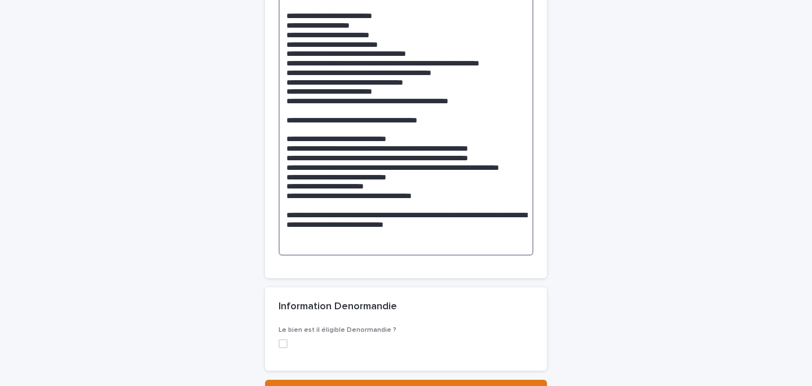
click at [433, 134] on textarea "**********" at bounding box center [406, 120] width 255 height 271
click at [435, 120] on textarea "**********" at bounding box center [406, 120] width 255 height 271
drag, startPoint x: 434, startPoint y: 131, endPoint x: 274, endPoint y: 128, distance: 160.2
click at [274, 128] on div "**********" at bounding box center [406, 65] width 282 height 423
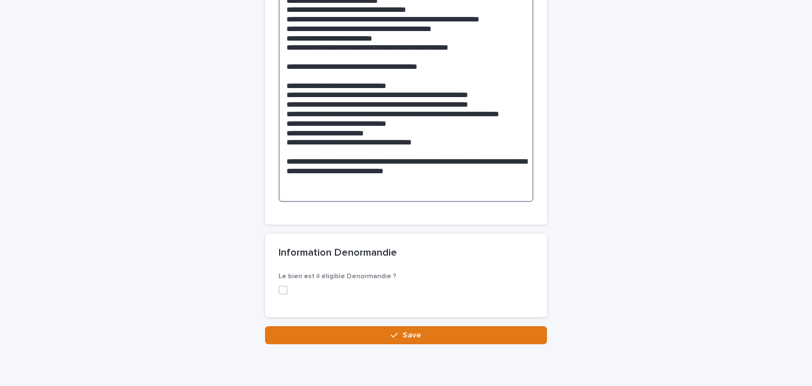
scroll to position [4562, 0]
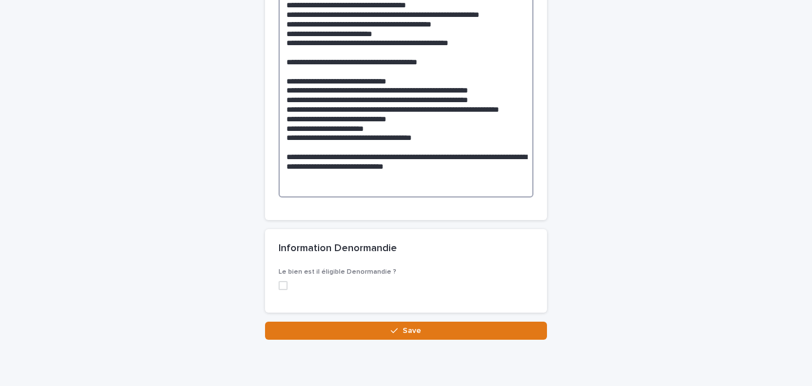
click at [408, 130] on textarea "**********" at bounding box center [406, 66] width 255 height 261
click at [434, 145] on textarea "**********" at bounding box center [406, 66] width 255 height 261
drag, startPoint x: 470, startPoint y: 192, endPoint x: 282, endPoint y: 157, distance: 191.5
click at [281, 157] on textarea "**********" at bounding box center [406, 66] width 255 height 261
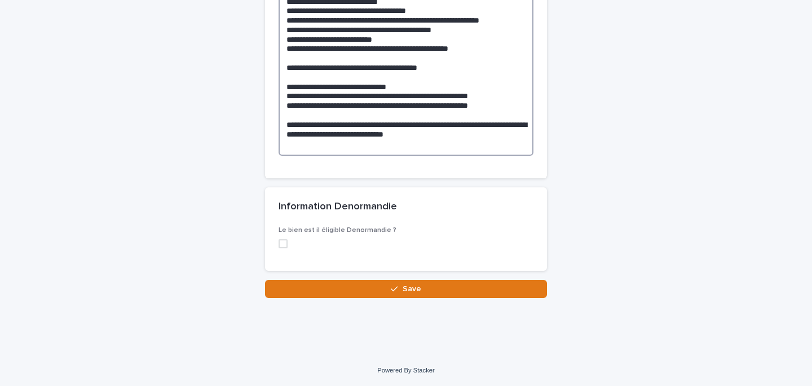
drag, startPoint x: 517, startPoint y: 132, endPoint x: 241, endPoint y: 133, distance: 275.3
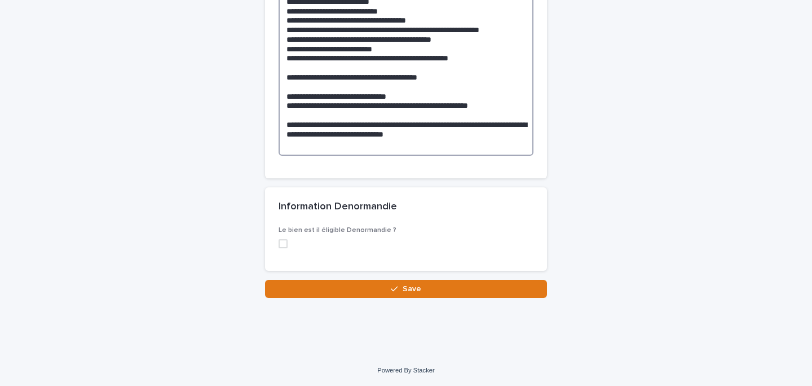
scroll to position [4583, 0]
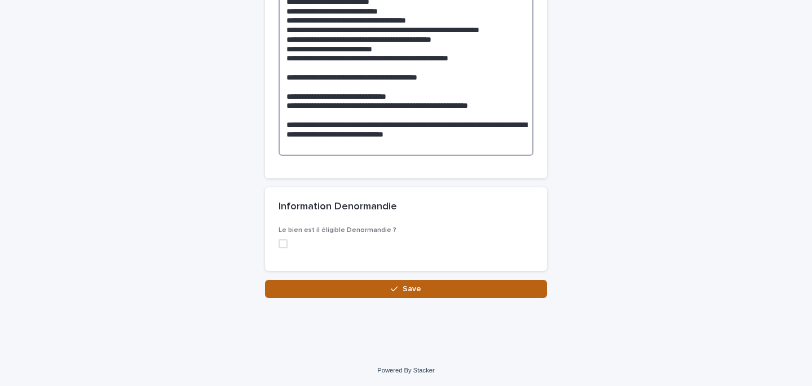
type textarea "**********"
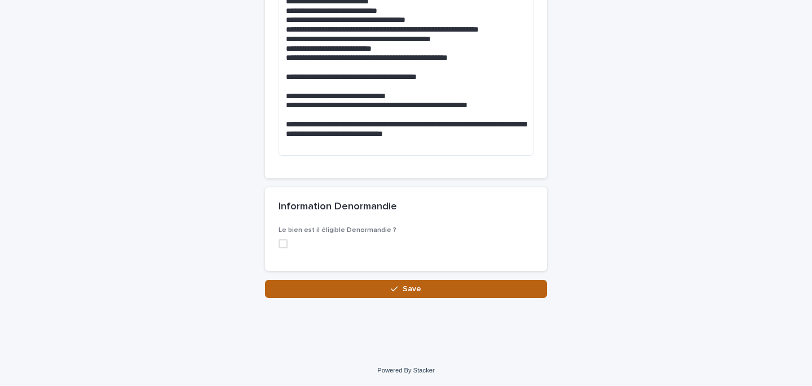
click at [385, 284] on button "Save" at bounding box center [406, 289] width 282 height 18
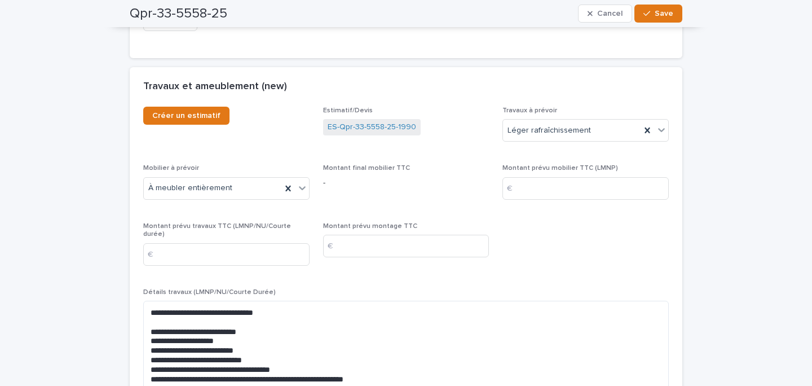
scroll to position [3162, 0]
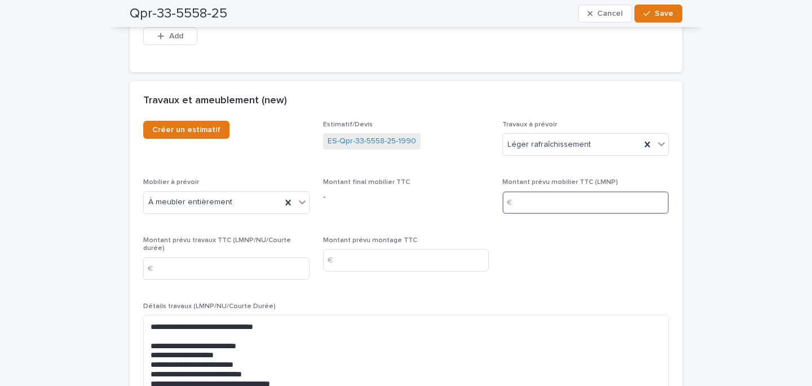
click at [541, 192] on input at bounding box center [586, 202] width 166 height 23
type input "****"
click at [377, 236] on div "Montant prévu montage TTC €" at bounding box center [406, 258] width 166 height 44
click at [366, 249] on input at bounding box center [406, 260] width 166 height 23
type input "***"
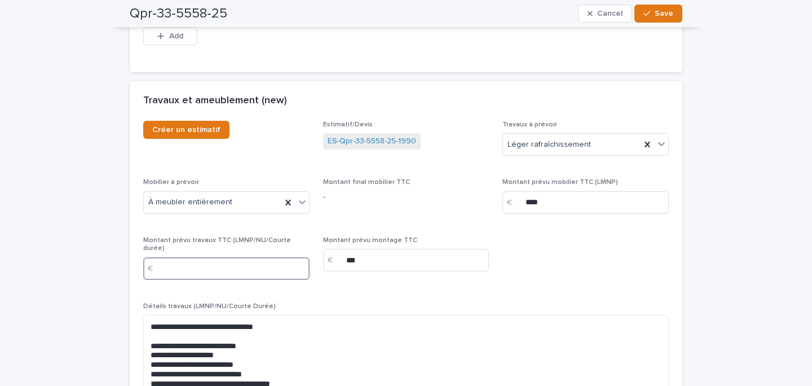
click at [175, 257] on input at bounding box center [226, 268] width 166 height 23
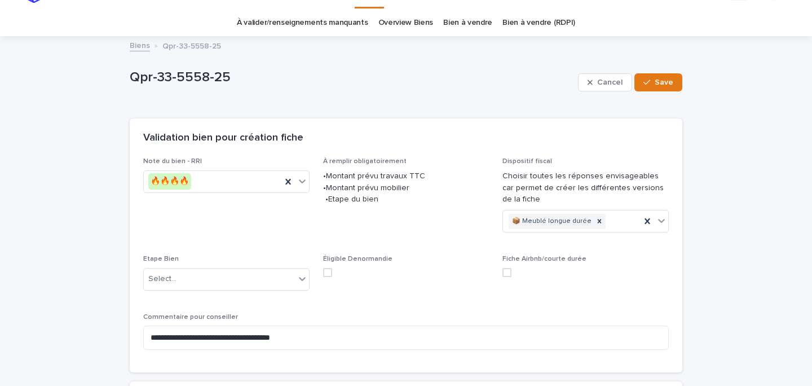
scroll to position [34, 0]
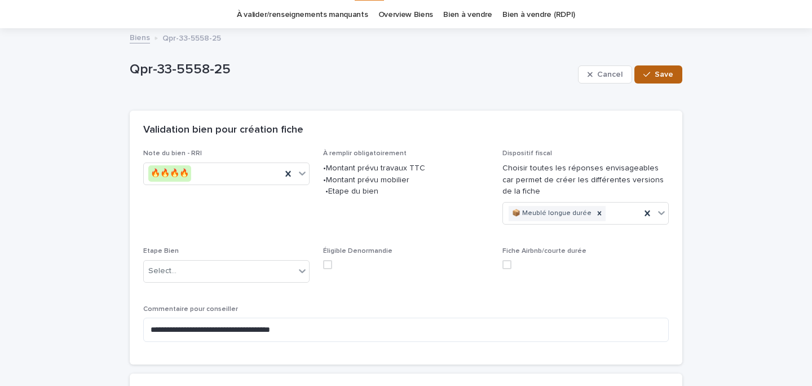
type input "*****"
click at [665, 82] on button "Save" at bounding box center [659, 74] width 48 height 18
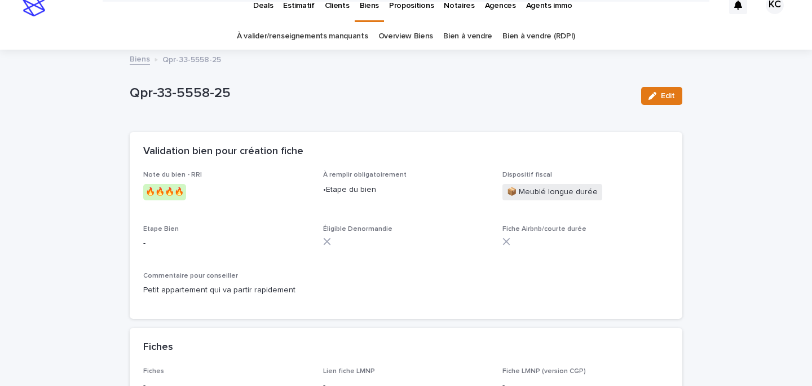
scroll to position [0, 0]
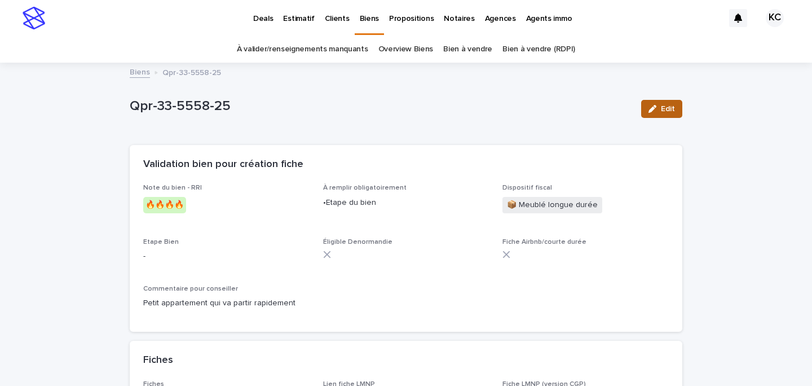
click at [661, 107] on span "Edit" at bounding box center [668, 109] width 14 height 8
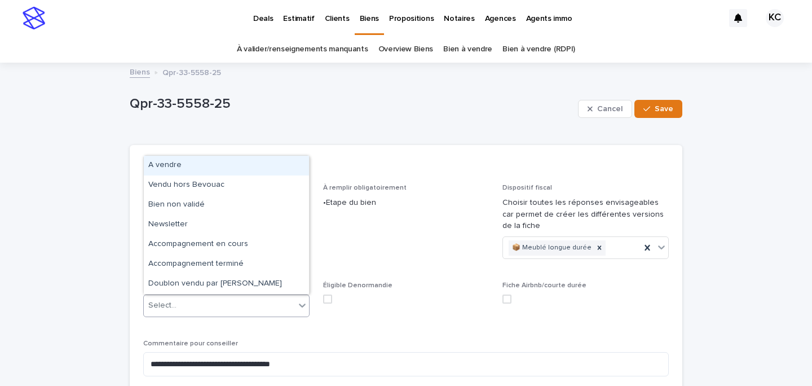
click at [221, 298] on div "Select..." at bounding box center [219, 305] width 151 height 19
drag, startPoint x: 192, startPoint y: 174, endPoint x: 183, endPoint y: 166, distance: 12.8
click at [183, 166] on div "A vendre" at bounding box center [226, 166] width 165 height 20
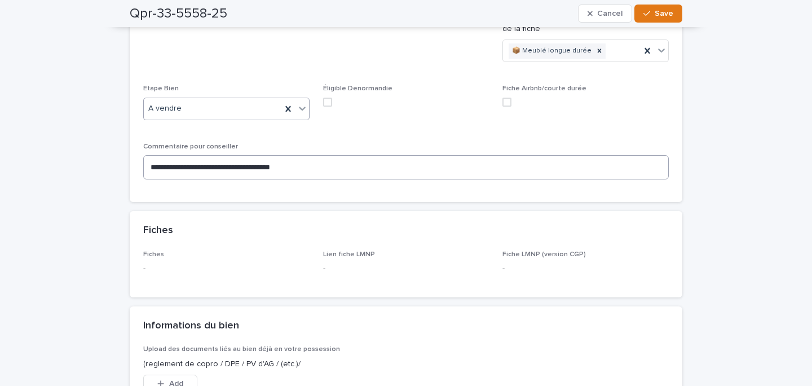
scroll to position [217, 0]
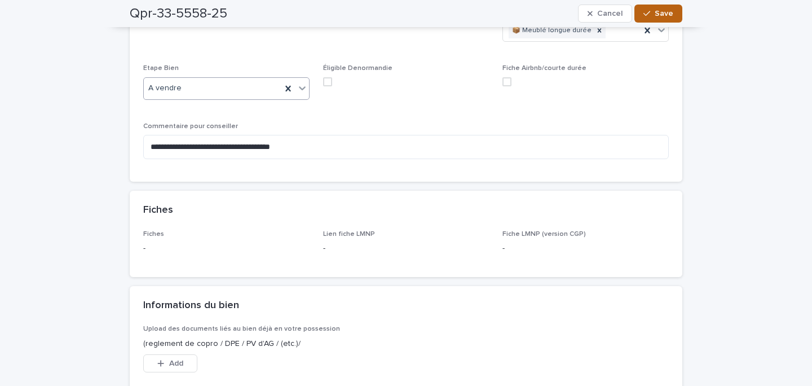
click at [665, 15] on span "Save" at bounding box center [664, 14] width 19 height 8
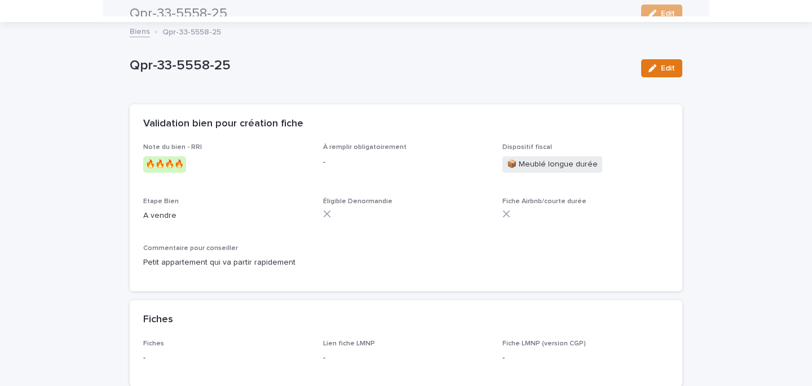
scroll to position [0, 0]
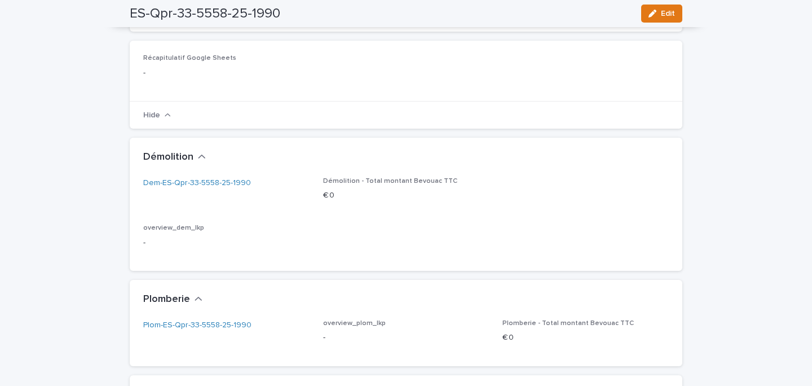
scroll to position [742, 0]
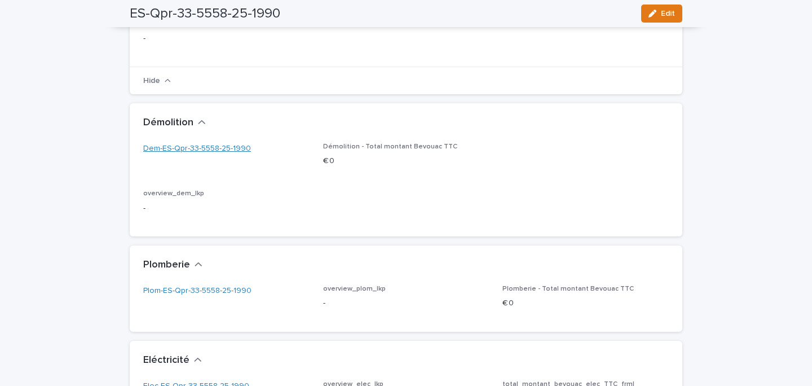
click at [182, 147] on link "Dem-ES-Qpr-33-5558-25-1990" at bounding box center [197, 149] width 108 height 12
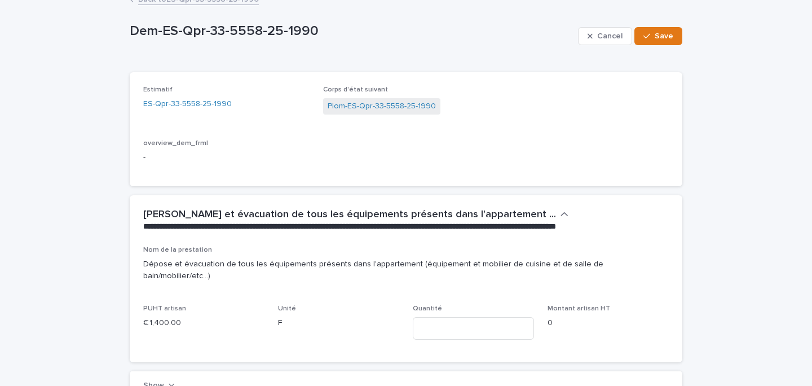
scroll to position [55, 0]
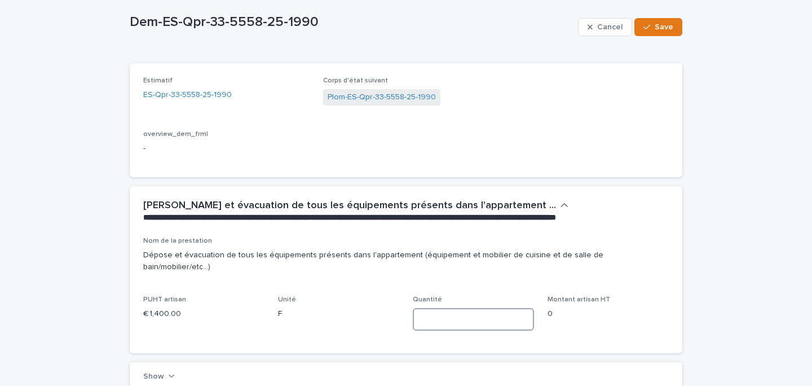
click at [445, 308] on input at bounding box center [473, 319] width 121 height 23
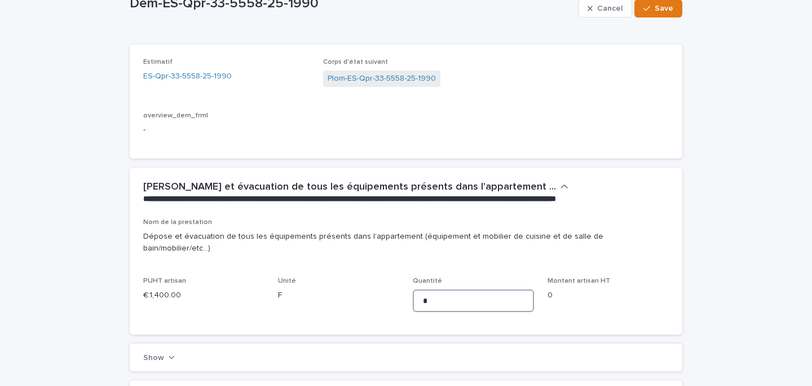
scroll to position [83, 0]
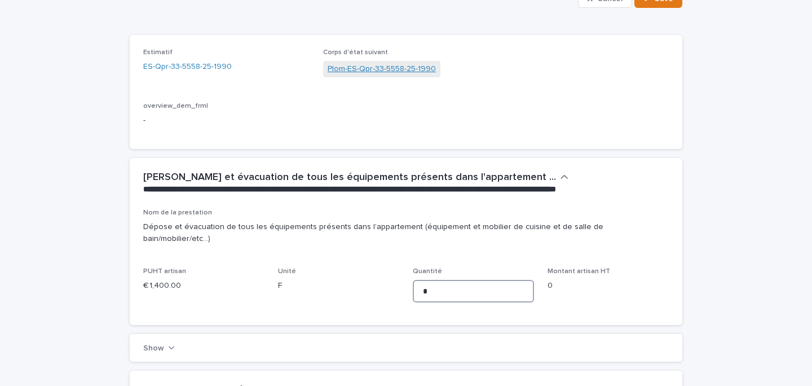
type input "*"
click at [342, 68] on link "Plom-ES-Qpr-33-5558-25-1990" at bounding box center [382, 69] width 108 height 12
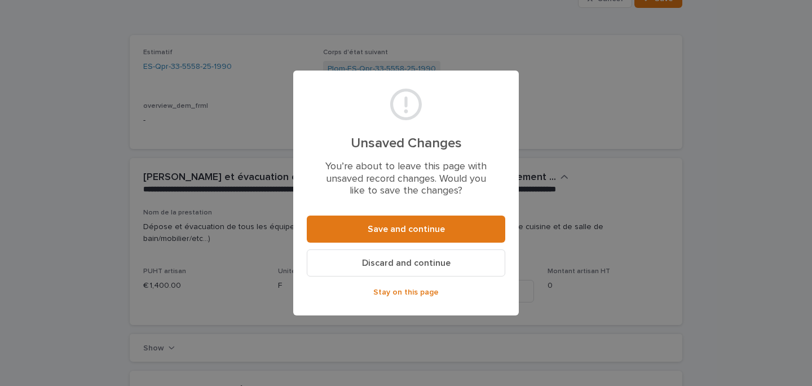
click at [372, 212] on section "Unsaved Changes You’re about to leave this page with unsaved record changes. Wo…" at bounding box center [406, 193] width 226 height 245
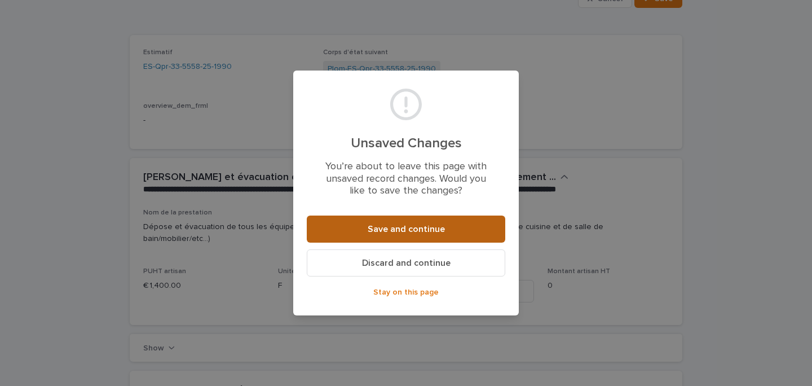
click at [348, 226] on button "Save and continue" at bounding box center [406, 228] width 199 height 27
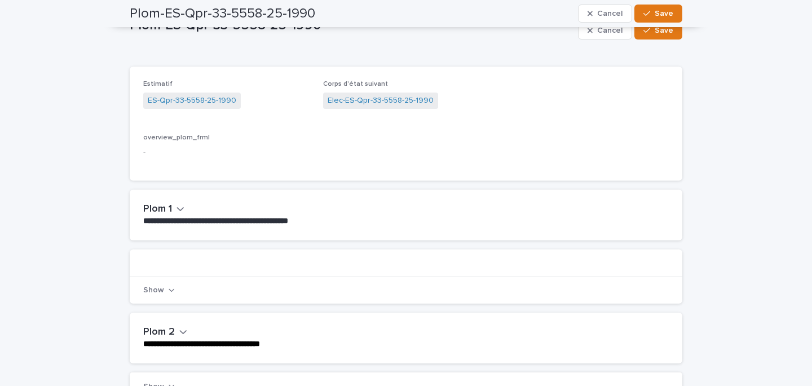
scroll to position [22, 0]
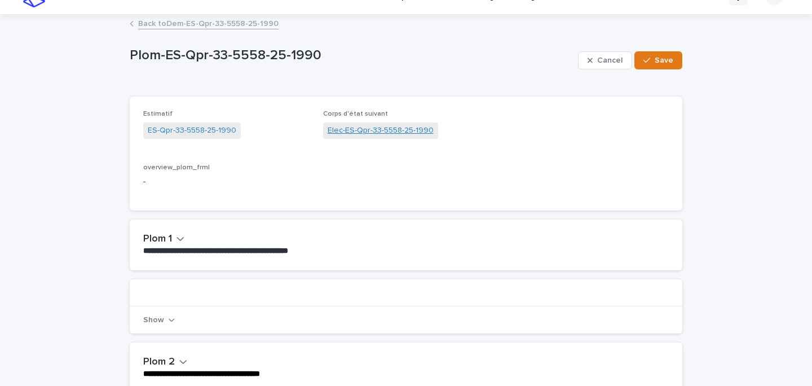
click at [369, 133] on link "Elec-ES-Qpr-33-5558-25-1990" at bounding box center [381, 131] width 106 height 12
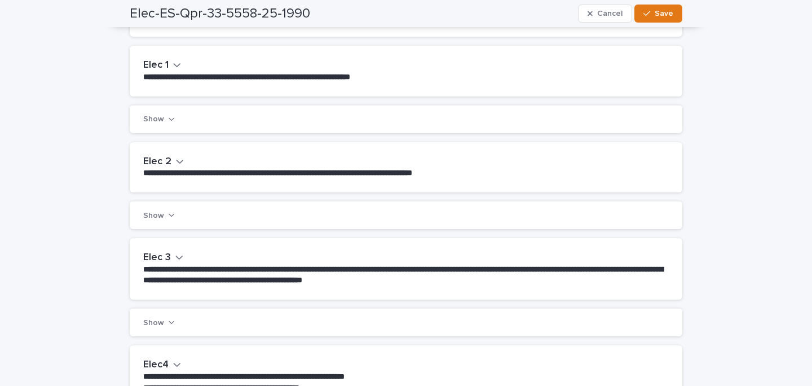
scroll to position [214, 0]
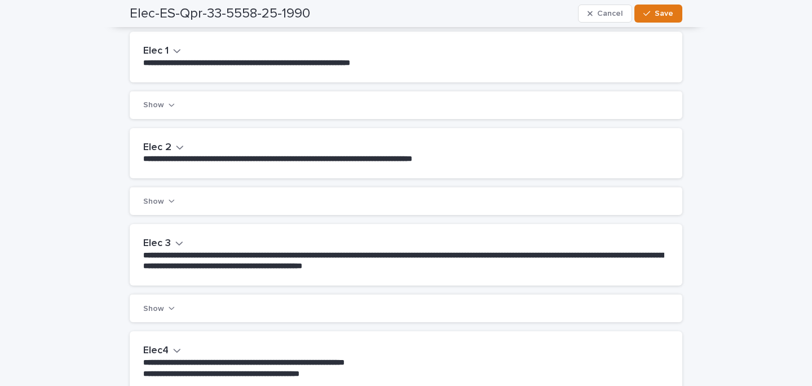
click at [167, 143] on h2 "Elec 2" at bounding box center [157, 148] width 28 height 12
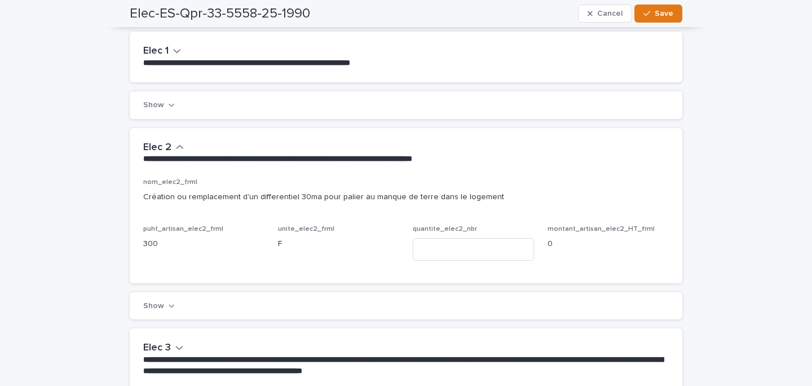
scroll to position [214, 0]
click at [451, 241] on input at bounding box center [473, 248] width 121 height 23
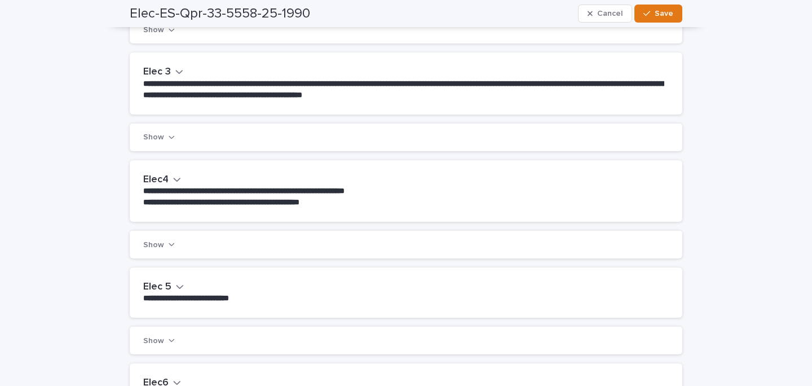
scroll to position [501, 0]
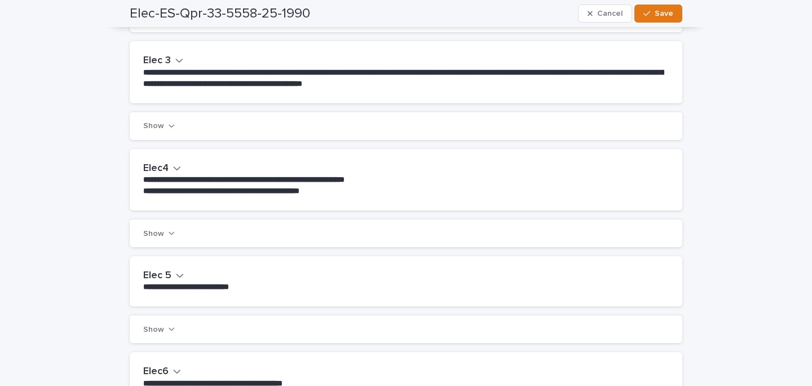
type input "*"
click at [164, 155] on div "**********" at bounding box center [406, 179] width 553 height 61
click at [164, 165] on h2 "Elec4" at bounding box center [155, 168] width 25 height 12
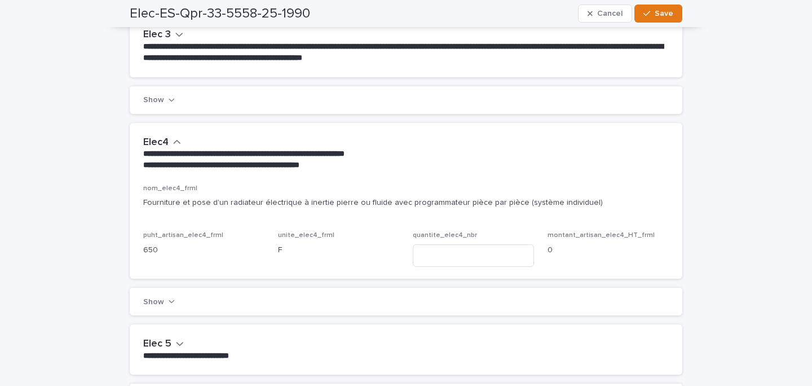
scroll to position [553, 0]
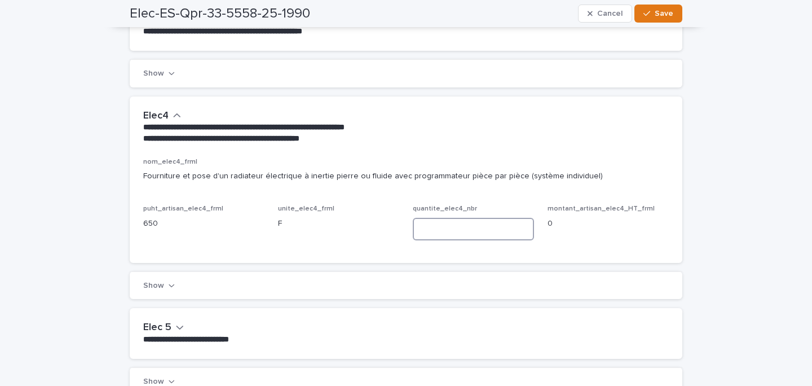
click at [441, 227] on input at bounding box center [473, 229] width 121 height 23
type input "*"
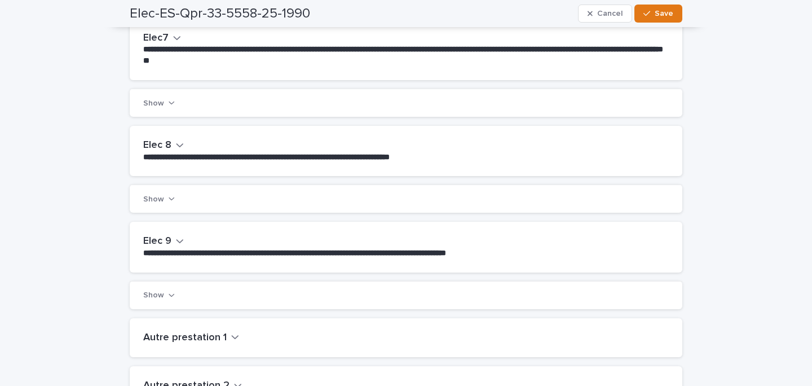
scroll to position [1053, 0]
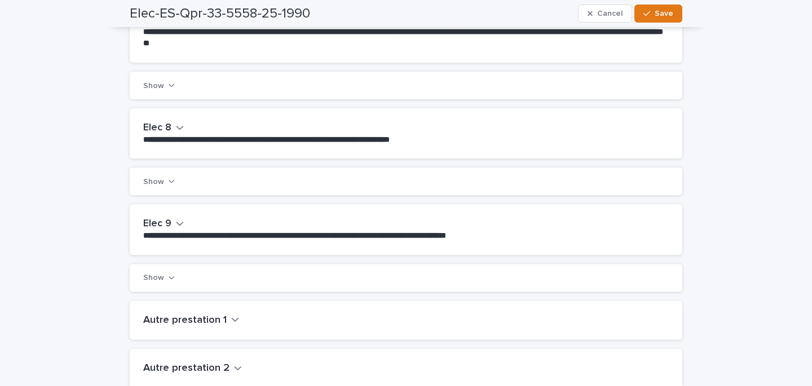
type input "*"
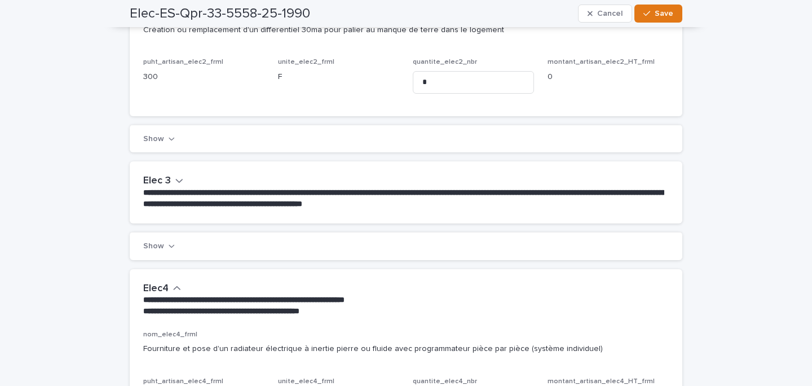
scroll to position [10, 0]
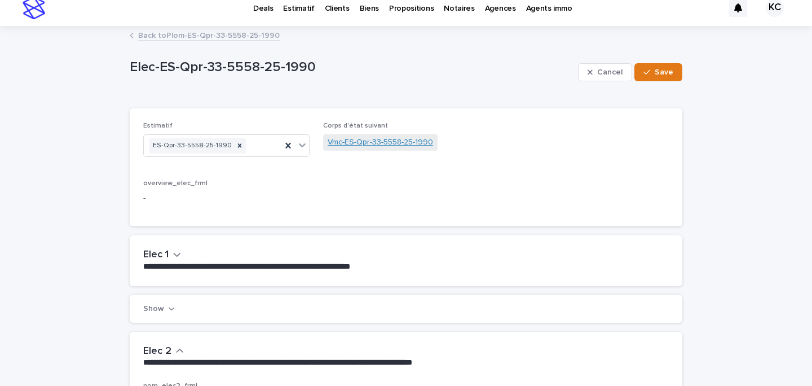
click at [364, 146] on link "Vmc-ES-Qpr-33-5558-25-1990" at bounding box center [380, 143] width 105 height 12
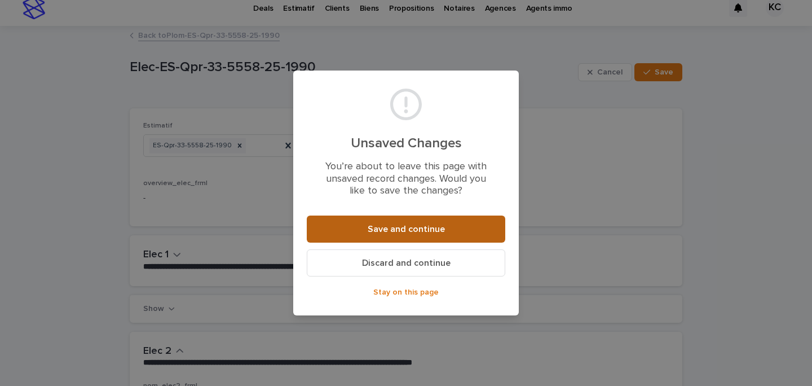
click at [386, 224] on button "Save and continue" at bounding box center [406, 228] width 199 height 27
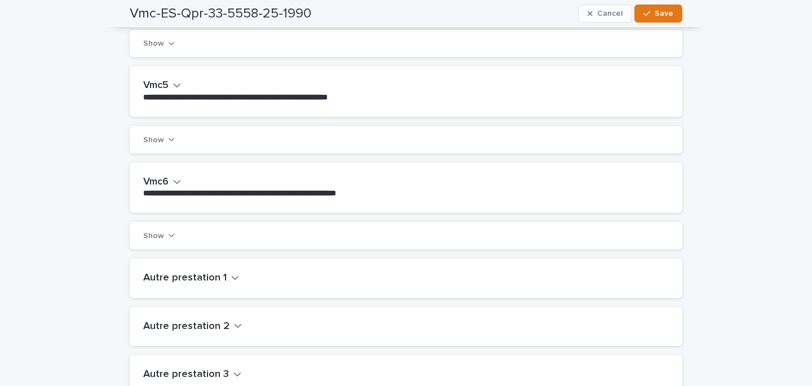
scroll to position [560, 0]
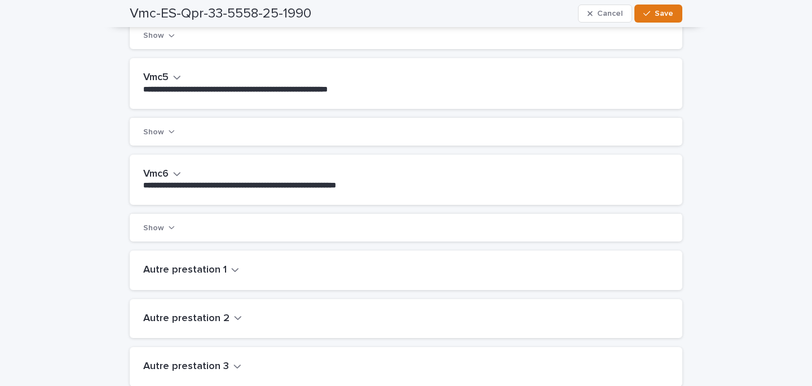
click at [140, 169] on div "**********" at bounding box center [406, 180] width 553 height 50
click at [163, 170] on h2 "Vmc6" at bounding box center [155, 174] width 25 height 12
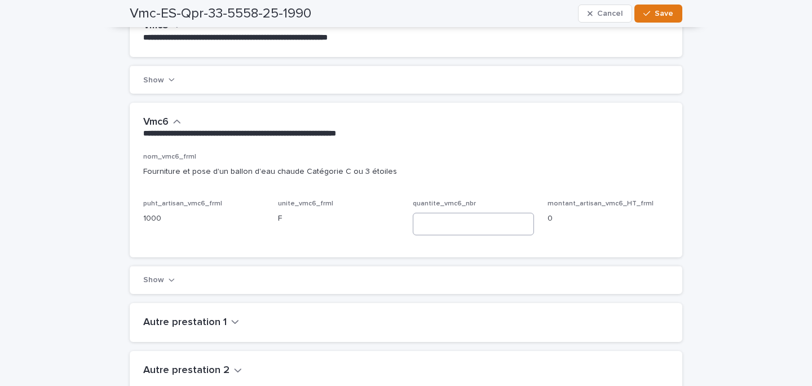
scroll to position [613, 0]
click at [485, 228] on input at bounding box center [473, 223] width 121 height 23
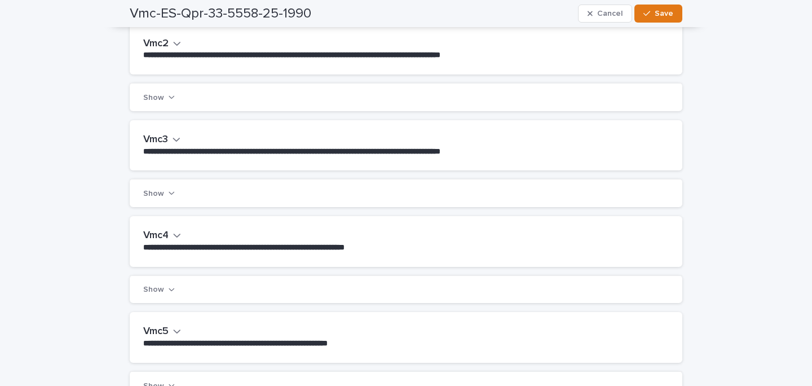
scroll to position [0, 0]
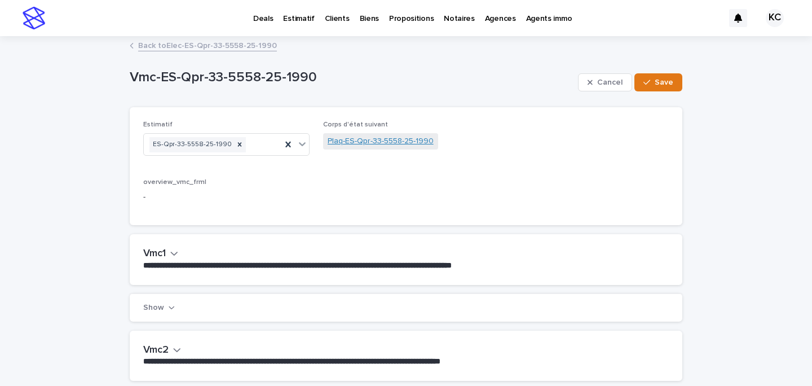
type input "*"
click at [338, 142] on link "Plaq-ES-Qpr-33-5558-25-1990" at bounding box center [381, 141] width 106 height 12
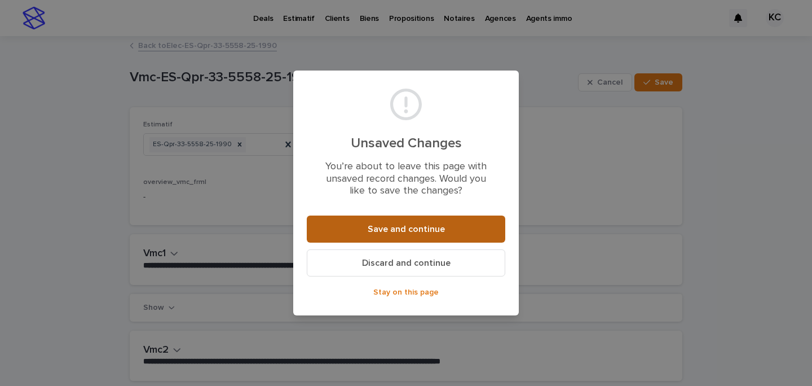
click at [384, 224] on button "Save and continue" at bounding box center [406, 228] width 199 height 27
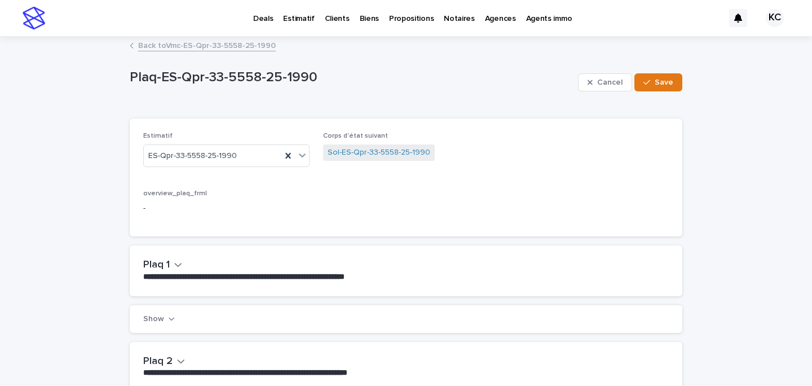
click at [349, 146] on span "Sol-ES-Qpr-33-5558-25-1990" at bounding box center [379, 152] width 112 height 16
click at [358, 152] on link "Sol-ES-Qpr-33-5558-25-1990" at bounding box center [379, 153] width 103 height 12
click at [357, 156] on link "Mur-ES-Qpr-33-5558-25-1990" at bounding box center [380, 153] width 104 height 12
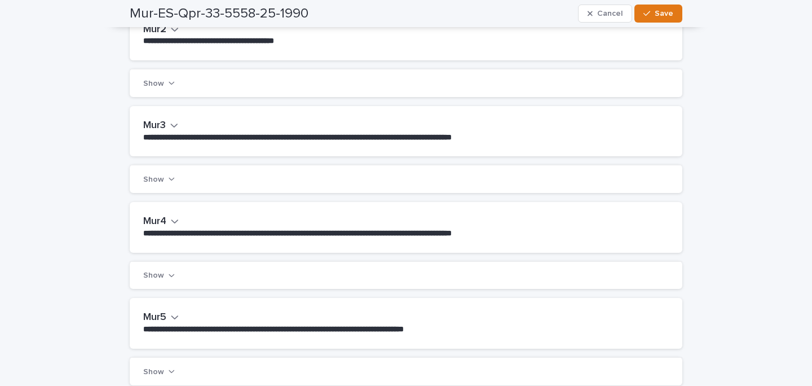
scroll to position [334, 0]
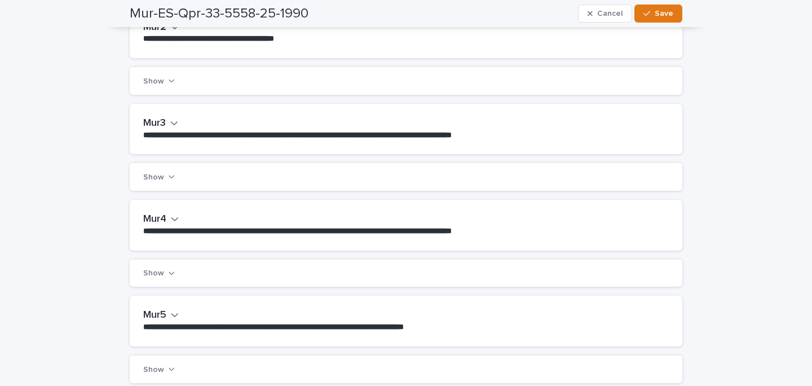
click at [176, 125] on icon "button" at bounding box center [174, 123] width 8 height 10
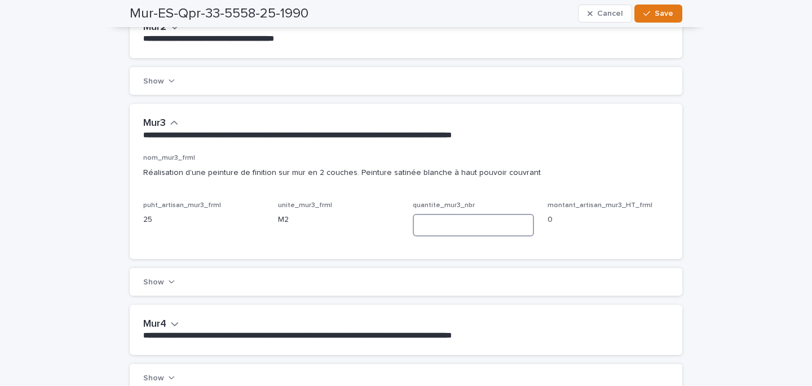
click at [472, 226] on input at bounding box center [473, 225] width 121 height 23
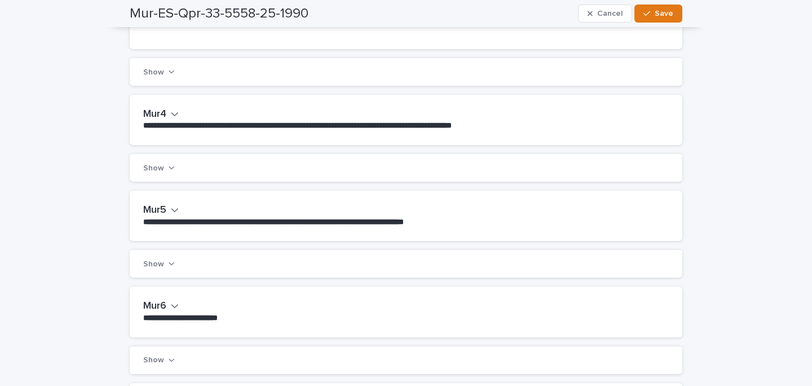
scroll to position [544, 0]
type input "**"
click at [163, 105] on div "**********" at bounding box center [406, 119] width 553 height 50
click at [162, 111] on h2 "Mur4" at bounding box center [154, 114] width 23 height 12
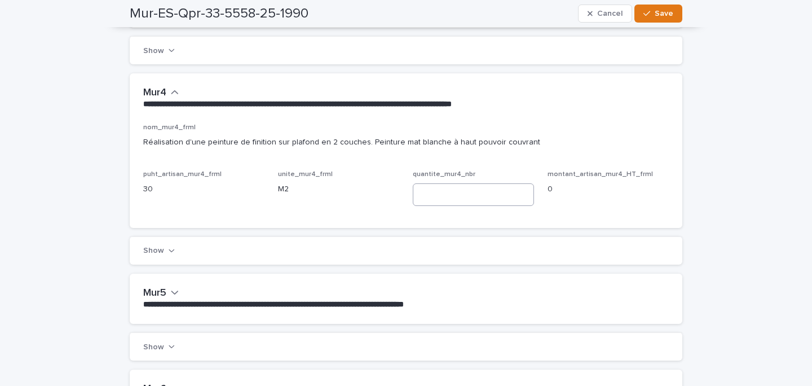
scroll to position [597, 0]
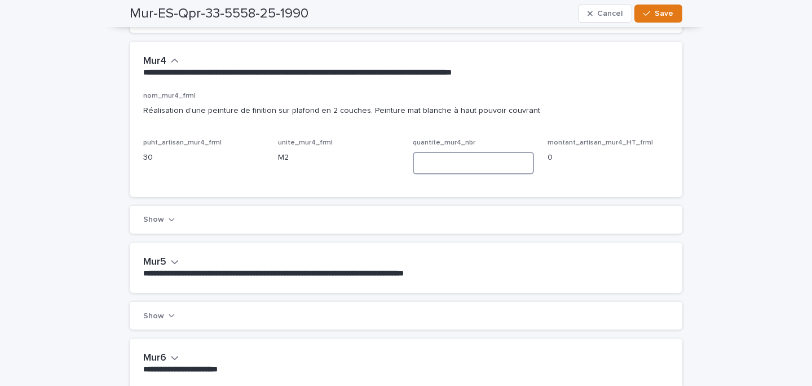
click at [485, 158] on input at bounding box center [473, 163] width 121 height 23
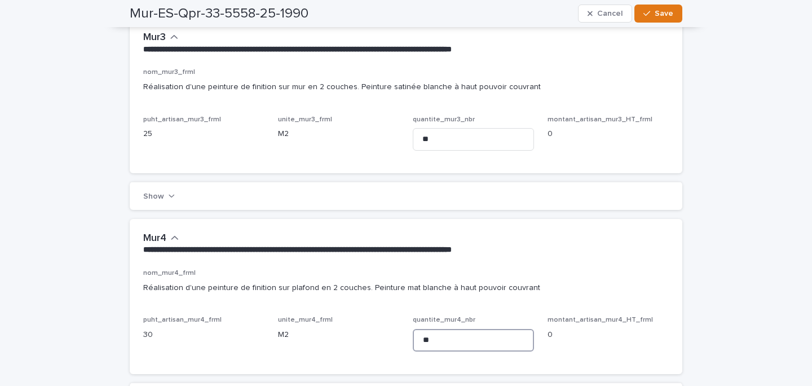
scroll to position [419, 0]
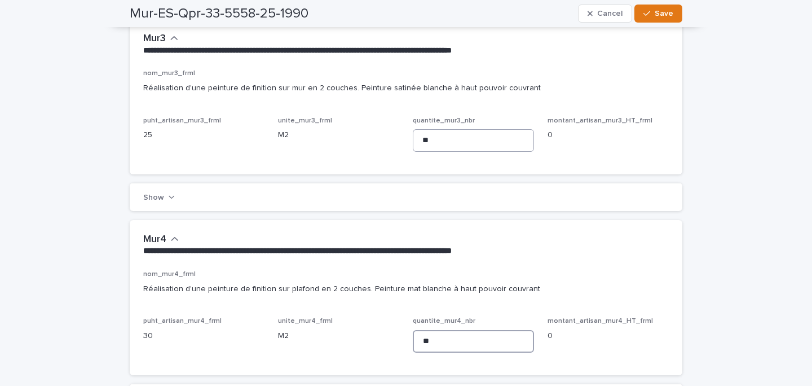
type input "**"
click at [436, 138] on input "**" at bounding box center [473, 140] width 121 height 23
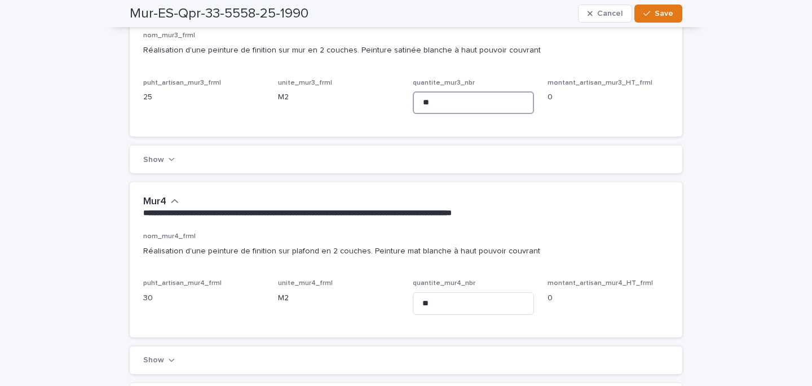
scroll to position [508, 0]
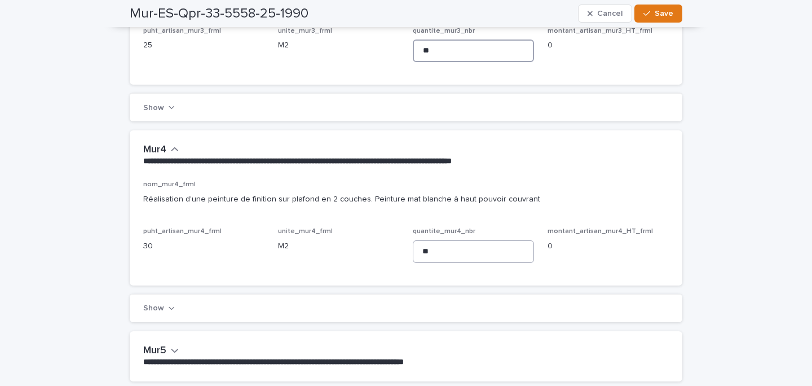
type input "**"
click at [446, 250] on input "**" at bounding box center [473, 251] width 121 height 23
type input "*"
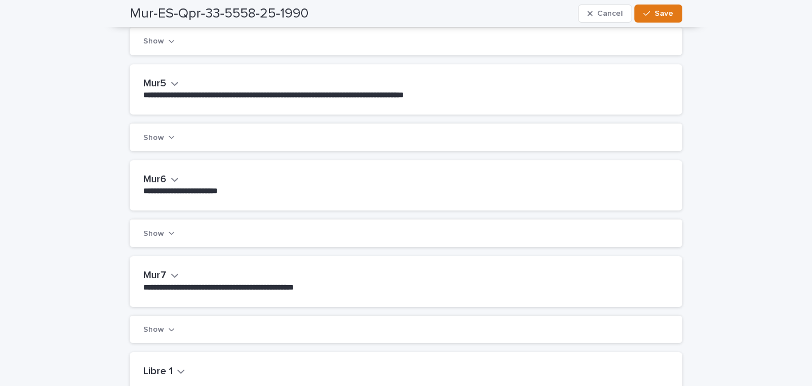
scroll to position [782, 0]
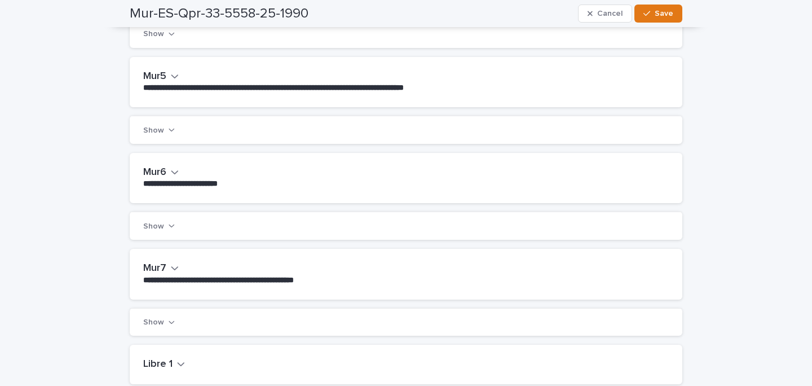
type input "**"
click at [172, 170] on icon "button" at bounding box center [175, 172] width 8 height 10
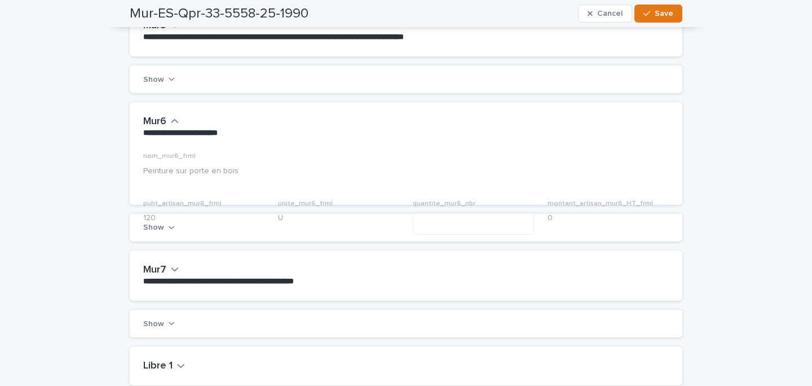
scroll to position [834, 0]
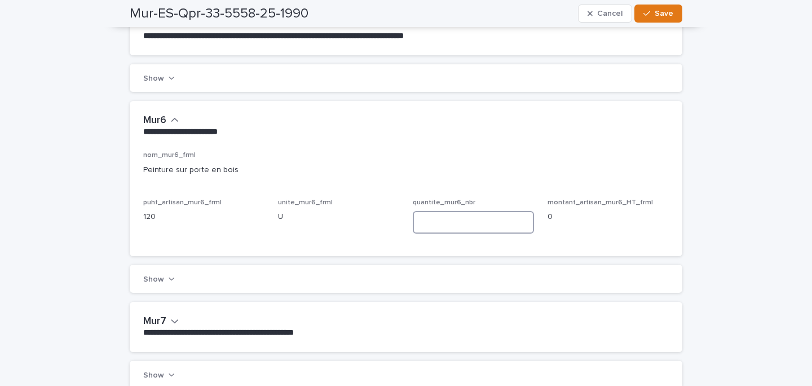
click at [465, 231] on input at bounding box center [473, 222] width 121 height 23
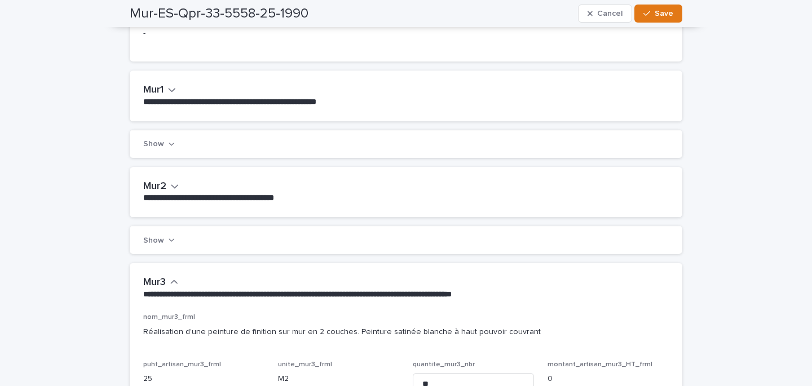
scroll to position [0, 0]
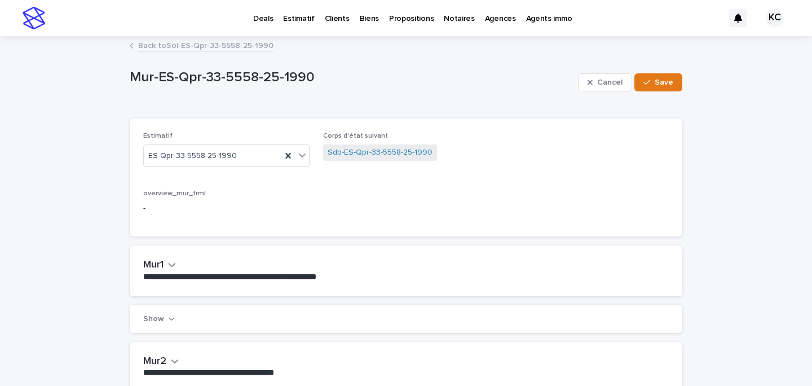
type input "*"
click at [357, 145] on span "Sdb-ES-Qpr-33-5558-25-1990" at bounding box center [380, 152] width 114 height 16
click at [351, 150] on link "Sdb-ES-Qpr-33-5558-25-1990" at bounding box center [380, 153] width 105 height 12
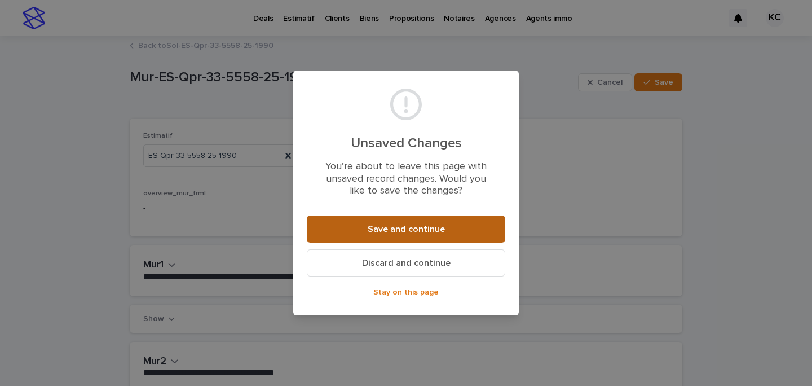
click at [436, 223] on button "Save and continue" at bounding box center [406, 228] width 199 height 27
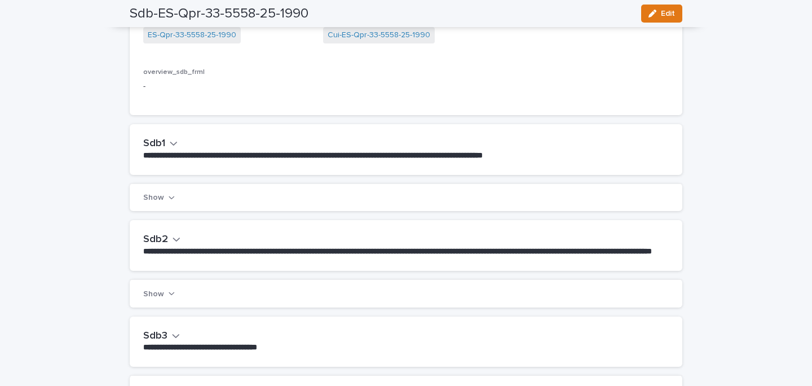
scroll to position [122, 0]
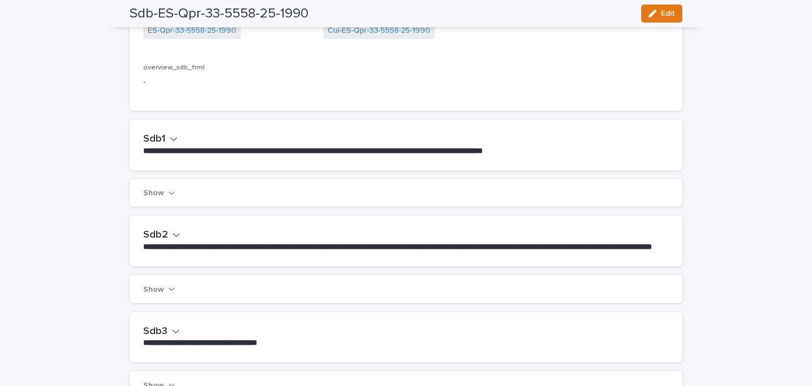
click at [168, 138] on button "Sdb1" at bounding box center [160, 139] width 34 height 12
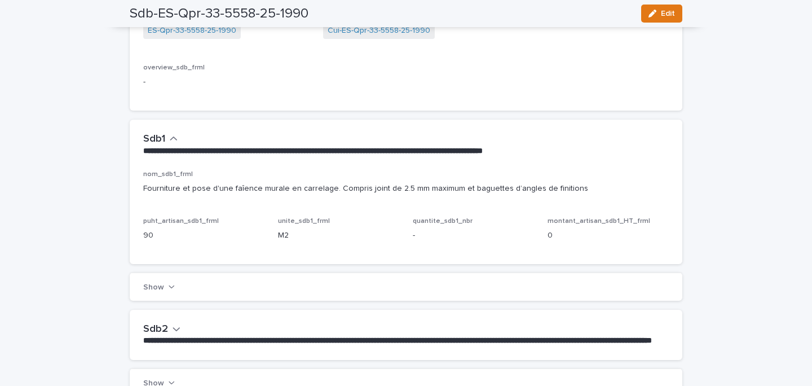
click at [655, 12] on icon "button" at bounding box center [653, 14] width 8 height 8
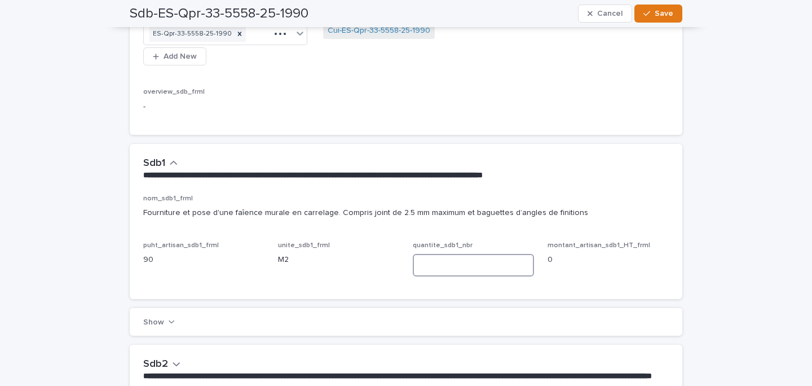
click at [461, 259] on input at bounding box center [473, 265] width 121 height 23
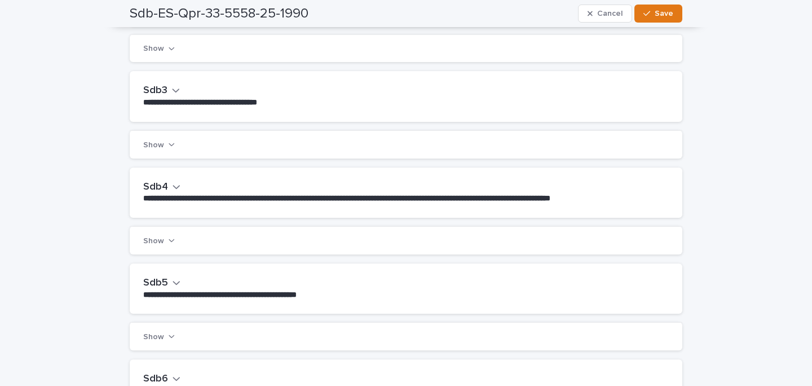
type input "***"
click at [174, 192] on icon "button" at bounding box center [177, 187] width 8 height 10
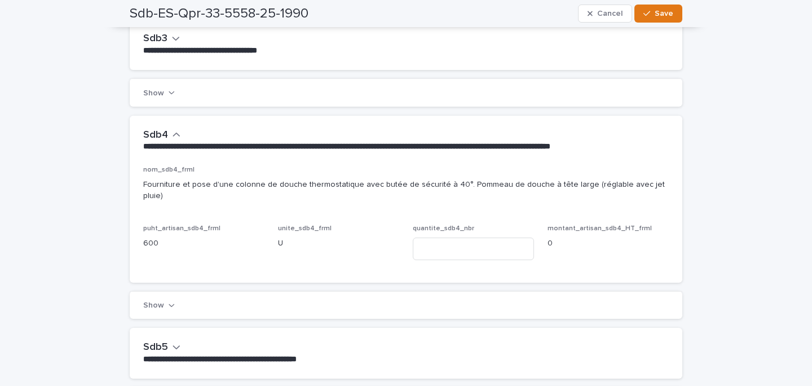
scroll to position [543, 0]
click at [480, 248] on input at bounding box center [473, 248] width 121 height 23
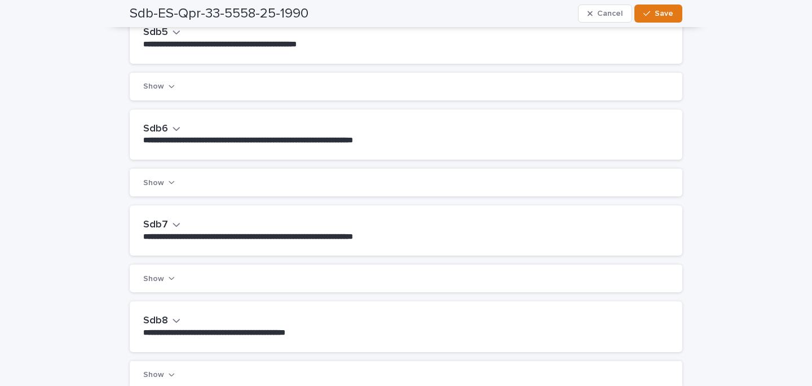
type input "*"
click at [169, 127] on button "Sdb6" at bounding box center [161, 129] width 37 height 12
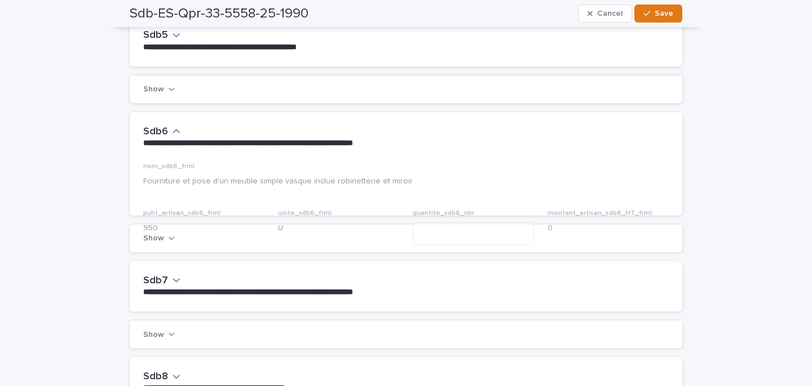
scroll to position [858, 0]
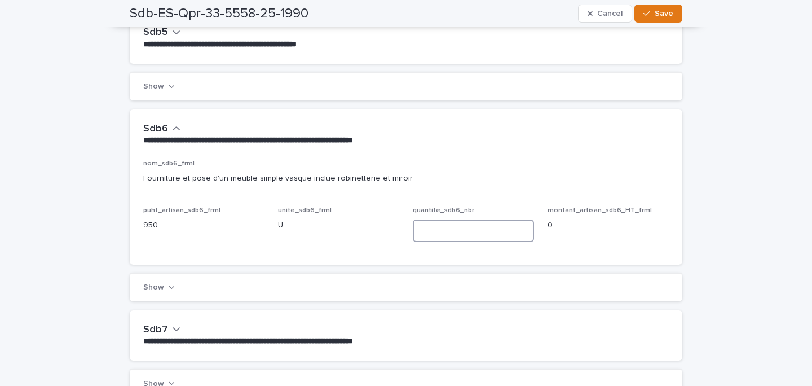
click at [469, 235] on input at bounding box center [473, 230] width 121 height 23
type input "*"
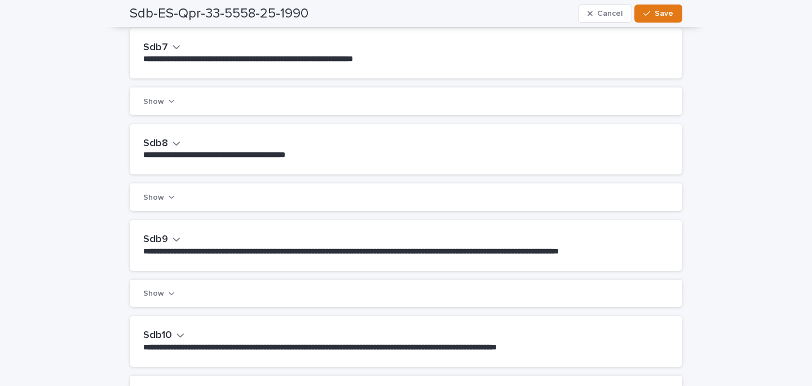
scroll to position [1189, 0]
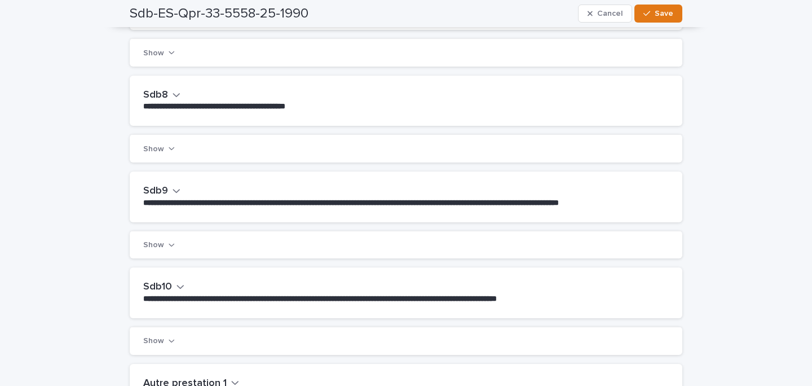
click at [162, 192] on h2 "Sdb9" at bounding box center [155, 191] width 25 height 12
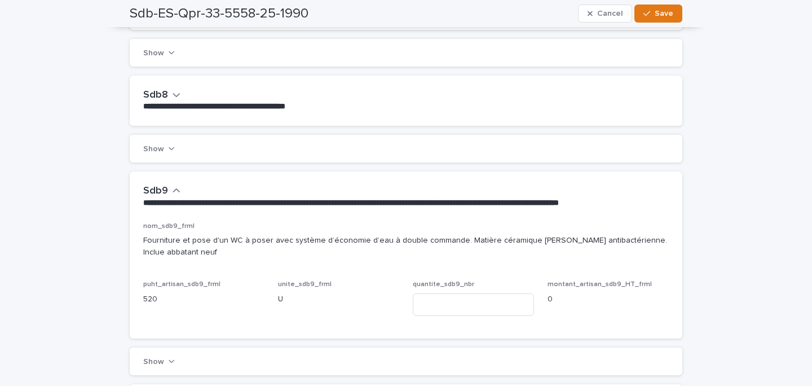
click at [474, 324] on div "quantite_sdb9_nbr" at bounding box center [473, 302] width 121 height 44
click at [474, 316] on input at bounding box center [473, 304] width 121 height 23
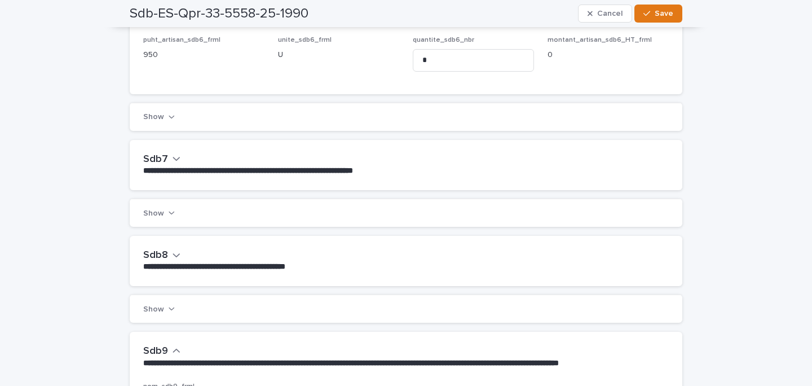
scroll to position [1575, 0]
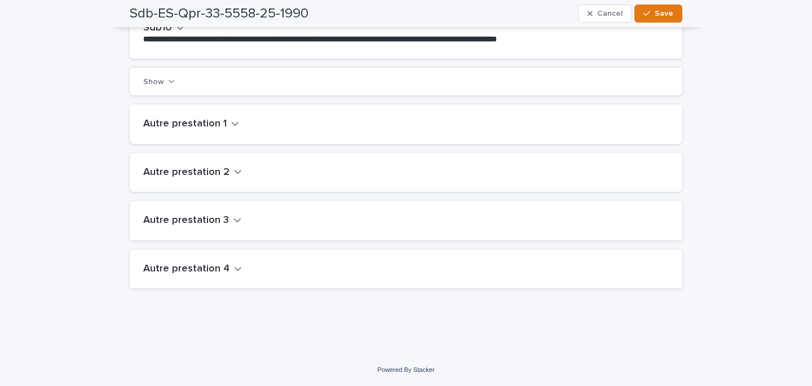
type input "*"
click at [181, 119] on h2 "Autre prestation 1" at bounding box center [184, 124] width 83 height 12
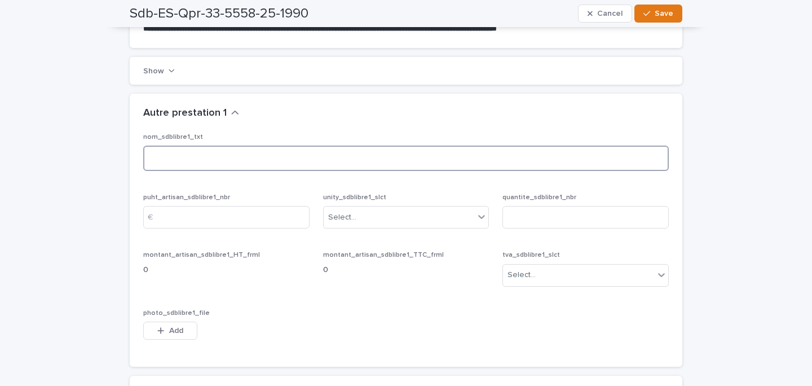
click at [293, 169] on textarea at bounding box center [406, 158] width 526 height 25
type textarea "**********"
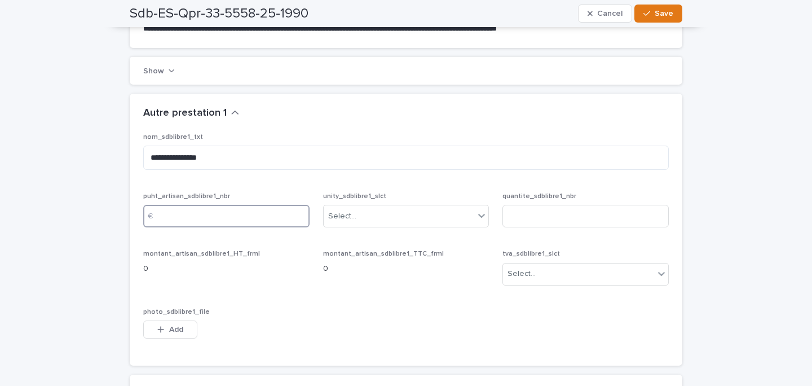
click at [252, 227] on input at bounding box center [226, 216] width 166 height 23
type input "***"
click at [377, 226] on div "Select..." at bounding box center [399, 216] width 151 height 19
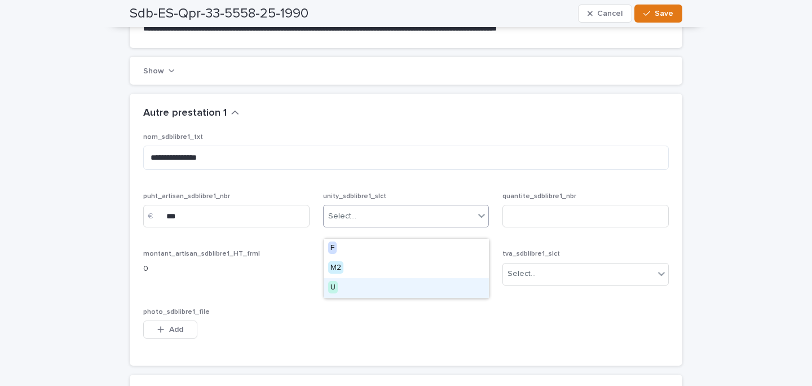
click at [354, 280] on div "U" at bounding box center [406, 288] width 165 height 20
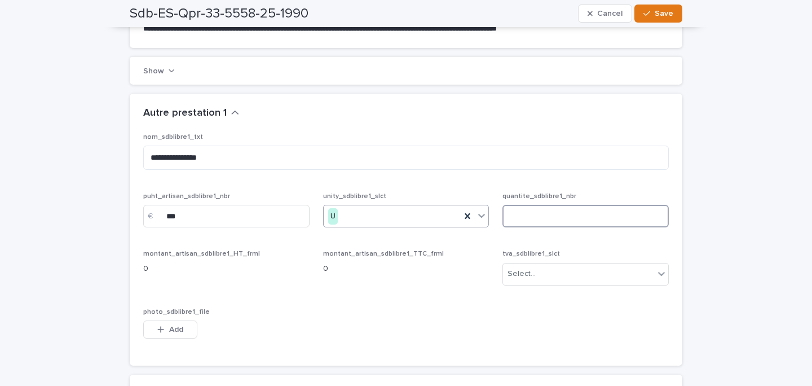
click at [556, 227] on input at bounding box center [586, 216] width 166 height 23
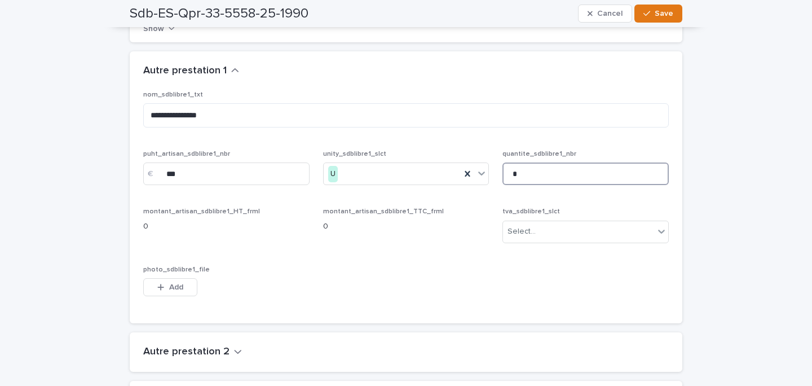
scroll to position [1620, 0]
type input "*"
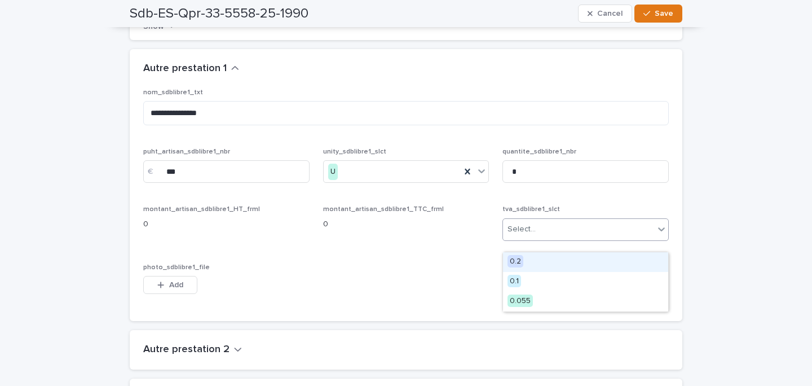
click at [573, 236] on div "Select..." at bounding box center [578, 229] width 151 height 19
click at [531, 266] on div "0.2" at bounding box center [585, 262] width 165 height 20
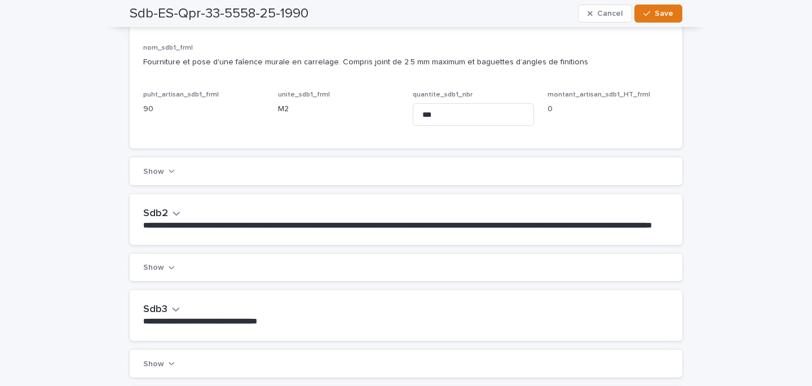
scroll to position [0, 0]
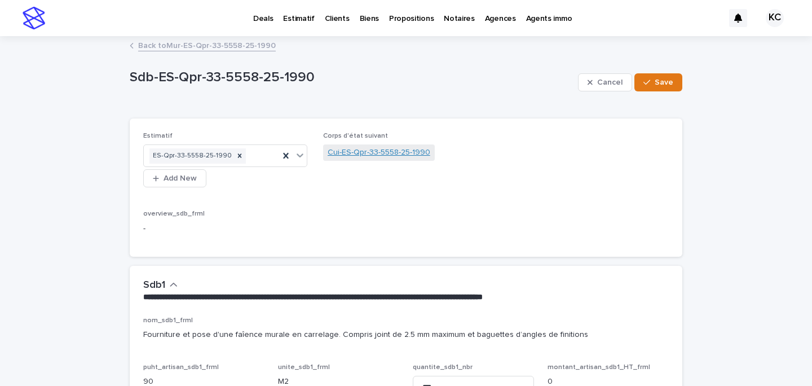
click at [351, 148] on link "Cui-ES-Qpr-33-5558-25-1990" at bounding box center [379, 153] width 103 height 12
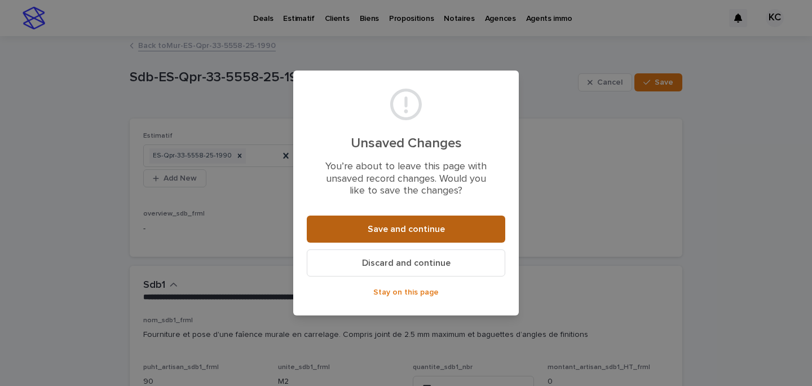
click at [410, 229] on span "Save and continue" at bounding box center [406, 229] width 77 height 9
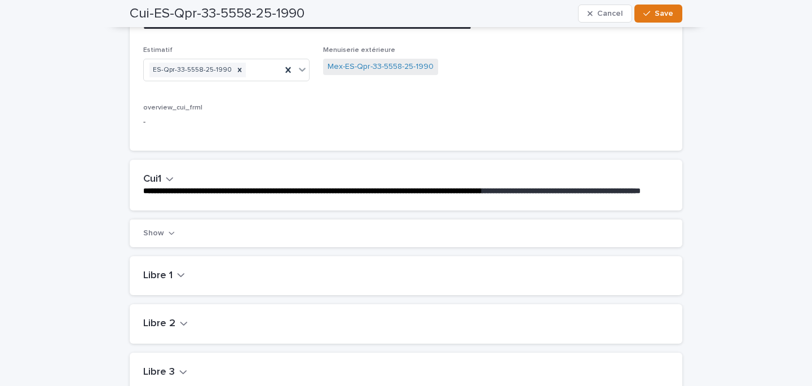
click at [143, 183] on h2 "Cui1" at bounding box center [152, 179] width 18 height 12
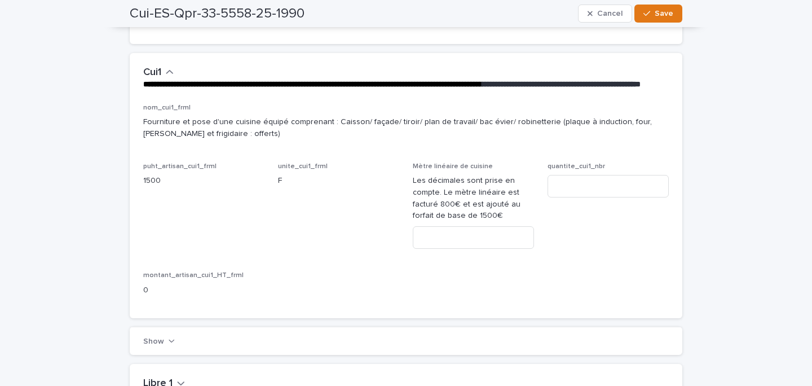
scroll to position [218, 0]
click at [474, 248] on input at bounding box center [473, 237] width 121 height 23
type input "*"
click at [578, 197] on input at bounding box center [608, 185] width 121 height 23
type input "*"
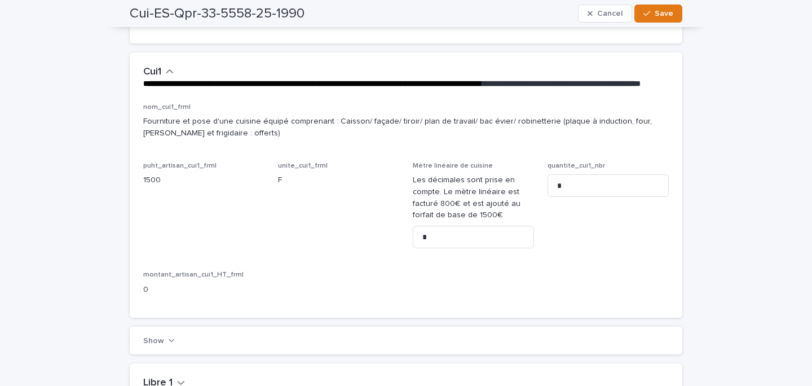
click at [472, 221] on p "Les décimales sont prise en compte. Le mètre linéaire est facturé 800€ et est a…" at bounding box center [473, 197] width 121 height 47
click at [460, 245] on input "*" at bounding box center [473, 237] width 121 height 23
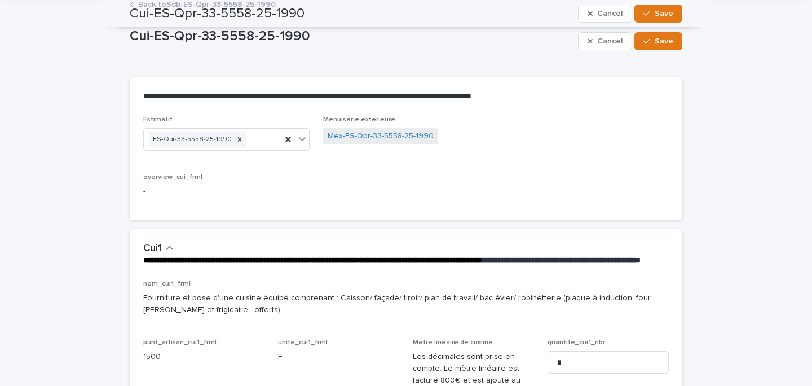
scroll to position [0, 0]
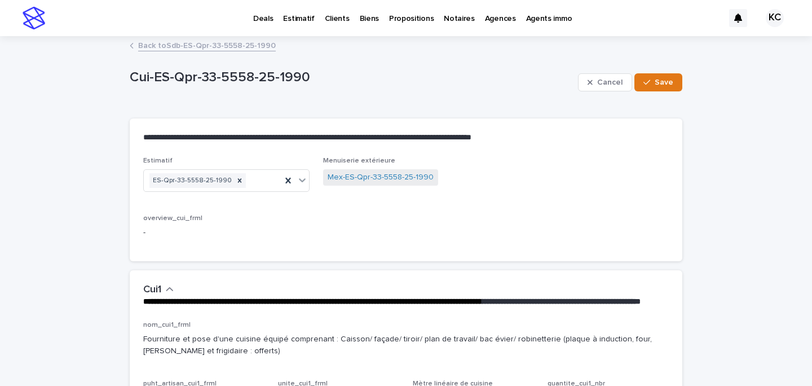
type input "***"
click at [352, 187] on div "Mex-ES-Qpr-33-5558-25-1990" at bounding box center [406, 178] width 166 height 19
click at [359, 175] on link "Mex-ES-Qpr-33-5558-25-1990" at bounding box center [381, 177] width 106 height 12
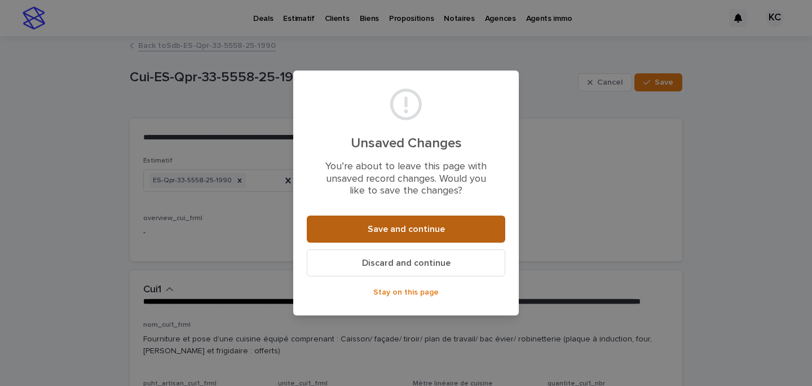
click at [402, 223] on button "Save and continue" at bounding box center [406, 228] width 199 height 27
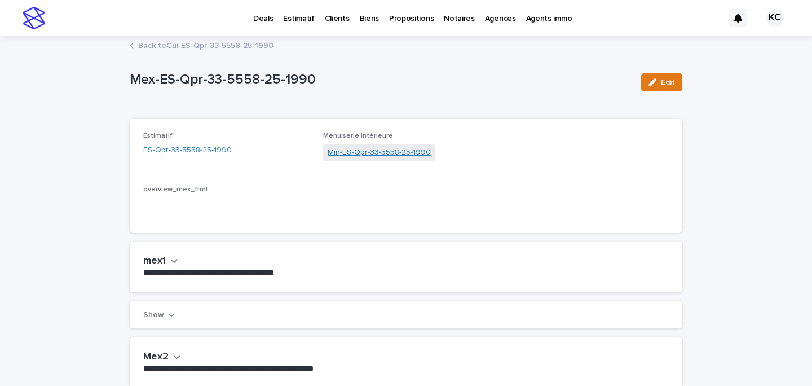
click at [349, 151] on link "Min-ES-Qpr-33-5558-25-1990" at bounding box center [379, 153] width 103 height 12
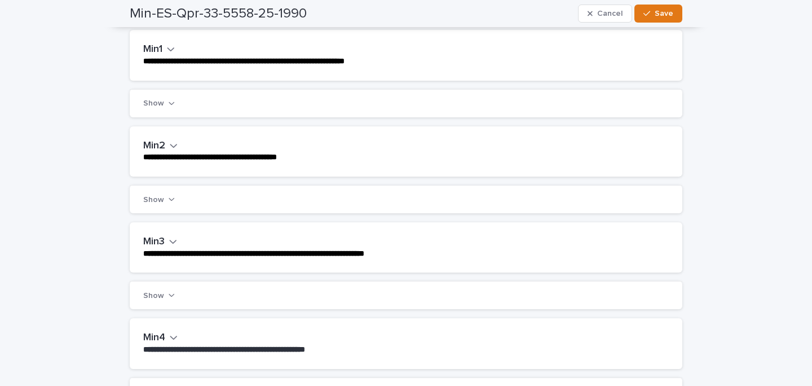
scroll to position [218, 0]
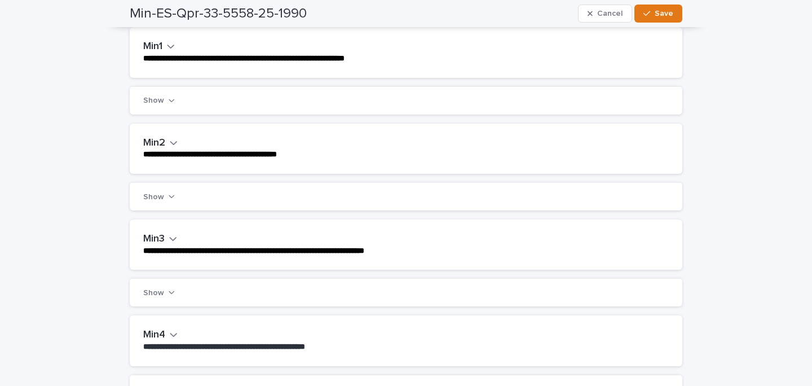
click at [179, 148] on div "**********" at bounding box center [403, 148] width 521 height 23
click at [172, 145] on icon "button" at bounding box center [174, 143] width 8 height 10
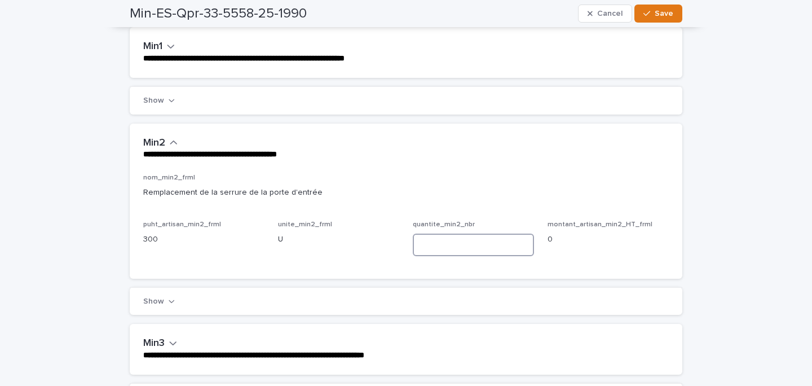
click at [437, 253] on input at bounding box center [473, 245] width 121 height 23
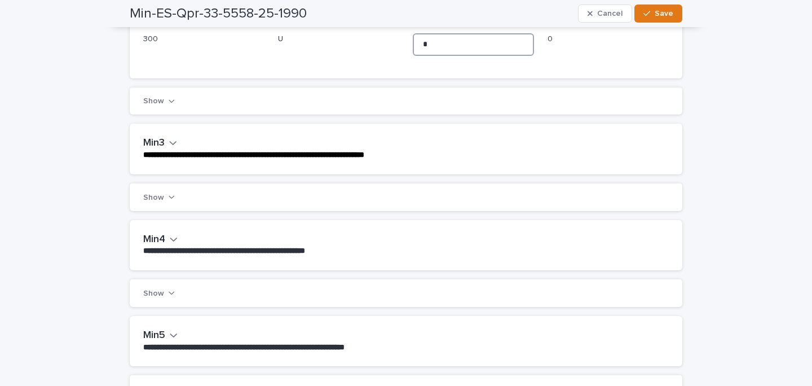
scroll to position [438, 0]
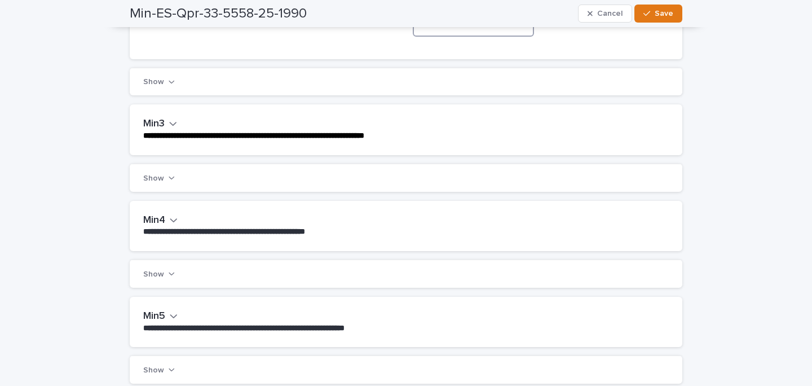
type input "*"
click at [161, 219] on h2 "Min4" at bounding box center [154, 220] width 22 height 12
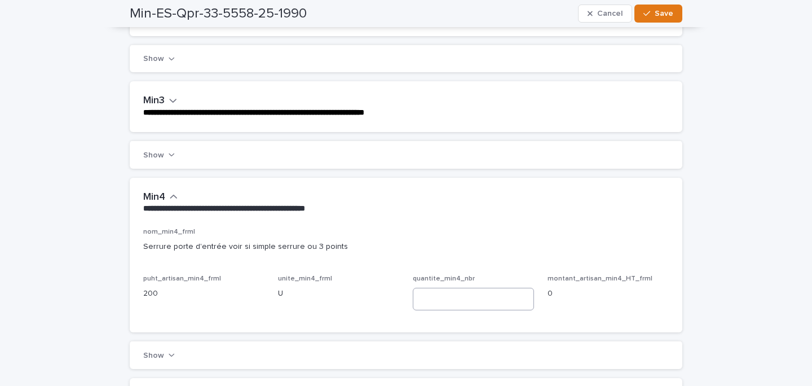
scroll to position [490, 0]
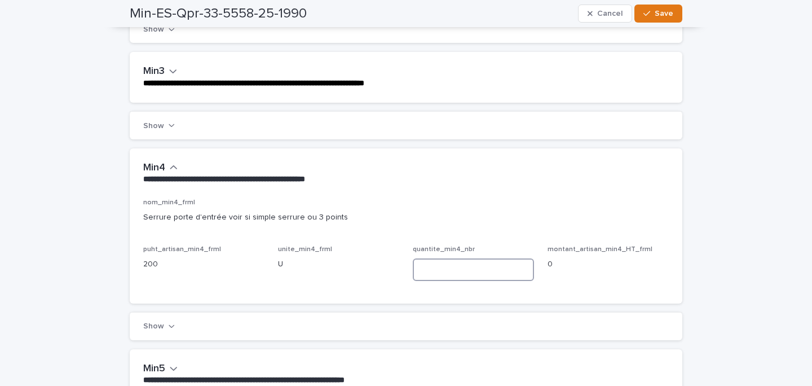
click at [441, 280] on input at bounding box center [473, 269] width 121 height 23
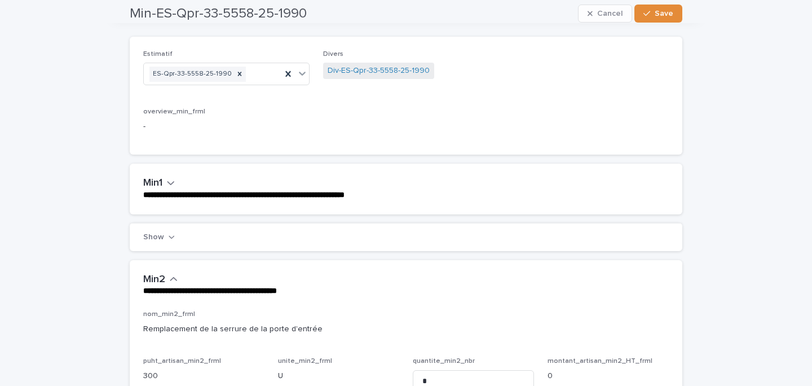
scroll to position [0, 0]
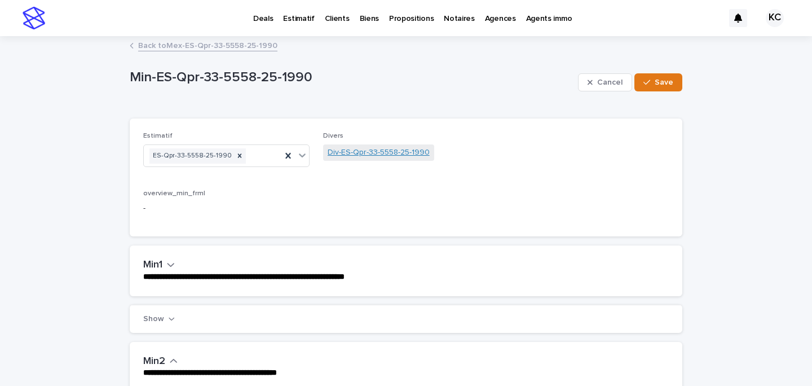
type input "*"
click at [349, 152] on link "Div-ES-Qpr-33-5558-25-1990" at bounding box center [379, 153] width 102 height 12
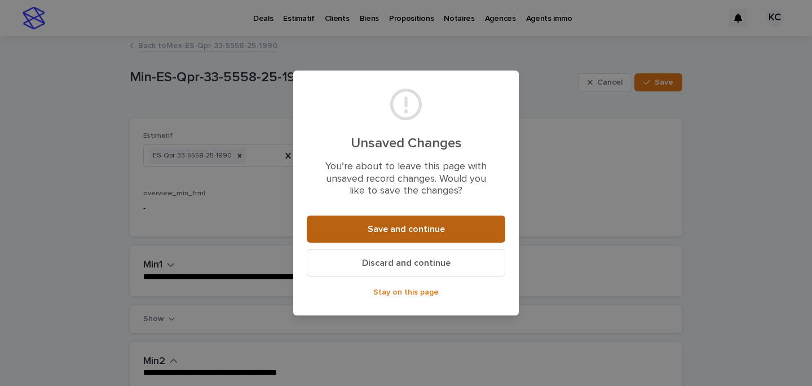
click at [403, 234] on button "Save and continue" at bounding box center [406, 228] width 199 height 27
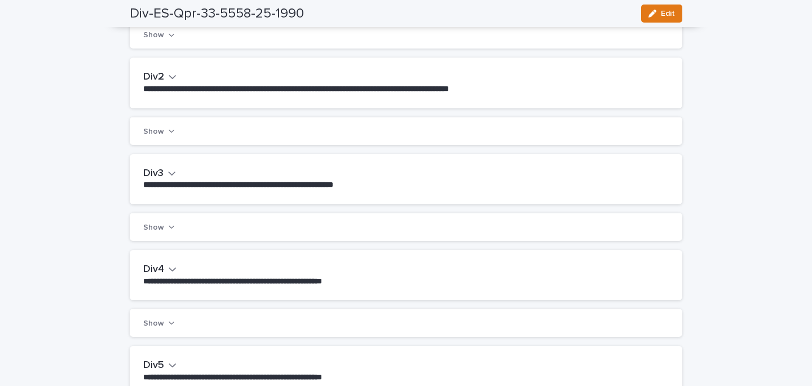
click at [166, 74] on button "Div2" at bounding box center [159, 77] width 33 height 12
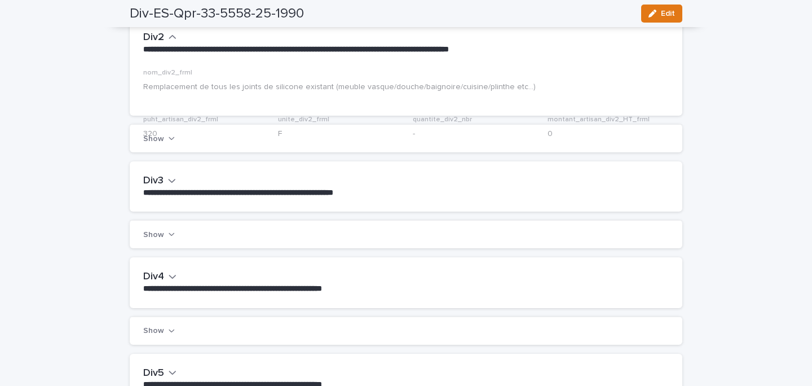
scroll to position [327, 0]
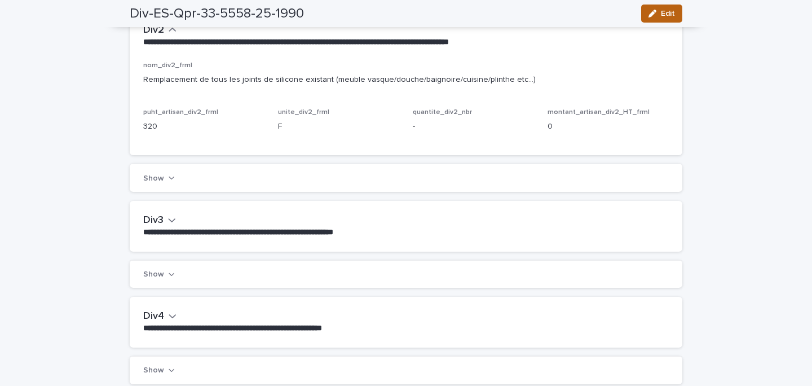
click at [671, 5] on button "Edit" at bounding box center [661, 14] width 41 height 18
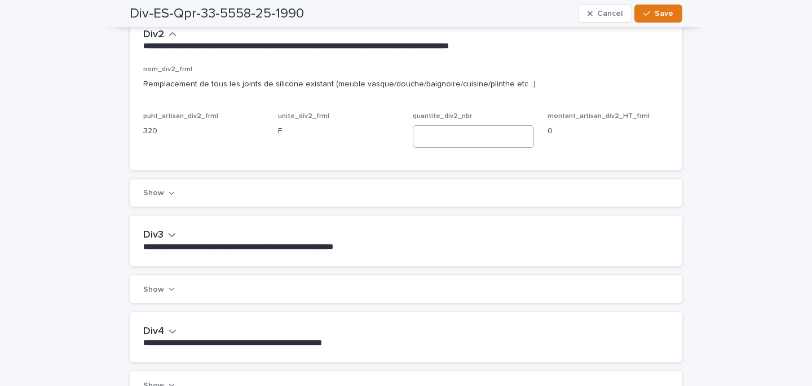
scroll to position [334, 0]
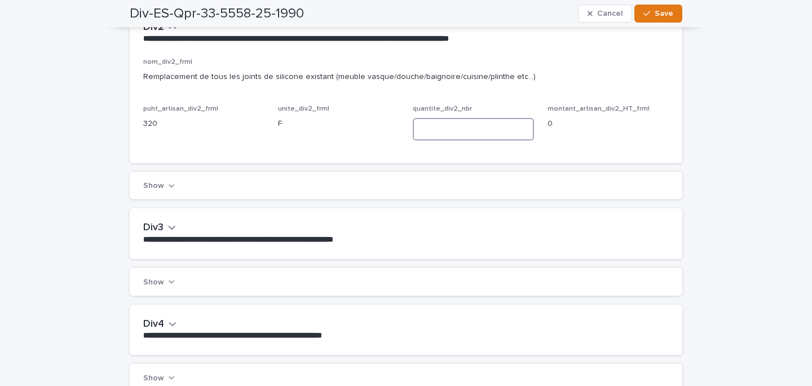
click at [433, 129] on input at bounding box center [473, 129] width 121 height 23
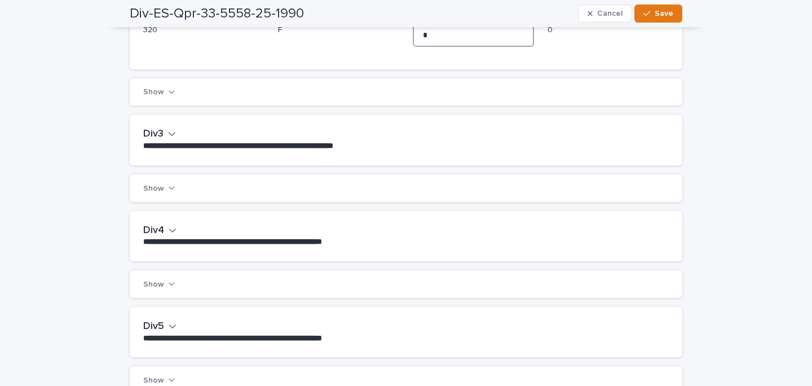
type input "*"
click at [164, 128] on button "Div3" at bounding box center [159, 134] width 33 height 12
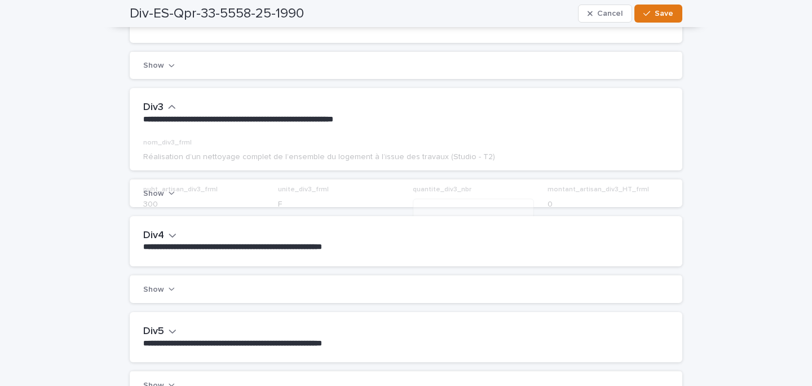
scroll to position [480, 0]
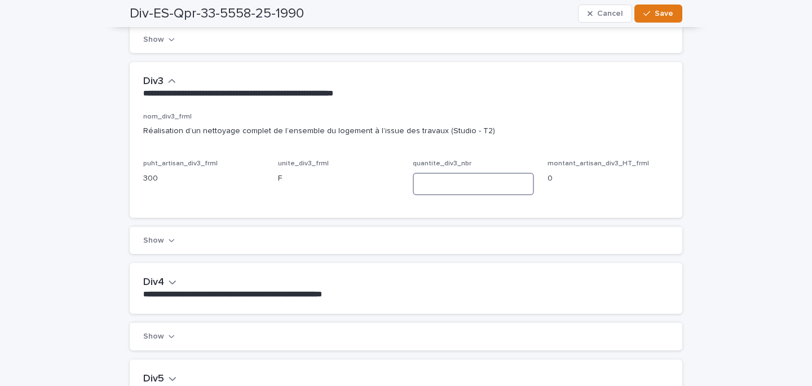
click at [464, 190] on input at bounding box center [473, 184] width 121 height 23
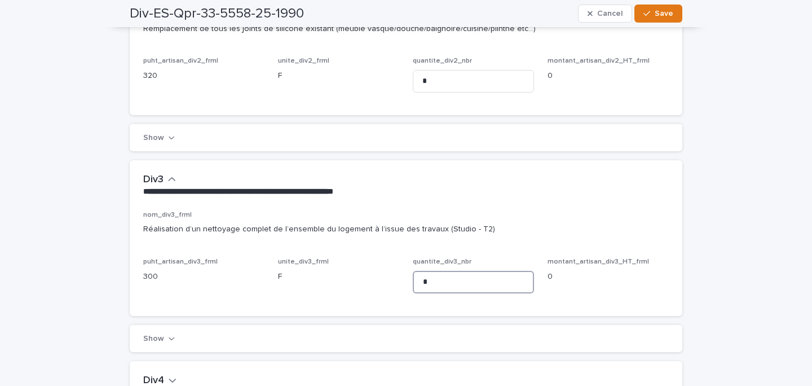
scroll to position [0, 0]
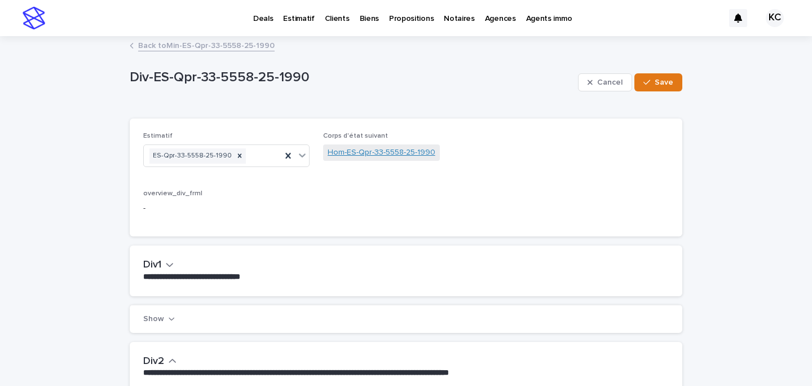
type input "*"
click at [347, 152] on link "Hom-ES-Qpr-33-5558-25-1990" at bounding box center [382, 153] width 108 height 12
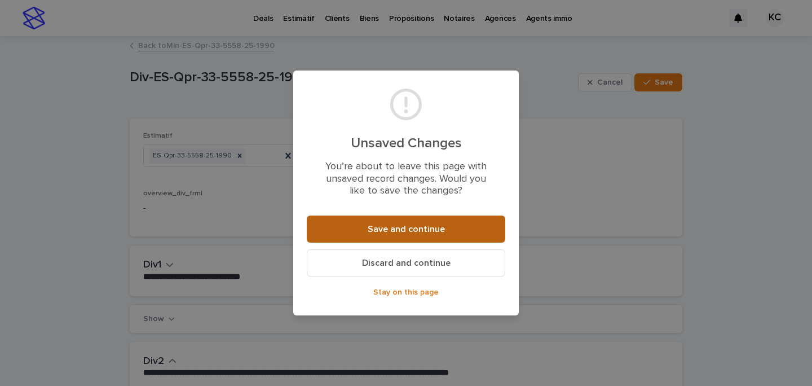
click at [366, 226] on button "Save and continue" at bounding box center [406, 228] width 199 height 27
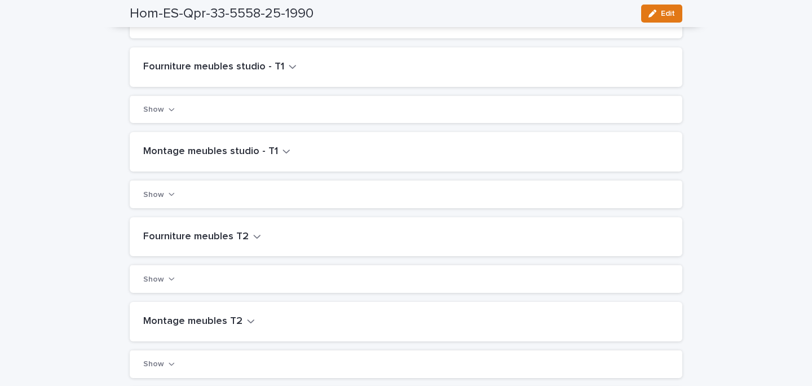
scroll to position [142, 0]
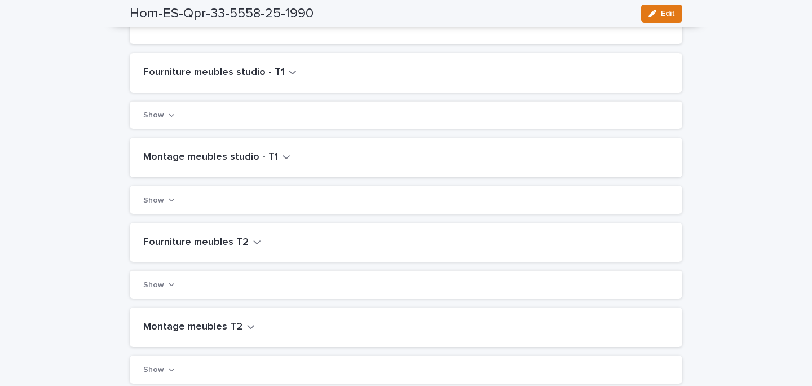
click at [214, 69] on h2 "Fourniture meubles studio - T1" at bounding box center [213, 73] width 141 height 12
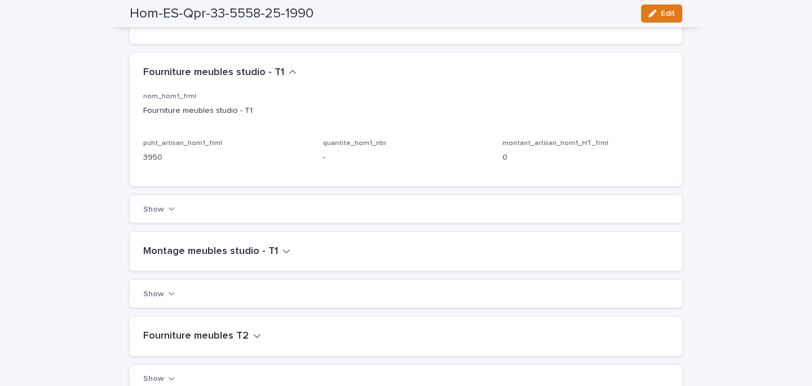
click at [663, 24] on div "Hom-ES-Qpr-33-5558-25-1990 Edit" at bounding box center [406, 13] width 553 height 27
click at [661, 16] on span "Edit" at bounding box center [668, 14] width 14 height 8
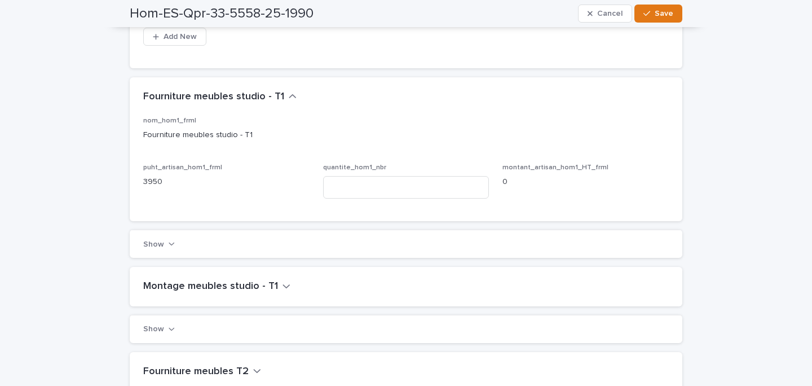
click at [391, 174] on div "quantite_hom1_nbr" at bounding box center [406, 186] width 166 height 44
click at [390, 179] on input at bounding box center [406, 187] width 166 height 23
type input "*"
click at [196, 303] on div "Montage meubles studio - T1" at bounding box center [406, 286] width 553 height 39
click at [206, 288] on h2 "Montage meubles studio - T1" at bounding box center [210, 286] width 135 height 12
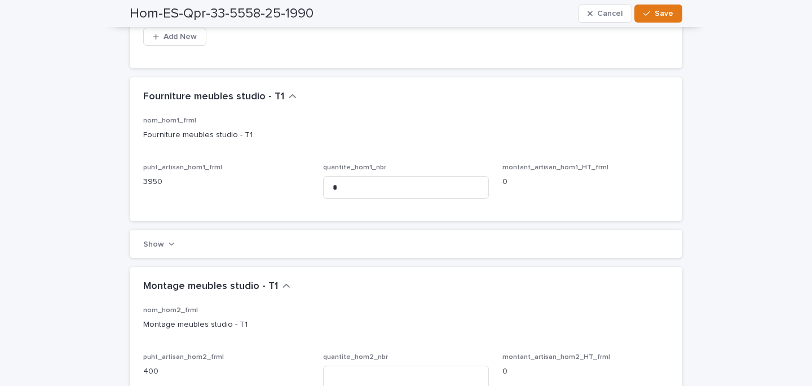
scroll to position [230, 0]
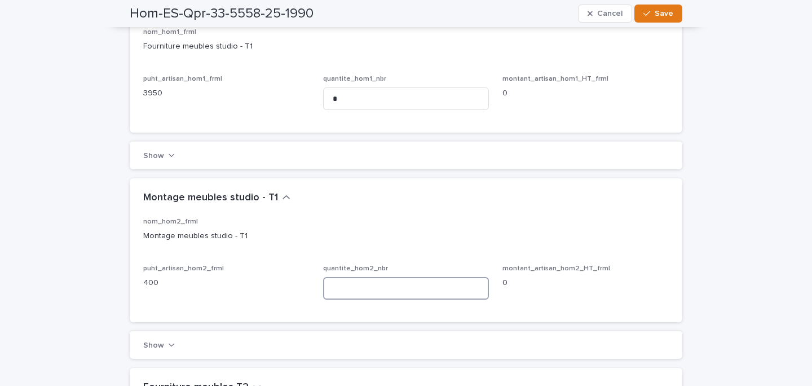
click at [391, 279] on input at bounding box center [406, 288] width 166 height 23
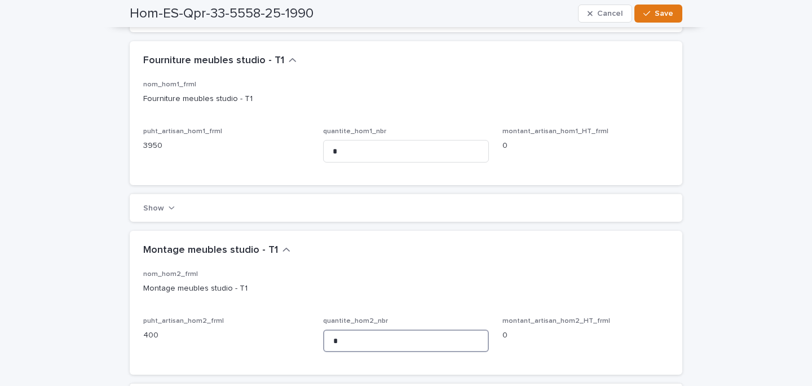
scroll to position [140, 0]
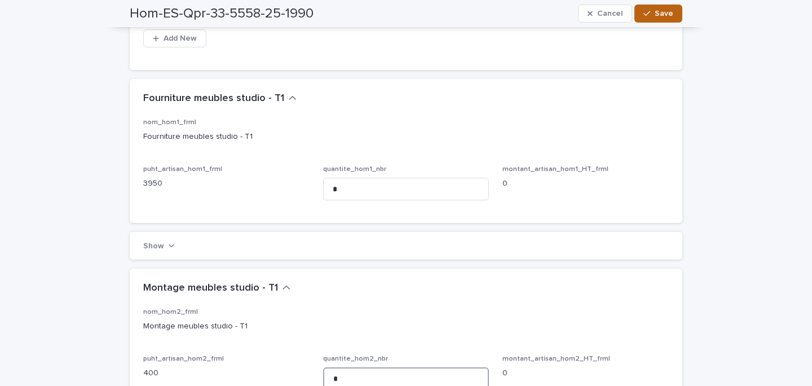
type input "*"
click at [666, 16] on span "Save" at bounding box center [664, 14] width 19 height 8
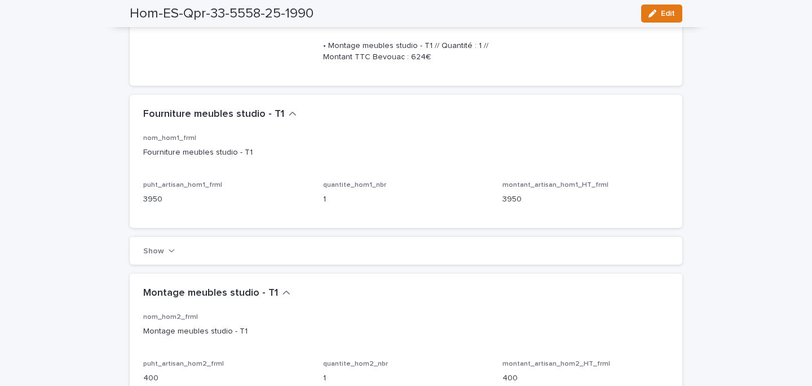
scroll to position [0, 0]
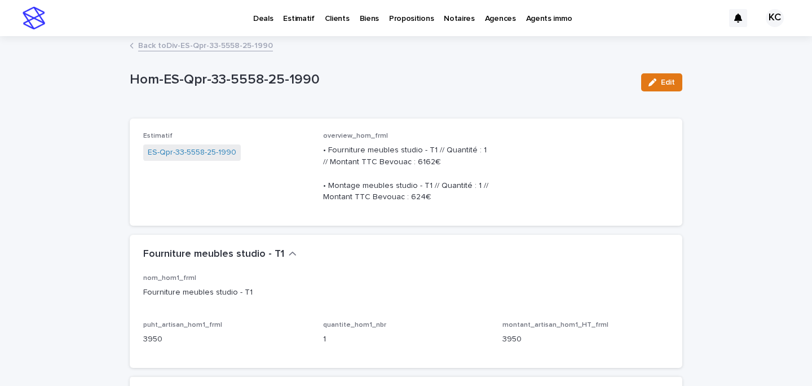
click at [186, 161] on div "ES-Qpr-33-5558-25-1990" at bounding box center [226, 153] width 166 height 19
click at [188, 147] on link "ES-Qpr-33-5558-25-1990" at bounding box center [192, 153] width 89 height 12
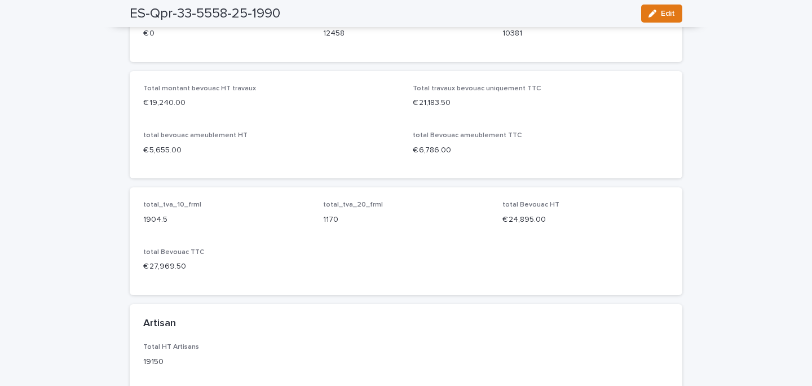
scroll to position [358, 0]
